Goal: Task Accomplishment & Management: Manage account settings

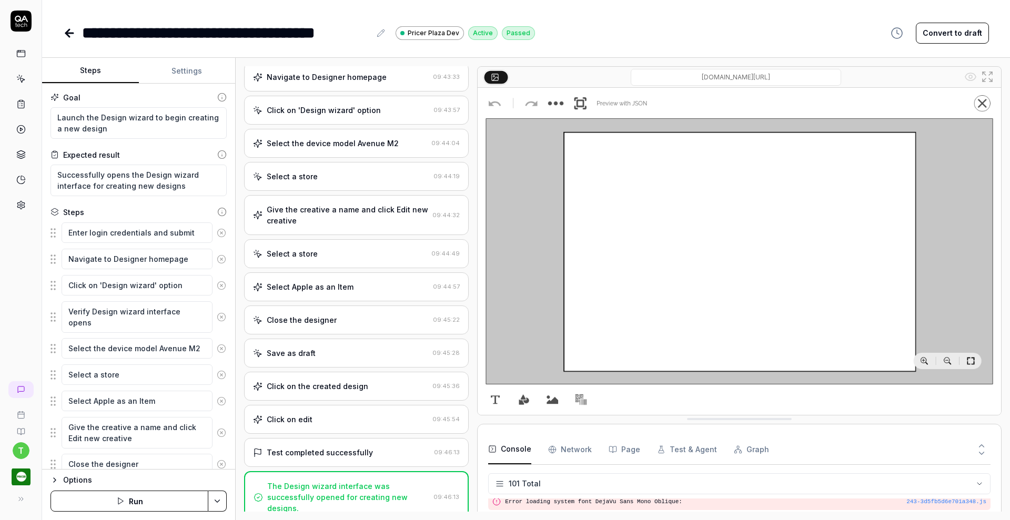
scroll to position [2082, 0]
click at [22, 106] on icon at bounding box center [20, 103] width 9 height 9
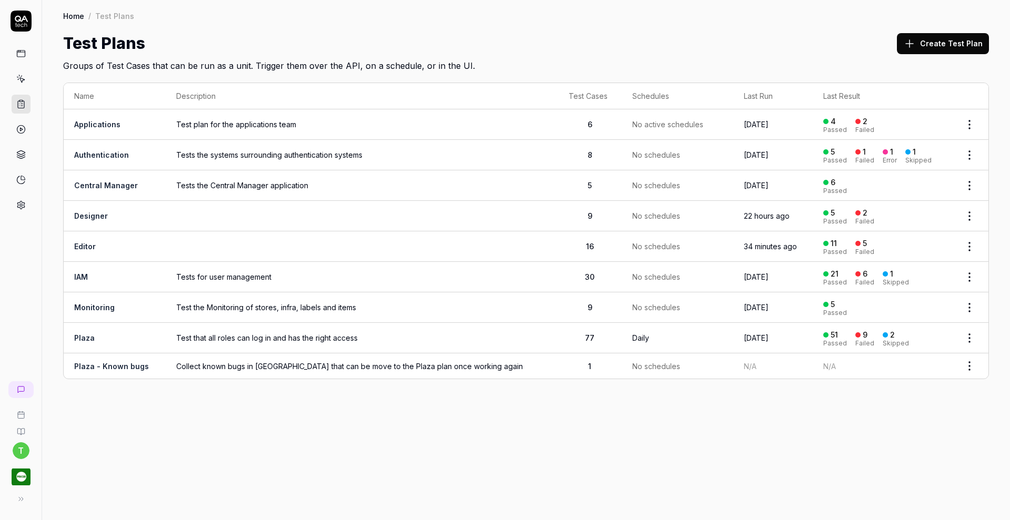
click at [87, 243] on link "Editor" at bounding box center [85, 246] width 22 height 9
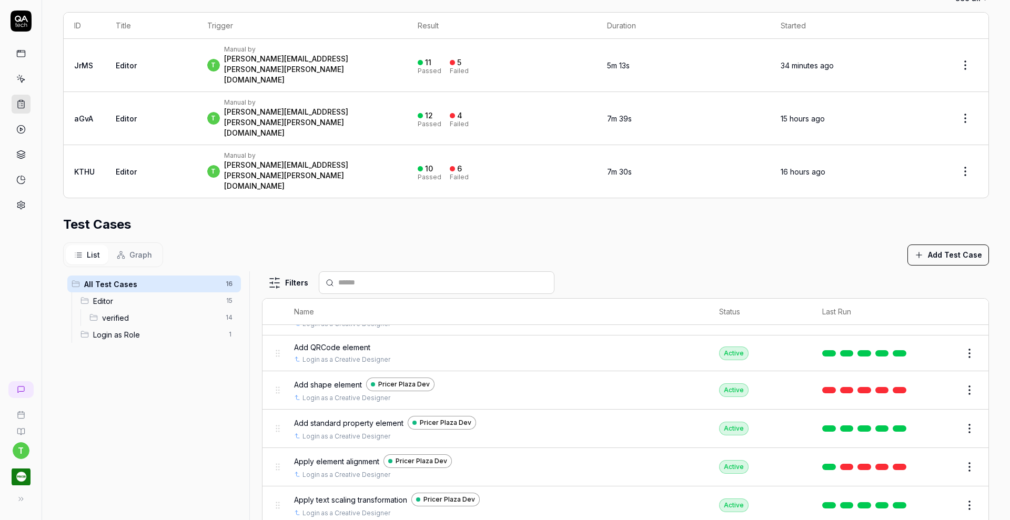
scroll to position [249, 0]
click at [931, 458] on button "Edit" at bounding box center [943, 466] width 25 height 17
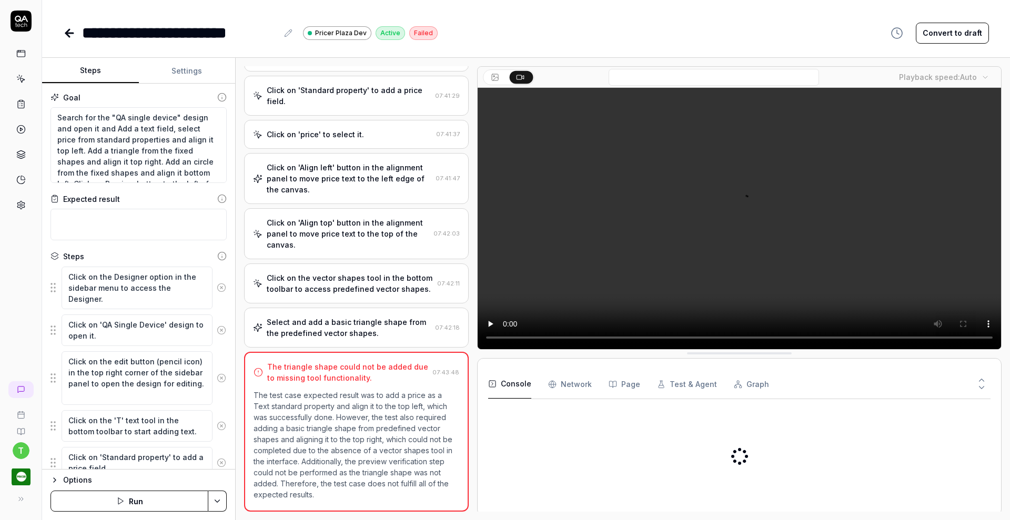
scroll to position [238, 0]
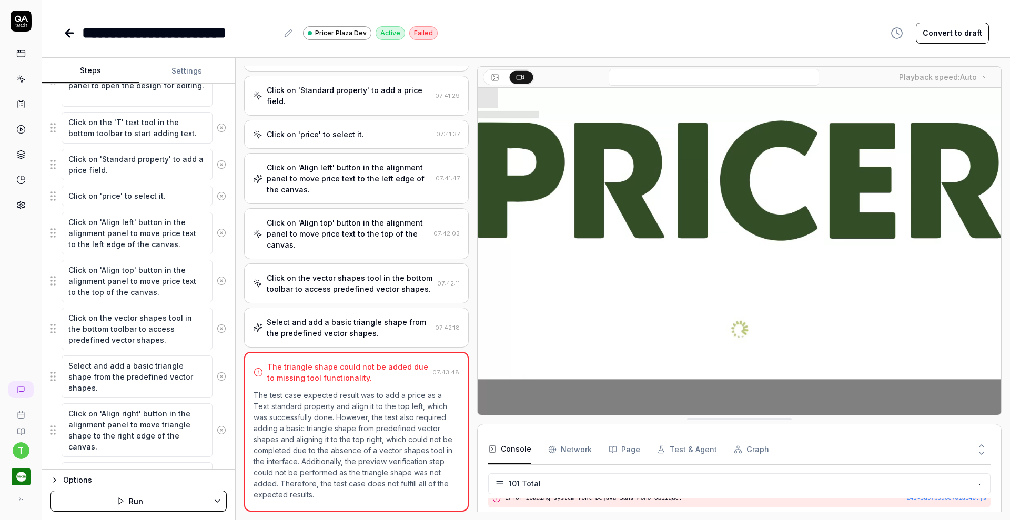
scroll to position [299, 0]
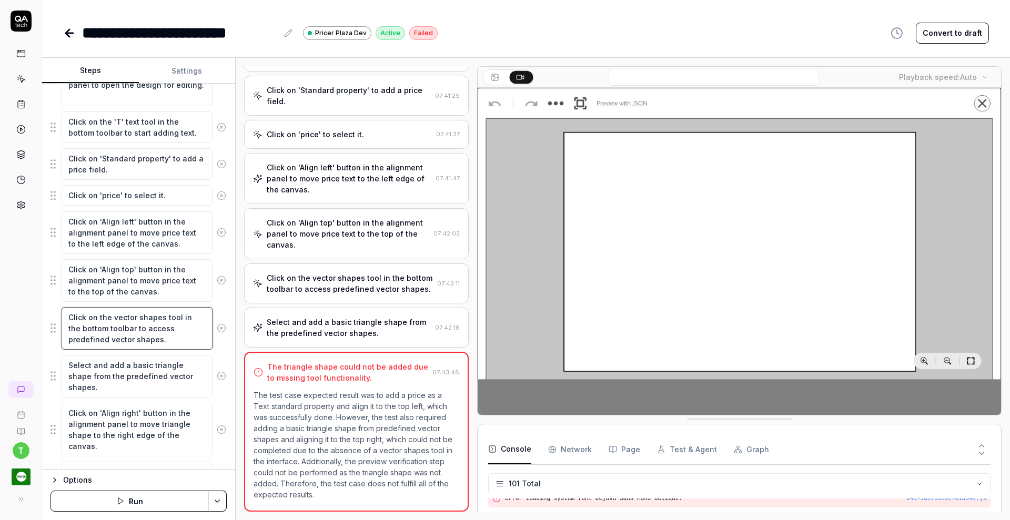
click at [113, 317] on textarea "Click on the vector shapes tool in the bottom toolbar to access predefined vect…" at bounding box center [137, 328] width 151 height 43
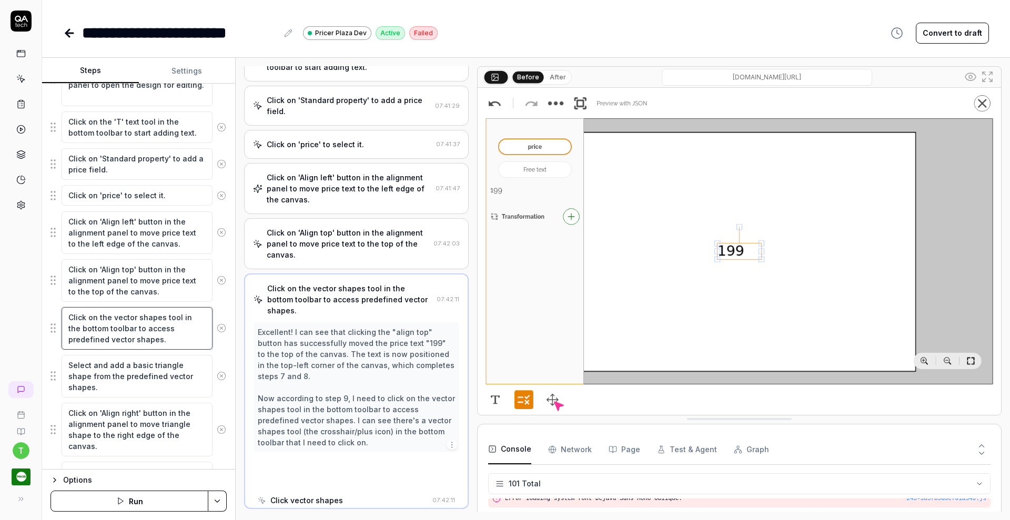
scroll to position [215, 0]
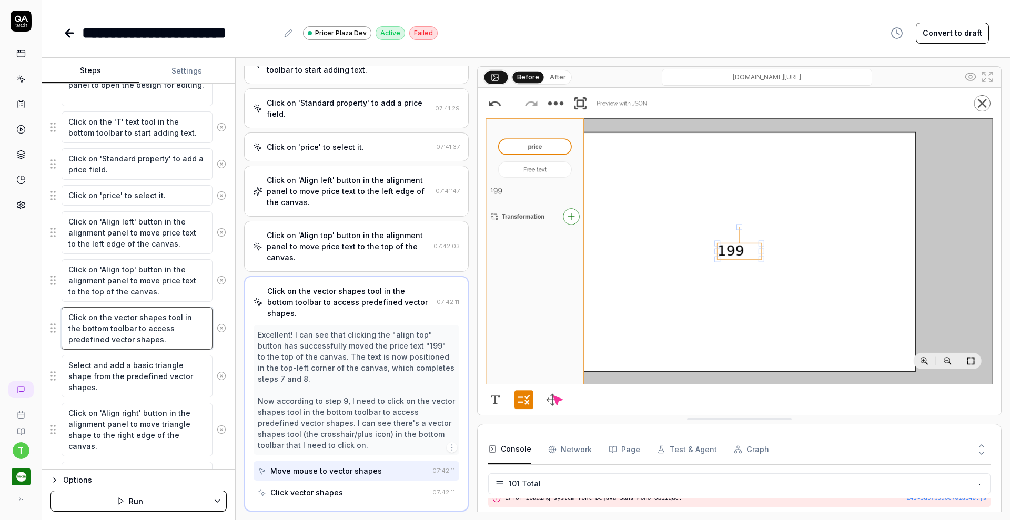
type textarea "*"
type textarea "Click on the pvector shapes tool in the bottom toolbar to access predefined vec…"
type textarea "*"
type textarea "Click on the prvector shapes tool in the bottom toolbar to access predefined ve…"
type textarea "*"
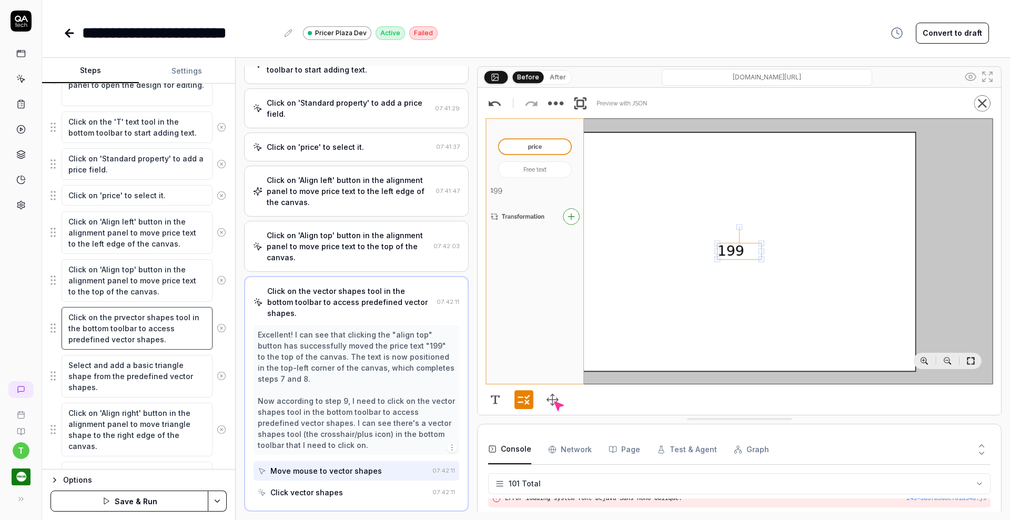
type textarea "Click on the prevector shapes tool in the bottom toolbar to access predefined v…"
type textarea "*"
type textarea "Click on the predvector shapes tool in the bottom toolbar to access predefined …"
type textarea "*"
type textarea "Click on the predevector shapes tool in the bottom toolbar to access predefined…"
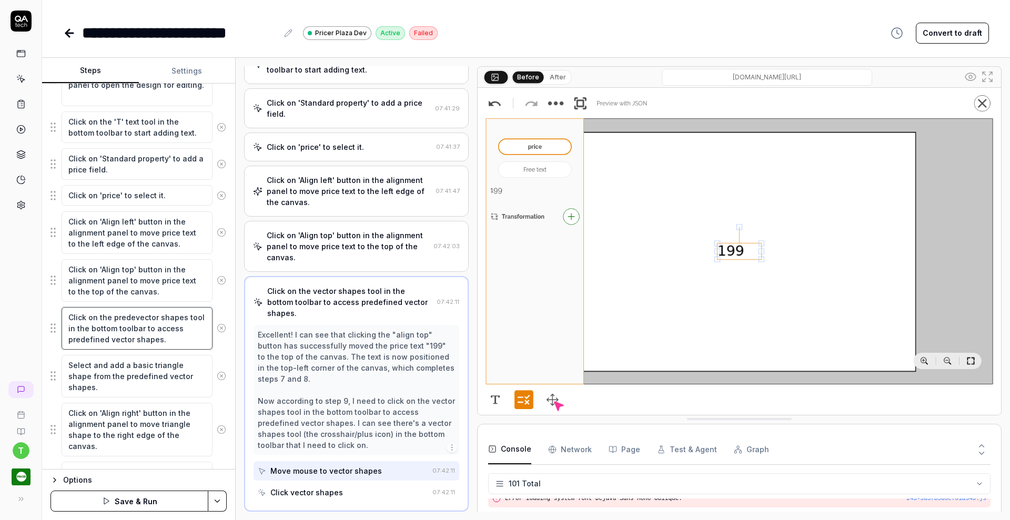
type textarea "*"
type textarea "Click on the predefvector shapes tool in the bottom toolbar to access predefine…"
type textarea "*"
type textarea "Click on the predefivector shapes tool in the bottom toolbar to access predefin…"
type textarea "*"
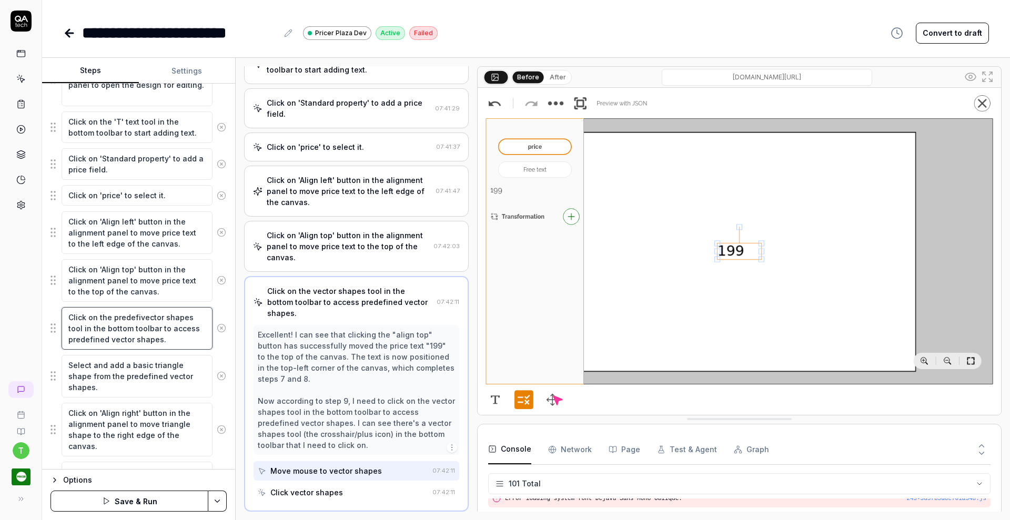
type textarea "Click on the predefinvector shapes tool in the bottom toolbar to access predefi…"
type textarea "*"
type textarea "Click on the predefinevector shapes tool in the bottom toolbar to access predef…"
type textarea "*"
type textarea "Click on the predefinedvector shapes tool in the bottom toolbar to access prede…"
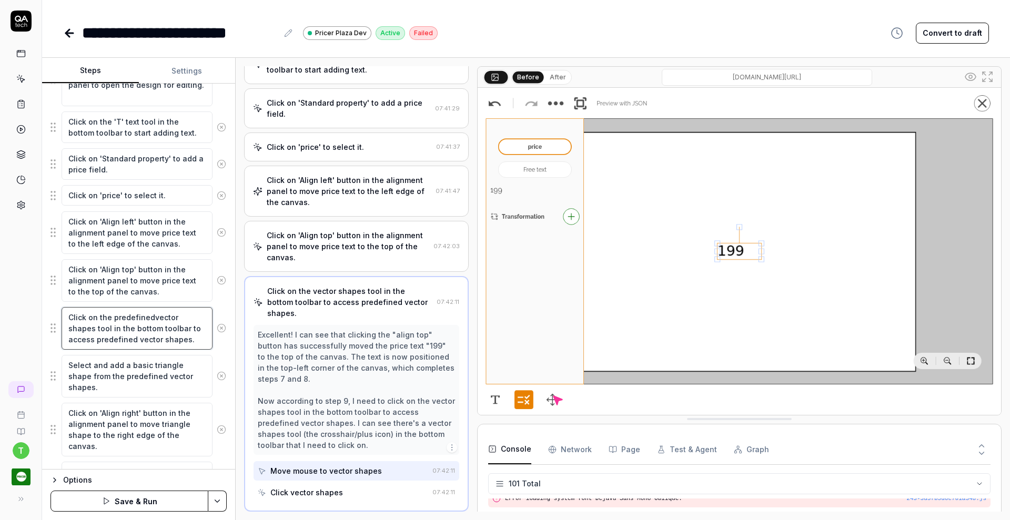
type textarea "*"
type textarea "Click on the predefined vector shapes tool in the bottom toolbar to access pred…"
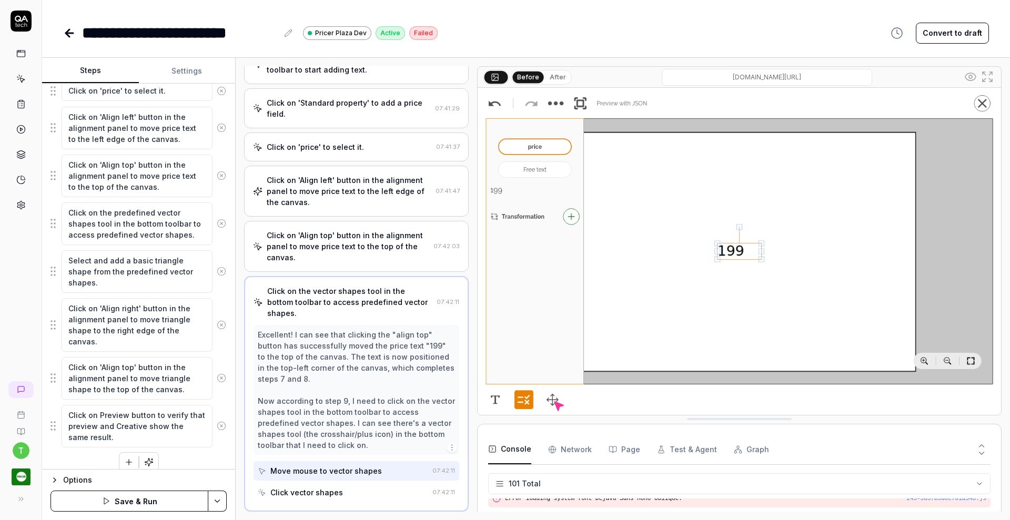
scroll to position [414, 0]
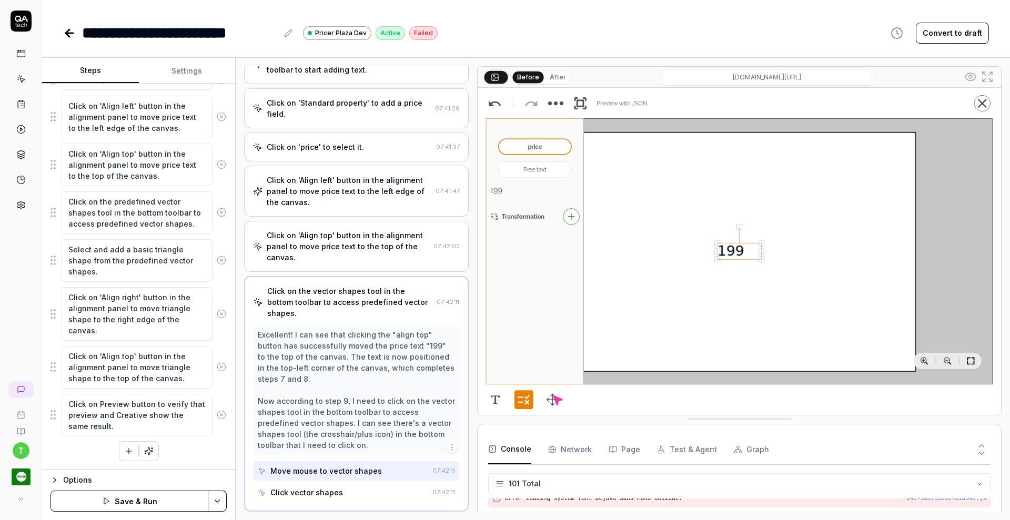
click at [216, 497] on html "**********" at bounding box center [505, 260] width 1010 height 520
click at [158, 425] on div "Save" at bounding box center [166, 428] width 134 height 23
click at [18, 98] on link at bounding box center [21, 104] width 19 height 19
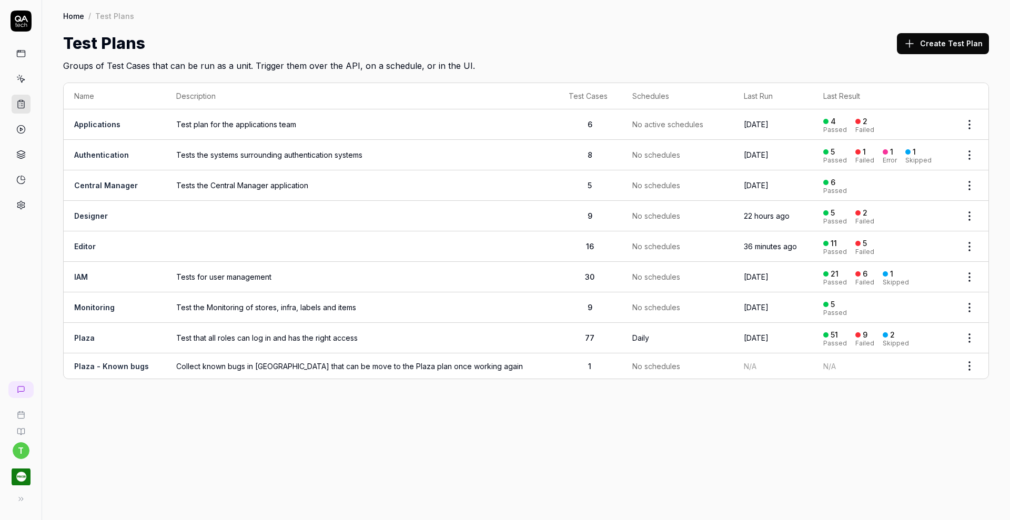
click at [92, 235] on td "Editor" at bounding box center [115, 246] width 102 height 30
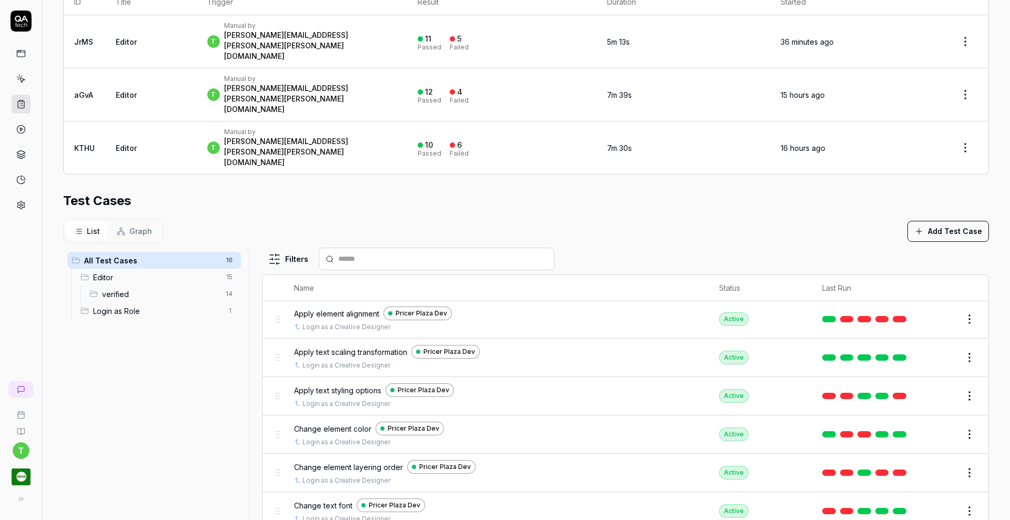
scroll to position [373, 0]
click at [931, 464] on button "Edit" at bounding box center [943, 472] width 25 height 17
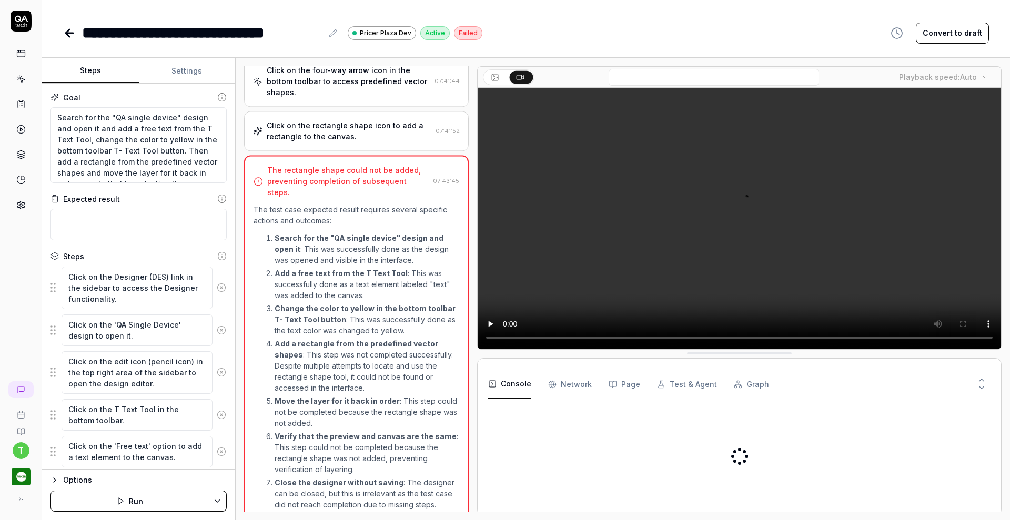
scroll to position [440, 0]
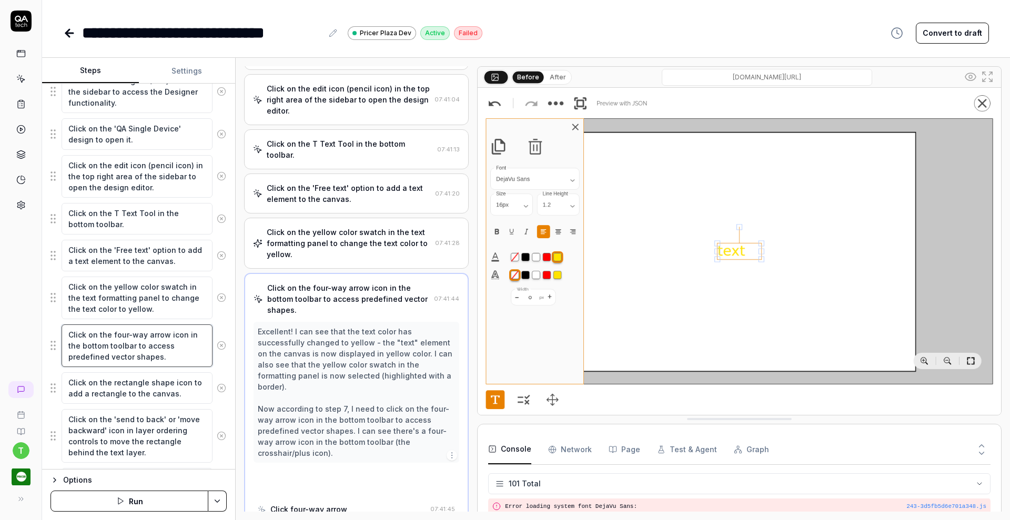
scroll to position [170, 0]
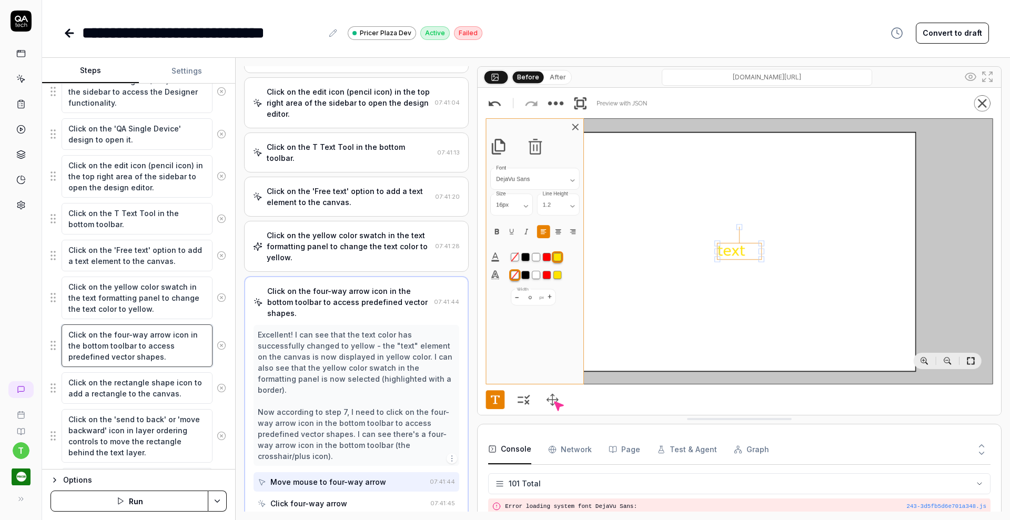
drag, startPoint x: 111, startPoint y: 333, endPoint x: 199, endPoint y: 335, distance: 87.3
click at [199, 335] on textarea "Click on the four-way arrow icon in the bottom toolbar to access predefined vec…" at bounding box center [137, 345] width 151 height 43
type textarea "*"
type textarea "Click on the the bottom toolbar to access predefined vector shapes."
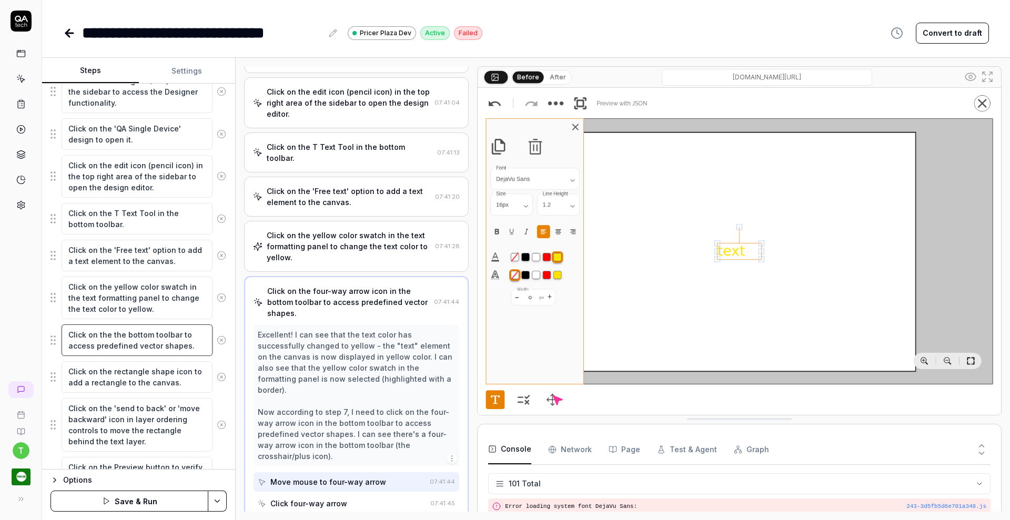
type textarea "*"
type textarea "Click on the bottom toolbar to access predefined vector shapes."
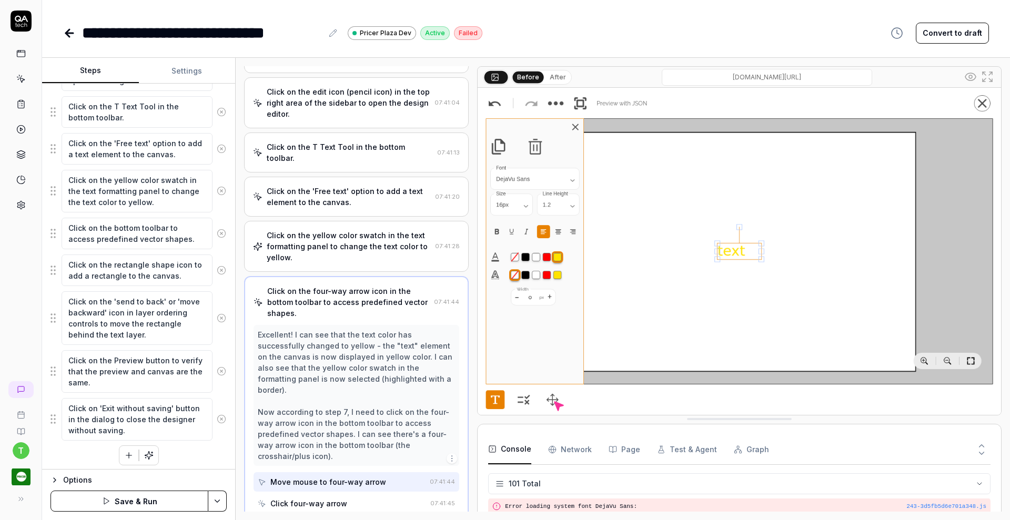
scroll to position [307, 0]
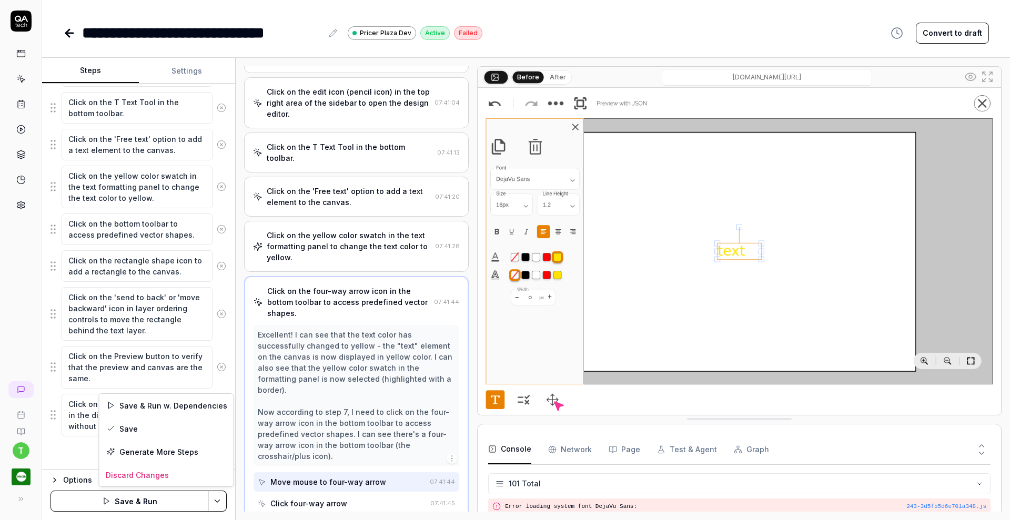
click at [215, 503] on html "**********" at bounding box center [505, 260] width 1010 height 520
click at [138, 427] on div "Save" at bounding box center [166, 428] width 134 height 23
click at [21, 107] on icon at bounding box center [20, 103] width 9 height 9
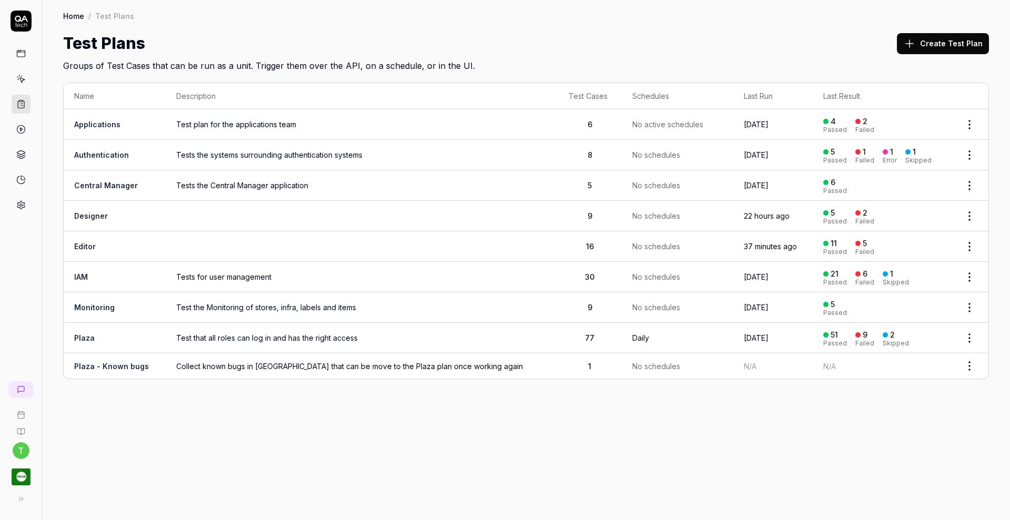
click at [972, 246] on html "t Home / Test Plans Home / Test Plans Test Plans Create Test Plan Groups of Tes…" at bounding box center [505, 260] width 1010 height 520
click at [93, 244] on html "t Home / Test Plans Home / Test Plans Test Plans Create Test Plan Groups of Tes…" at bounding box center [505, 260] width 1010 height 520
click at [87, 245] on link "Editor" at bounding box center [85, 246] width 22 height 9
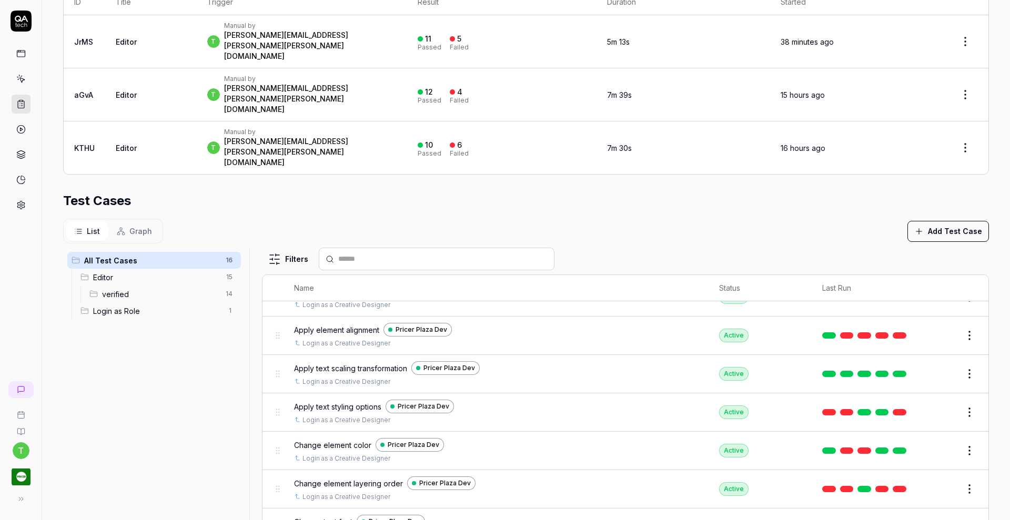
scroll to position [355, 0]
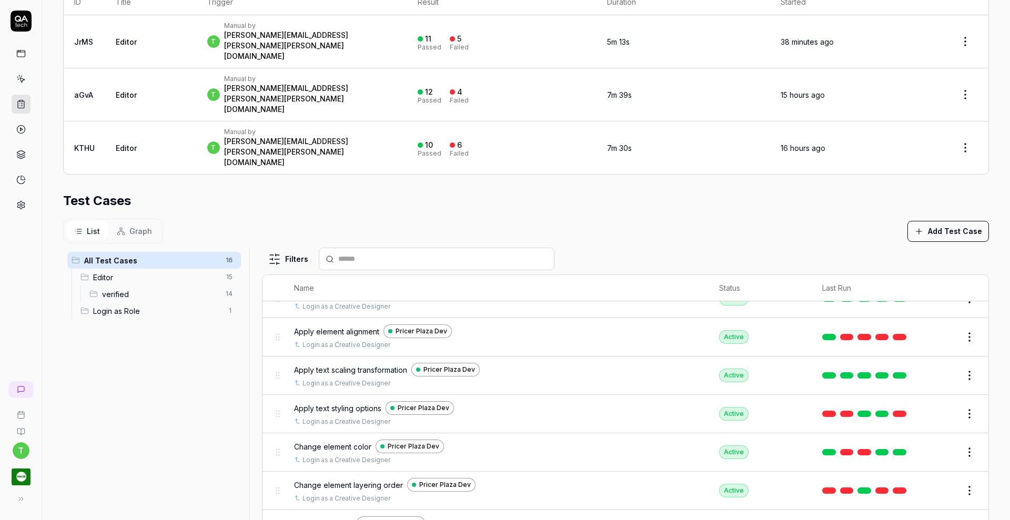
click at [931, 405] on button "Edit" at bounding box center [943, 413] width 25 height 17
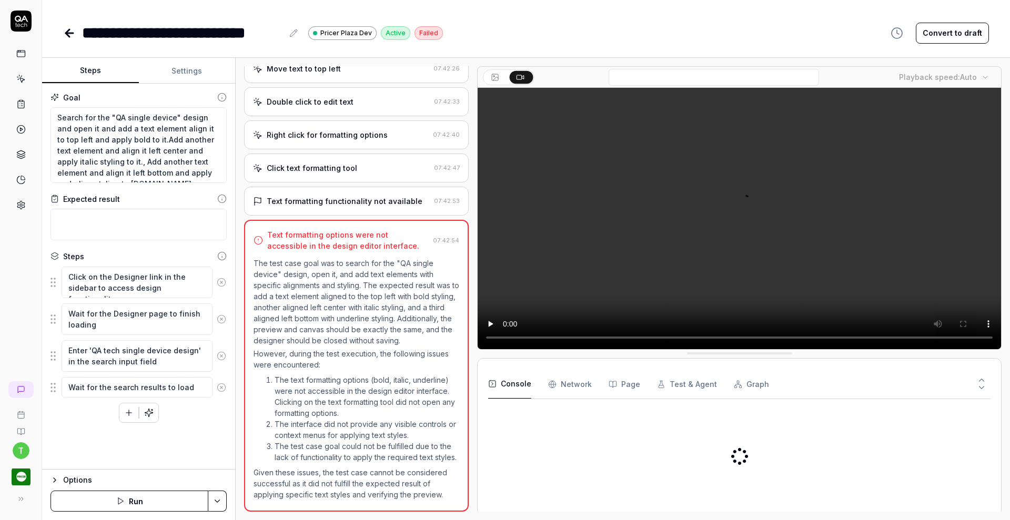
scroll to position [503, 0]
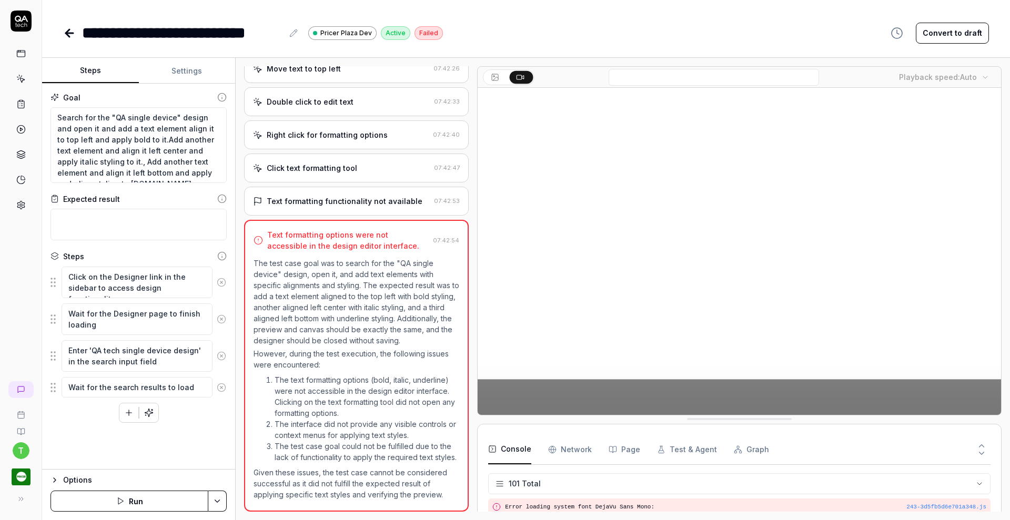
scroll to position [1896, 0]
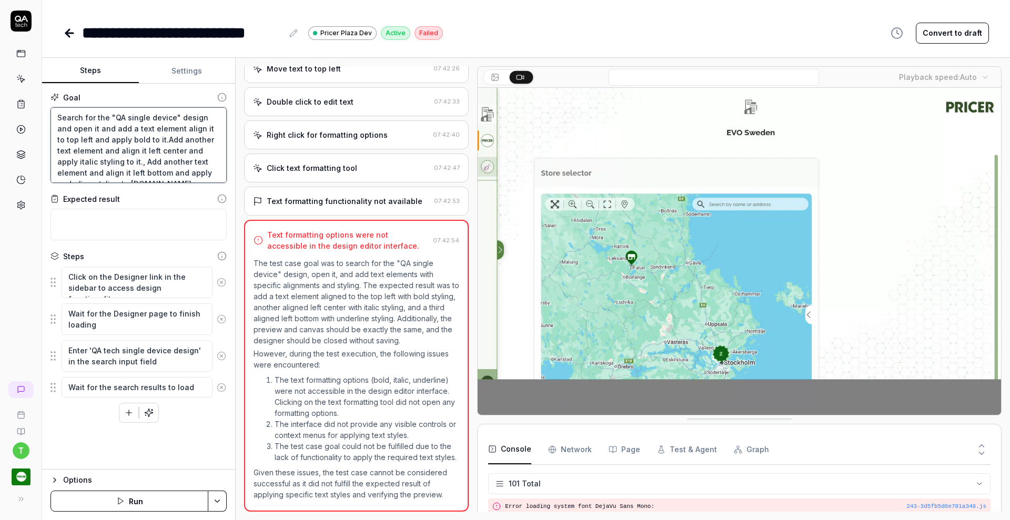
click at [136, 129] on textarea "Search for the "QA single device" design and open it and add a text element ali…" at bounding box center [138, 145] width 176 height 76
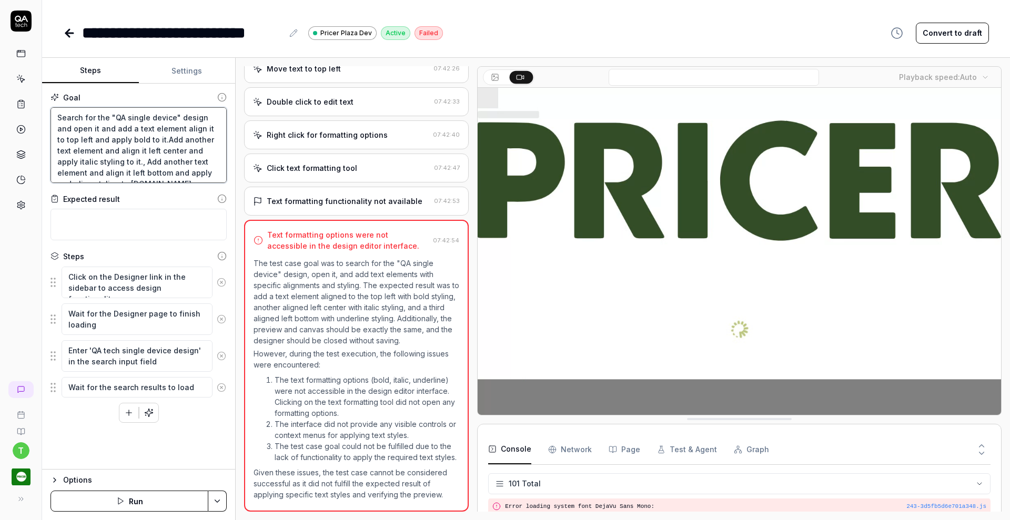
type textarea "*"
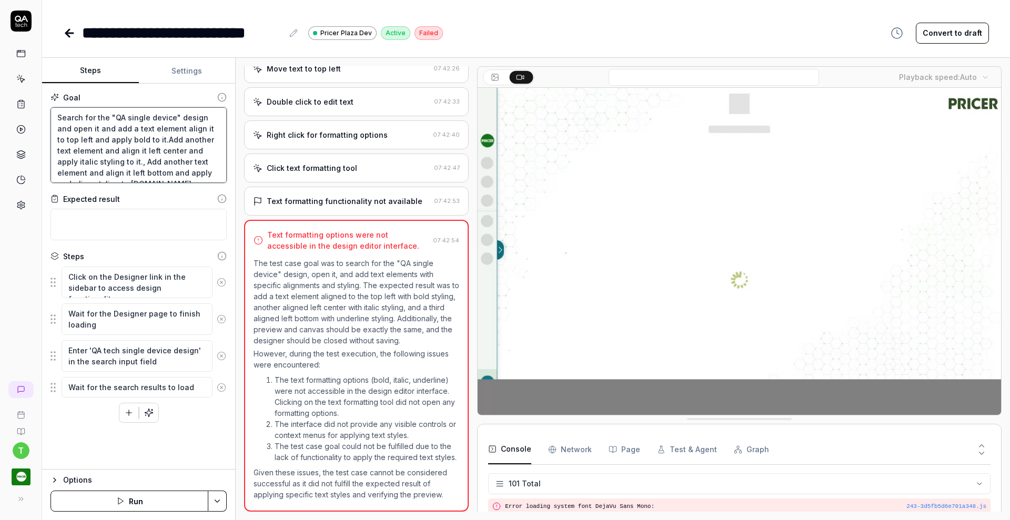
type textarea "Search for the "QA single device" design and open it and add a ftext element al…"
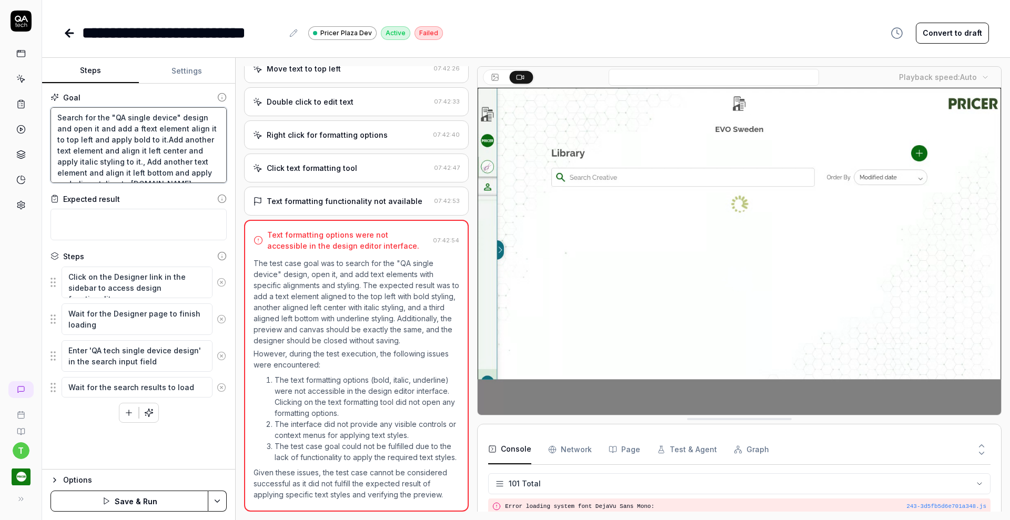
type textarea "*"
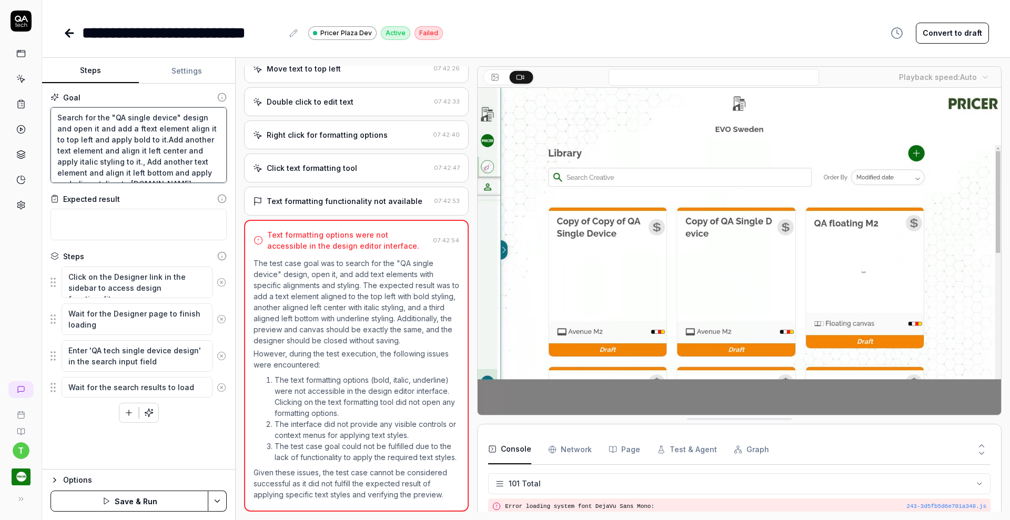
type textarea "Search for the "QA single device" design and open it and add a frtext element a…"
type textarea "*"
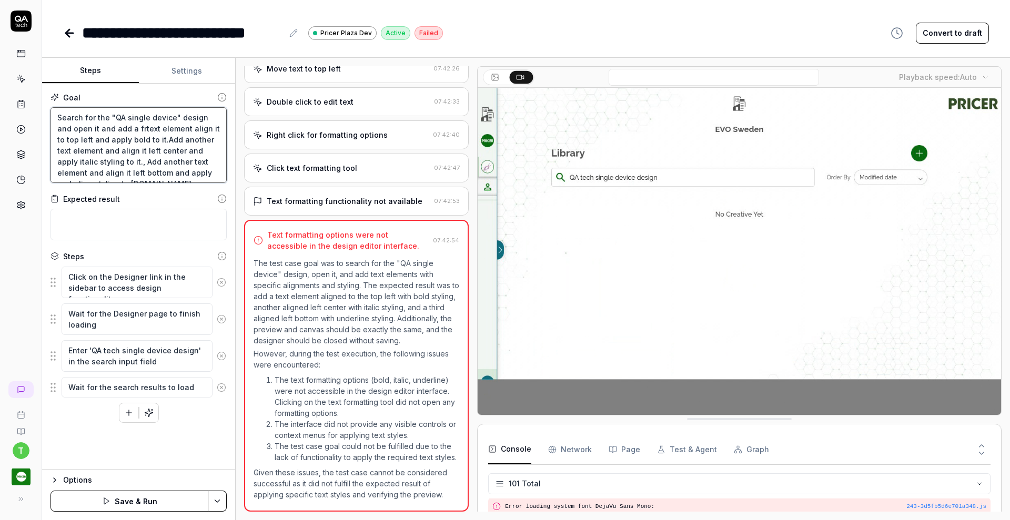
type textarea "Search for the "QA single device" design and open it and add a fretext element …"
type textarea "*"
type textarea "Search for the "QA single device" design and open it and add a freetext element…"
type textarea "*"
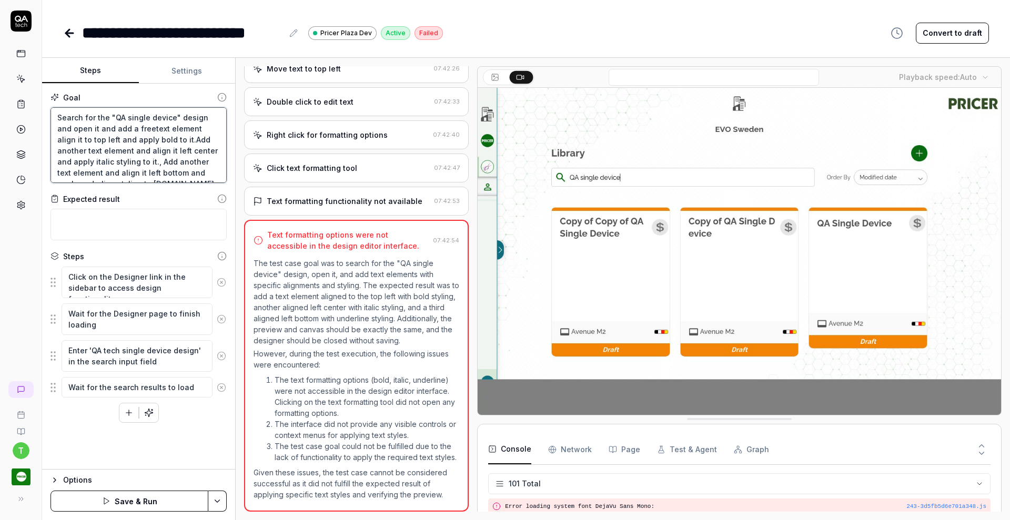
type textarea "Search for the "QA single device" design and open it and add a free text elemen…"
type textarea "*"
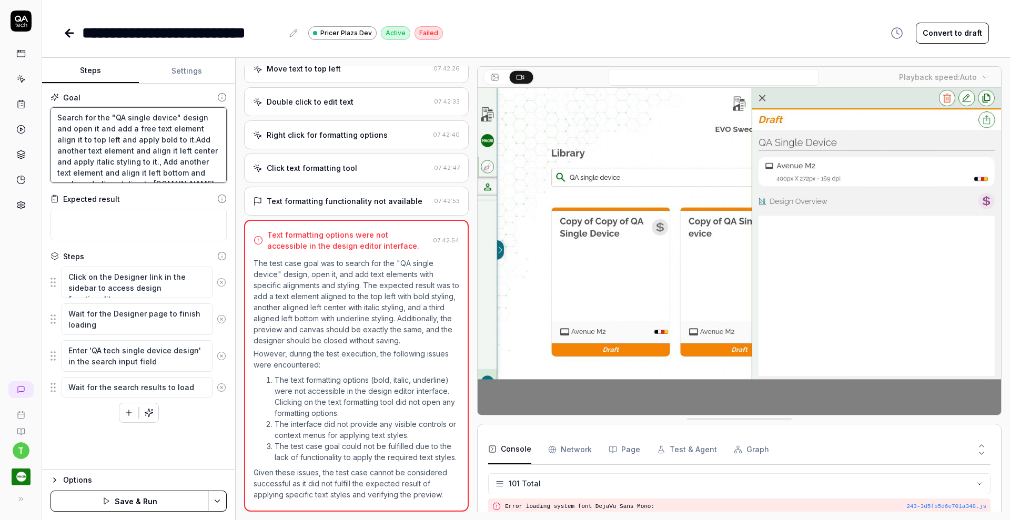
type textarea "Search for the "QA single device" design and open it and add a free text feleme…"
type textarea "*"
type textarea "Search for the "QA single device" design and open it and add a free text frelem…"
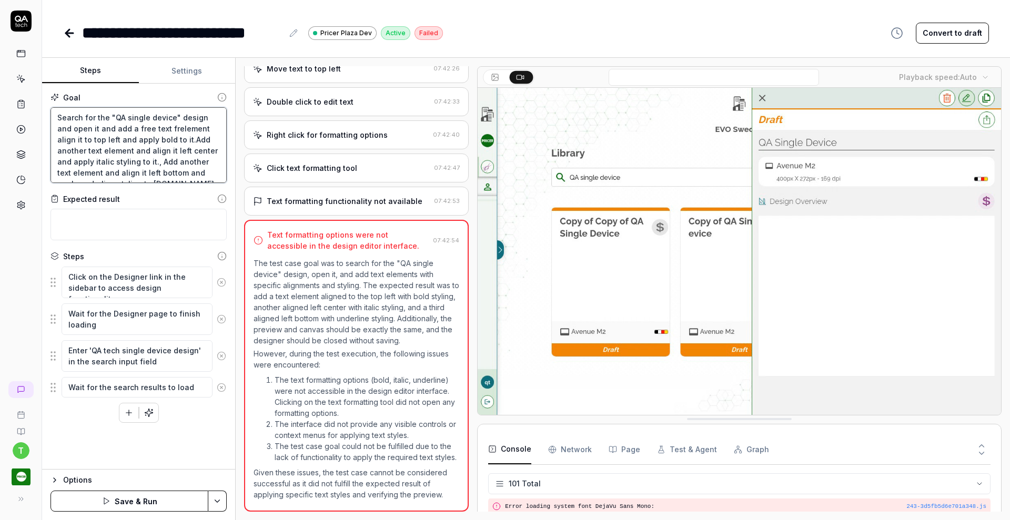
type textarea "*"
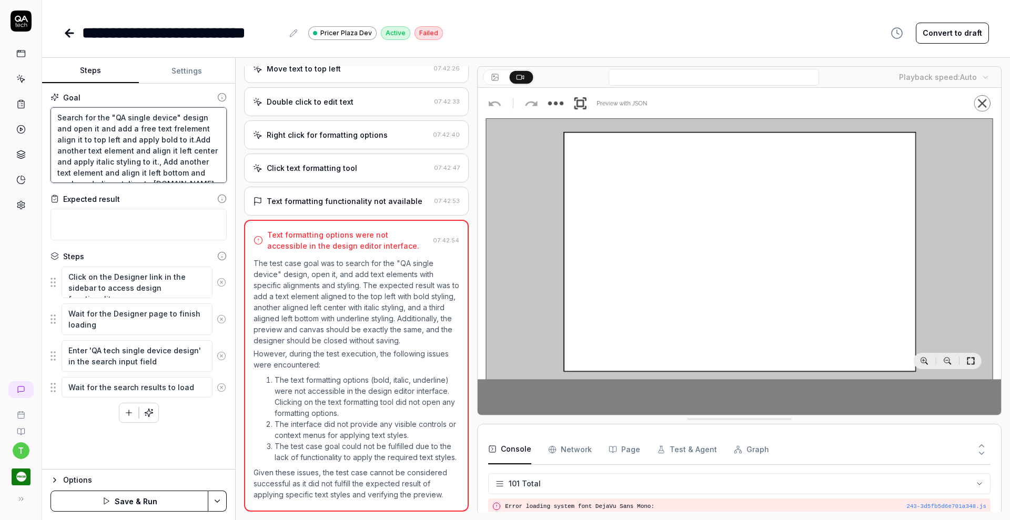
type textarea "Search for the "QA single device" design and open it and add a free text froele…"
type textarea "*"
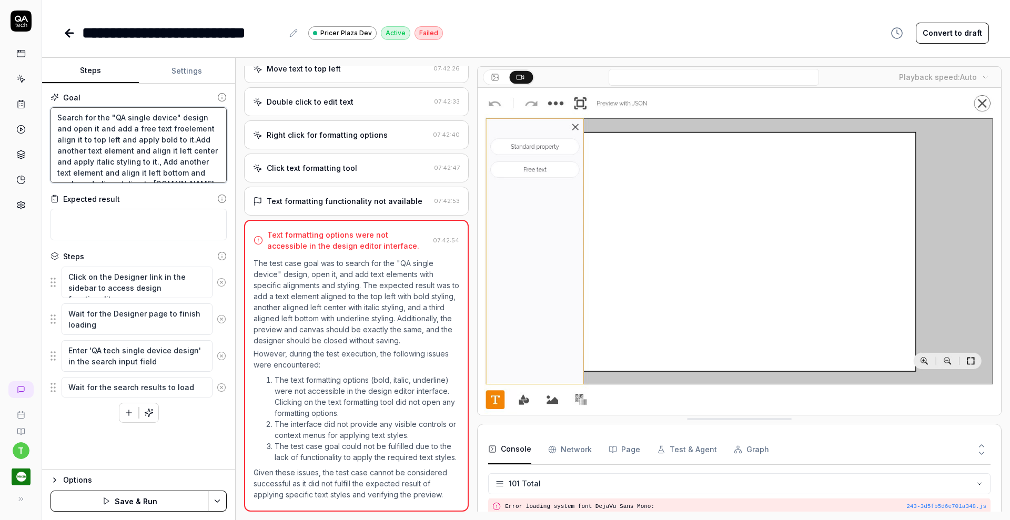
type textarea "Search for the "QA single device" design and open it and add a free text fromel…"
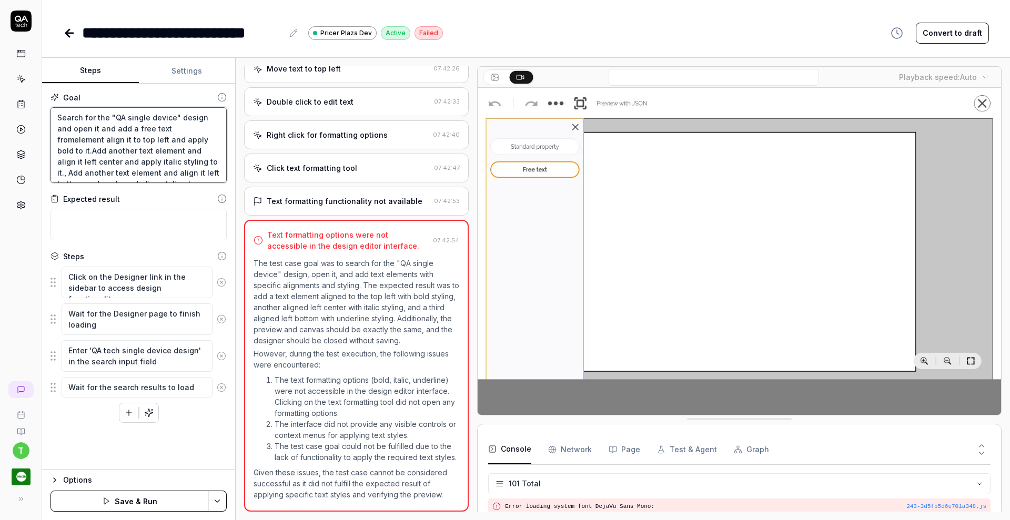
type textarea "*"
type textarea "Search for the "QA single device" design and open it and add a free text from e…"
type textarea "*"
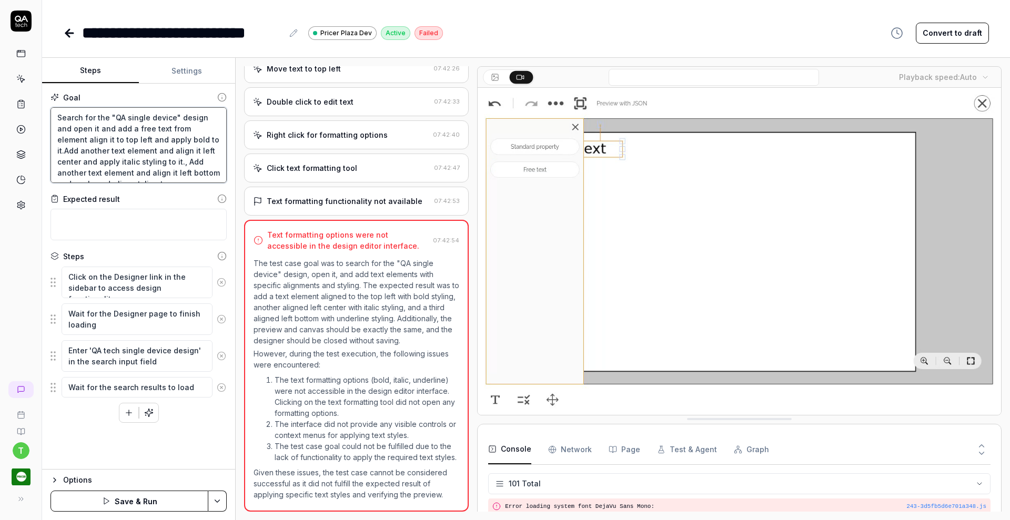
type textarea "Search for the "QA single device" design and open it and add a free text from t…"
type textarea "*"
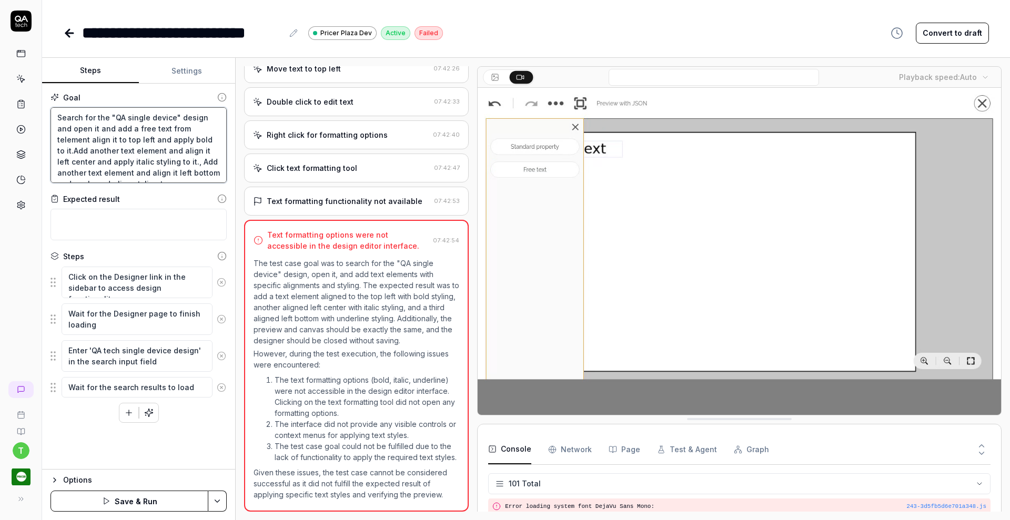
type textarea "Search for the "QA single device" design and open it and add a free text from t…"
type textarea "*"
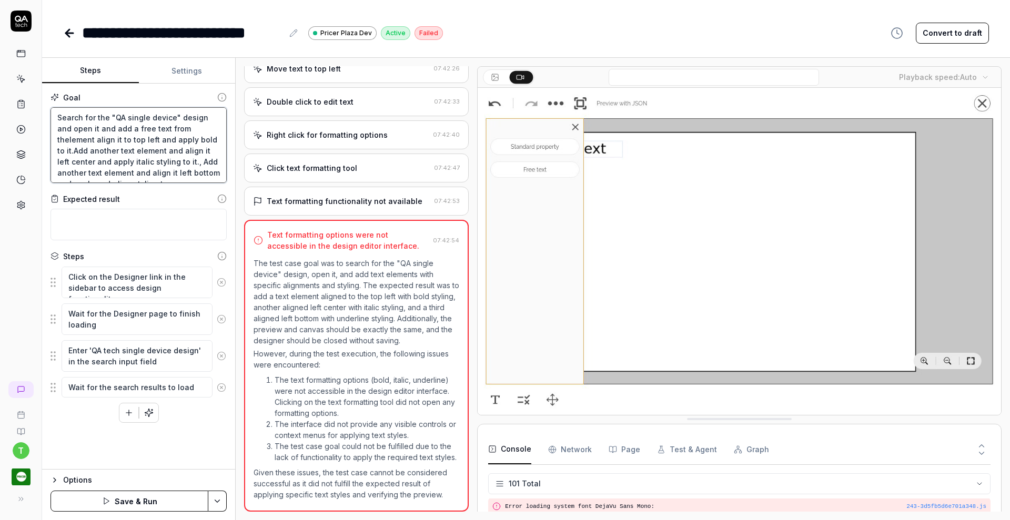
type textarea "Search for the "QA single device" design and open it and add a free text from t…"
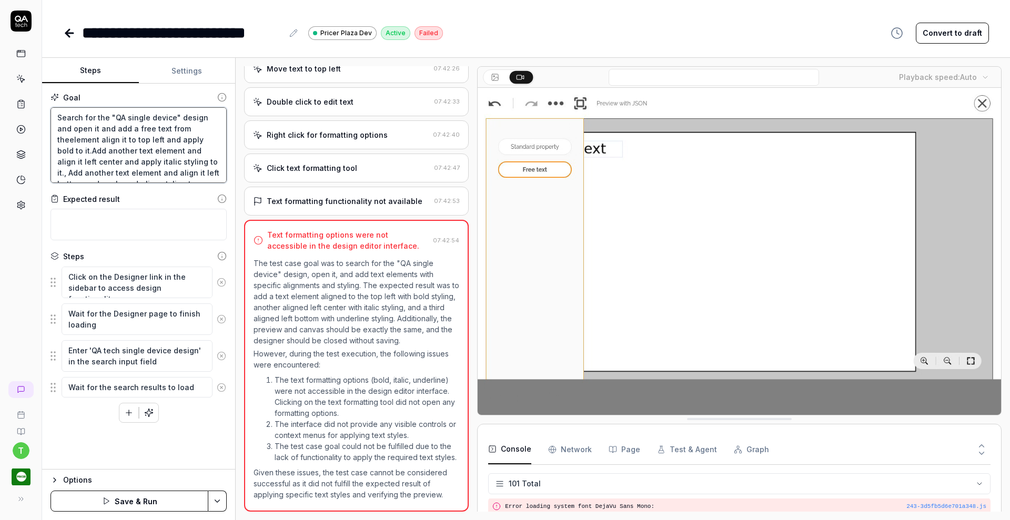
type textarea "*"
type textarea "Search for the "QA single device" design and open it and add a free text from t…"
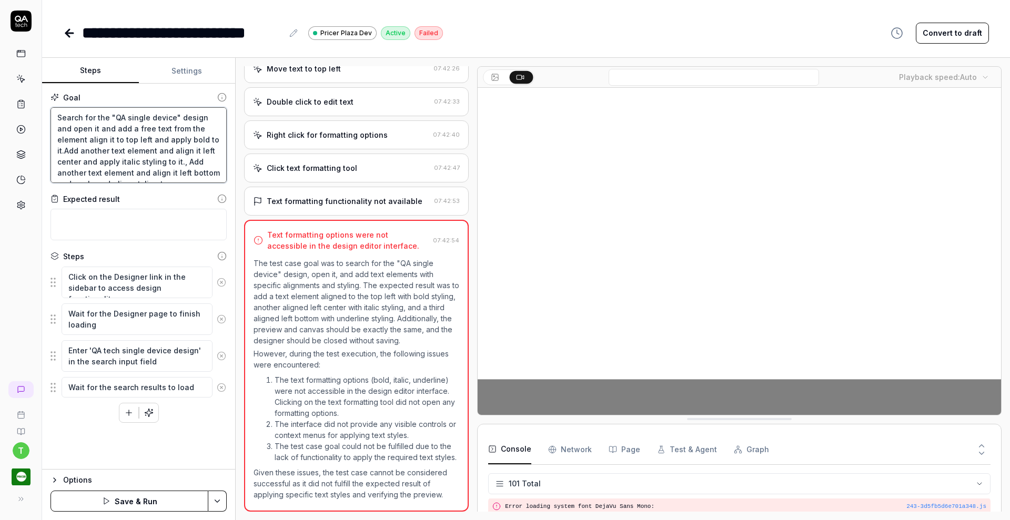
type textarea "*"
type textarea "Search for the "QA single device" design and open it and add a free text from t…"
type textarea "*"
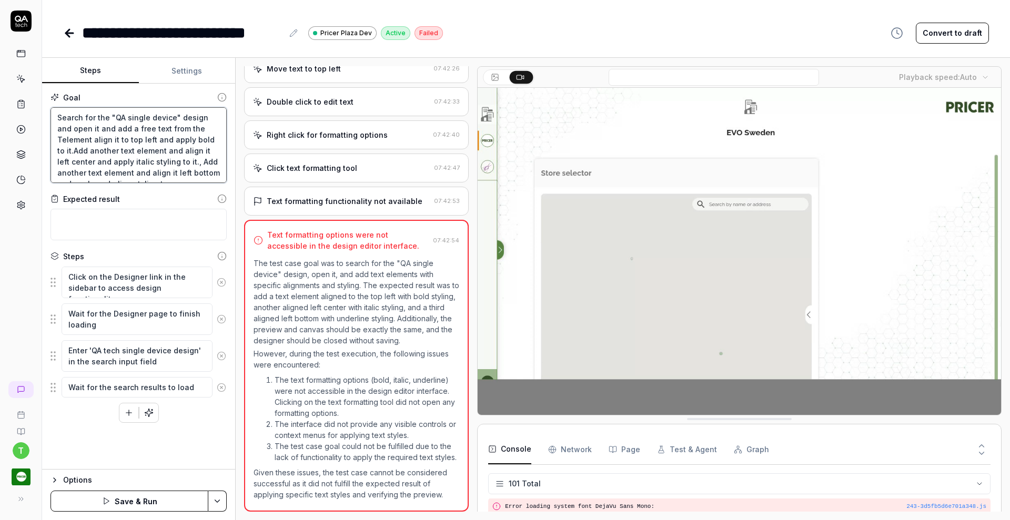
type textarea "Search for the "QA single device" design and open it and add a free text from t…"
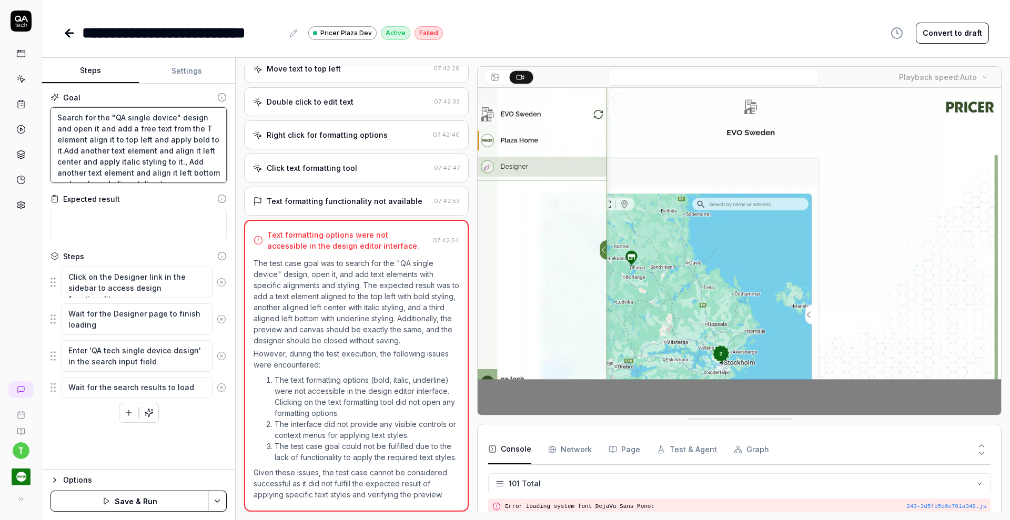
type textarea "*"
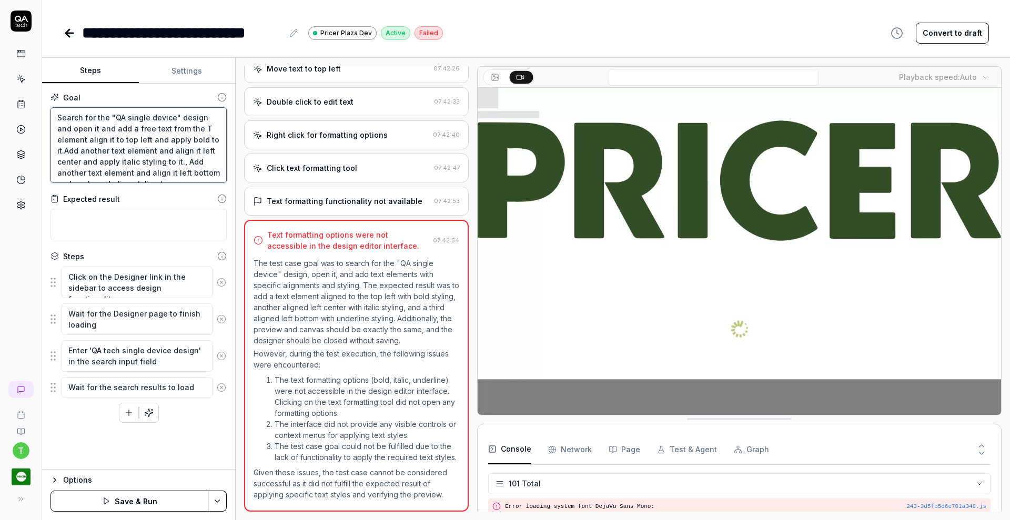
type textarea "Search for the "QA single device" design and open it and add a free text from t…"
type textarea "*"
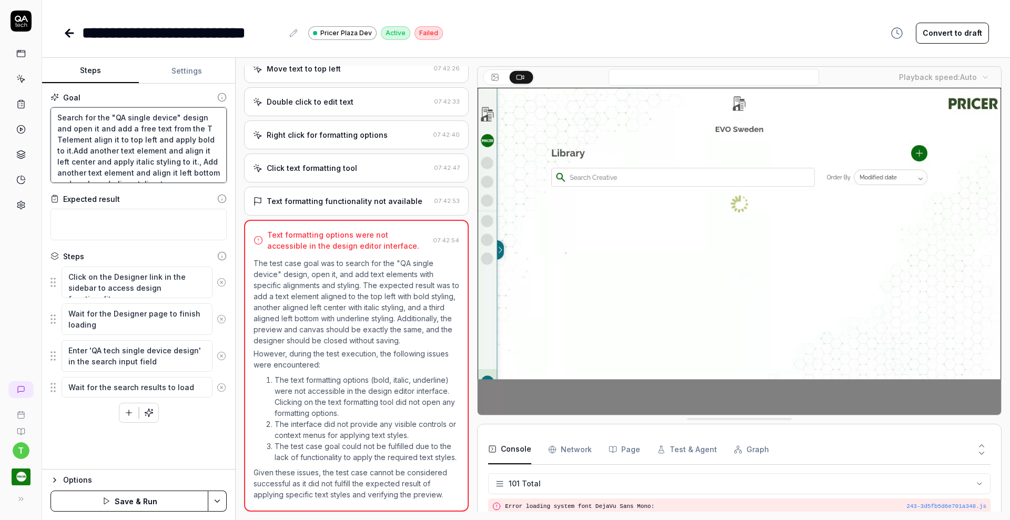
type textarea "Search for the "QA single device" design and open it and add a free text from t…"
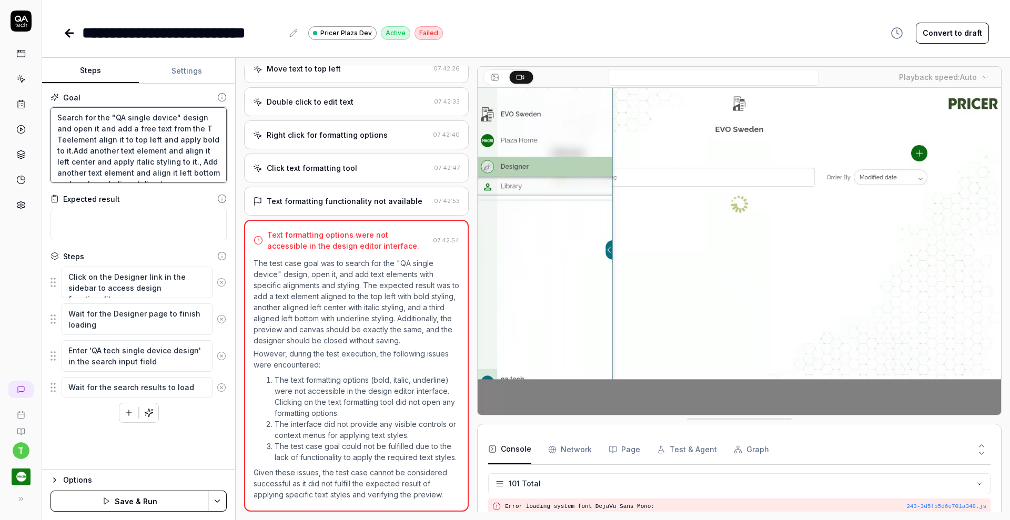
type textarea "*"
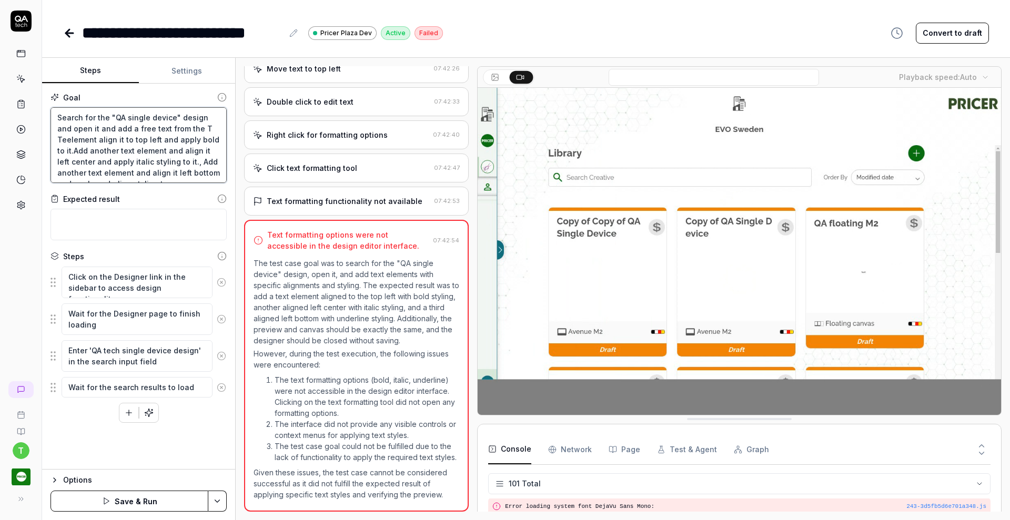
type textarea "Search for the "QA single device" design and open it and add a free text from t…"
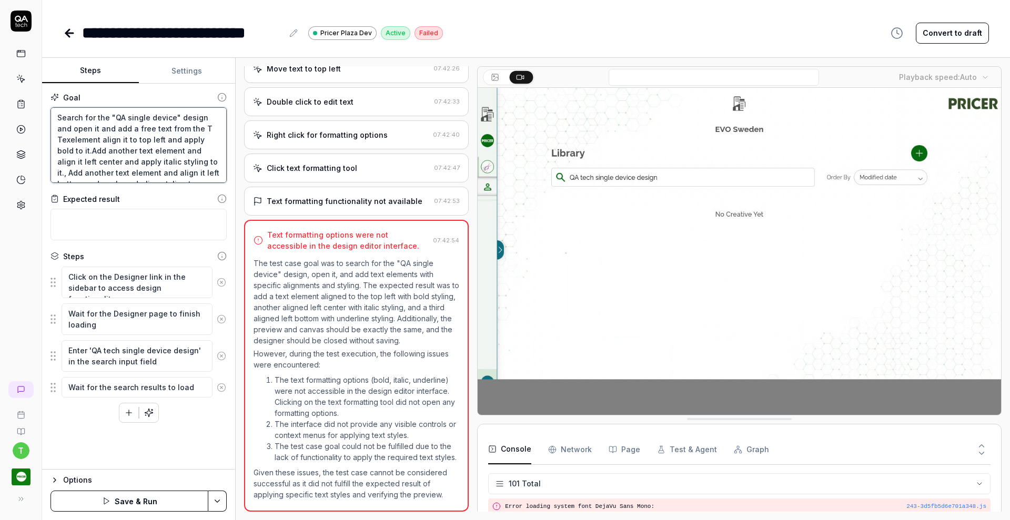
type textarea "*"
type textarea "Search for the "QA single device" design and open it and add a free text from t…"
type textarea "*"
type textarea "Search for the "QA single device" design and open it and add a free text from t…"
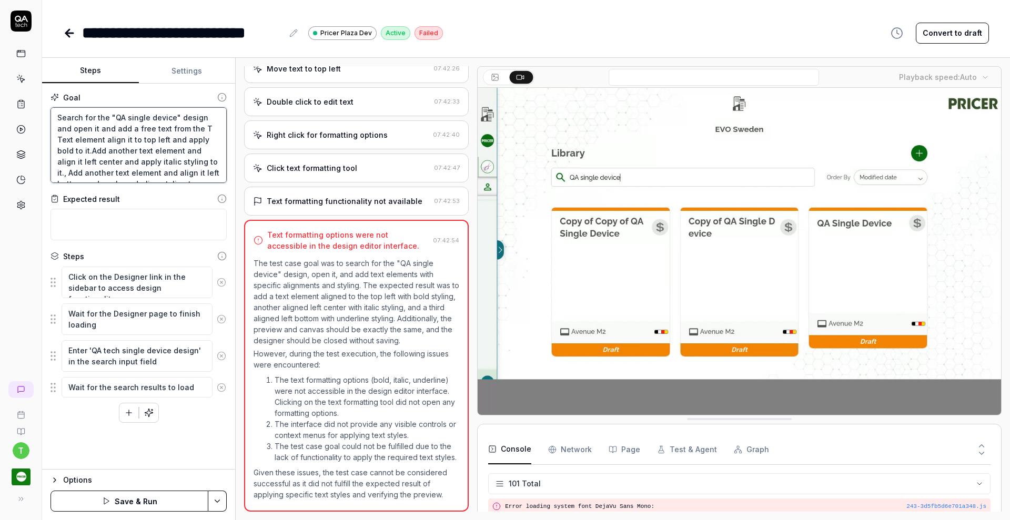
type textarea "*"
type textarea "Search for the "QA single device" design and open it and add a free text from t…"
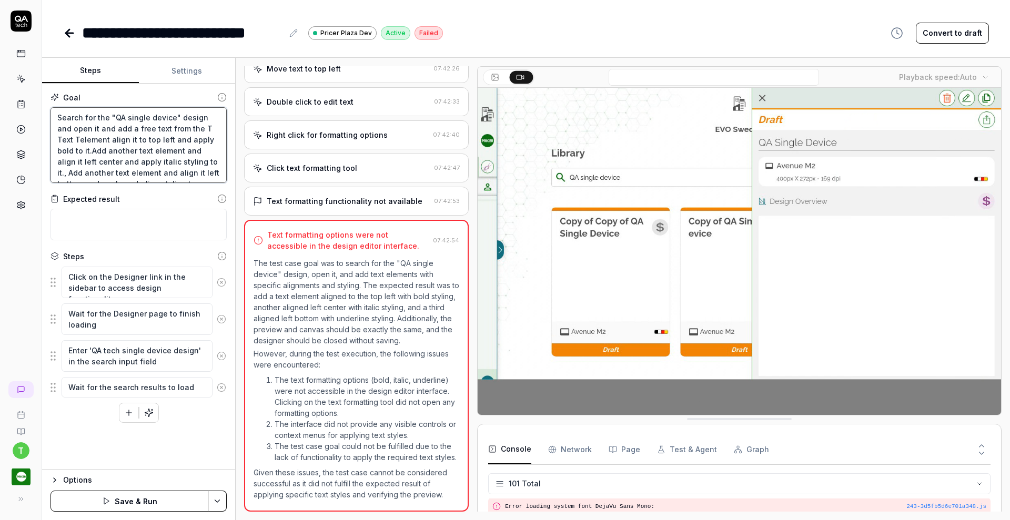
type textarea "*"
type textarea "Search for the "QA single device" design and open it and add a free text from t…"
type textarea "*"
type textarea "Search for the "QA single device" design and open it and add a free text from t…"
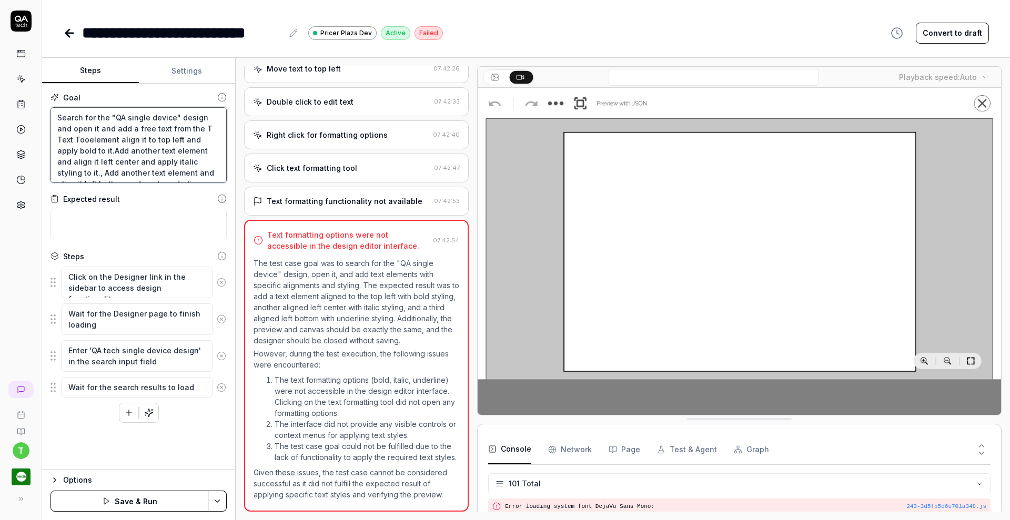
type textarea "*"
type textarea "Search for the "QA single device" design and open it and add a free text from t…"
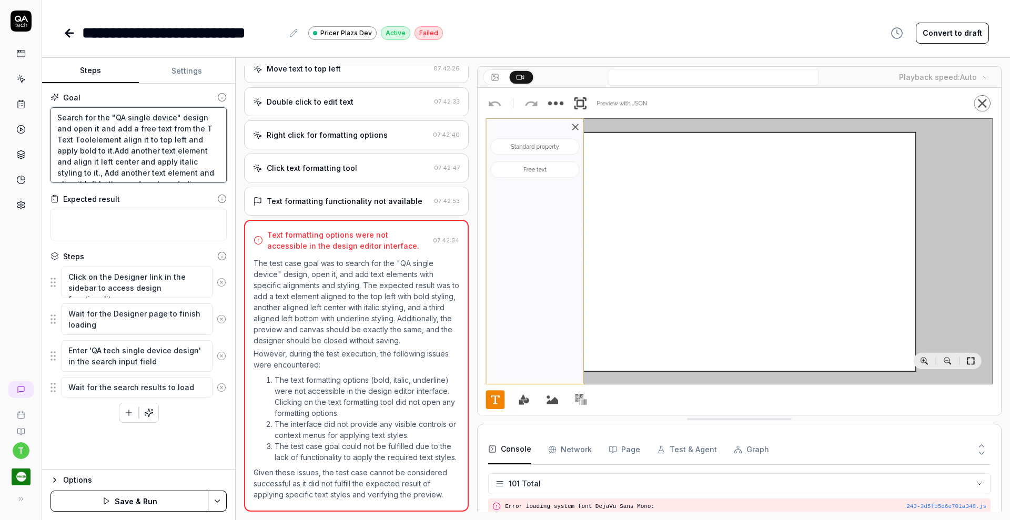
type textarea "*"
type textarea "Search for the "QA single device" design and open it and add a free text from t…"
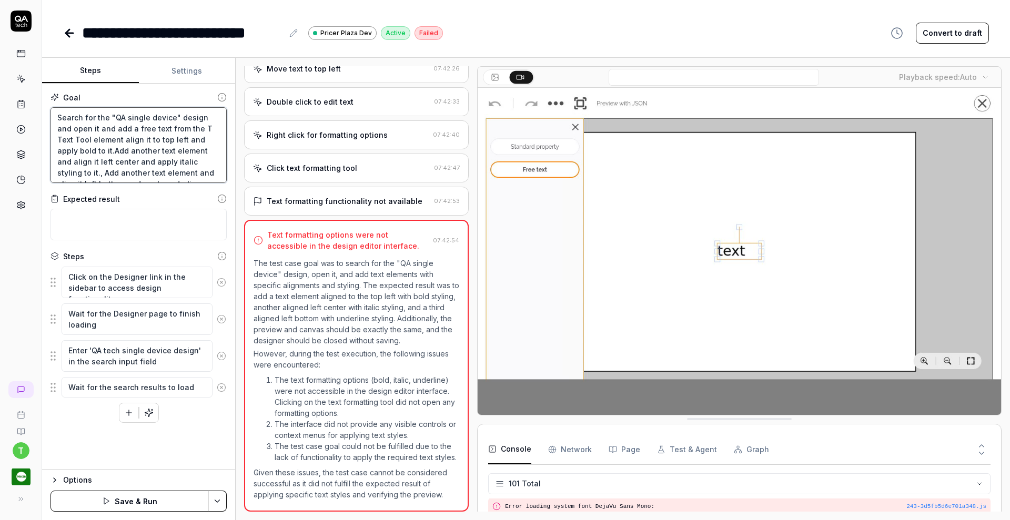
type textarea "*"
type textarea "Search for the "QA single device" design and open it and add a free text from t…"
type textarea "*"
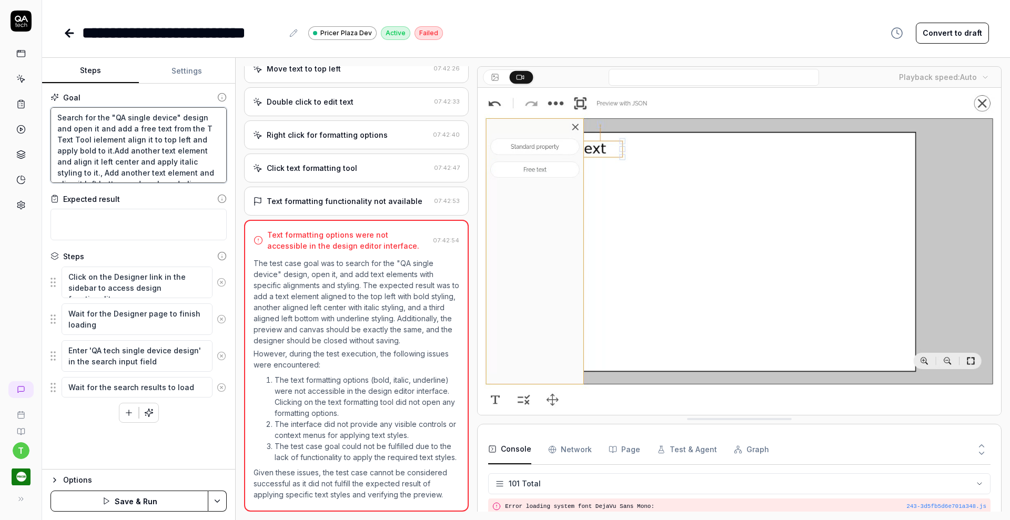
type textarea "Search for the "QA single device" design and open it and add a free text from t…"
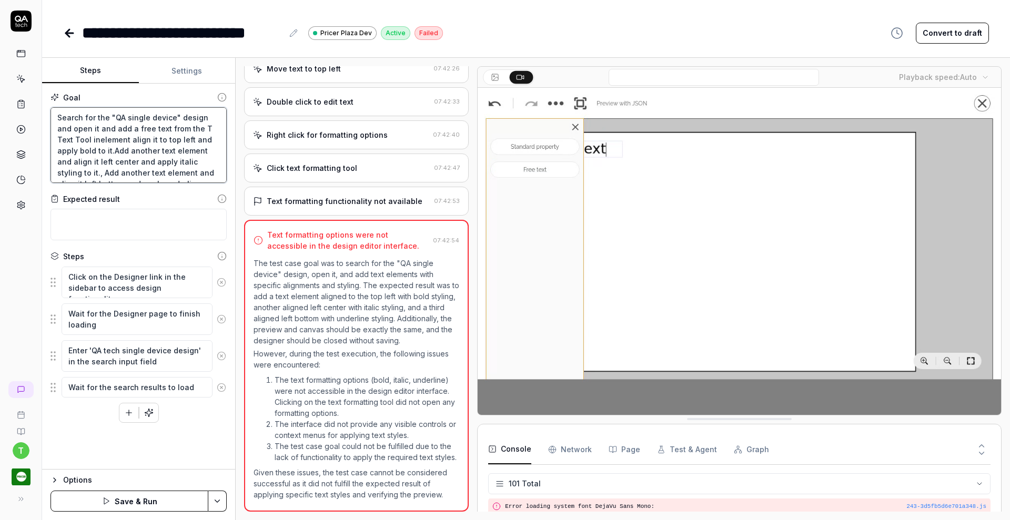
type textarea "*"
type textarea "Search for the "QA single device" design and open it and add a free text from t…"
type textarea "*"
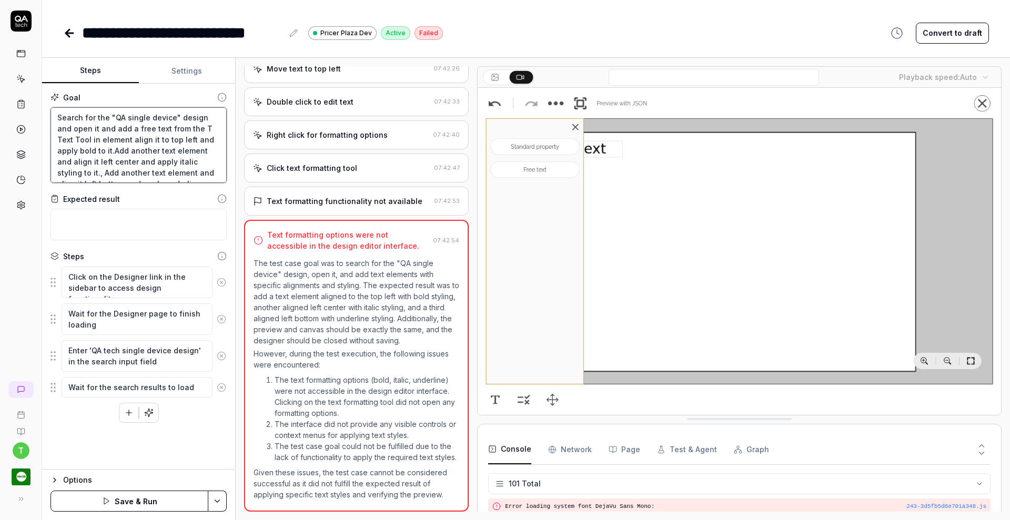
type textarea "Search for the "QA single device" design and open it and add a free text from t…"
type textarea "*"
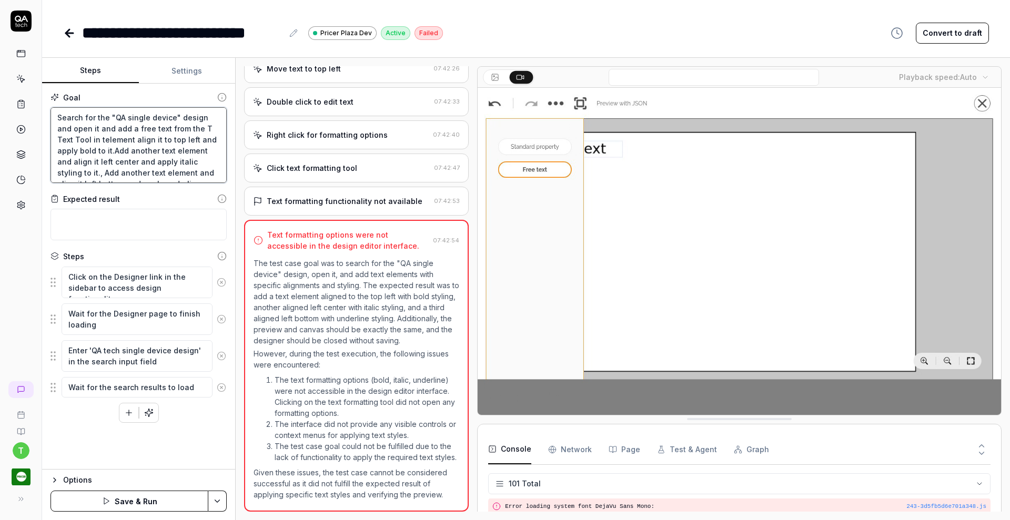
type textarea "Search for the "QA single device" design and open it and add a free text from t…"
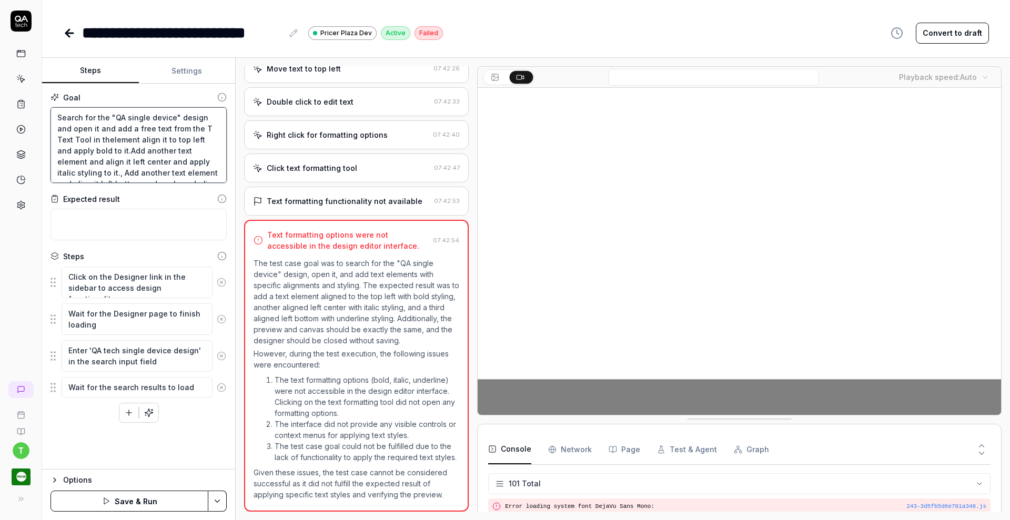
type textarea "*"
type textarea "Search for the "QA single device" design and open it and add a free text from t…"
type textarea "*"
type textarea "Search for the "QA single device" design and open it and add a free text from t…"
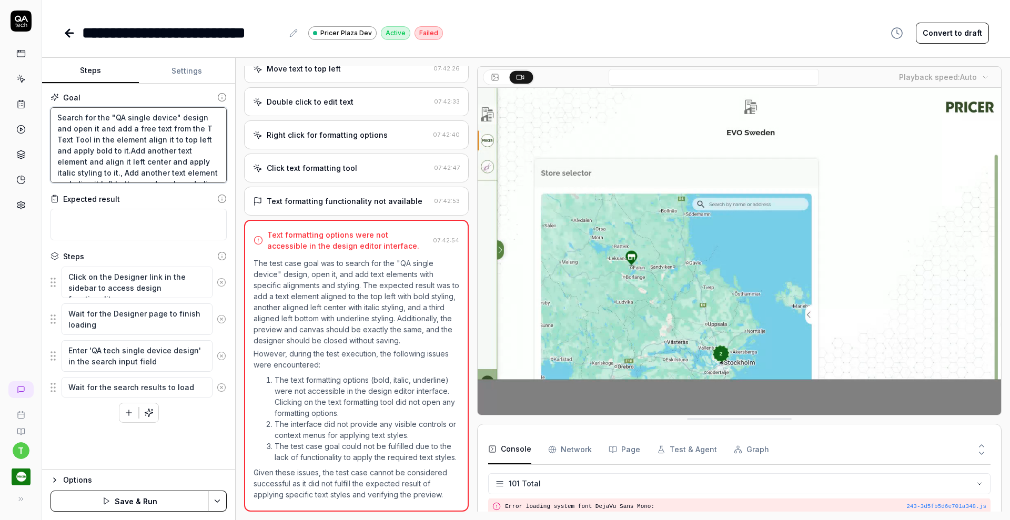
type textarea "*"
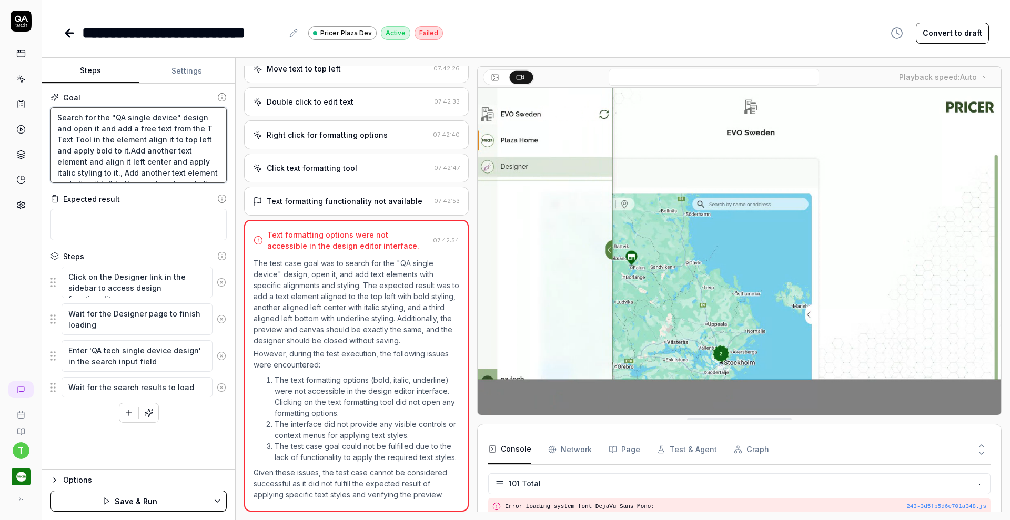
type textarea "Search for the "QA single device" design and open it and add a free text from t…"
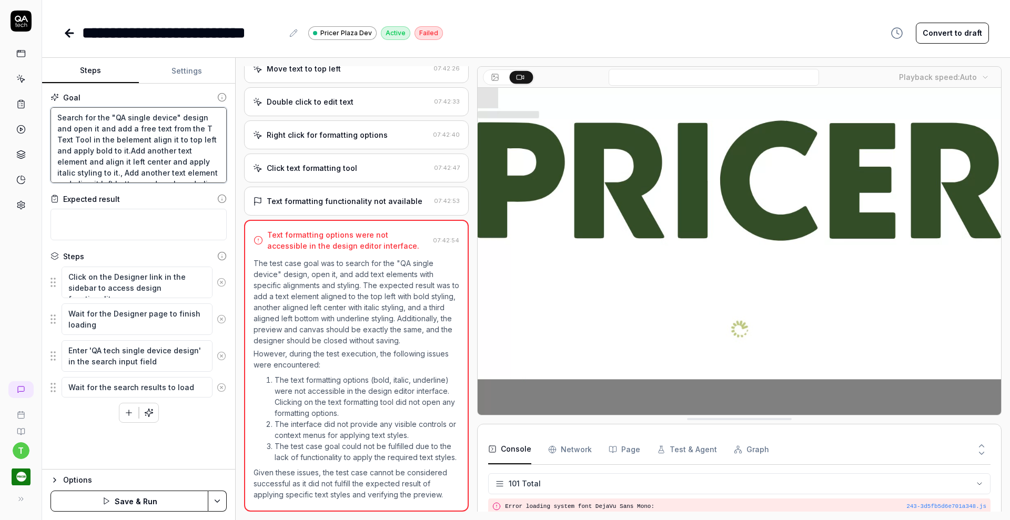
type textarea "*"
type textarea "Search for the "QA single device" design and open it and add a free text from t…"
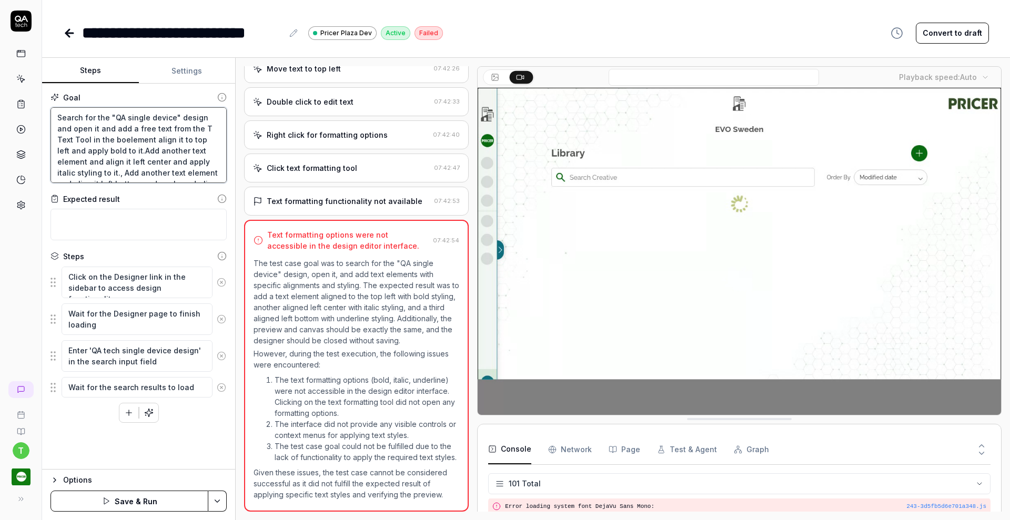
type textarea "*"
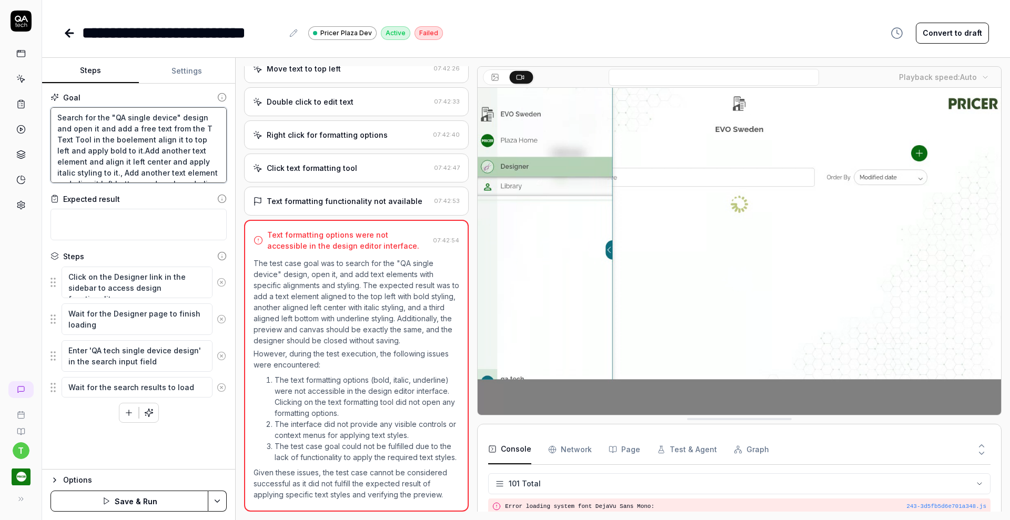
type textarea "Search for the "QA single device" design and open it and add a free text from t…"
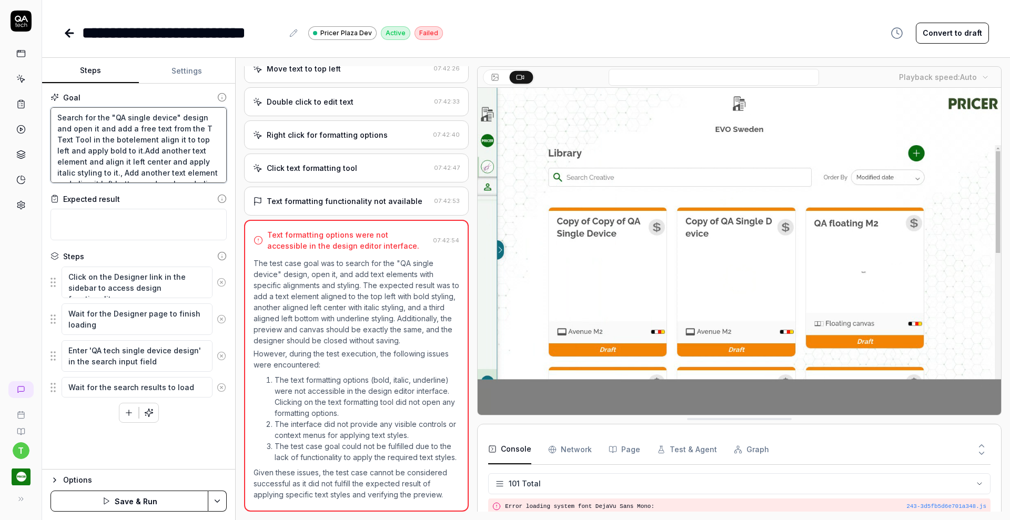
type textarea "*"
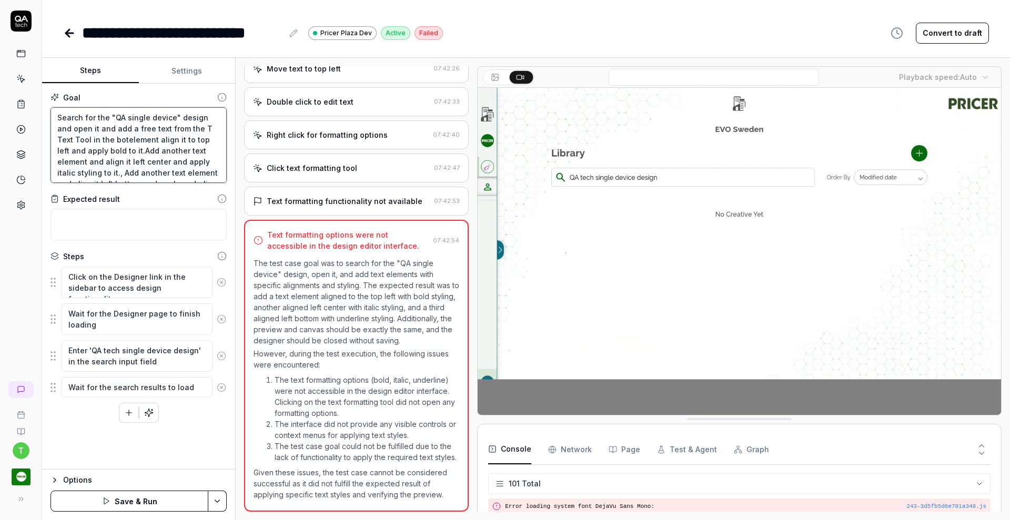
type textarea "Search for the "QA single device" design and open it and add a free text from t…"
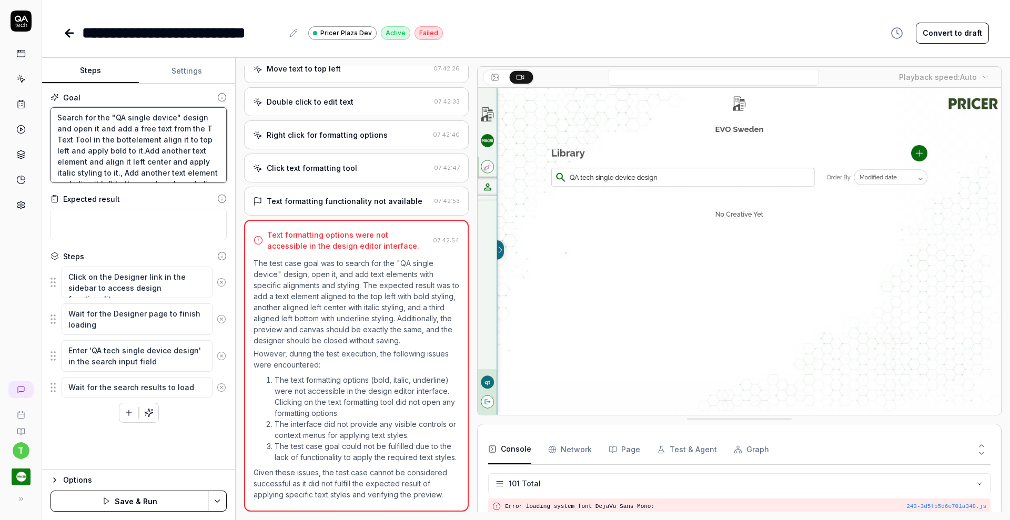
type textarea "*"
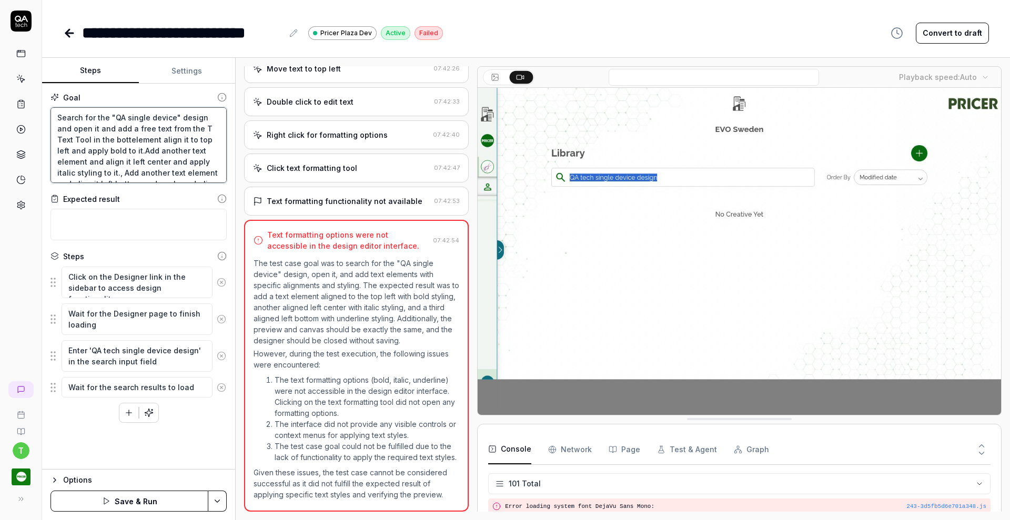
type textarea "Search for the "QA single device" design and open it and add a free text from t…"
type textarea "*"
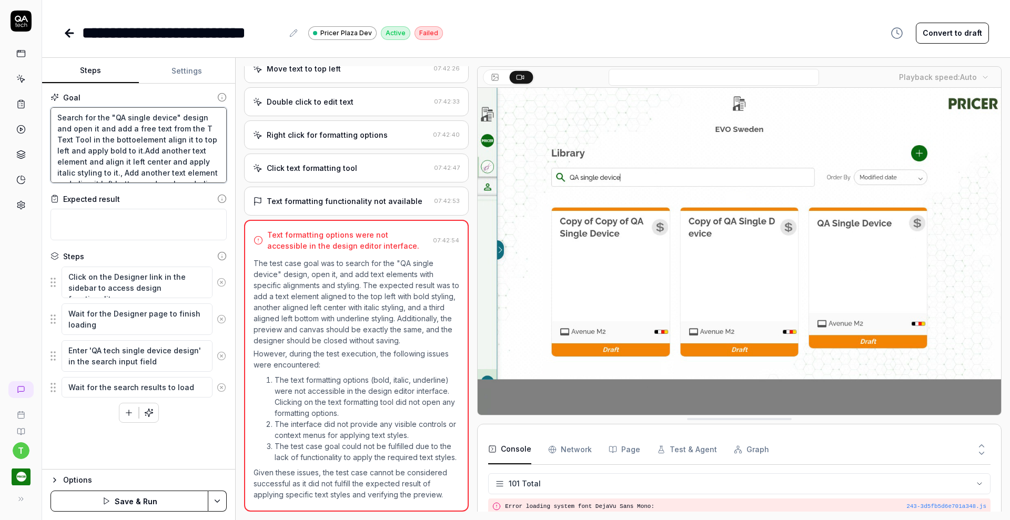
type textarea "Search for the "QA single device" design and open it and add a free text from t…"
type textarea "*"
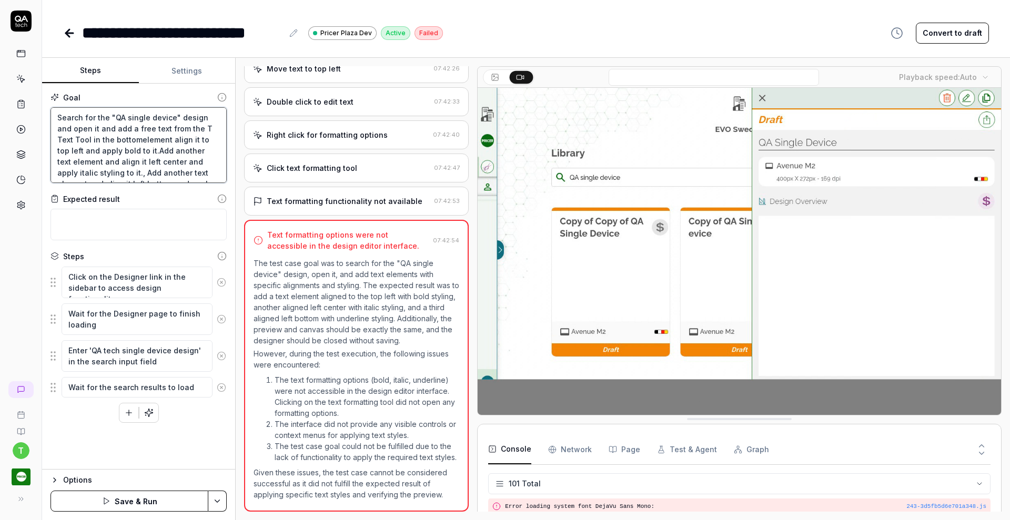
type textarea "Search for the "QA single device" design and open it and add a free text from t…"
type textarea "*"
type textarea "Search for the "QA single device" design and open it and add a free text from t…"
type textarea "*"
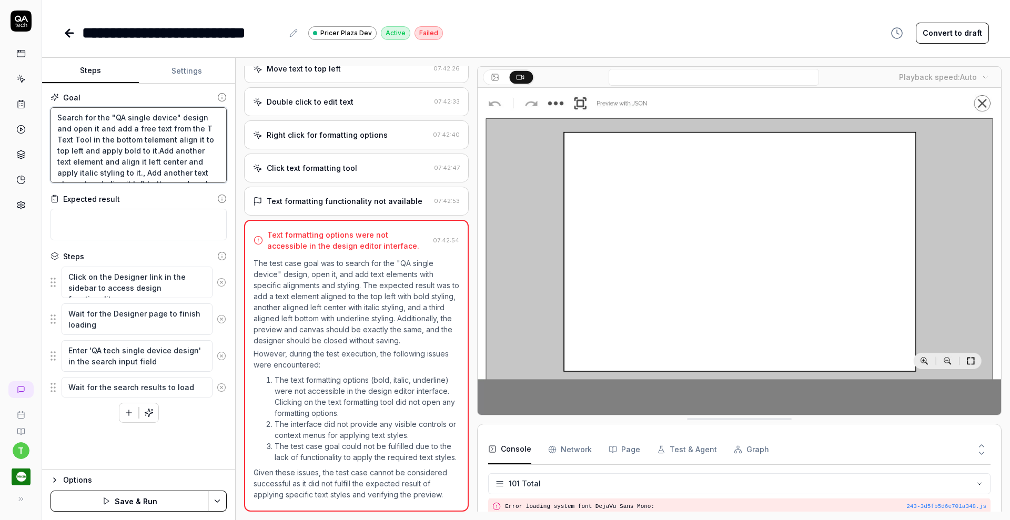
type textarea "Search for the "QA single device" design and open it and add a free text from t…"
type textarea "*"
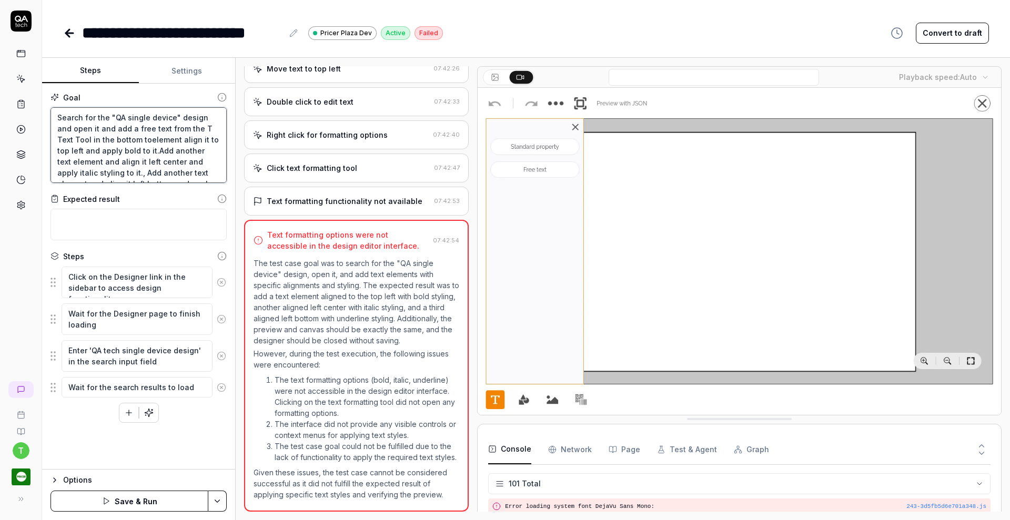
type textarea "Search for the "QA single device" design and open it and add a free text from t…"
type textarea "*"
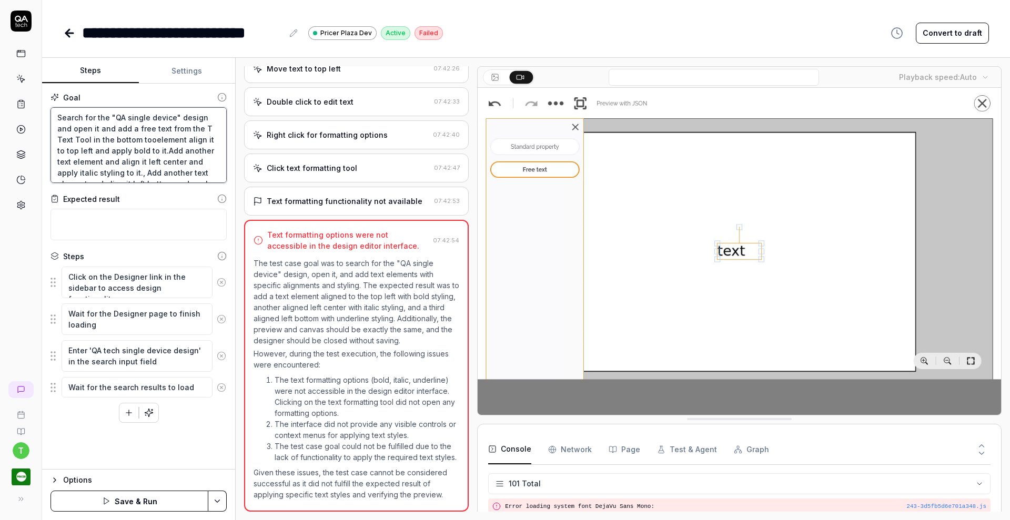
type textarea "Search for the "QA single device" design and open it and add a free text from t…"
type textarea "*"
type textarea "Search for the "QA single device" design and open it and add a free text from t…"
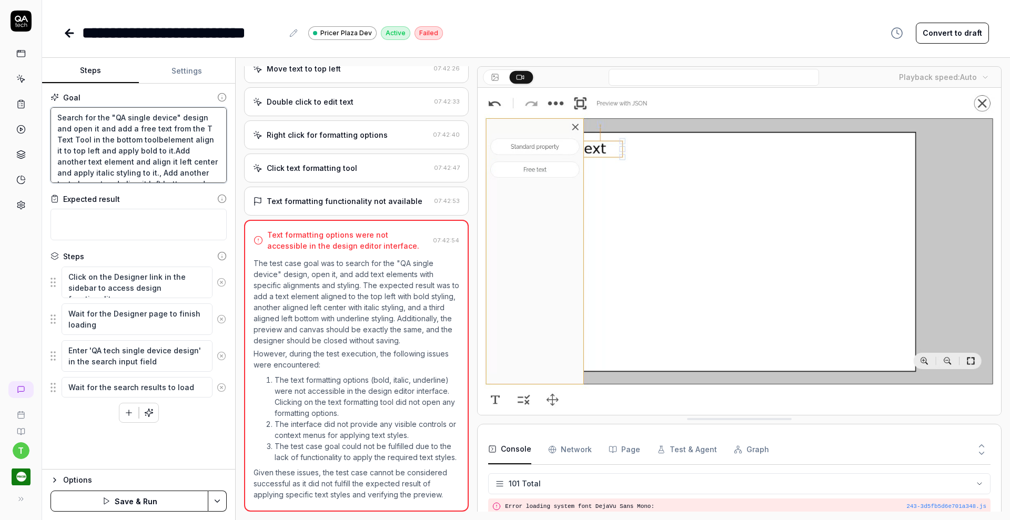
type textarea "*"
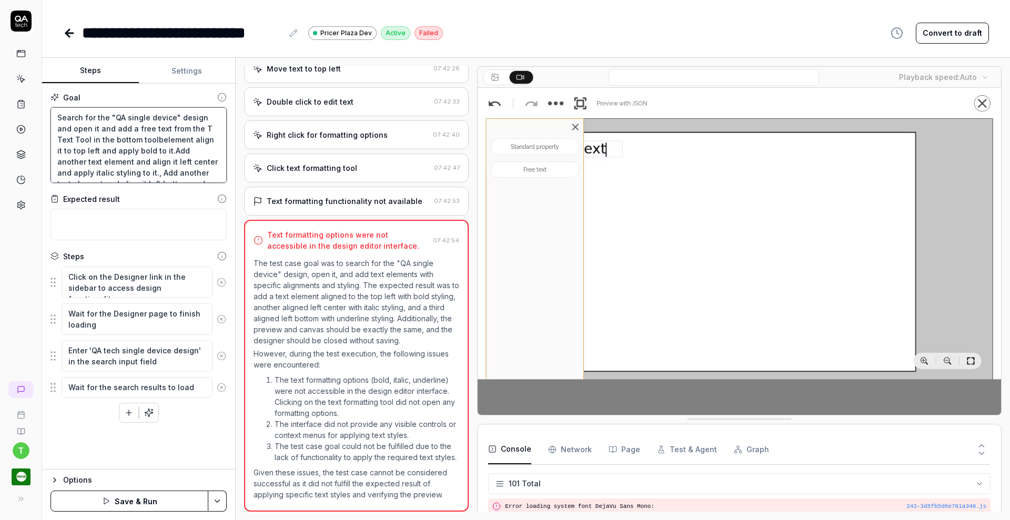
type textarea "Search for the "QA single device" design and open it and add a free text from t…"
type textarea "*"
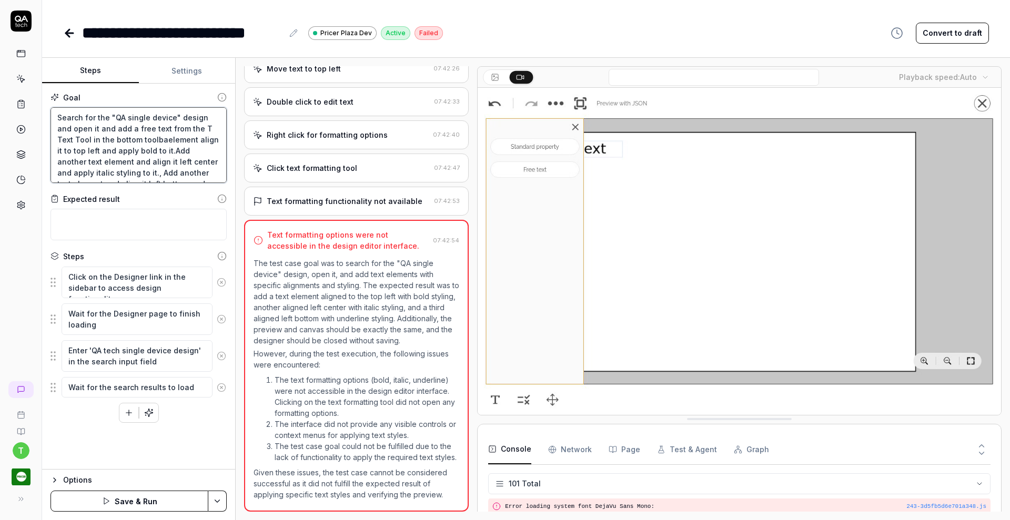
type textarea "Search for the "QA single device" design and open it and add a free text from t…"
type textarea "*"
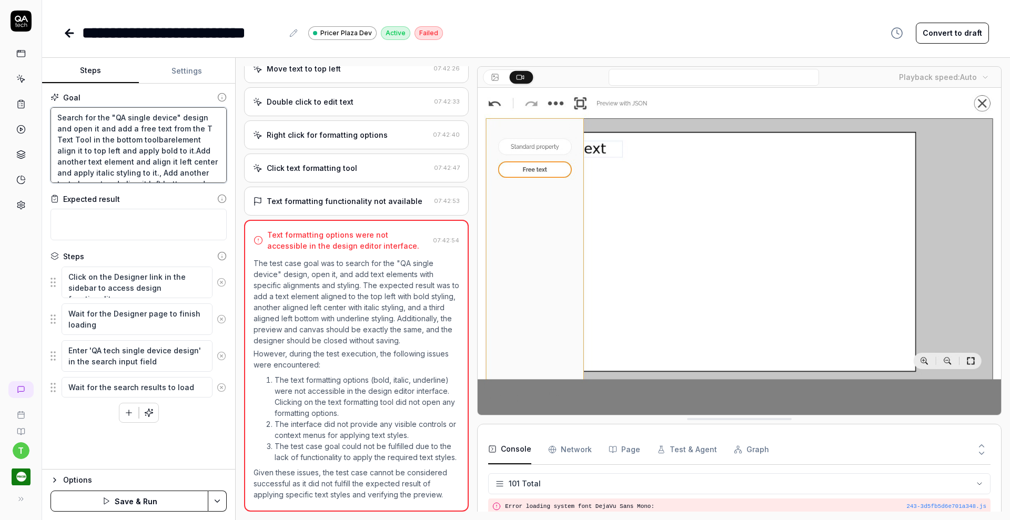
type textarea "Search for the "QA single device" design and open it and add a free text from t…"
type textarea "*"
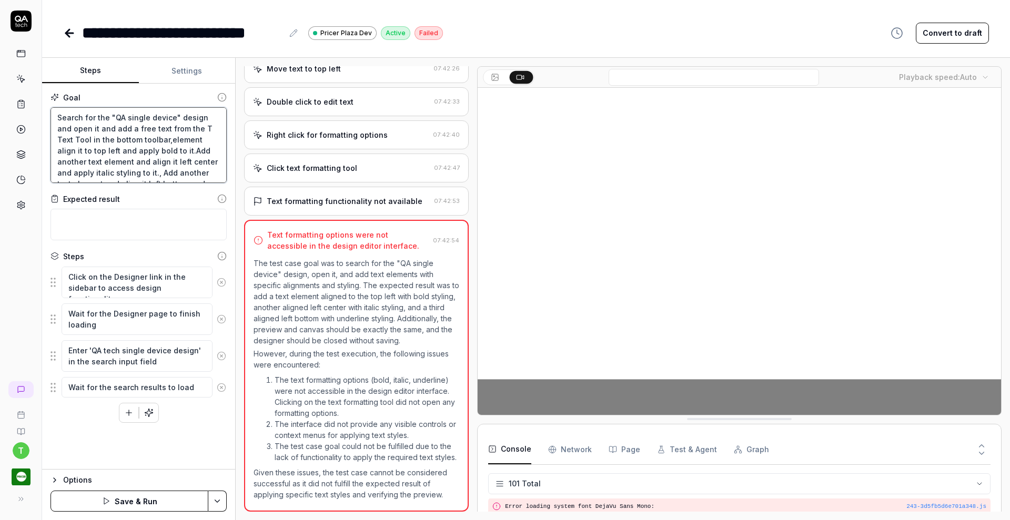
type textarea "Search for the "QA single device" design and open it and add a free text from t…"
type textarea "*"
type textarea "Search for the "QA single device" design and open it and add a free text from t…"
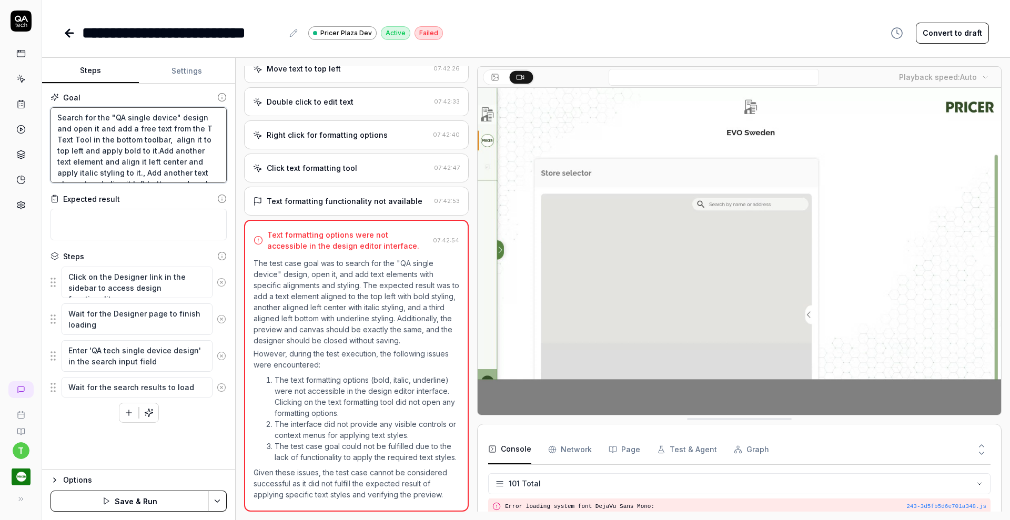
type textarea "*"
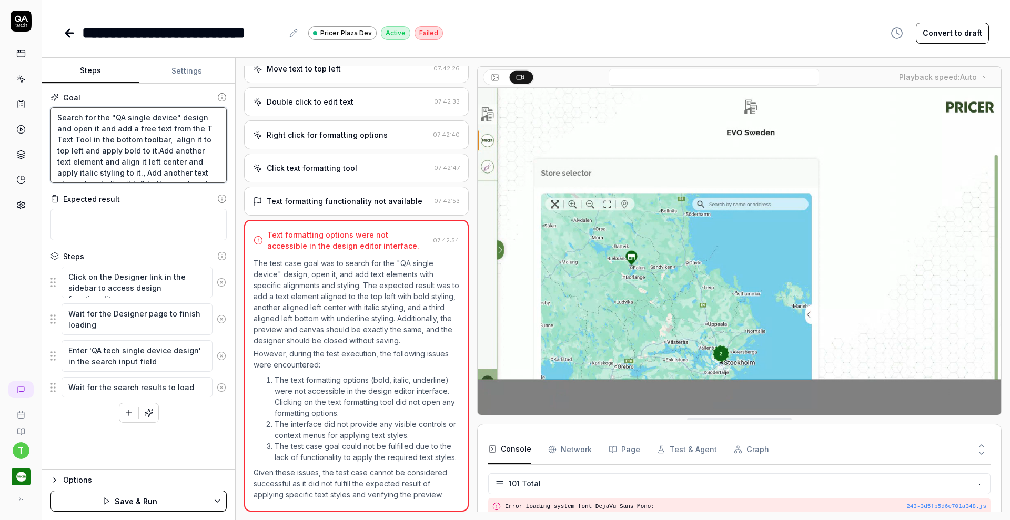
type textarea "Search for the "QA single device" design and open it and add a free text from t…"
type textarea "*"
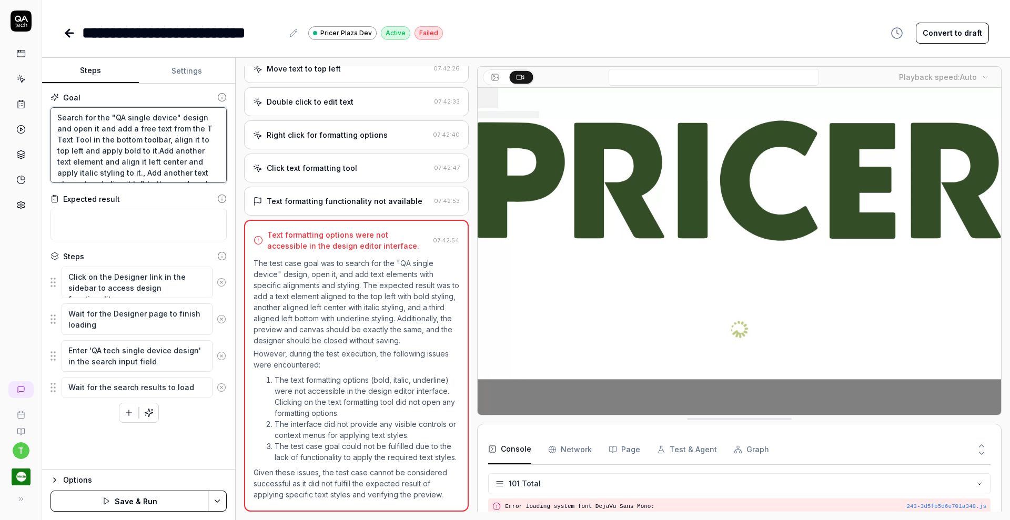
type textarea "Search for the "QA single device" design and open it and add a free text from t…"
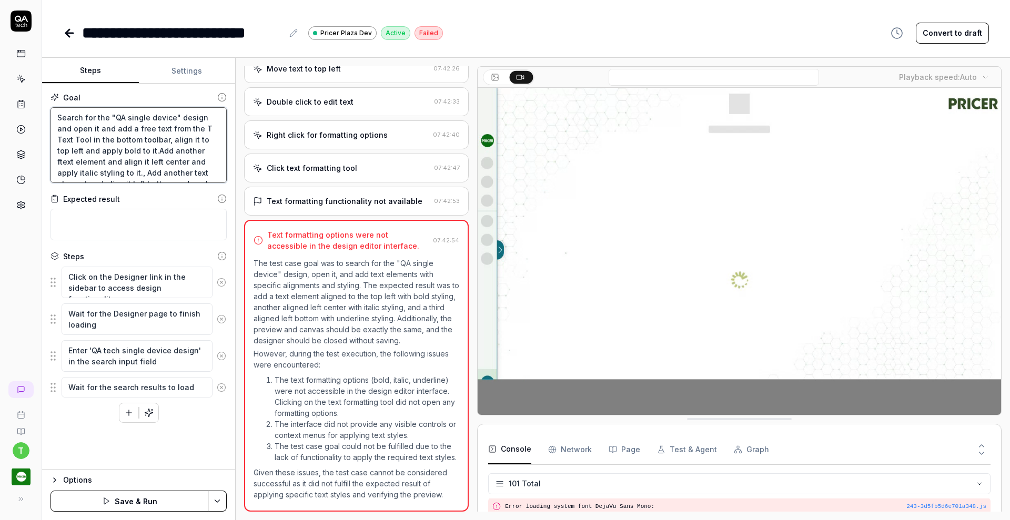
type textarea "*"
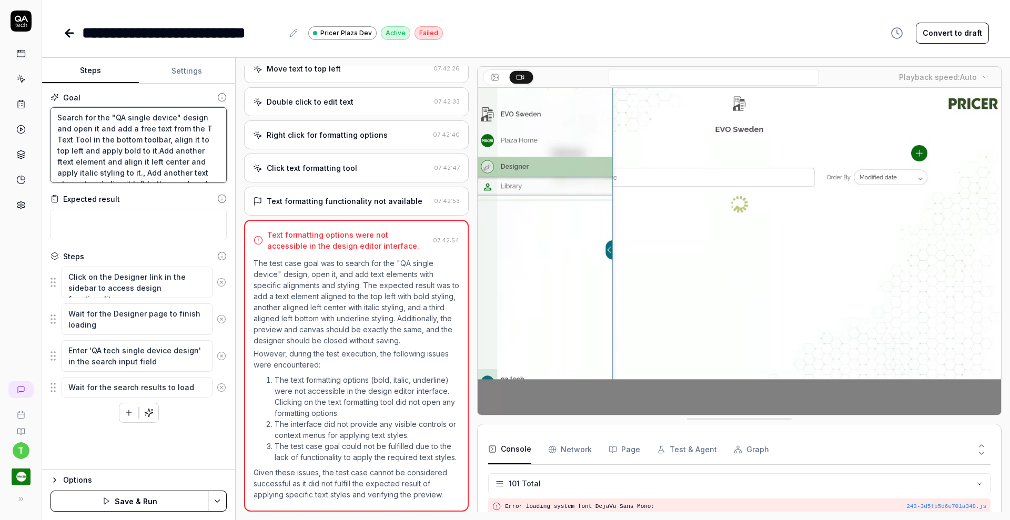
type textarea "Search for the "QA single device" design and open it and add a free text from t…"
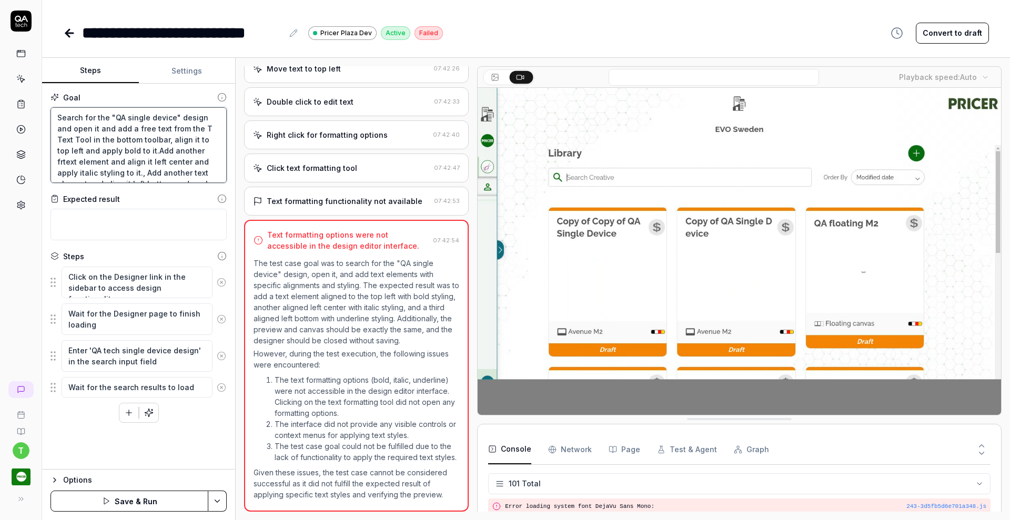
type textarea "*"
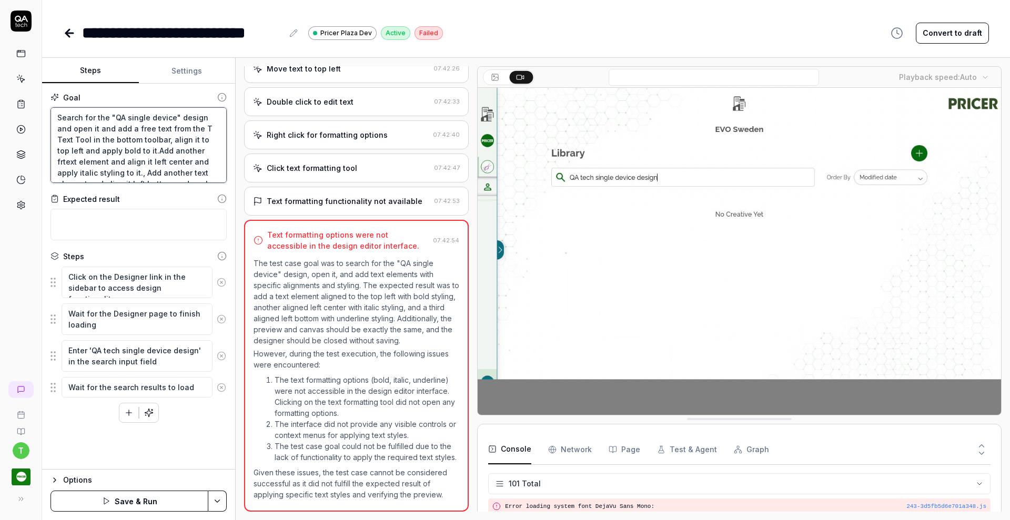
type textarea "Search for the "QA single device" design and open it and add a free text from t…"
type textarea "*"
type textarea "Search for the "QA single device" design and open it and add a free text from t…"
type textarea "*"
type textarea "Search for the "QA single device" design and open it and add a free text from t…"
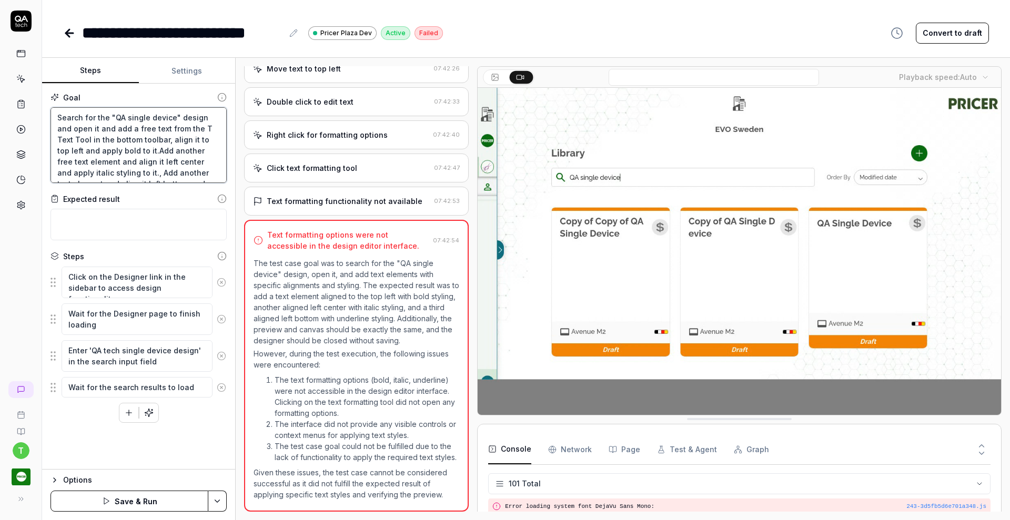
type textarea "*"
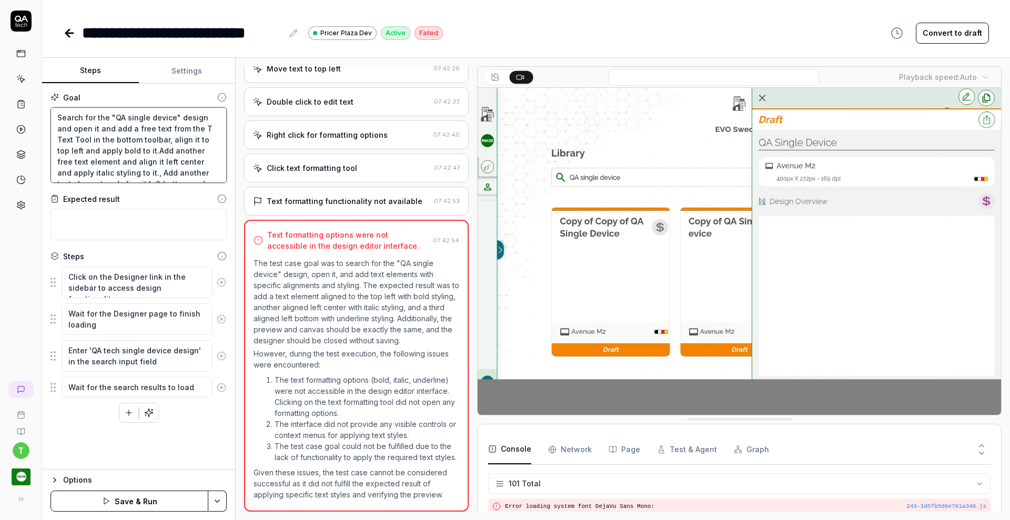
type textarea "Search for the "QA single device" design and open it and add a free text from t…"
type textarea "*"
type textarea "Search for the "QA single device" design and open it and add a free text from t…"
type textarea "*"
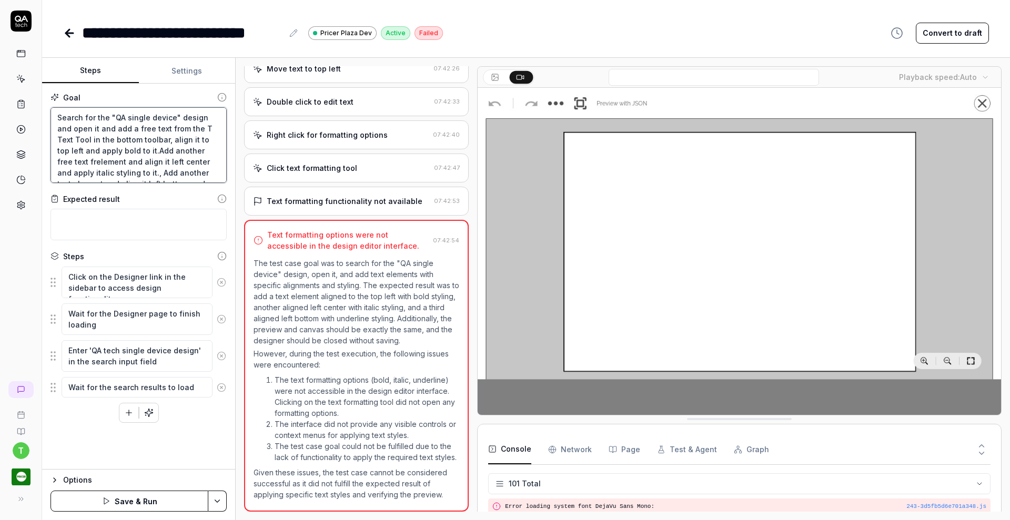
type textarea "Search for the "QA single device" design and open it and add a free text from t…"
type textarea "*"
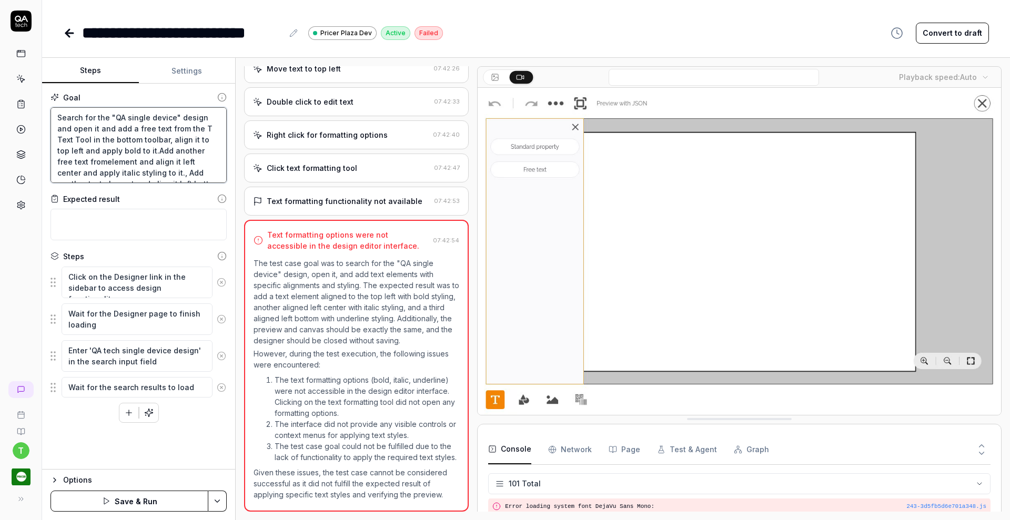
type textarea "Search for the "QA single device" design and open it and add a free text from t…"
type textarea "*"
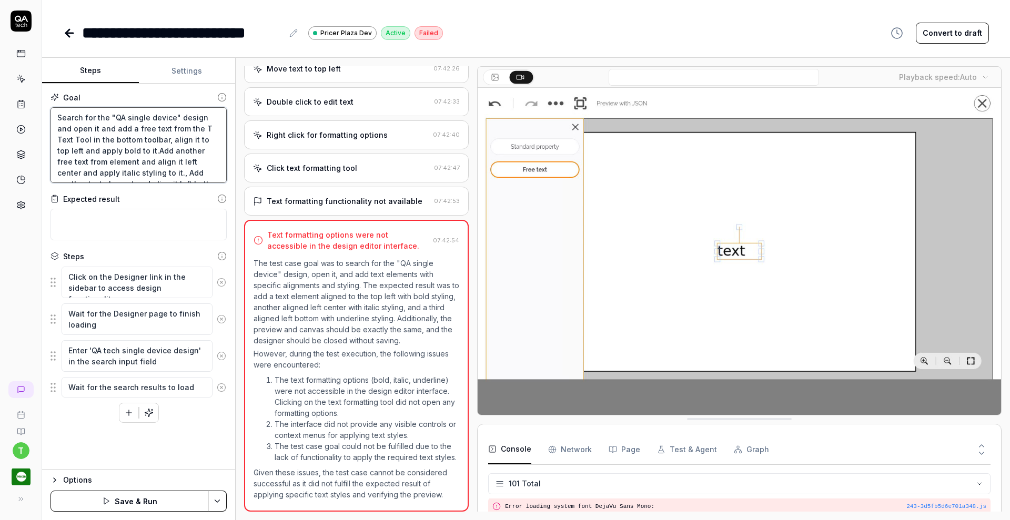
type textarea "Search for the "QA single device" design and open it and add a free text from t…"
type textarea "*"
type textarea "Search for the "QA single device" design and open it and add a free text from t…"
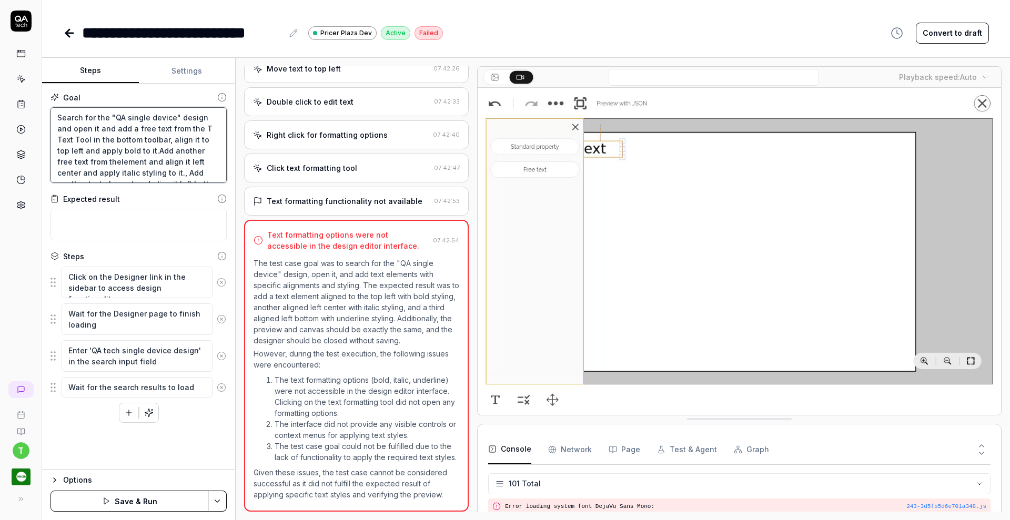
type textarea "*"
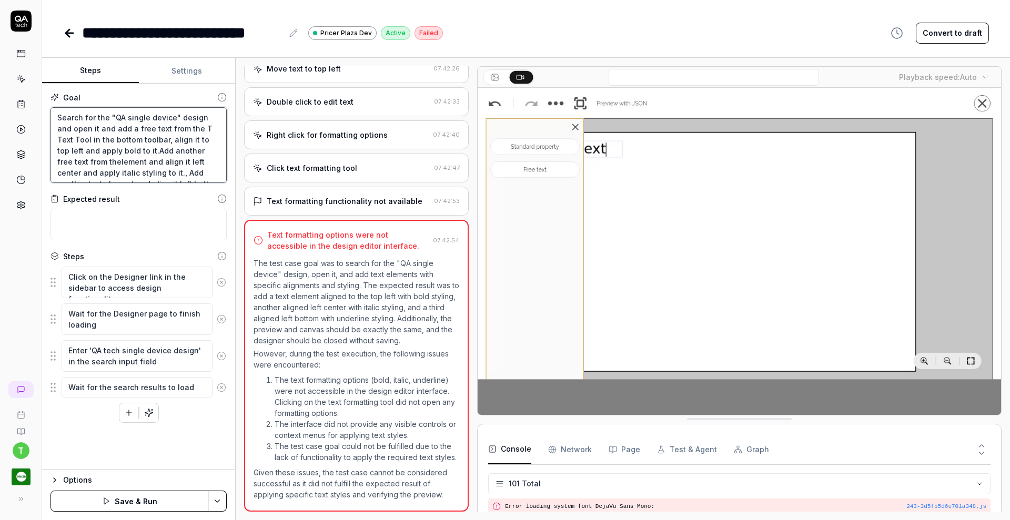
type textarea "Search for the "QA single device" design and open it and add a free text from t…"
type textarea "*"
type textarea "Search for the "QA single device" design and open it and add a free text from t…"
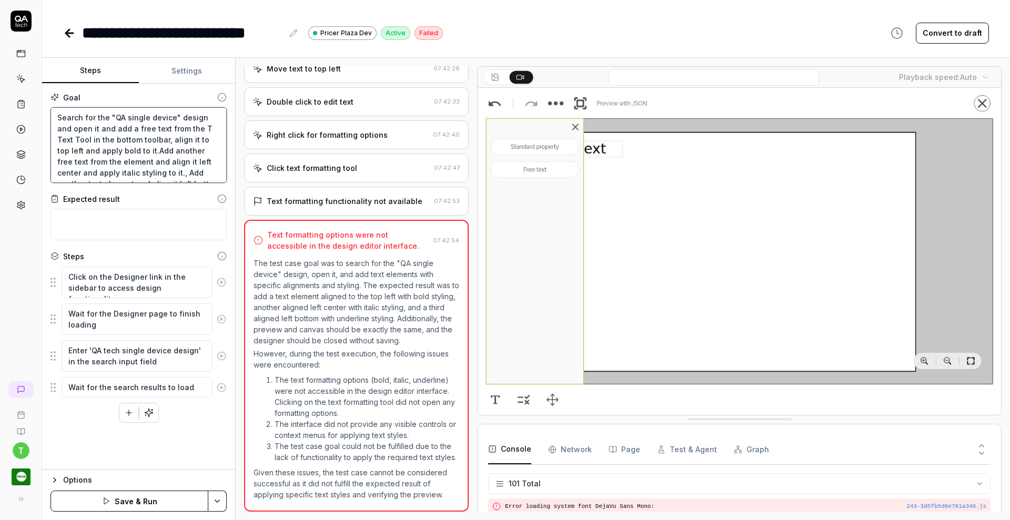
type textarea "*"
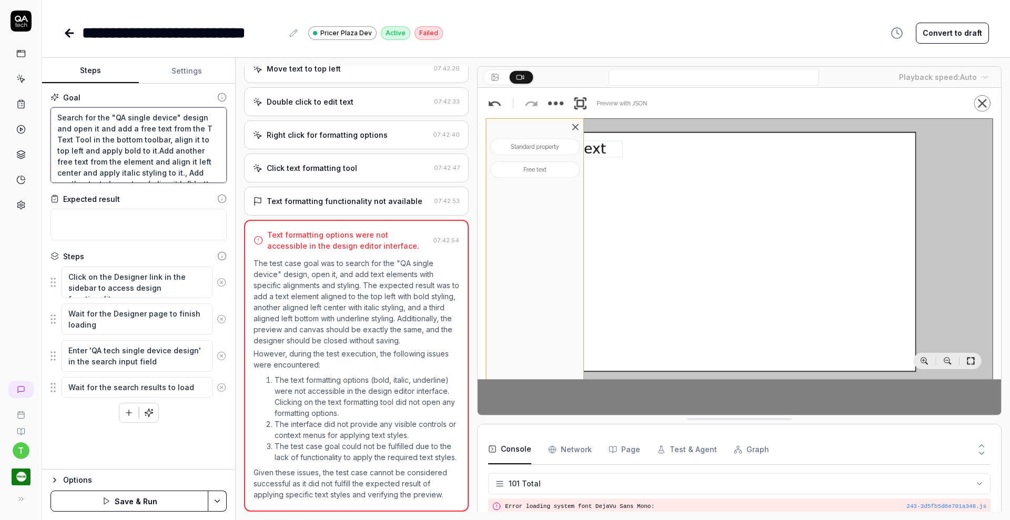
type textarea "Search for the "QA single device" design and open it and add a free text from t…"
type textarea "*"
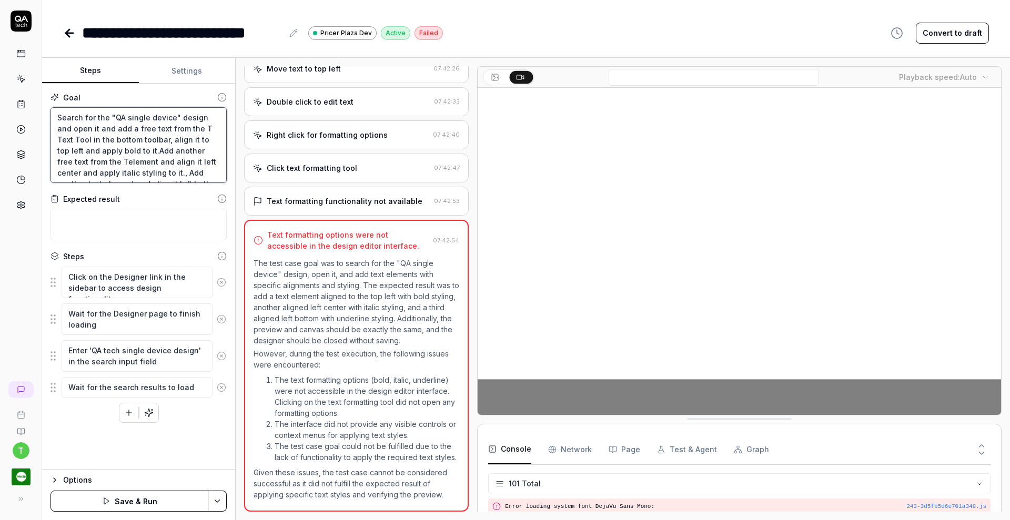
type textarea "Search for the "QA single device" design and open it and add a free text from t…"
type textarea "*"
type textarea "Search for the "QA single device" design and open it and add a free text from t…"
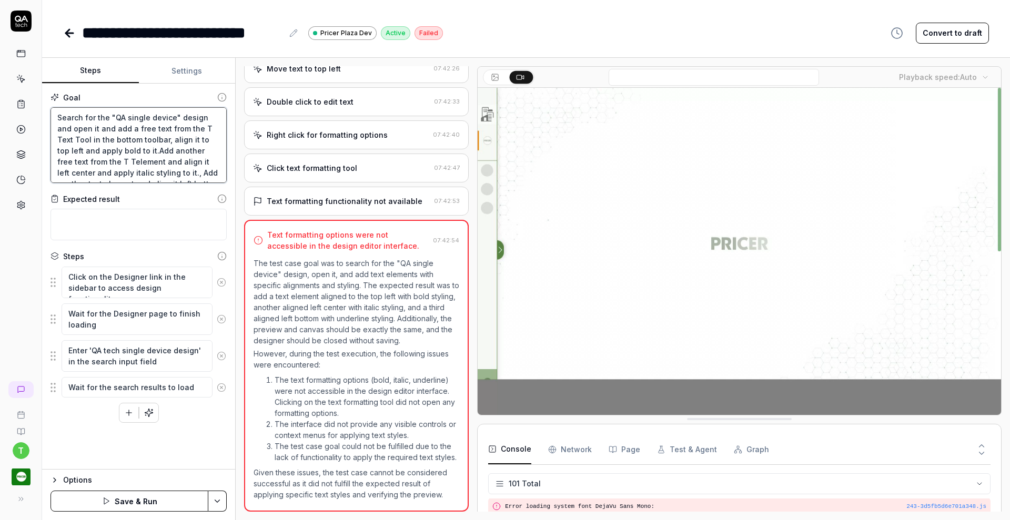
type textarea "*"
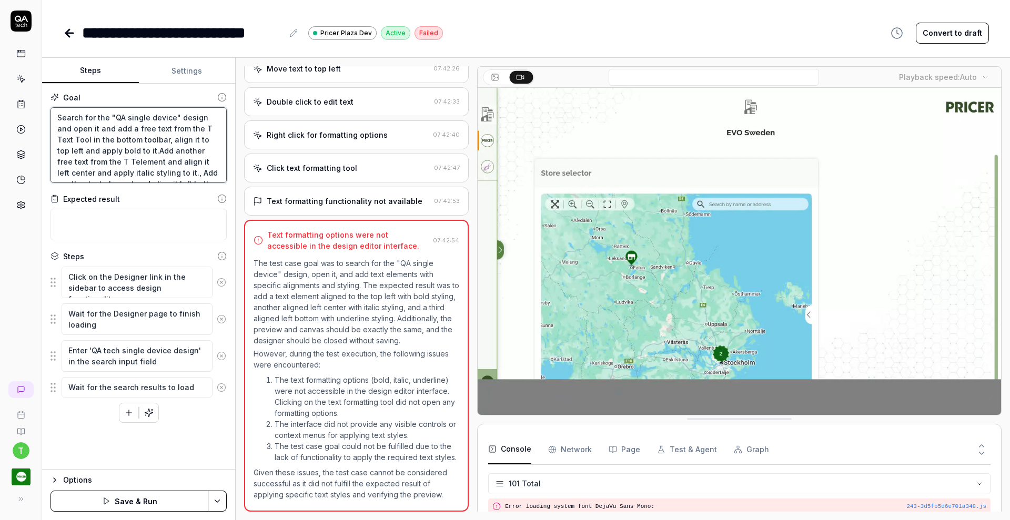
type textarea "Search for the "QA single device" design and open it and add a free text from t…"
type textarea "*"
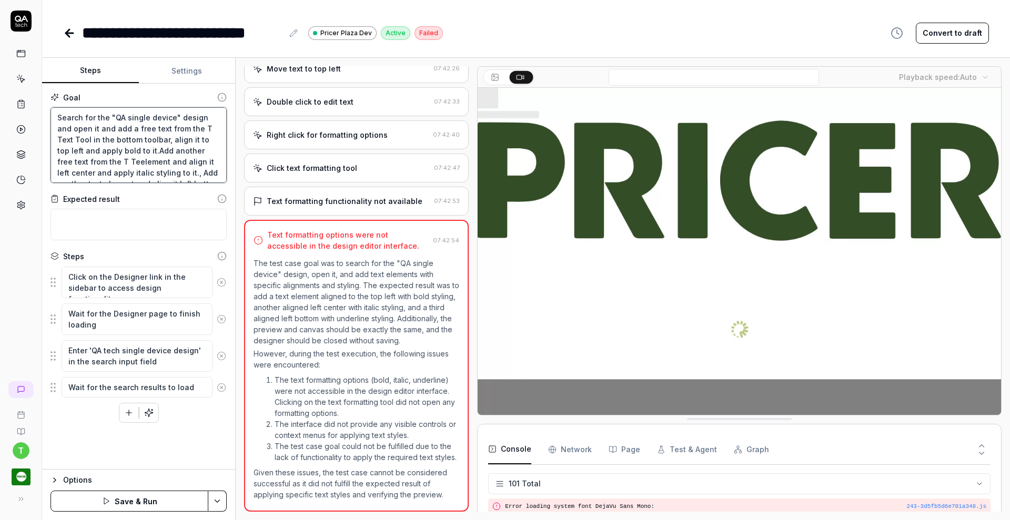
type textarea "Search for the "QA single device" design and open it and add a free text from t…"
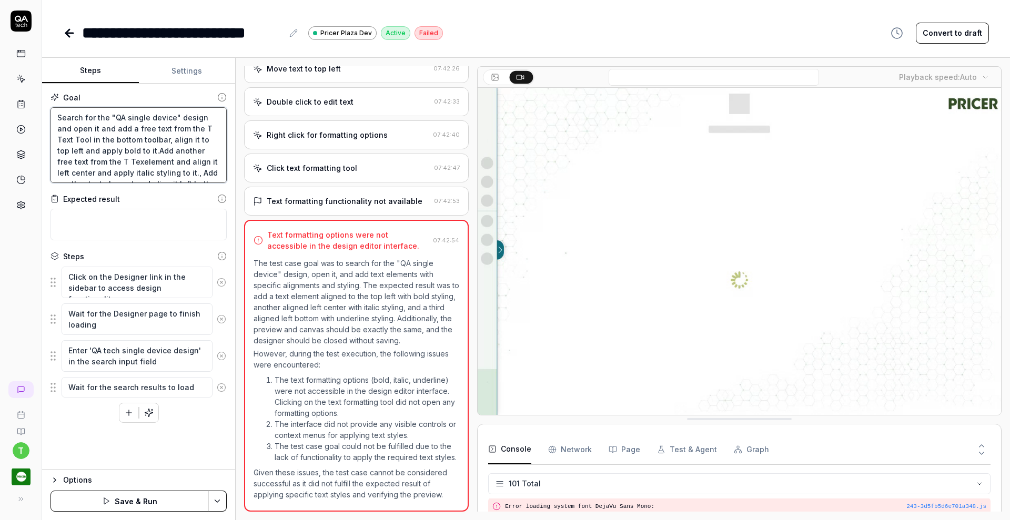
type textarea "*"
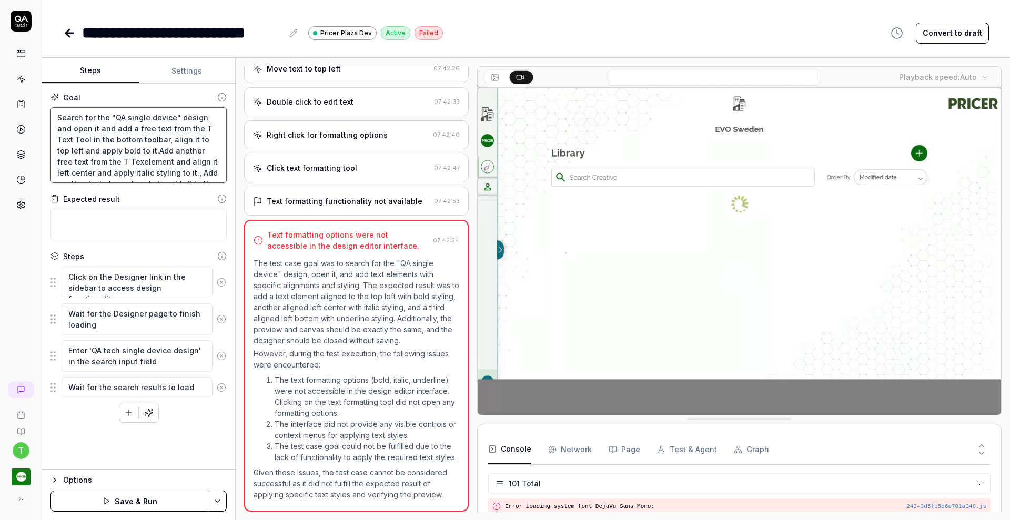
type textarea "Search for the "QA single device" design and open it and add a free text from t…"
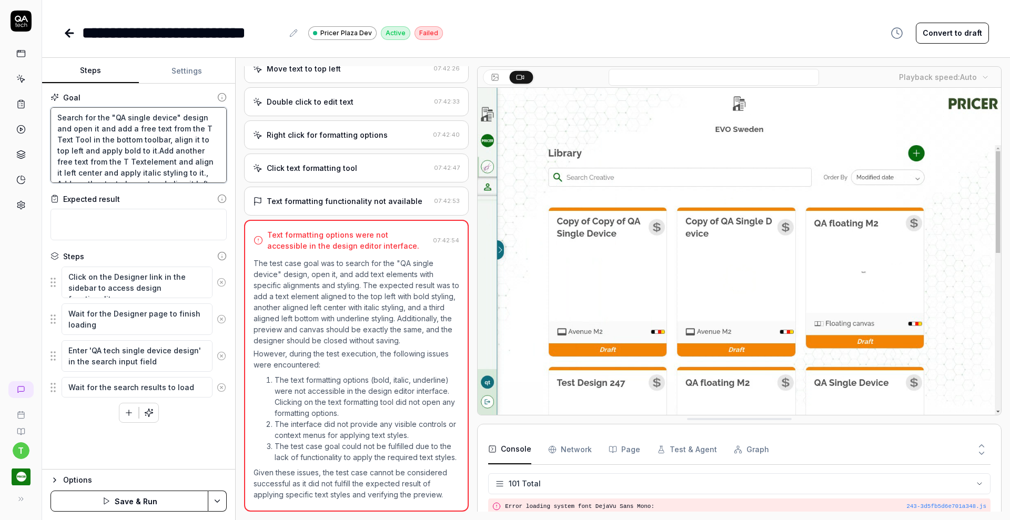
type textarea "*"
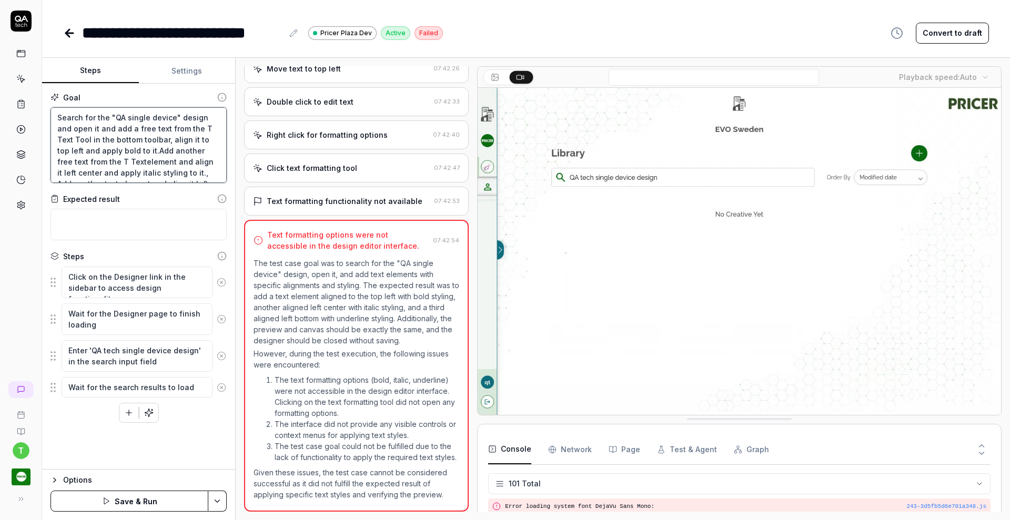
type textarea "Search for the "QA single device" design and open it and add a free text from t…"
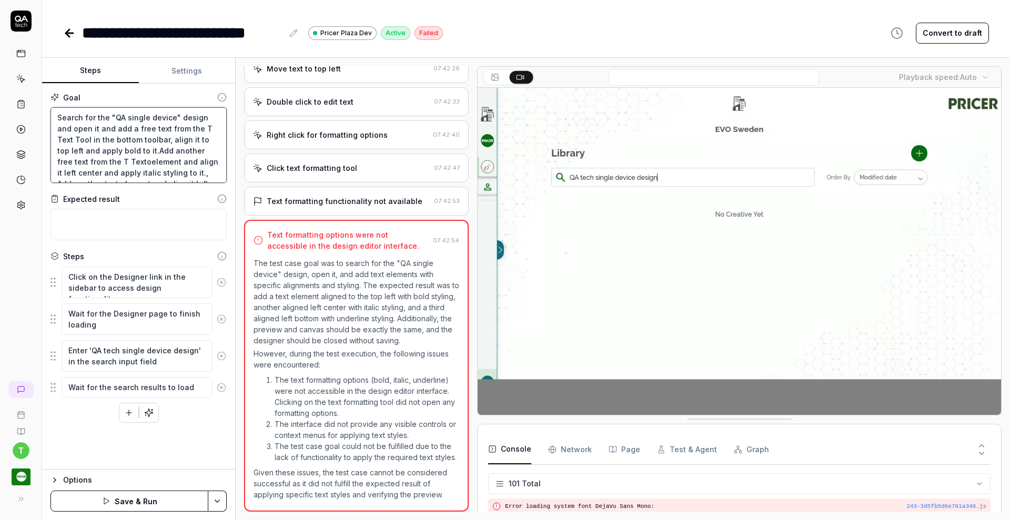
type textarea "*"
type textarea "Search for the "QA single device" design and open it and add a free text from t…"
type textarea "*"
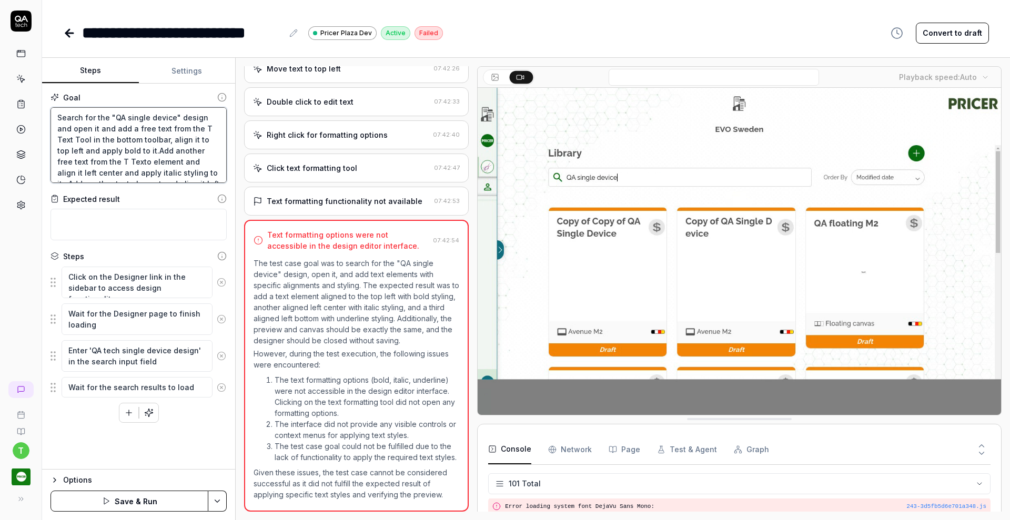
type textarea "Search for the "QA single device" design and open it and add a free text from t…"
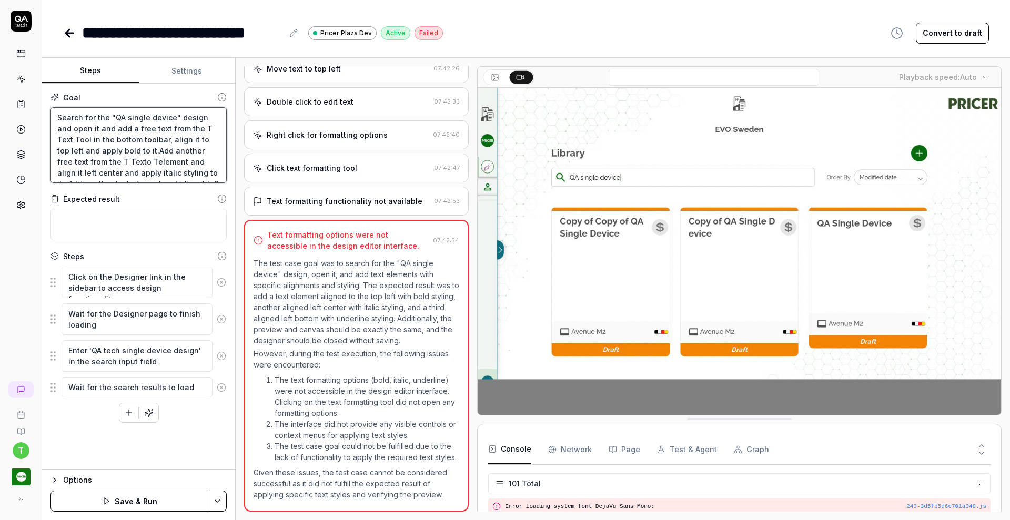
type textarea "*"
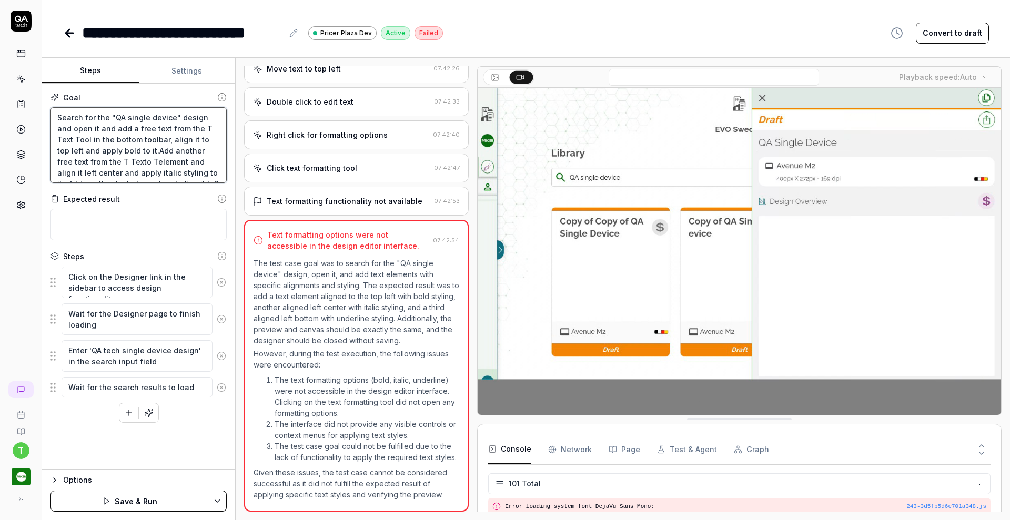
type textarea "Search for the "QA single device" design and open it and add a free text from t…"
type textarea "*"
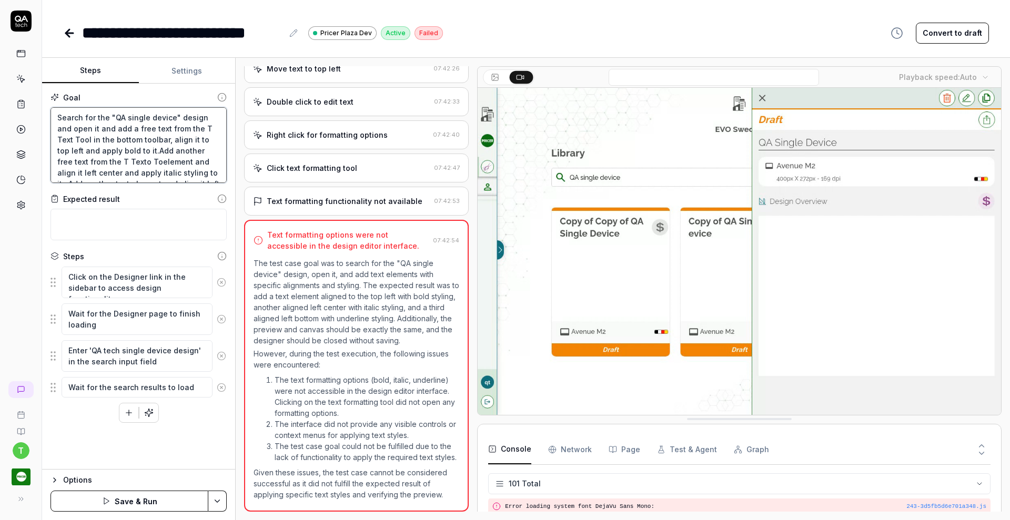
type textarea "Search for the "QA single device" design and open it and add a free text from t…"
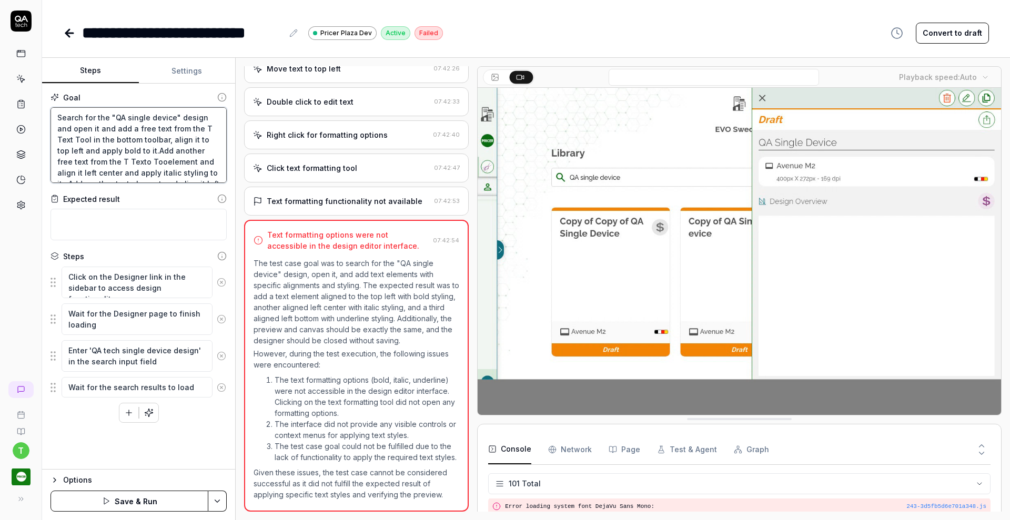
type textarea "*"
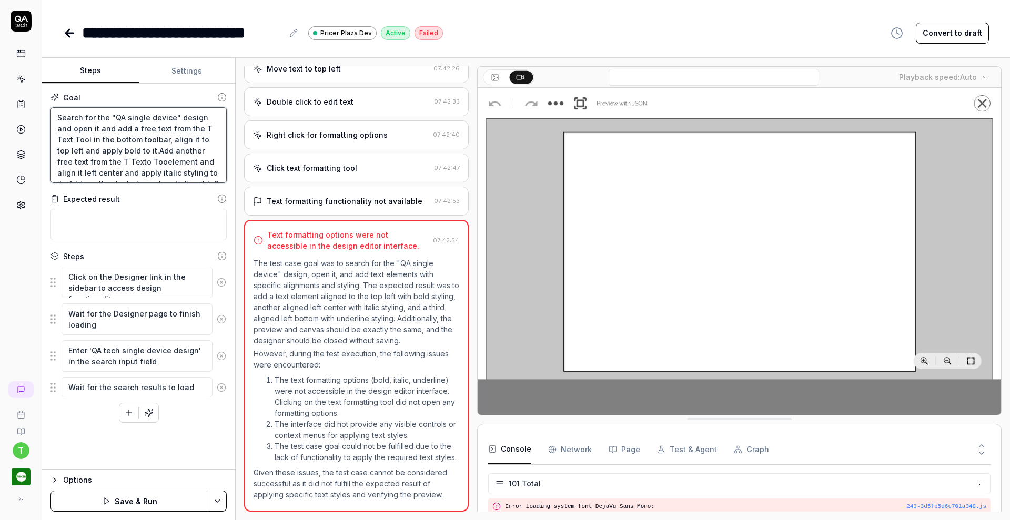
type textarea "Search for the "QA single device" design and open it and add a free text from t…"
type textarea "*"
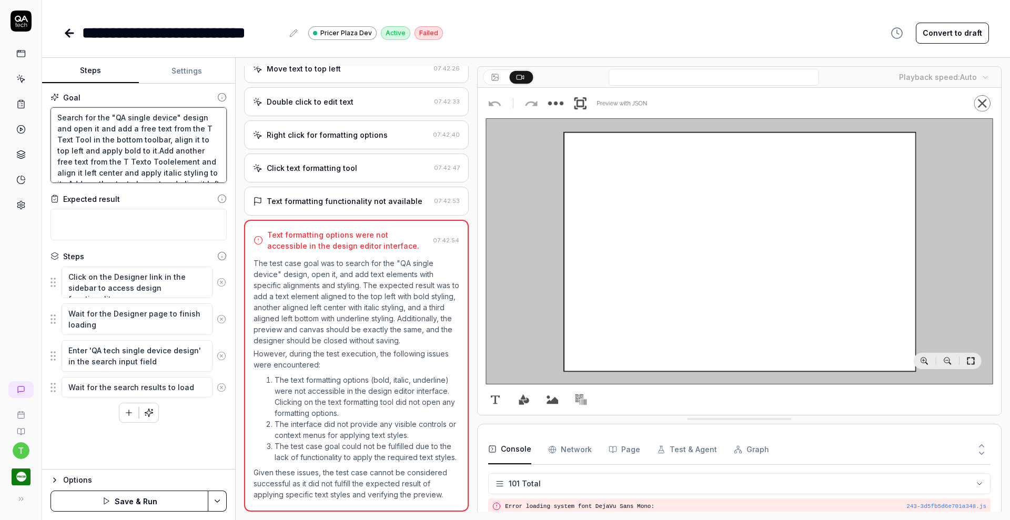
type textarea "Search for the "QA single device" design and open it and add a free text from t…"
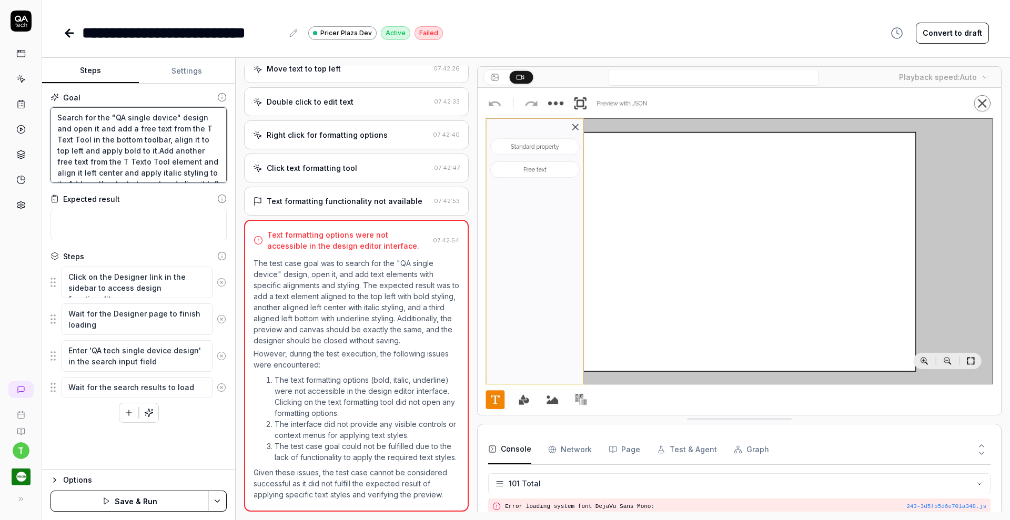
type textarea "*"
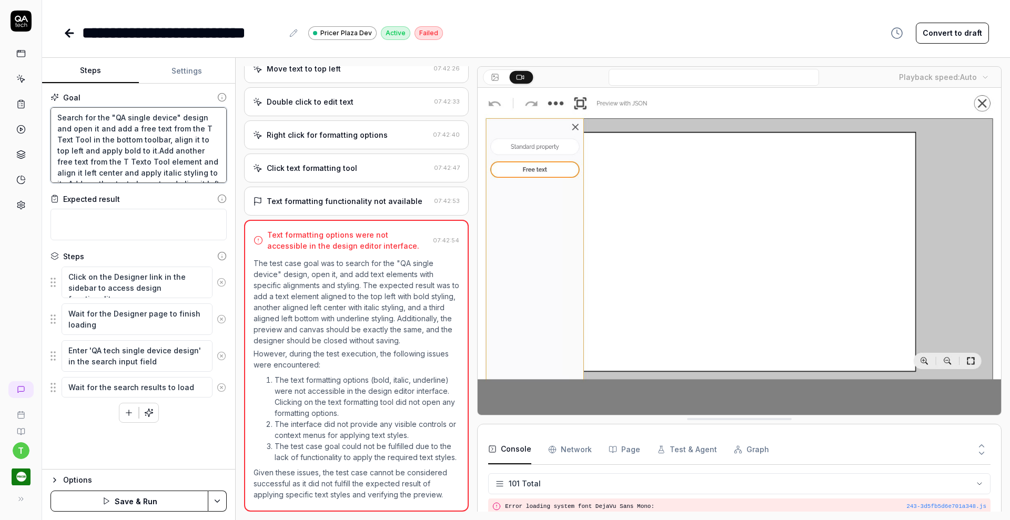
type textarea "Search for the "QA single device" design and open it and add a free text from t…"
type textarea "*"
type textarea "Search for the "QA single device" design and open it and add a free text from t…"
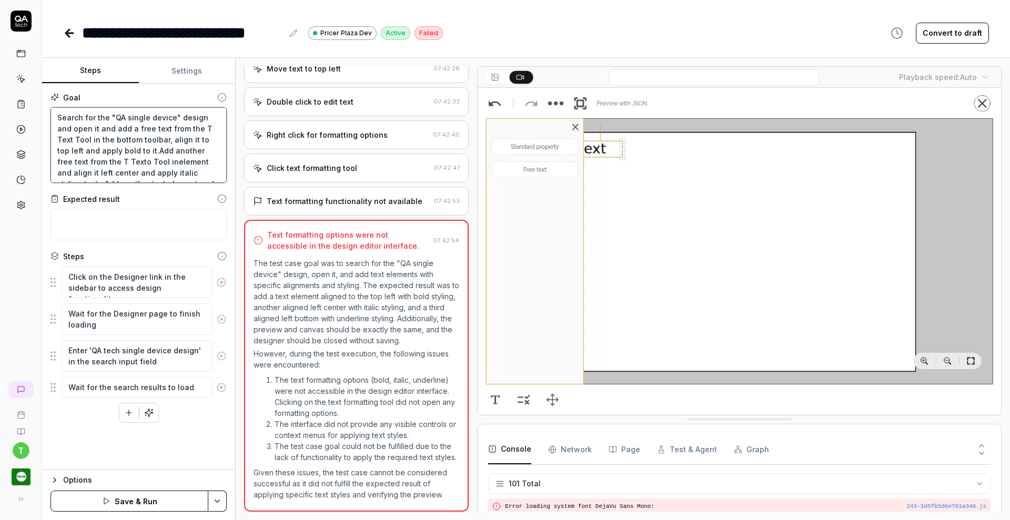
type textarea "*"
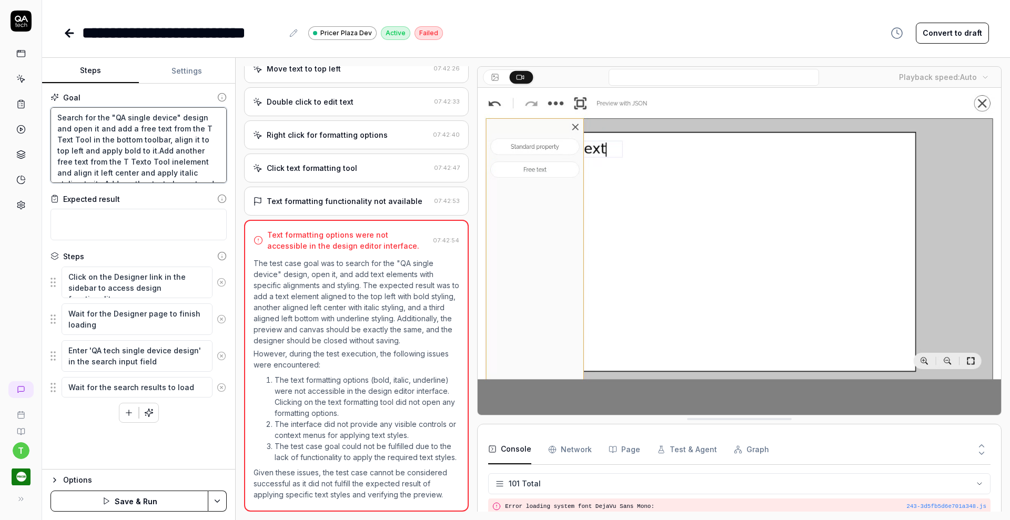
type textarea "Search for the "QA single device" design and open it and add a free text from t…"
type textarea "*"
type textarea "Search for the "QA single device" design and open it and add a free text from t…"
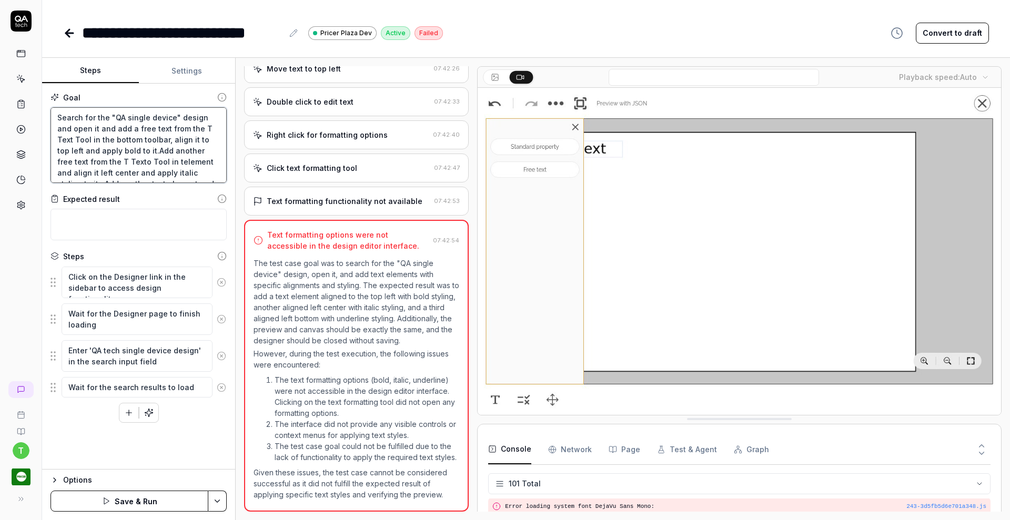
type textarea "*"
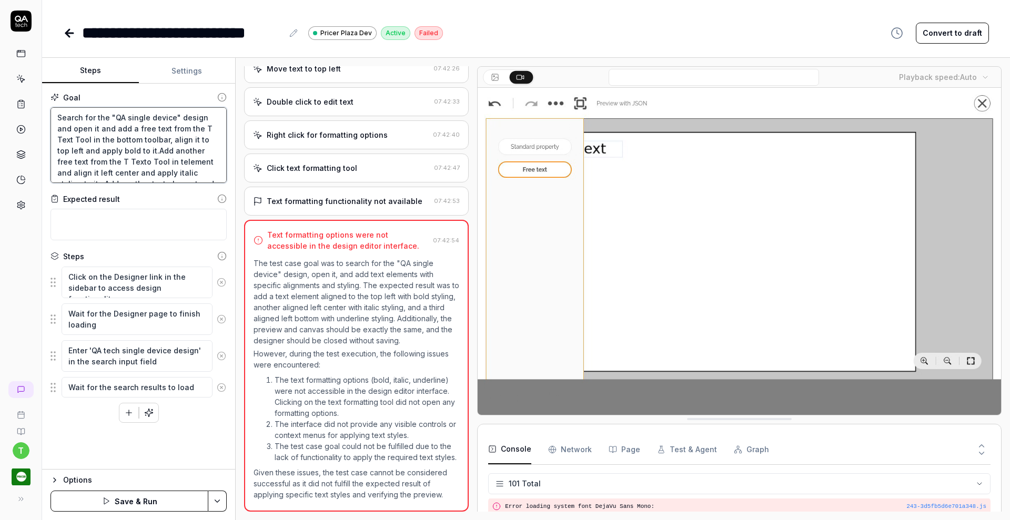
type textarea "Search for the "QA single device" design and open it and add a free text from t…"
type textarea "*"
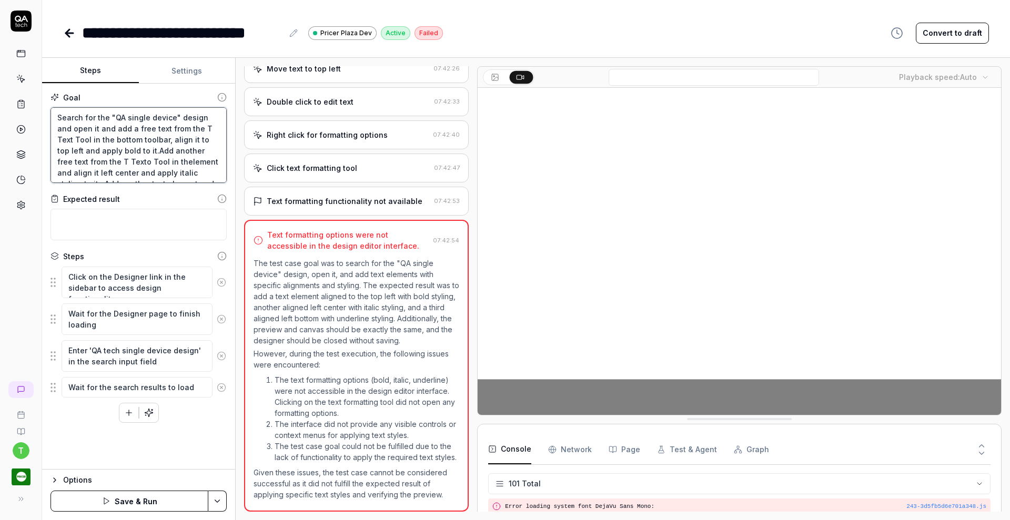
type textarea "Search for the "QA single device" design and open it and add a free text from t…"
type textarea "*"
type textarea "Search for the "QA single device" design and open it and add a free text from t…"
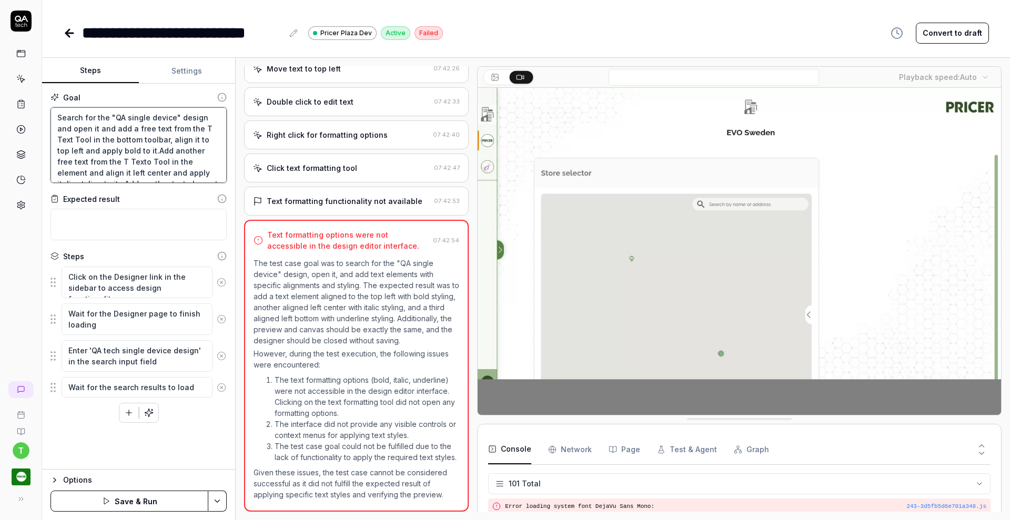
type textarea "*"
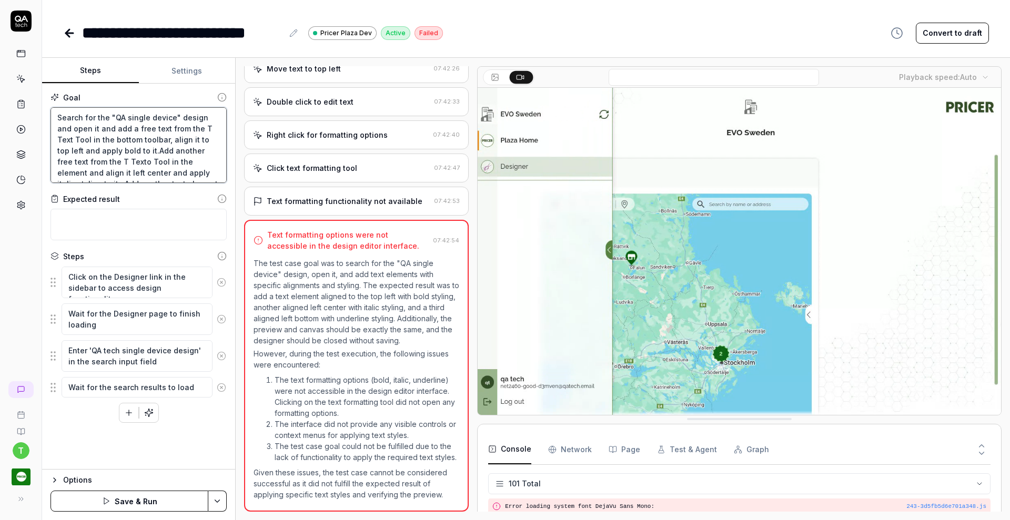
type textarea "Search for the "QA single device" design and open it and add a free text from t…"
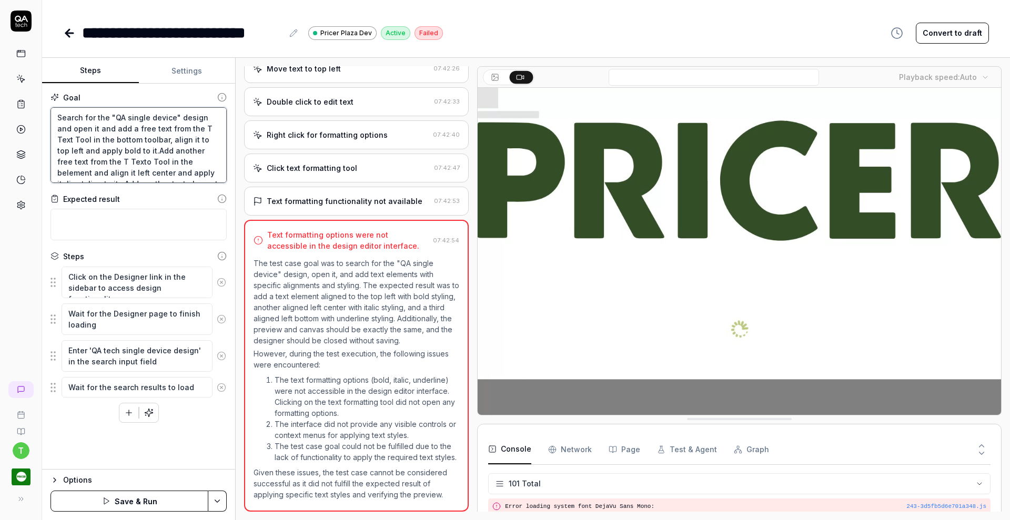
type textarea "*"
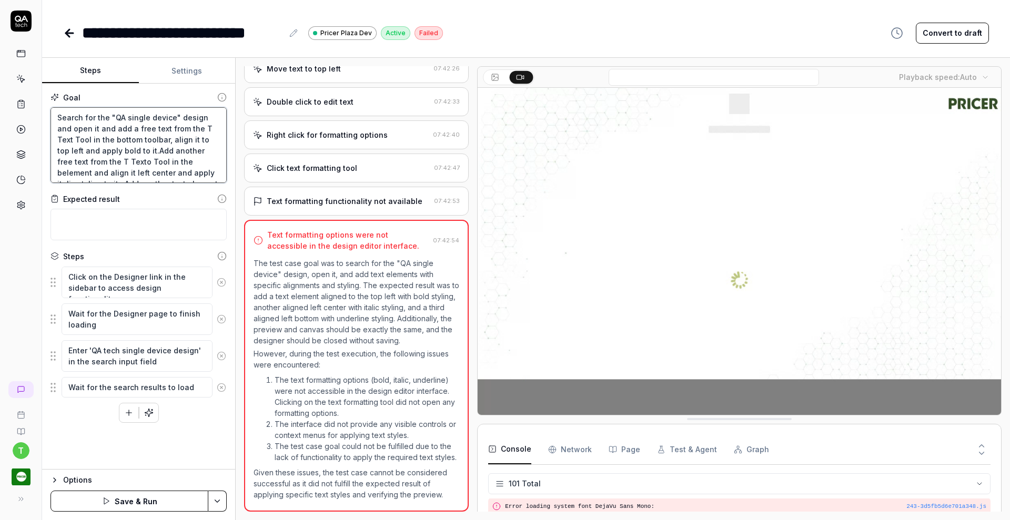
type textarea "Search for the "QA single device" design and open it and add a free text from t…"
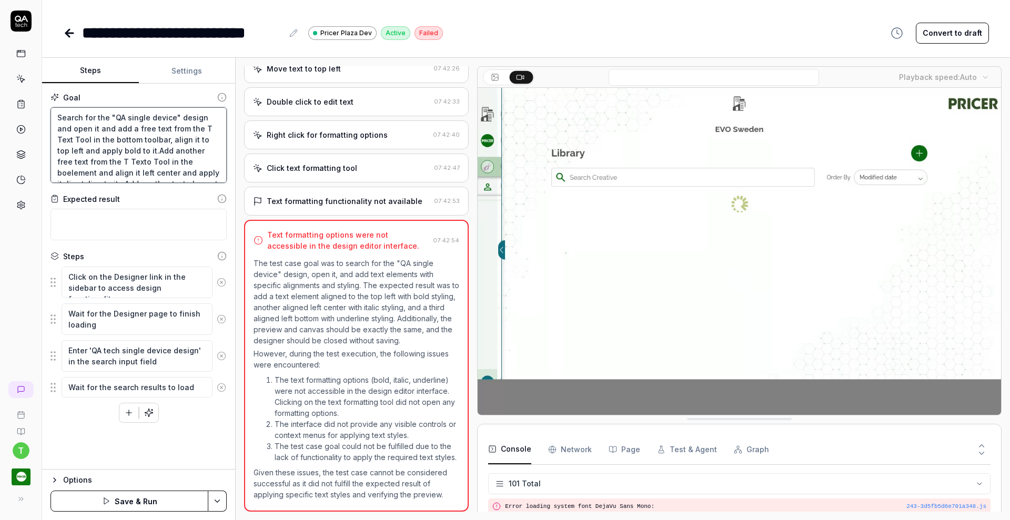
type textarea "*"
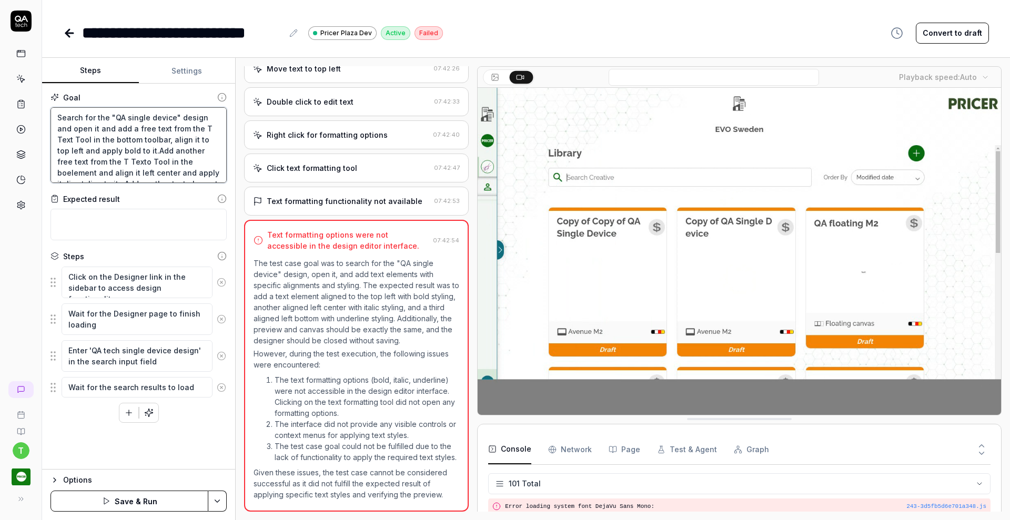
type textarea "Search for the "QA single device" design and open it and add a free text from t…"
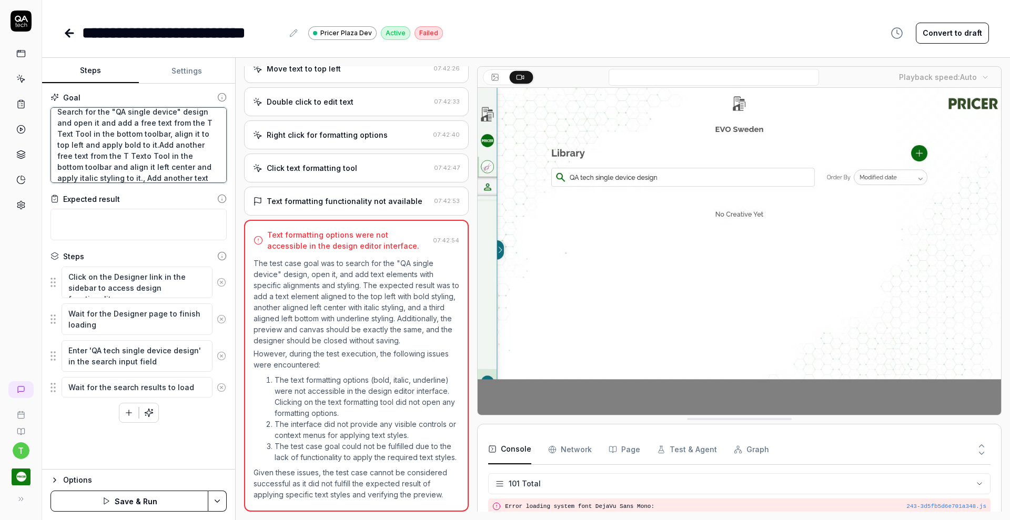
scroll to position [17, 0]
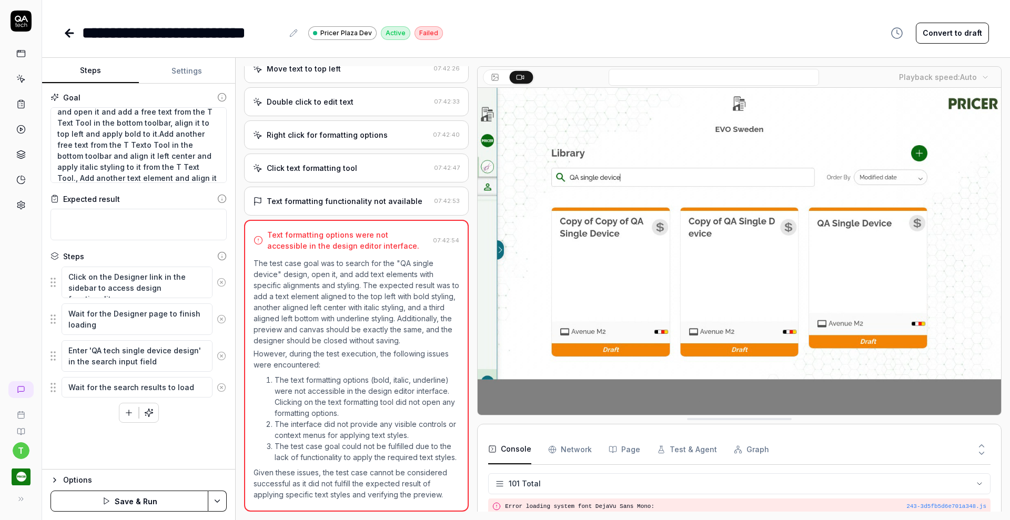
click at [218, 278] on icon at bounding box center [221, 282] width 9 height 9
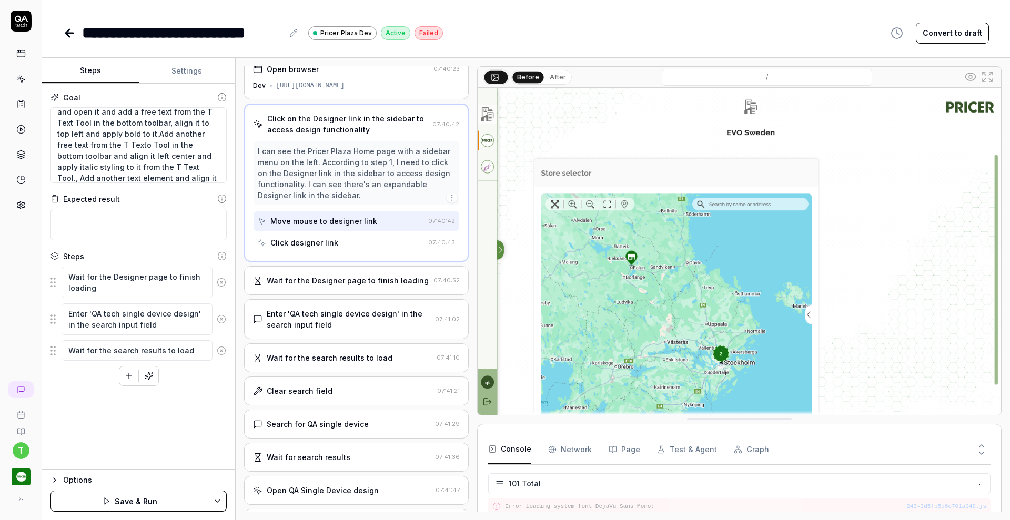
scroll to position [1, 0]
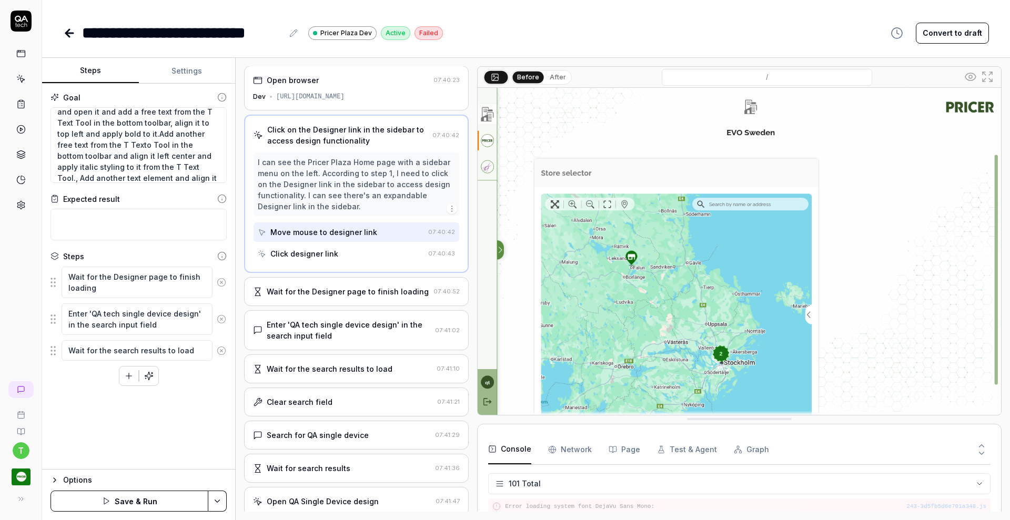
click at [218, 278] on icon at bounding box center [221, 282] width 9 height 9
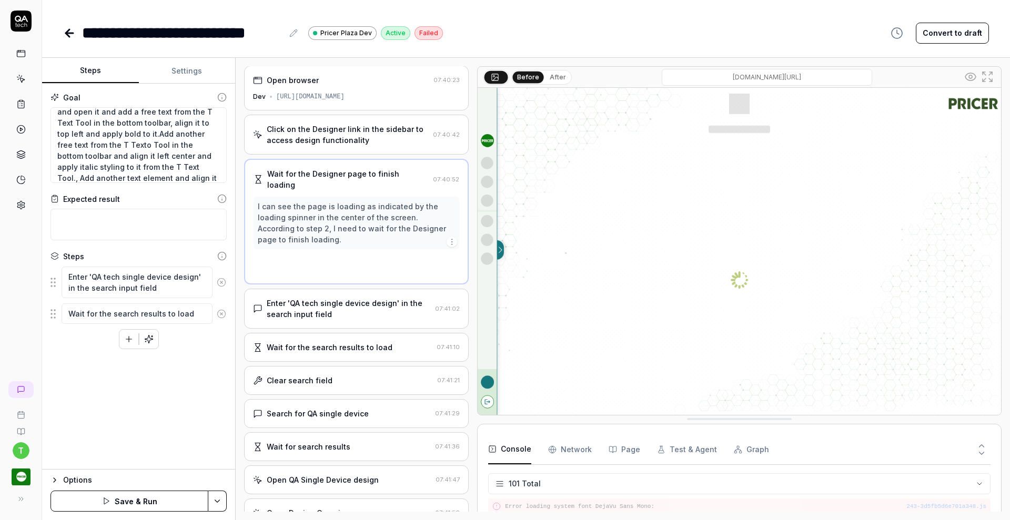
scroll to position [0, 0]
click at [218, 278] on icon at bounding box center [221, 282] width 9 height 9
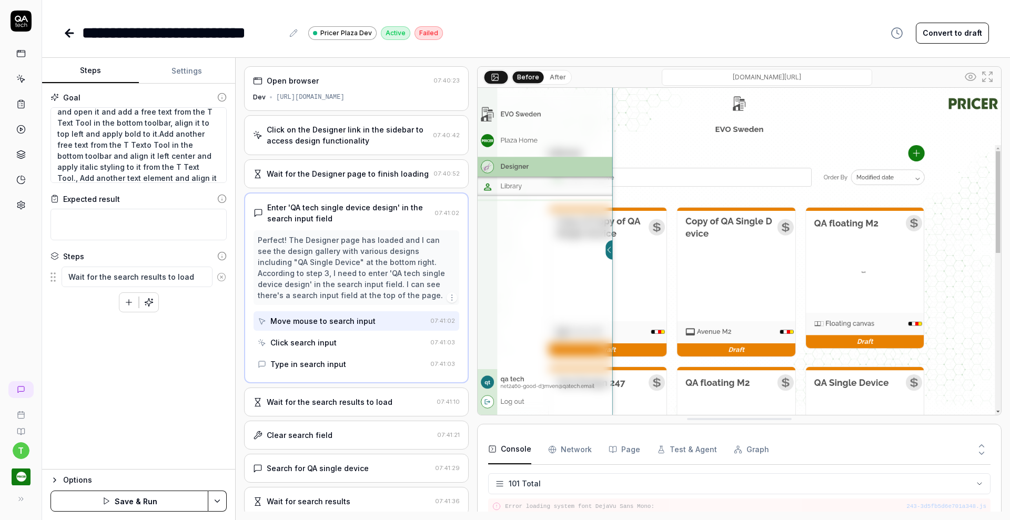
click at [222, 272] on icon at bounding box center [221, 276] width 9 height 9
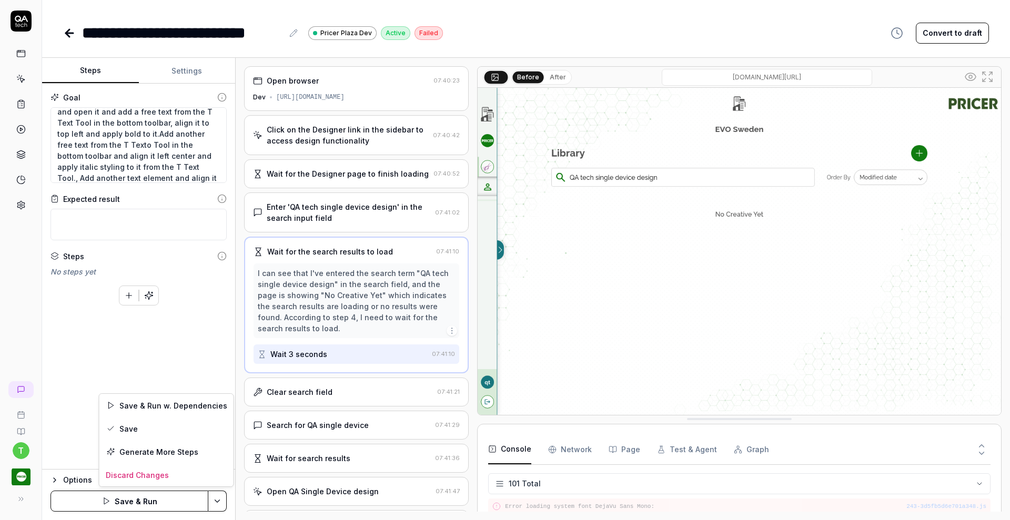
click at [219, 504] on html "**********" at bounding box center [505, 260] width 1010 height 520
click at [146, 429] on div "Save" at bounding box center [166, 428] width 134 height 23
click at [156, 133] on textarea "Search for the "QA single device" design and open it and add a free text from t…" at bounding box center [138, 145] width 176 height 76
click at [139, 145] on textarea "Search for the "QA single device" design and open it and add a free text from t…" at bounding box center [138, 145] width 176 height 76
click at [150, 149] on textarea "Search for the "QA single device" design and open it and add a free text from t…" at bounding box center [138, 145] width 176 height 76
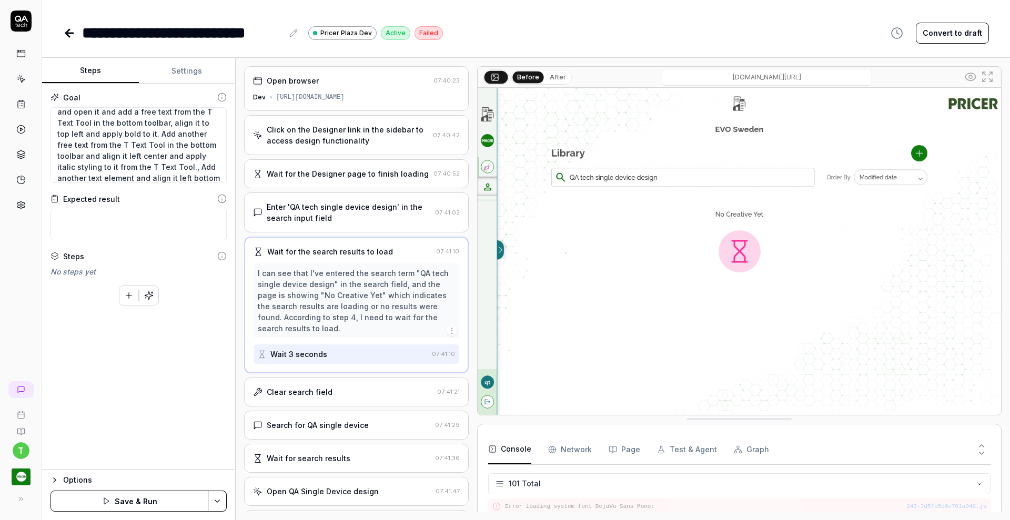
click at [218, 500] on html "**********" at bounding box center [505, 260] width 1010 height 520
click at [159, 429] on div "Save" at bounding box center [166, 428] width 134 height 23
click at [22, 104] on icon at bounding box center [22, 104] width 2 height 0
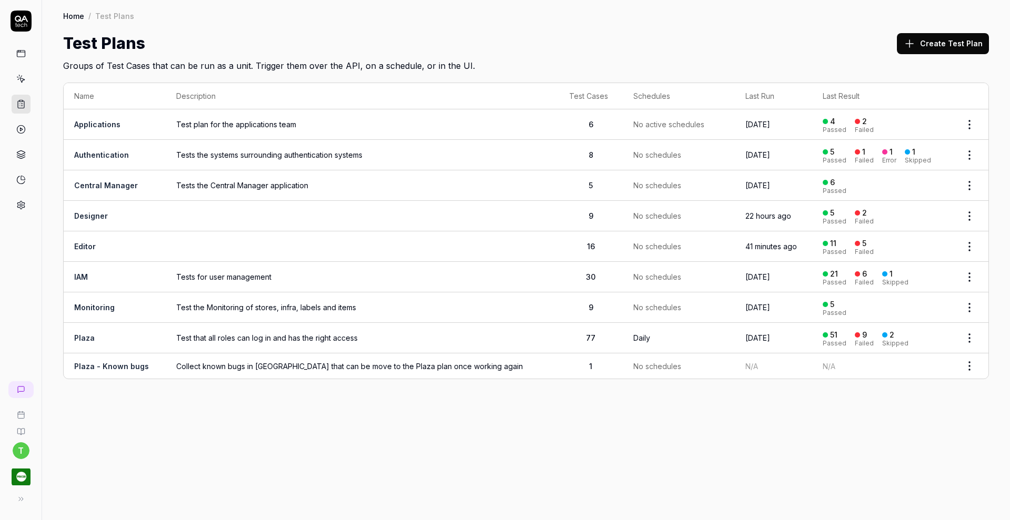
click at [94, 213] on link "Designer" at bounding box center [91, 215] width 34 height 9
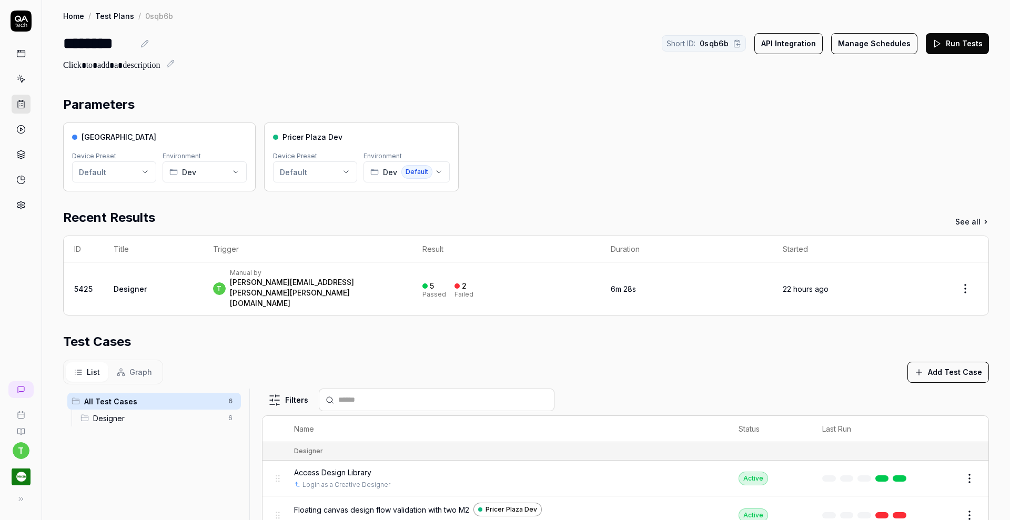
click at [950, 46] on button "Run Tests" at bounding box center [956, 43] width 63 height 21
click at [119, 13] on link "Test Plans" at bounding box center [114, 16] width 39 height 11
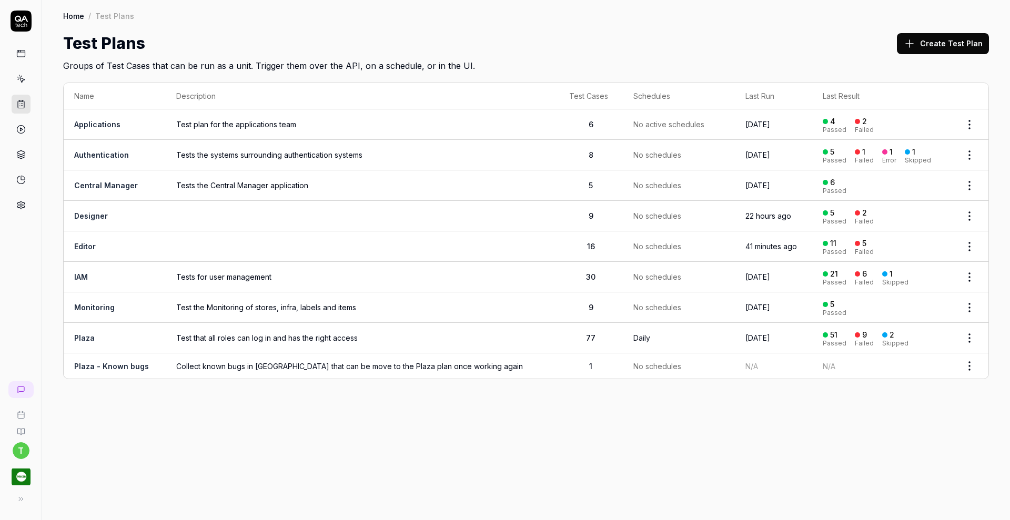
click at [90, 245] on link "Editor" at bounding box center [85, 246] width 22 height 9
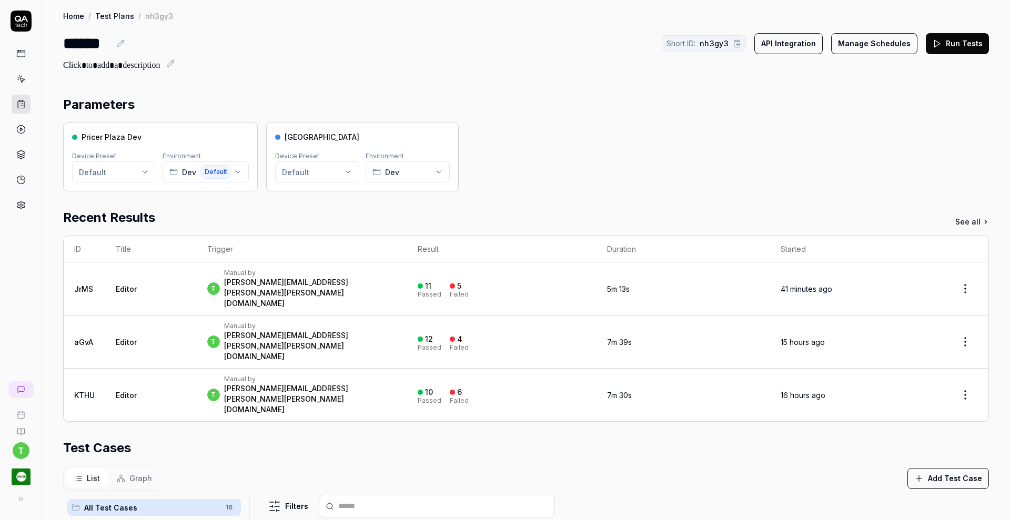
click at [955, 47] on button "Run Tests" at bounding box center [956, 43] width 63 height 21
click at [24, 106] on icon at bounding box center [21, 104] width 6 height 7
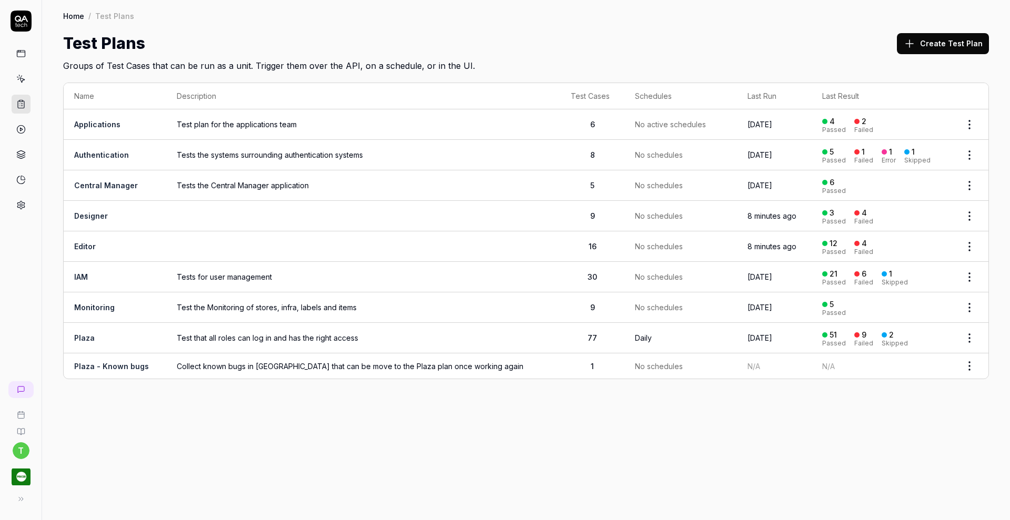
click at [104, 215] on link "Designer" at bounding box center [91, 215] width 34 height 9
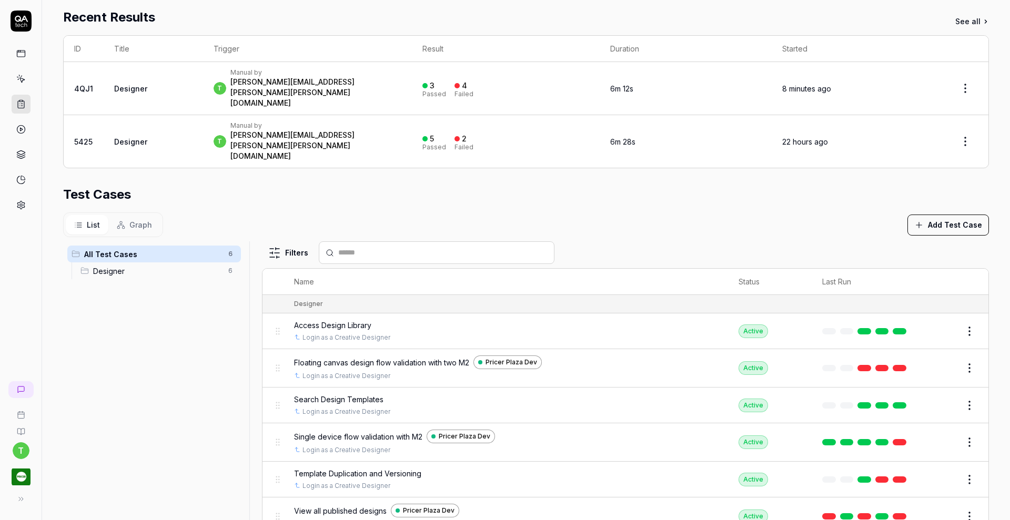
scroll to position [201, 0]
click at [373, 73] on div "t Manual by thomas.wahlstrom@pricer.com" at bounding box center [307, 88] width 188 height 40
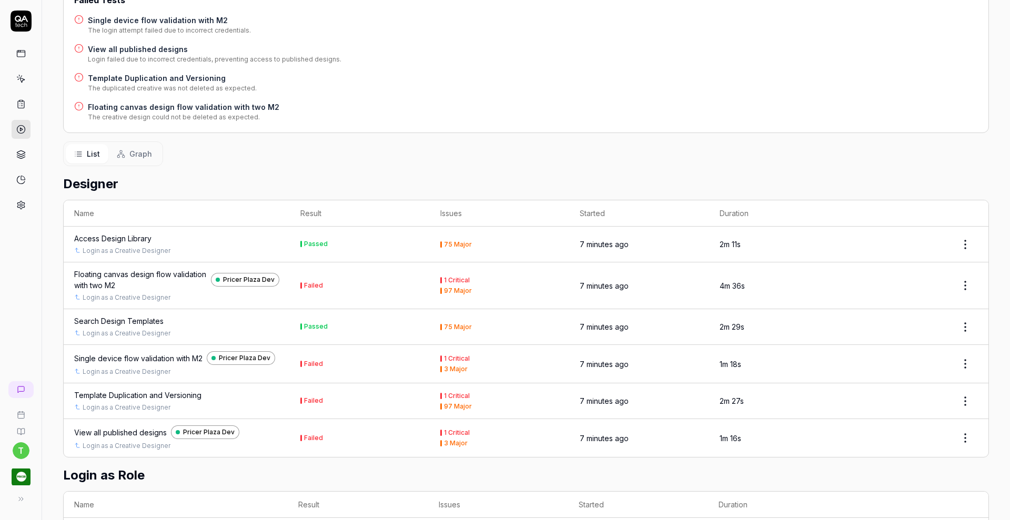
scroll to position [203, 0]
click at [111, 268] on div "Floating canvas design flow validation with two M2" at bounding box center [140, 279] width 133 height 22
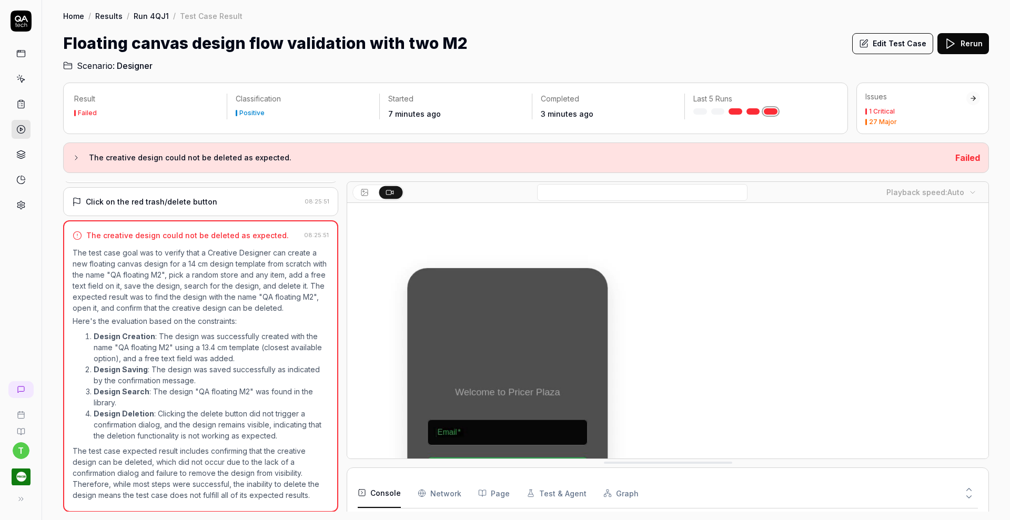
scroll to position [2019, 0]
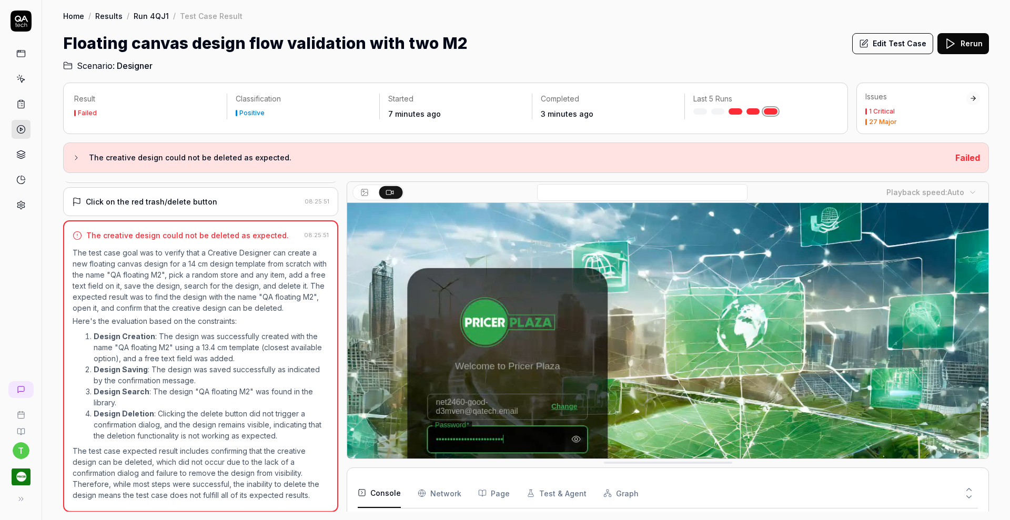
click at [881, 48] on button "Edit Test Case" at bounding box center [892, 43] width 81 height 21
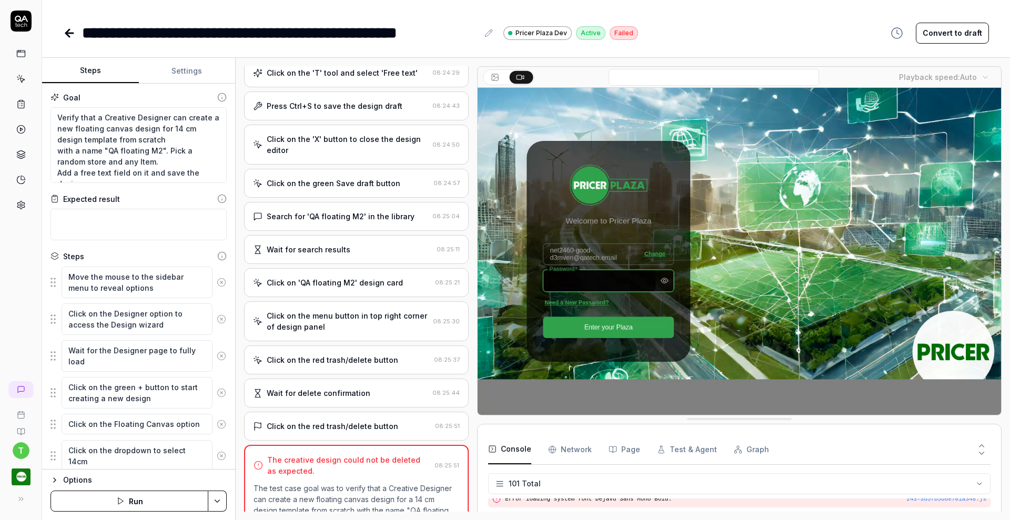
scroll to position [1022, 0]
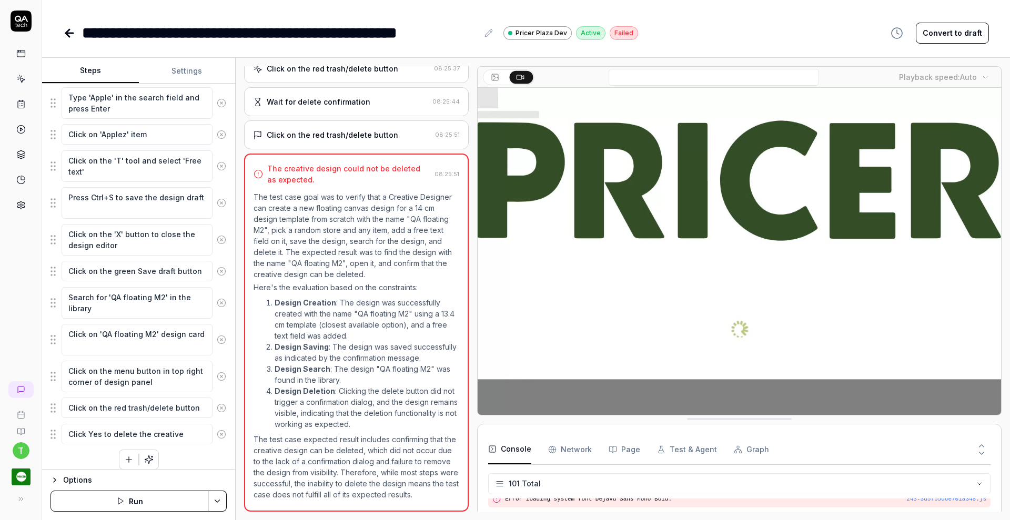
scroll to position [540, 0]
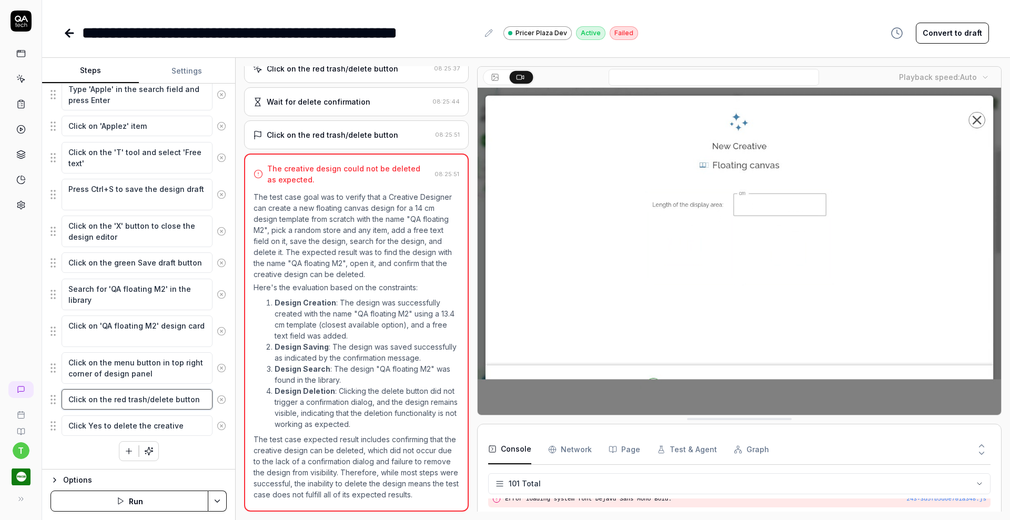
type textarea "*"
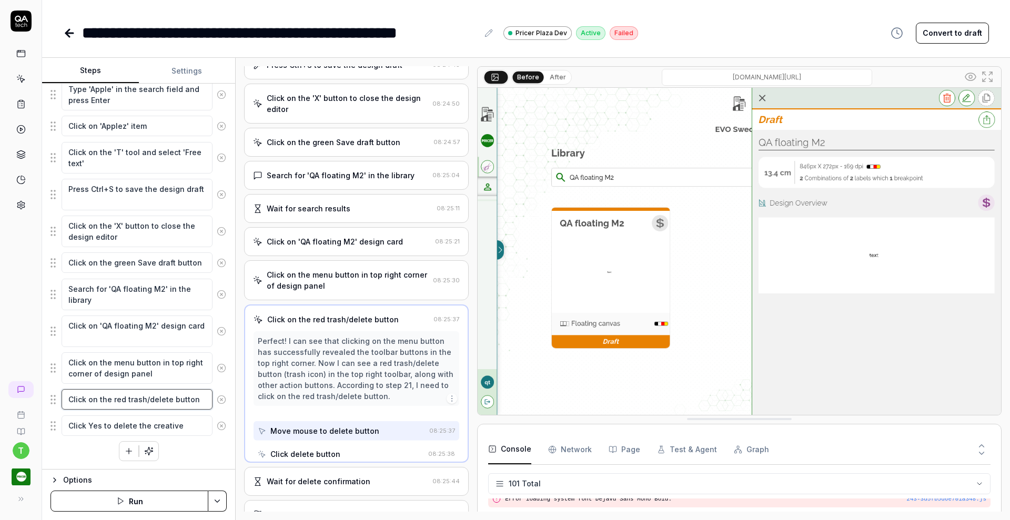
click at [195, 398] on textarea "Click on the red trash/delete button" at bounding box center [137, 399] width 151 height 21
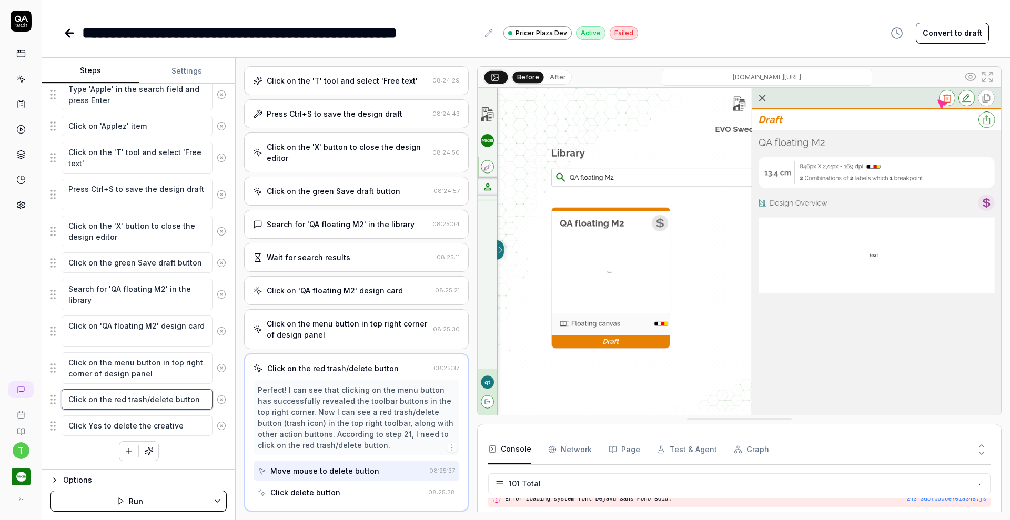
type textarea "Click on the red trash/delet button"
type textarea "*"
type textarea "Click on the red trash/dele button"
type textarea "*"
type textarea "Click on the red trash/del button"
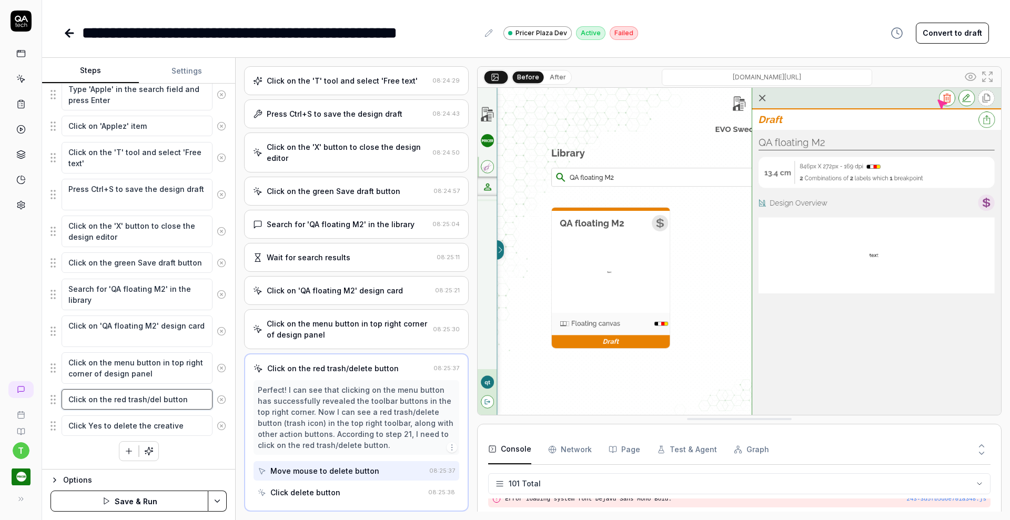
type textarea "*"
type textarea "Click on the red trash/de button"
type textarea "*"
type textarea "Click on the red trash/d button"
type textarea "*"
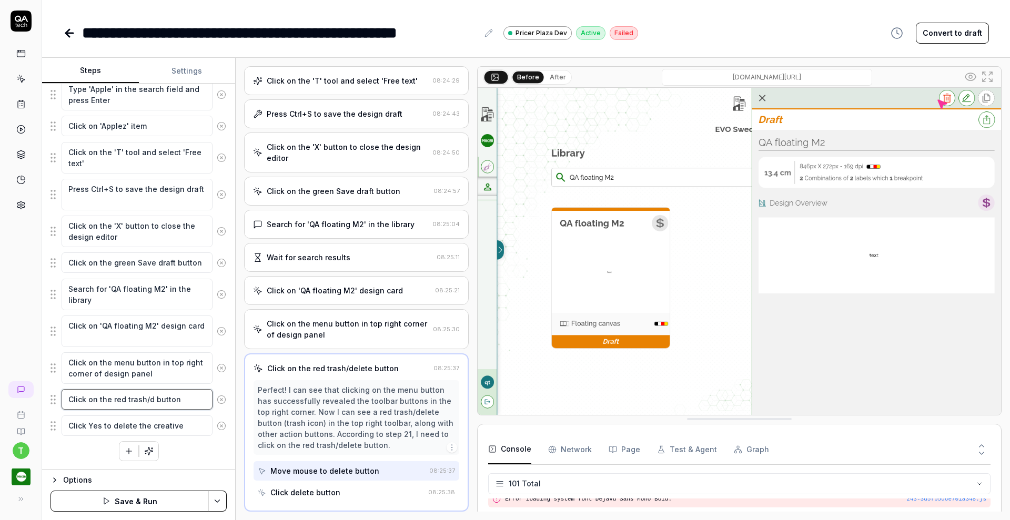
type textarea "Click on the red trash/ button"
type textarea "*"
type textarea "Click on the red trash button"
click at [219, 500] on html "**********" at bounding box center [505, 260] width 1010 height 520
click at [139, 424] on div "Save" at bounding box center [166, 428] width 134 height 23
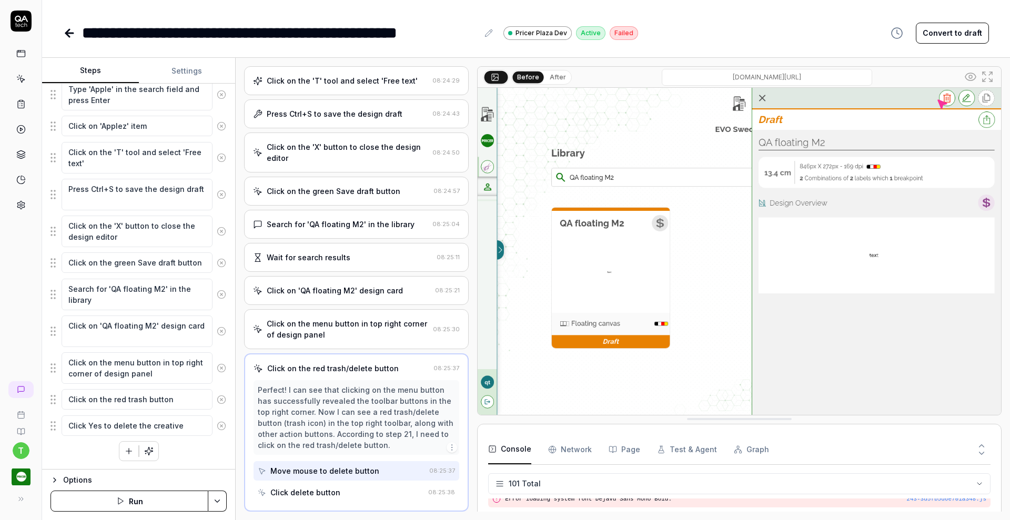
click at [145, 498] on button "Run" at bounding box center [129, 501] width 158 height 21
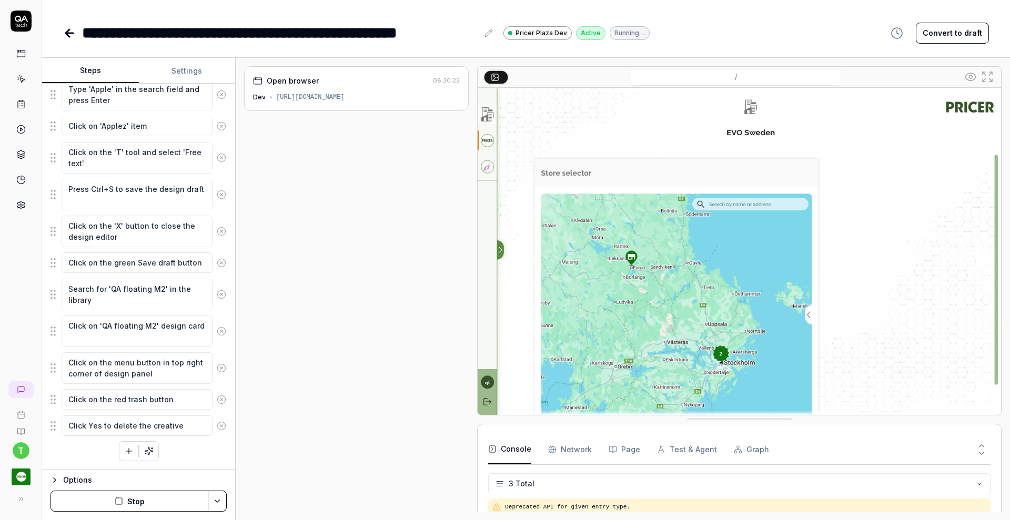
click at [24, 108] on icon at bounding box center [20, 103] width 9 height 9
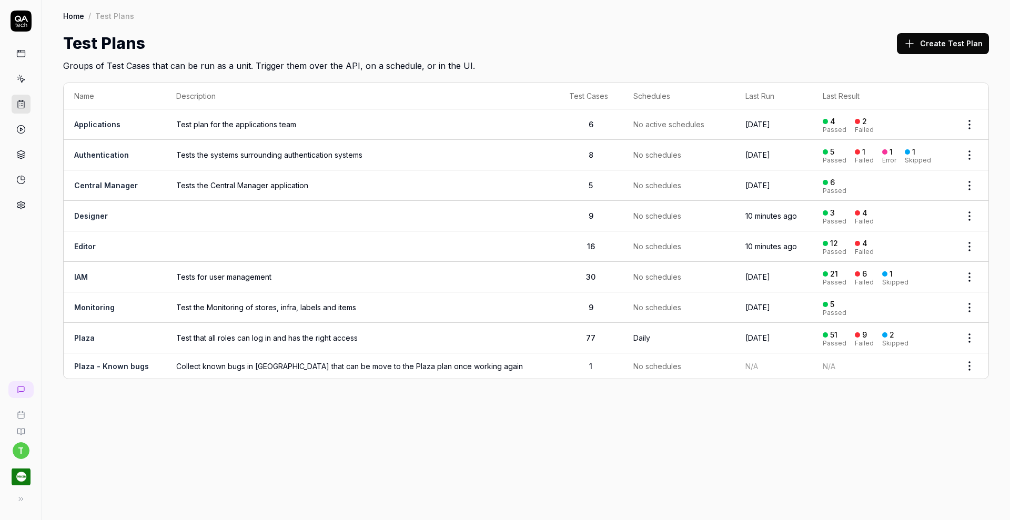
click at [93, 245] on link "Editor" at bounding box center [85, 246] width 22 height 9
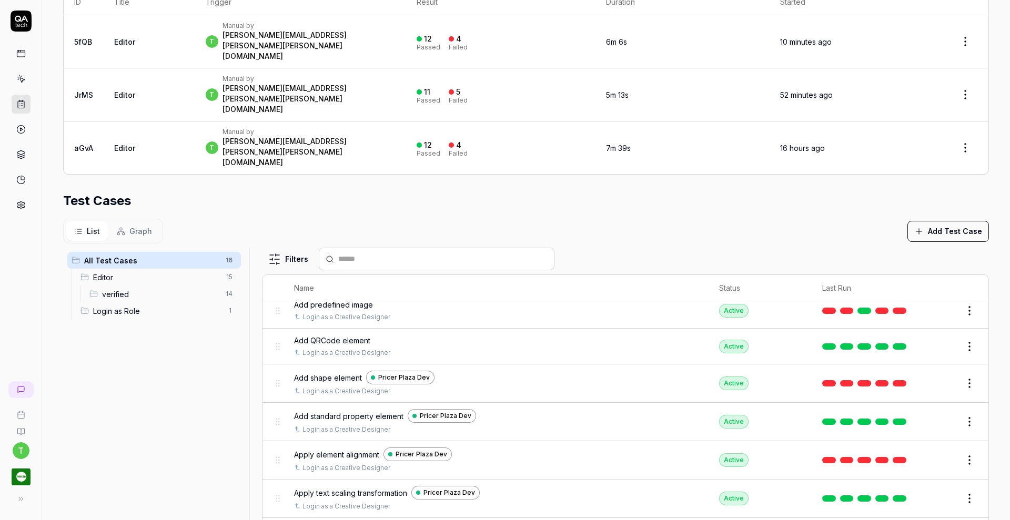
scroll to position [230, 0]
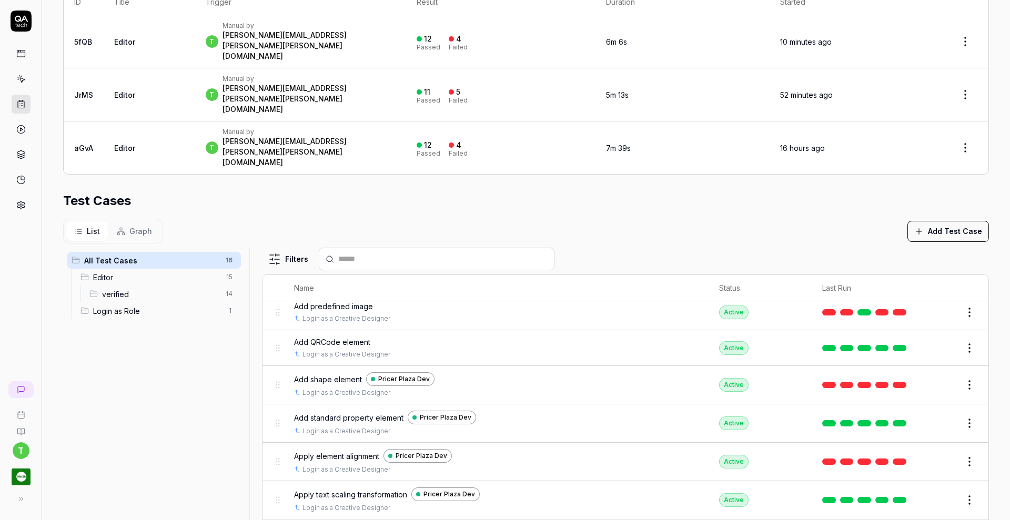
click at [931, 376] on button "Edit" at bounding box center [943, 384] width 25 height 17
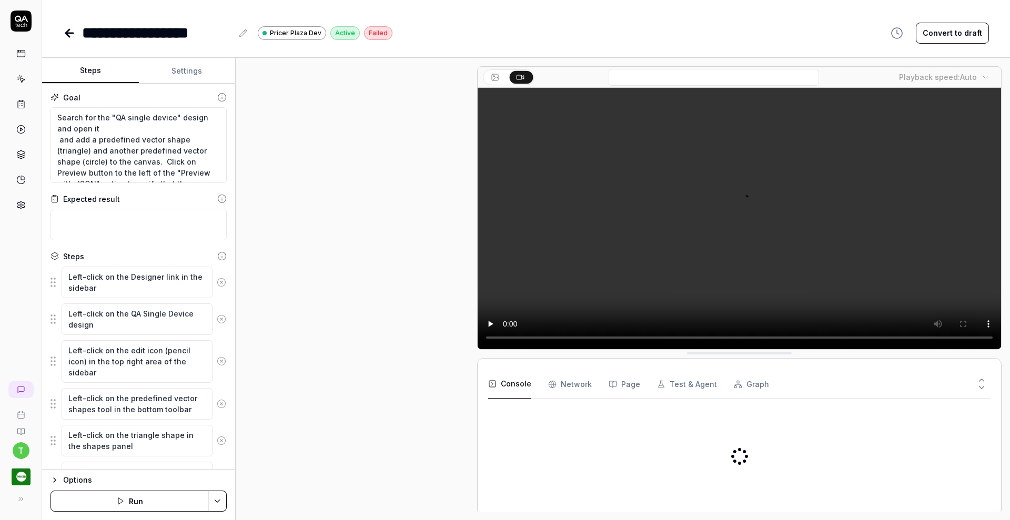
scroll to position [238, 0]
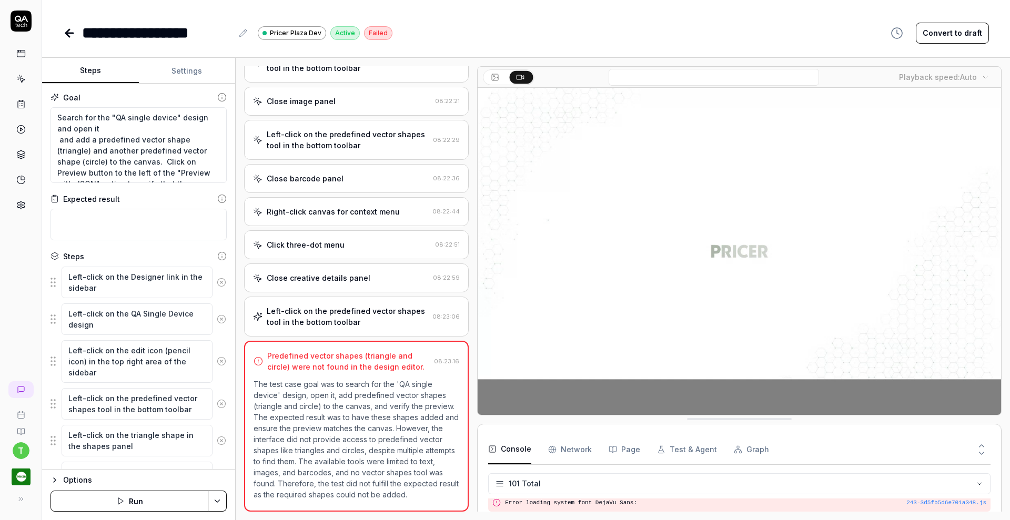
scroll to position [2074, 0]
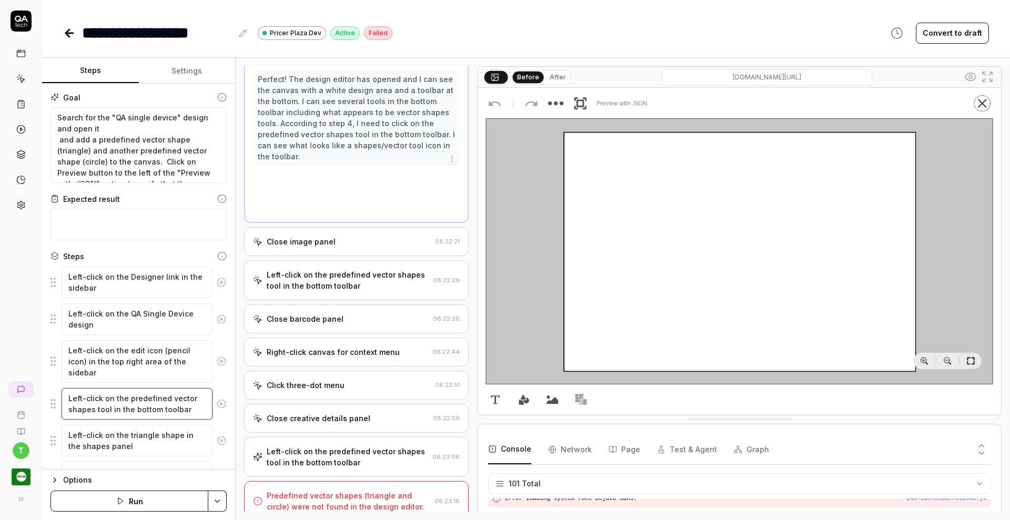
click at [159, 409] on textarea "Left-click on the predefined vector shapes tool in the bottom toolbar" at bounding box center [137, 404] width 151 height 32
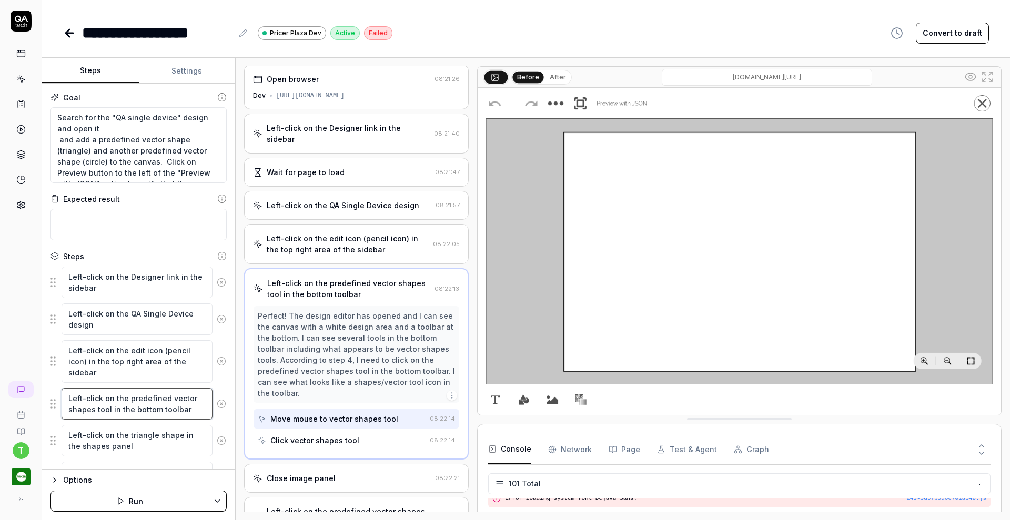
scroll to position [0, 0]
type textarea "*"
type textarea "Left-click on the predefined vector shapes tool in the bottom ltoolbar"
type textarea "*"
type textarea "Left-click on the predefined vector shapes tool in the bottom letoolbar"
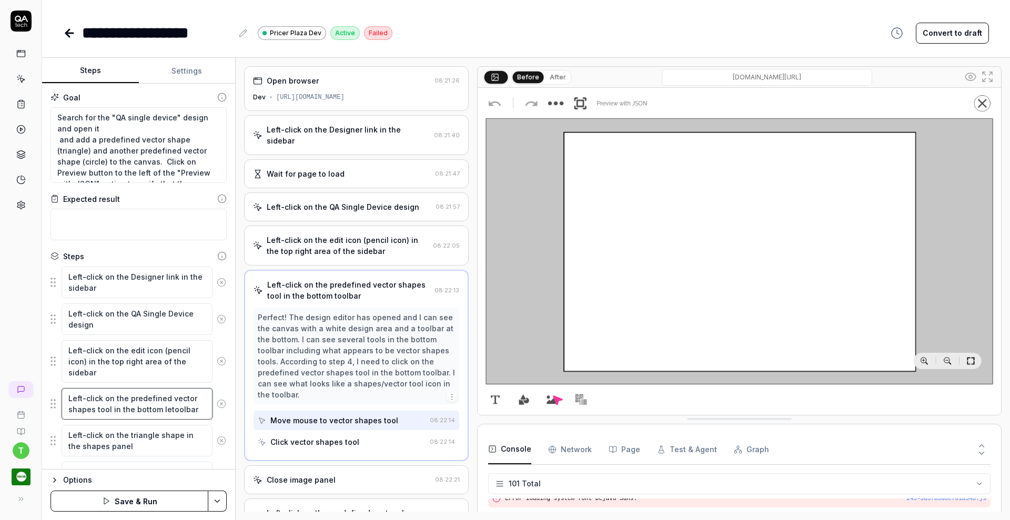
type textarea "*"
type textarea "Left-click on the predefined vector shapes tool in the bottom leftoolbar"
type textarea "*"
type textarea "Left-click on the predefined vector shapes tool in the bottom lefttoolbar"
type textarea "*"
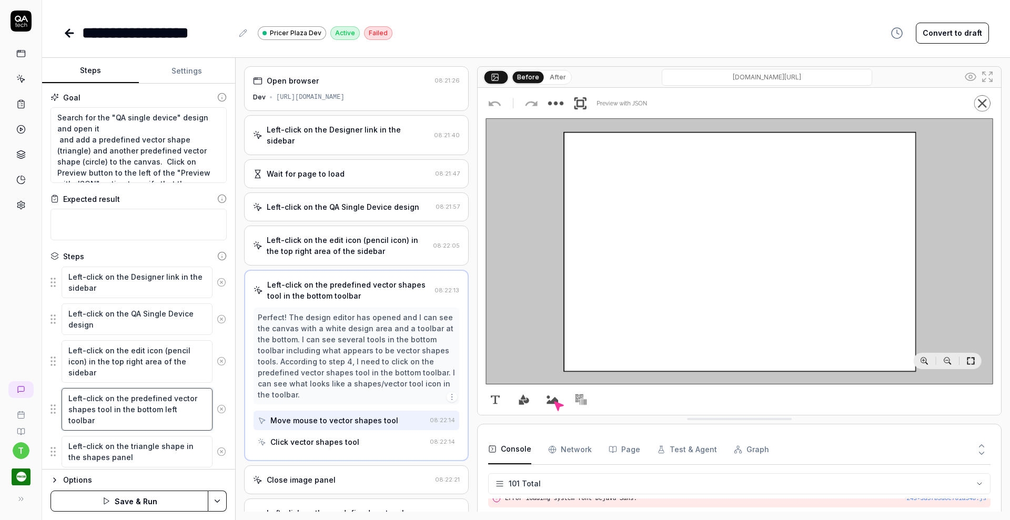
type textarea "Left-click on the predefined vector shapes tool in the bottom left toolbar"
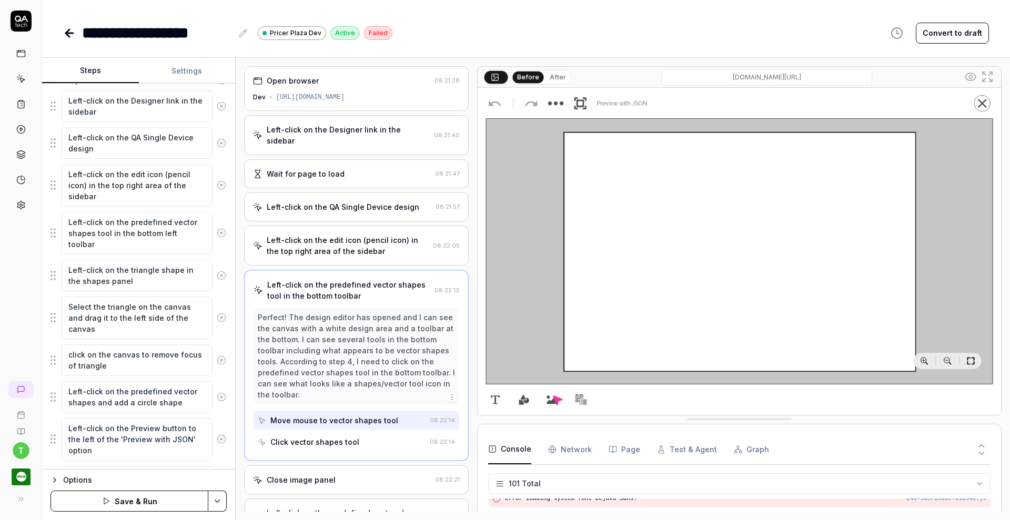
scroll to position [184, 0]
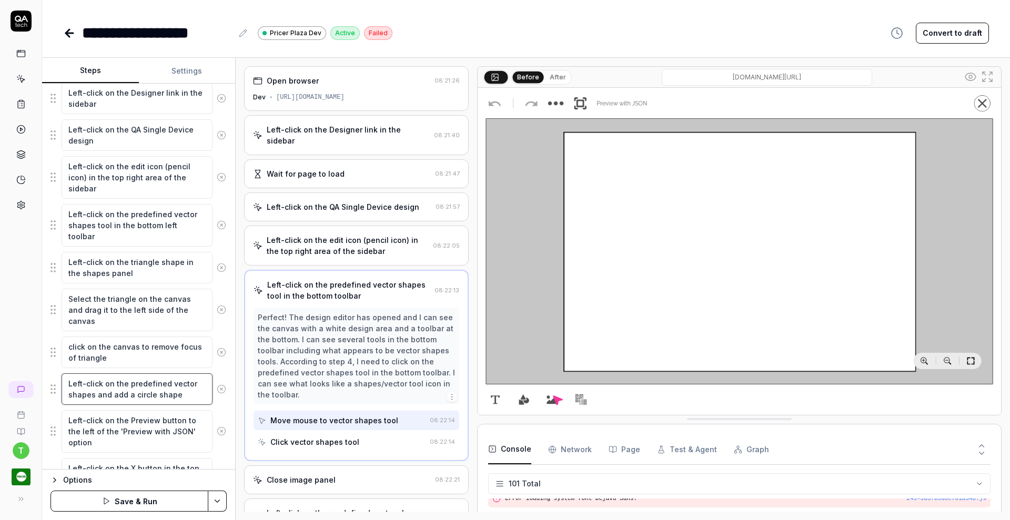
click at [96, 394] on textarea "Left-click on the predefined vector shapes and add a circle shape" at bounding box center [137, 389] width 151 height 32
type textarea "*"
type textarea "Left-click on the predefined vector shapes iand add a circle shape"
type textarea "*"
type textarea "Left-click on the predefined vector shapes inand add a circle shape"
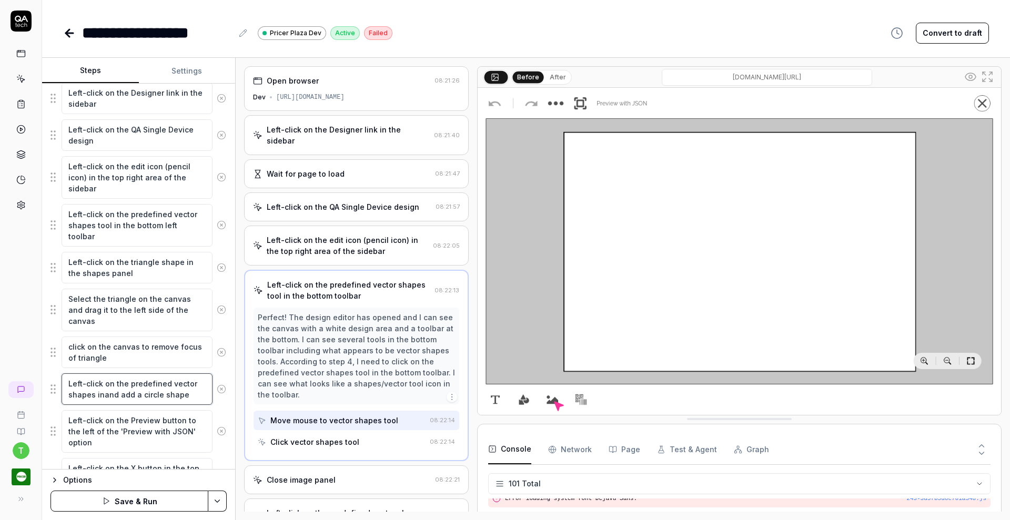
type textarea "*"
type textarea "Left-click on the predefined vector shapes in and add a circle shape"
type textarea "*"
type textarea "Left-click on the predefined vector shapes in thand add a circle shape"
type textarea "*"
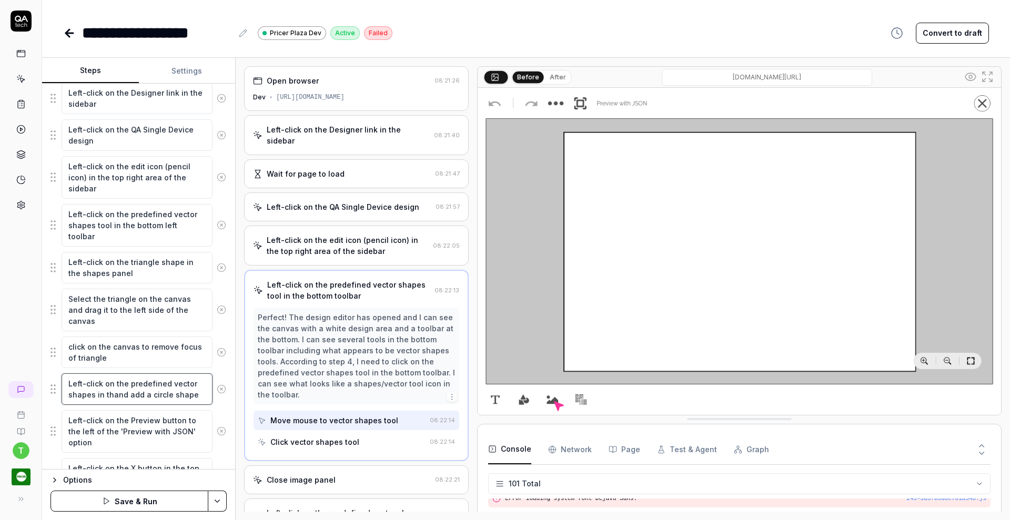
type textarea "Left-click on the predefined vector shapes in theand add a circle shape"
type textarea "*"
type textarea "Left-click on the predefined vector shapes in the and add a circle shape"
type textarea "*"
type textarea "Left-click on the predefined vector shapes in the band add a circle shape"
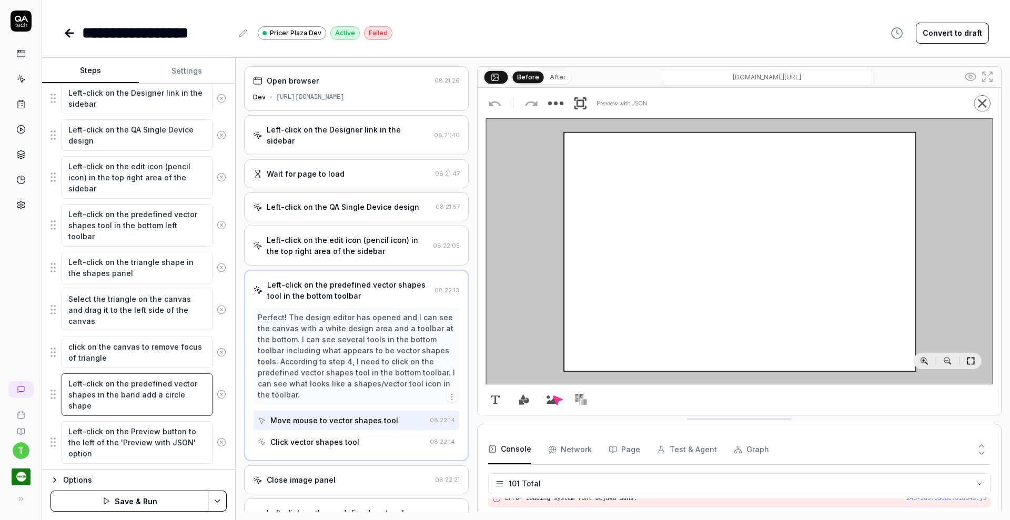
type textarea "*"
type textarea "Left-click on the predefined vector shapes in the boand add a circle shape"
type textarea "*"
type textarea "Left-click on the predefined vector shapes in the botand add a circle shape"
type textarea "*"
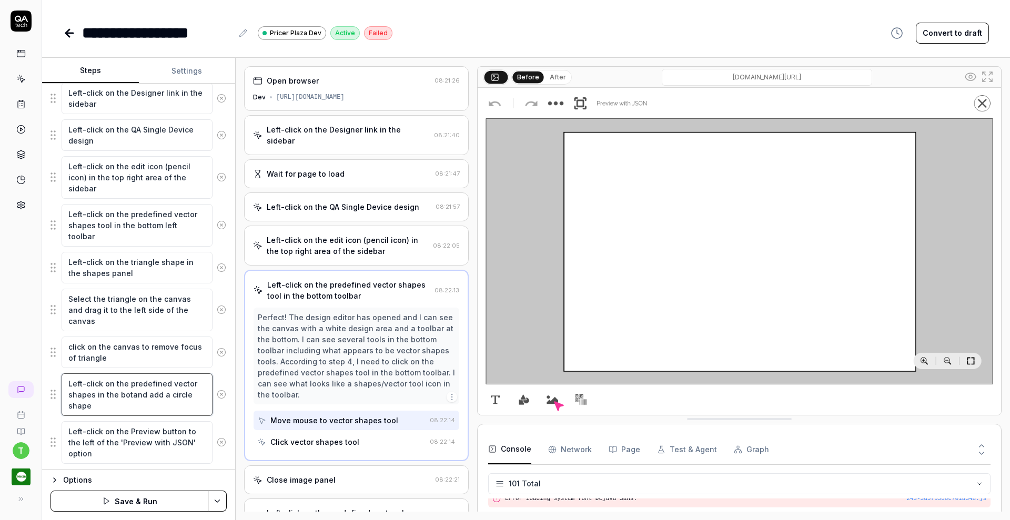
type textarea "Left-click on the predefined vector shapes in the bottand add a circle shape"
type textarea "*"
type textarea "Left-click on the predefined vector shapes in the bottoand add a circle shape"
type textarea "*"
type textarea "Left-click on the predefined vector shapes in the bottomand add a circle shape"
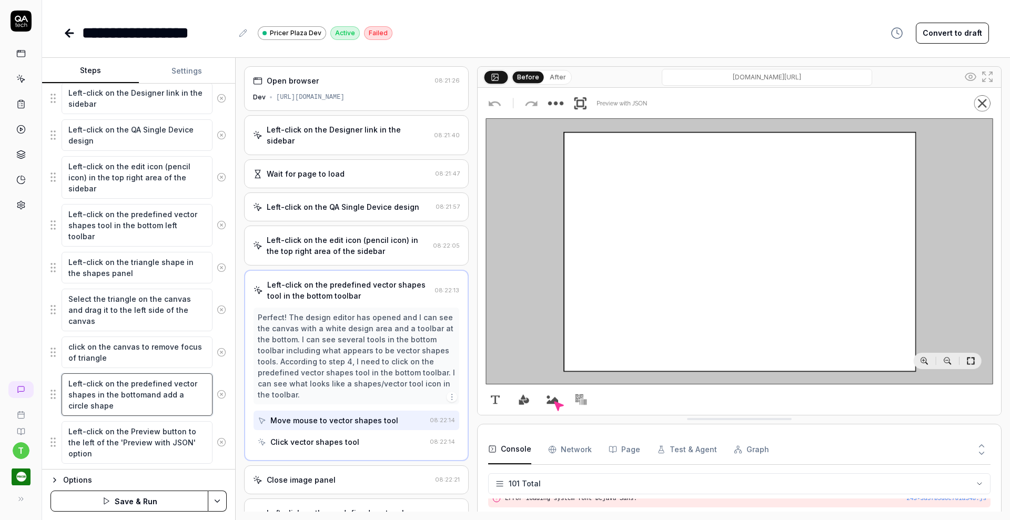
type textarea "*"
type textarea "Left-click on the predefined vector shapes in the bottom and add a circle shape"
type textarea "*"
type textarea "Left-click on the predefined vector shapes in the bottom land add a circle shape"
type textarea "*"
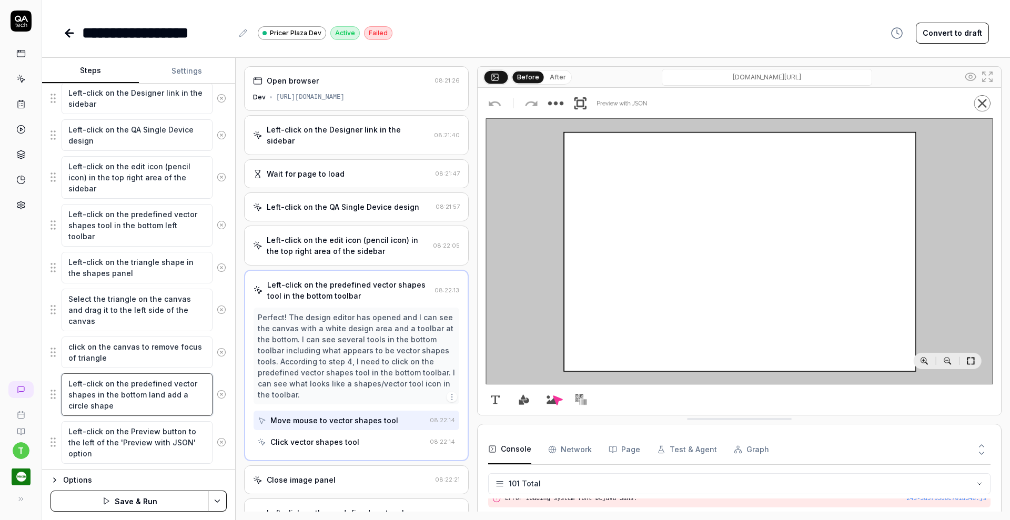
type textarea "Left-click on the predefined vector shapes in the bottom leand add a circle sha…"
type textarea "*"
type textarea "Left-click on the predefined vector shapes in the bottom lefand add a circle sh…"
type textarea "*"
type textarea "Left-click on the predefined vector shapes in the bottom leftand add a circle s…"
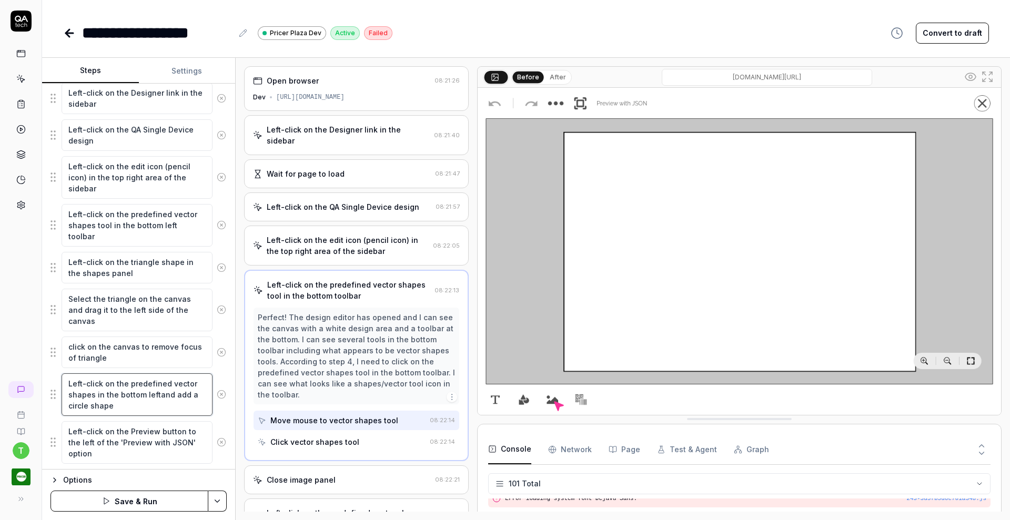
type textarea "*"
type textarea "Left-click on the predefined vector shapes in the bottom left and add a circle …"
type textarea "*"
type textarea "Left-click on the predefined vector shapes in the bottom left tand add a circle…"
type textarea "*"
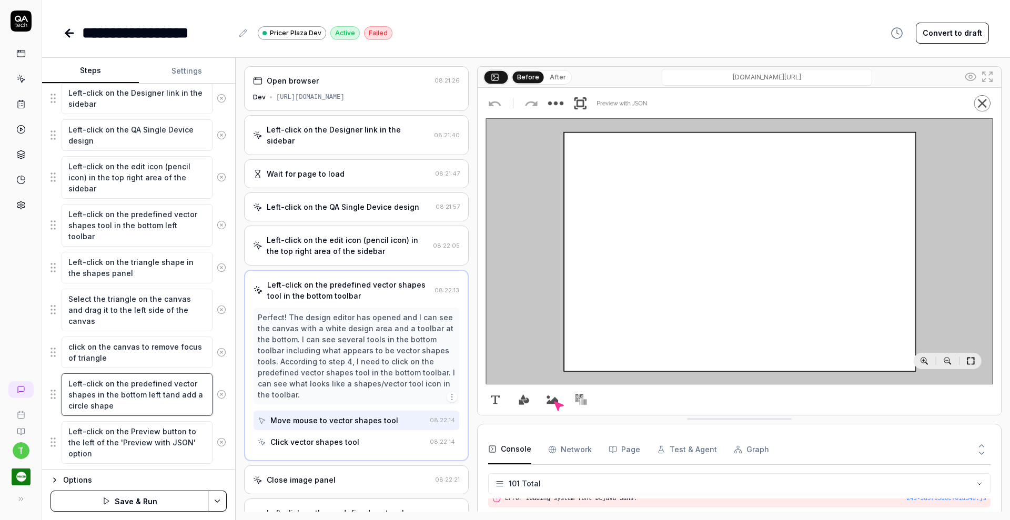
type textarea "Left-click on the predefined vector shapes in the bottom left toand add a circl…"
type textarea "*"
type textarea "Left-click on the predefined vector shapes in the bottom left tooand add a circ…"
type textarea "*"
type textarea "Left-click on the predefined vector shapes in the bottom left tooland add a cir…"
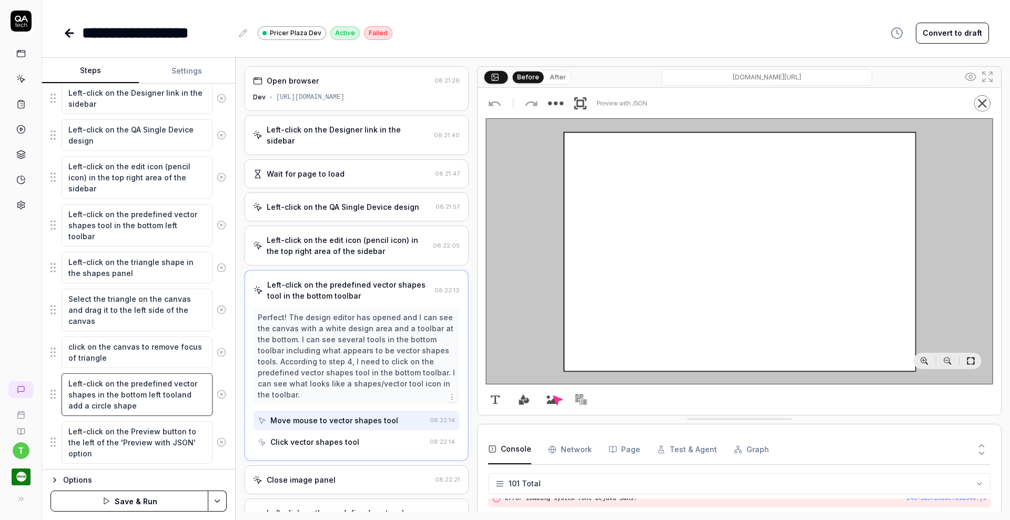
type textarea "*"
type textarea "Left-click on the predefined vector shapes in the bottom left toolband add a ci…"
type textarea "*"
type textarea "Left-click on the predefined vector shapes in the bottom left toolbaand add a c…"
type textarea "*"
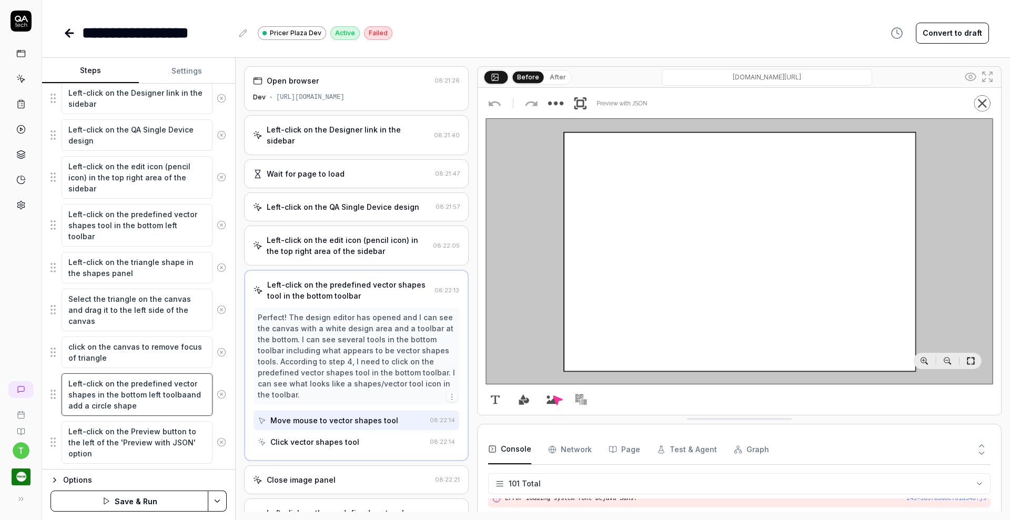
type textarea "Left-click on the predefined vector shapes in the bottom left toolbarand add a …"
type textarea "*"
type textarea "Left-click on the predefined vector shapes in the bottom left toolbar and add a…"
type textarea "*"
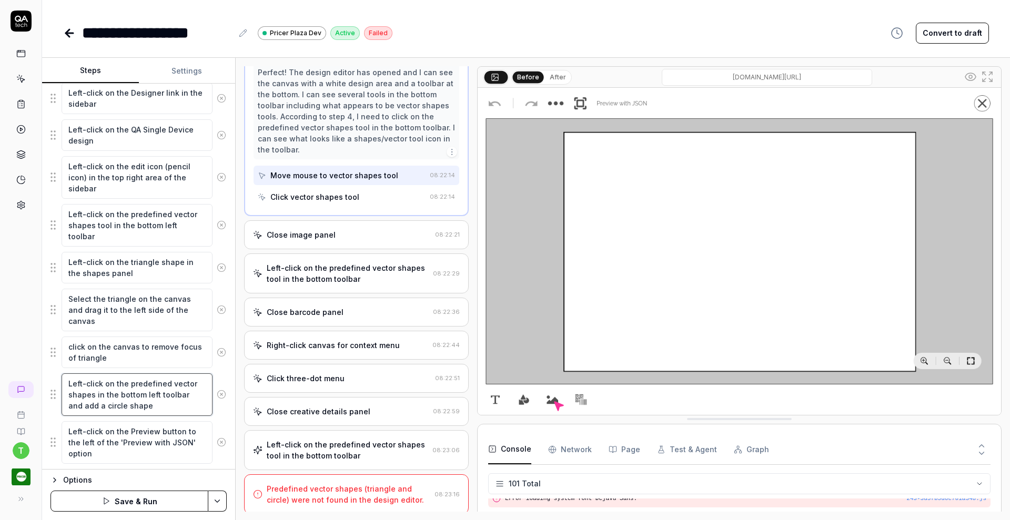
scroll to position [248, 0]
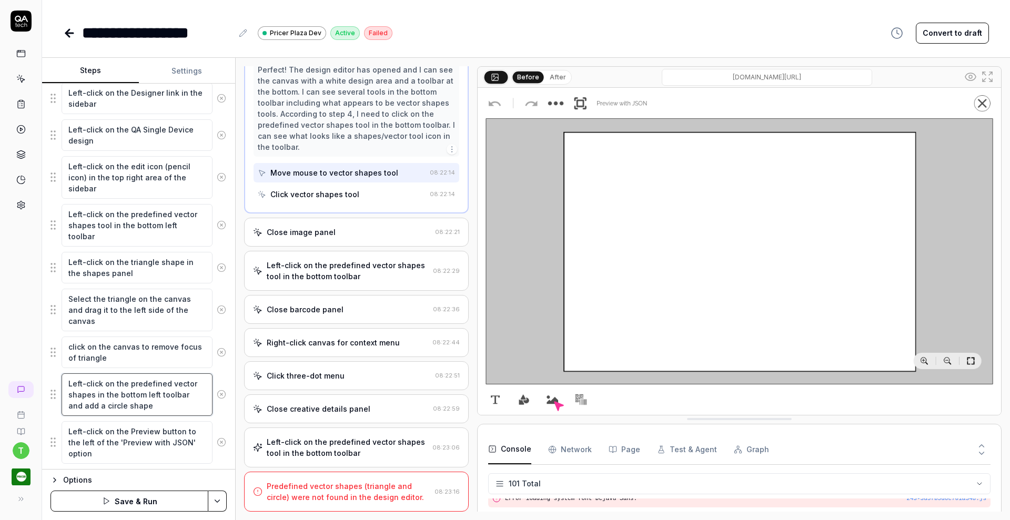
type textarea "Left-click on the predefined vector shapes in the bottom left toolbar and add a…"
click at [223, 498] on html "**********" at bounding box center [505, 260] width 1010 height 520
click at [157, 430] on div "Save" at bounding box center [166, 428] width 134 height 23
type textarea "*"
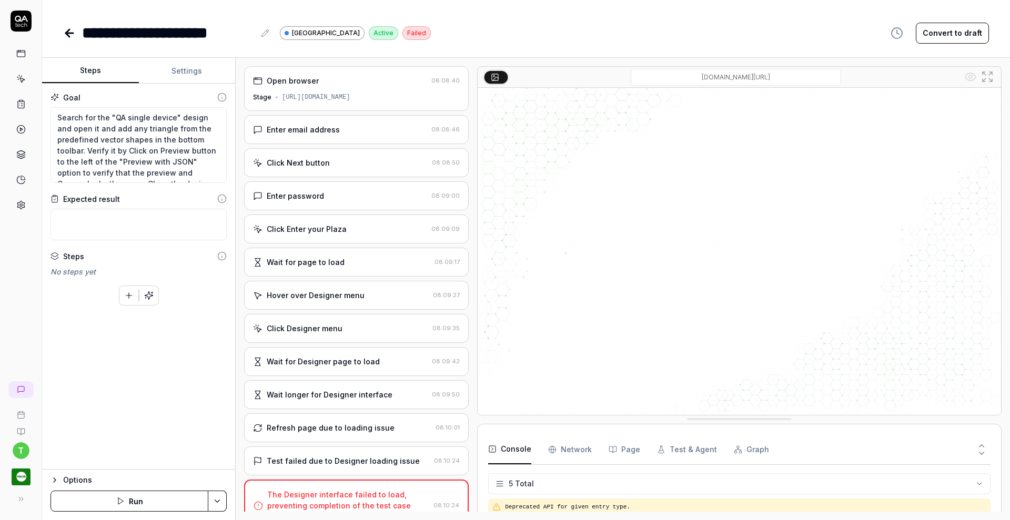
scroll to position [47, 0]
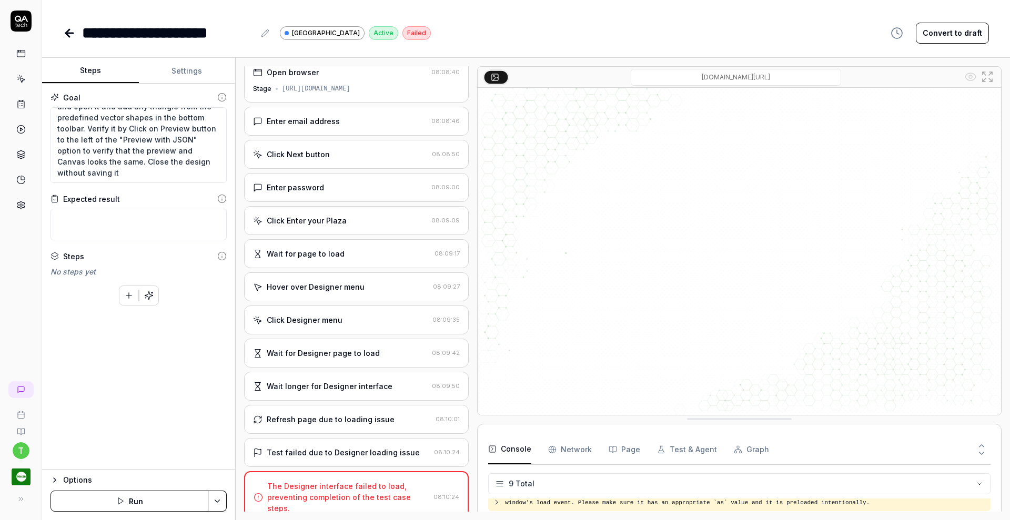
click at [18, 205] on icon at bounding box center [20, 205] width 7 height 8
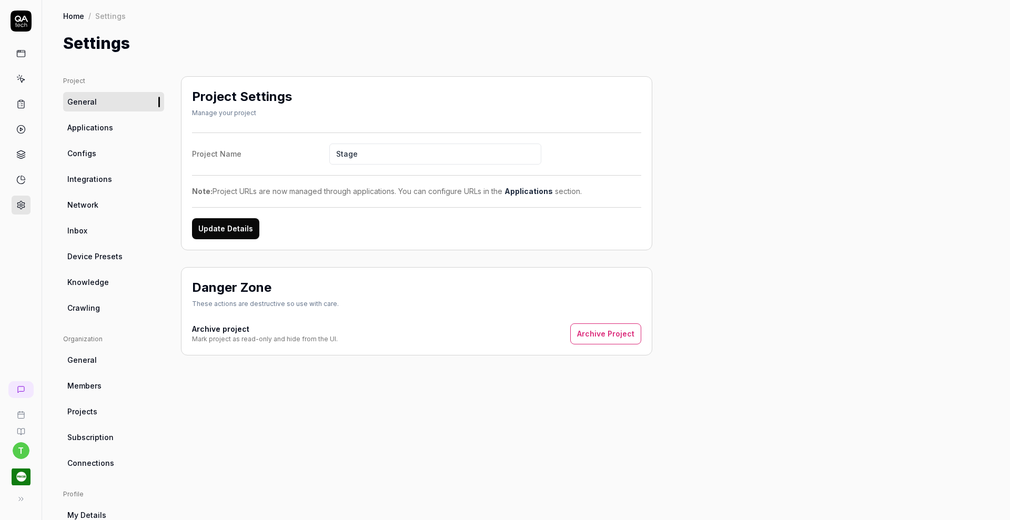
click at [90, 284] on span "Knowledge" at bounding box center [88, 282] width 42 height 11
type textarea "*"
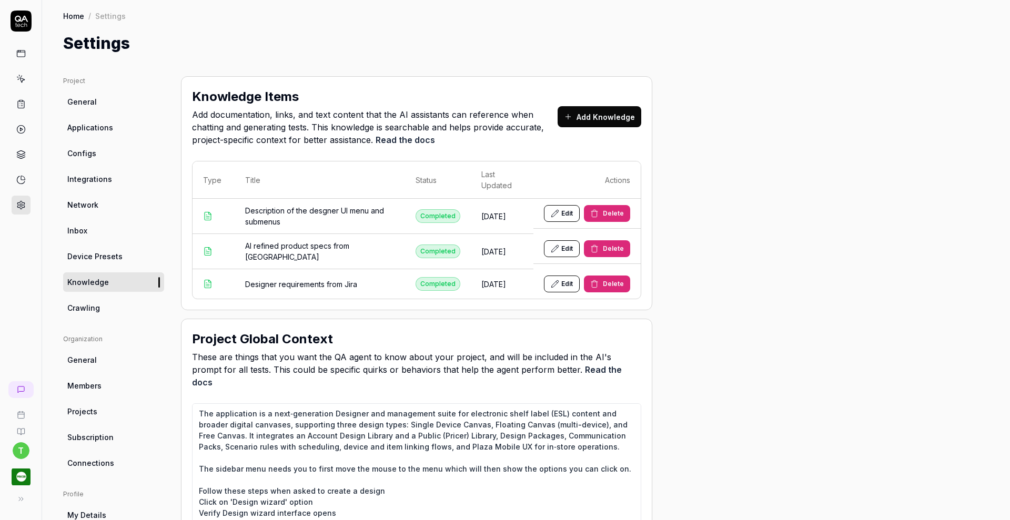
click at [585, 119] on button "Add Knowledge" at bounding box center [599, 116] width 84 height 21
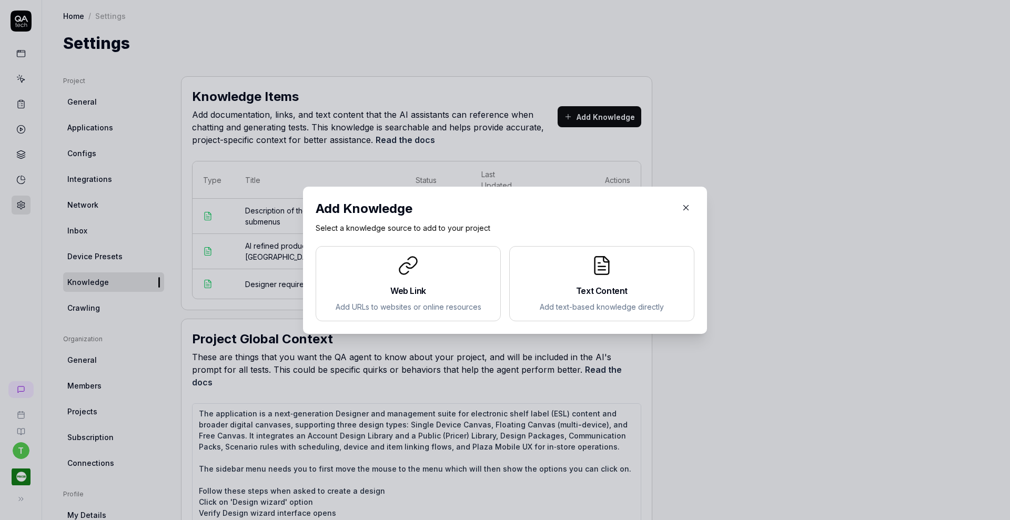
click at [564, 281] on div "Text Content Add text-based knowledge directly" at bounding box center [601, 283] width 167 height 57
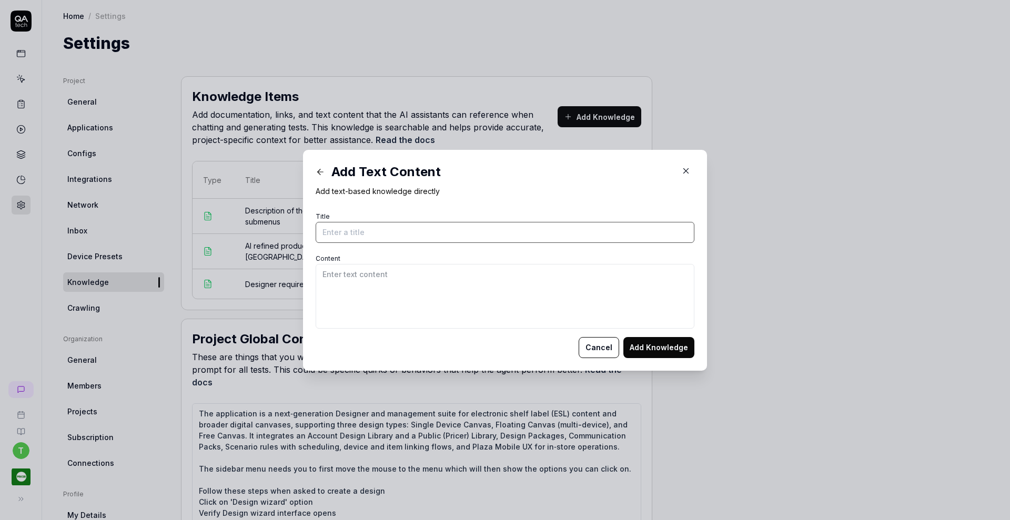
click at [516, 232] on input "Title" at bounding box center [504, 232] width 379 height 21
click at [485, 281] on textarea "Content" at bounding box center [504, 296] width 379 height 65
paste textarea "Button navigation in the creative designer This is important knowledge to help …"
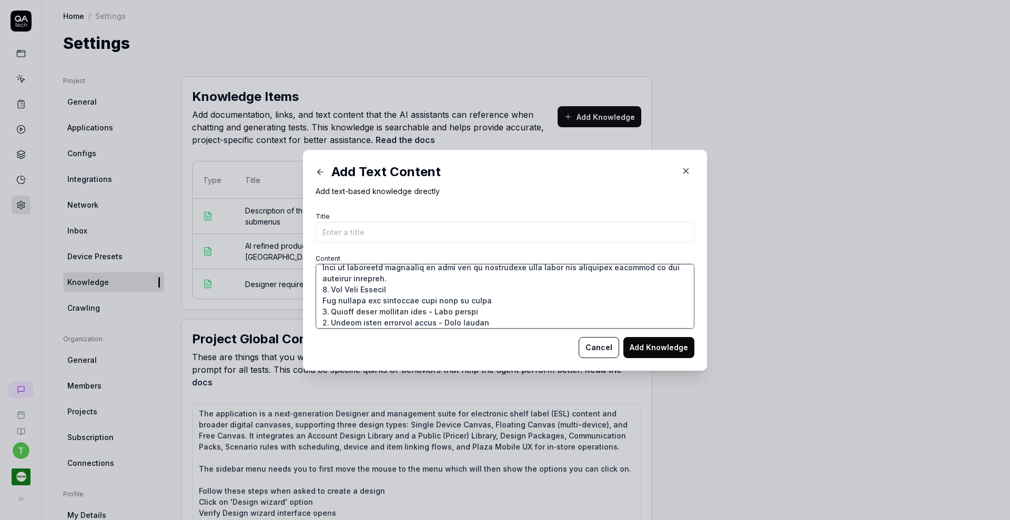
scroll to position [26, 0]
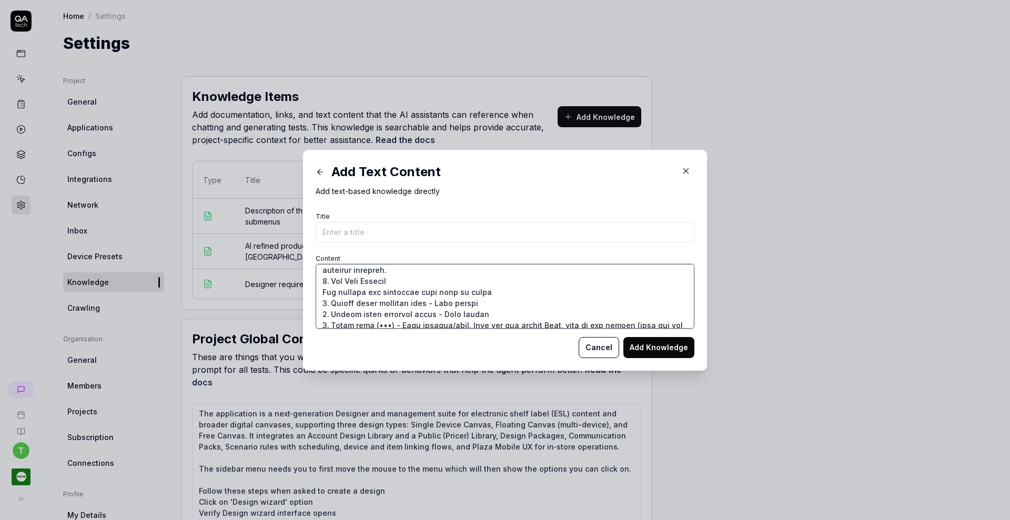
click at [320, 302] on textarea "Content" at bounding box center [504, 296] width 379 height 65
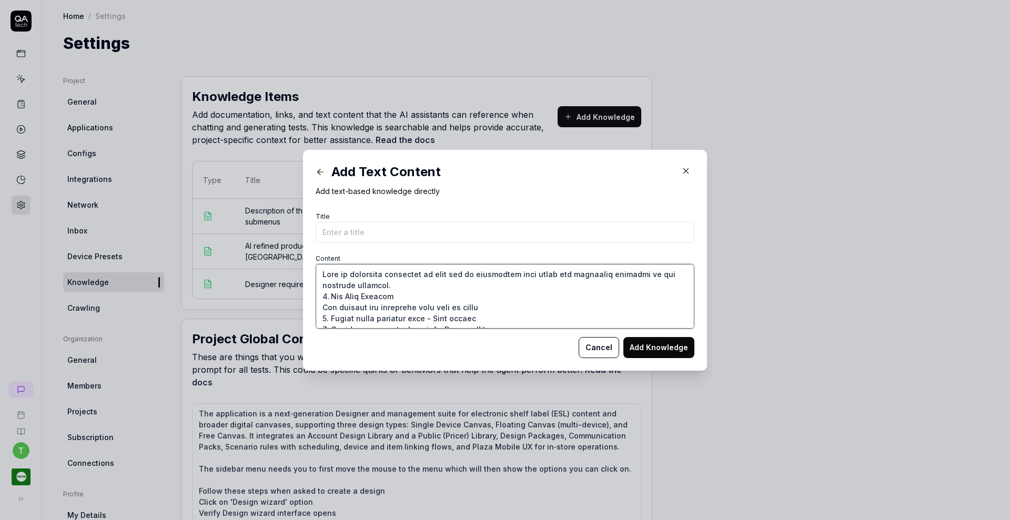
type textarea "This is important knowledge to help you to navigation when using the different …"
paste input "Button navigation in the creative designer"
type input "Button navigation in the creative designer"
click at [388, 287] on textarea "Content" at bounding box center [504, 296] width 379 height 65
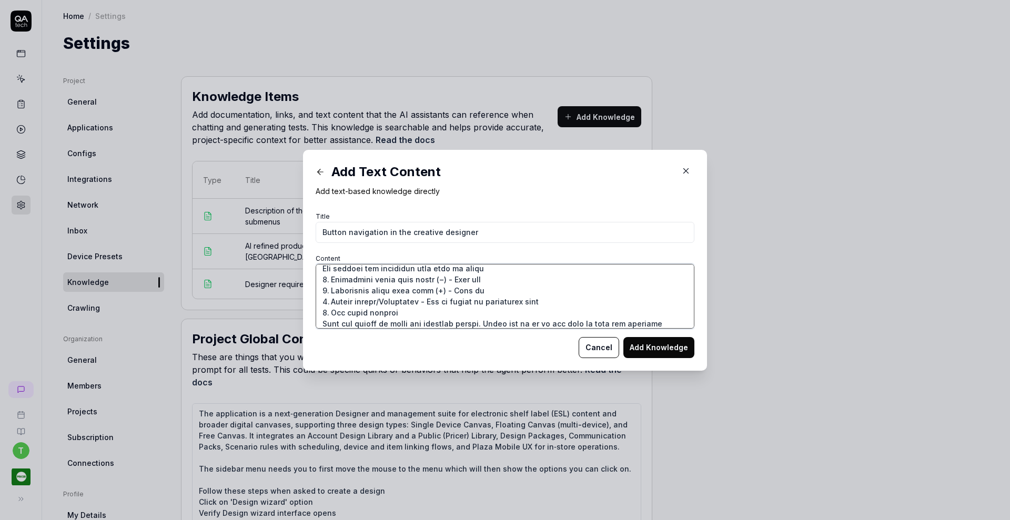
scroll to position [260, 0]
type textarea "This is important knowledge to help you to navigation when using the different …"
click at [646, 347] on button "Add Knowledge" at bounding box center [658, 347] width 71 height 21
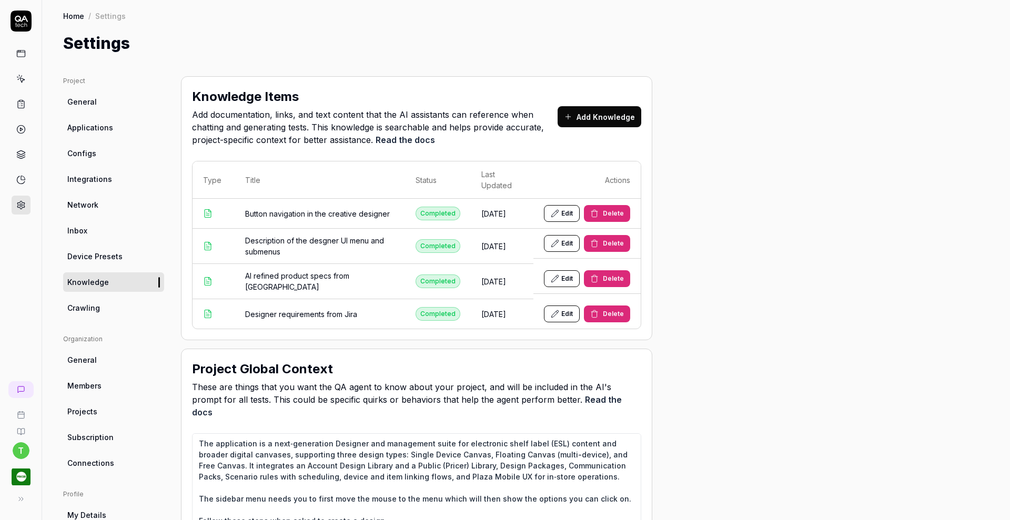
click at [22, 130] on icon at bounding box center [20, 129] width 9 height 9
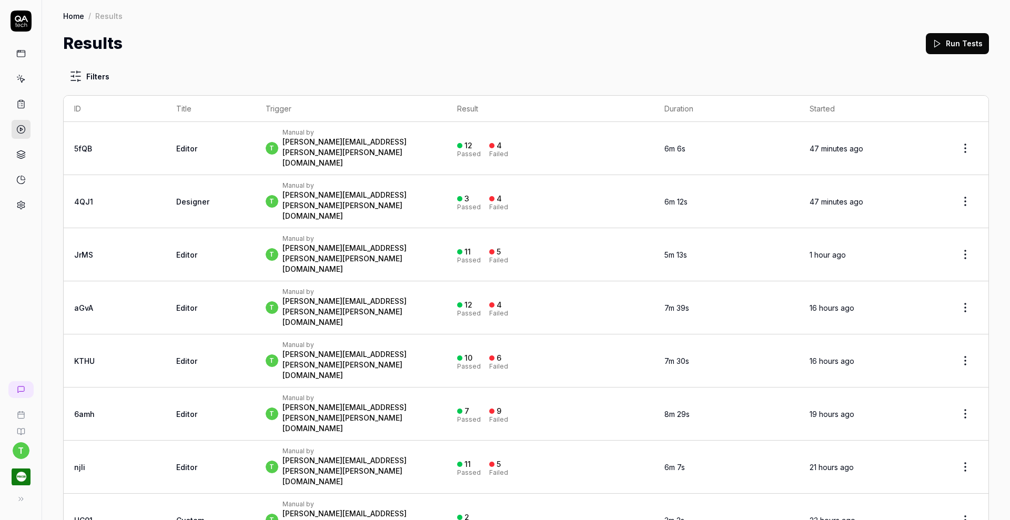
click at [22, 108] on icon at bounding box center [20, 103] width 9 height 9
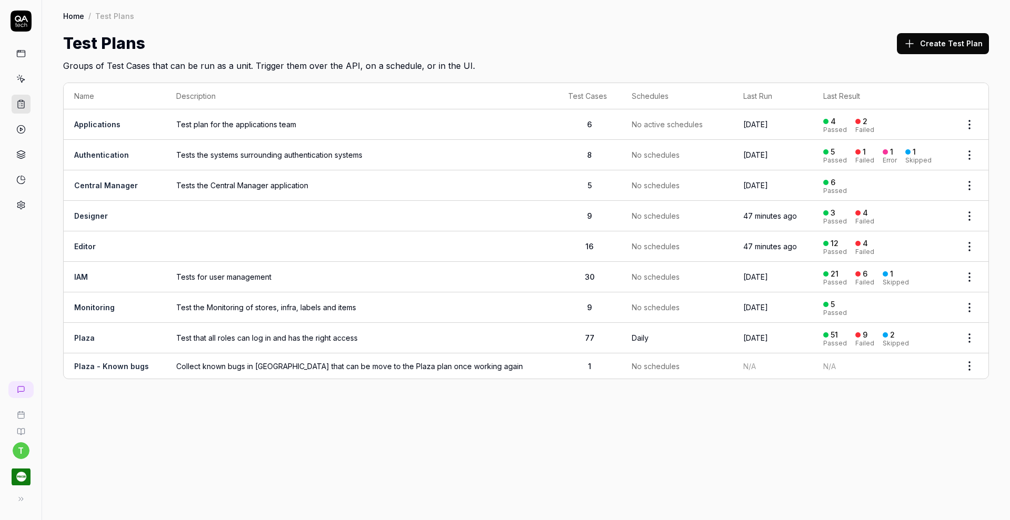
click at [120, 249] on td "Editor" at bounding box center [115, 246] width 102 height 30
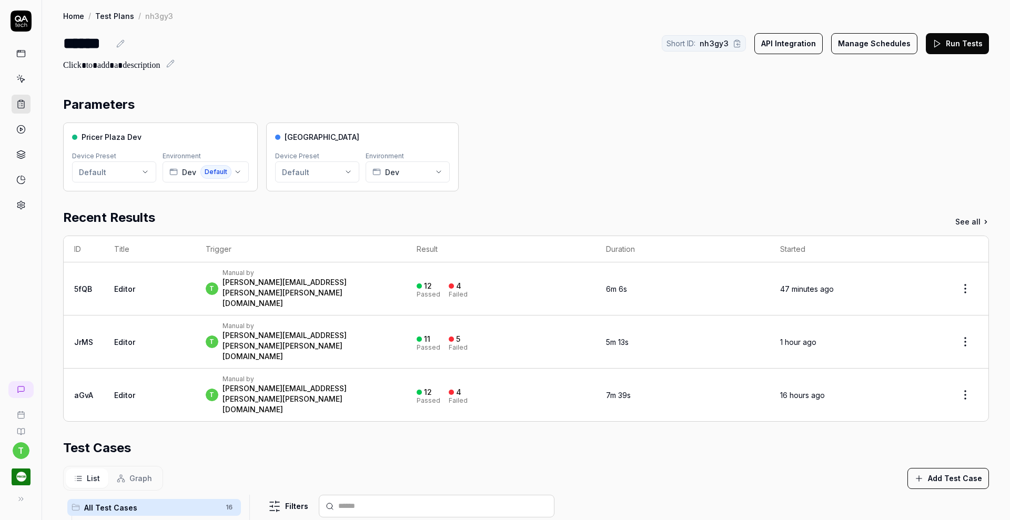
click at [942, 39] on button "Run Tests" at bounding box center [956, 43] width 63 height 21
click at [22, 99] on icon at bounding box center [20, 103] width 9 height 9
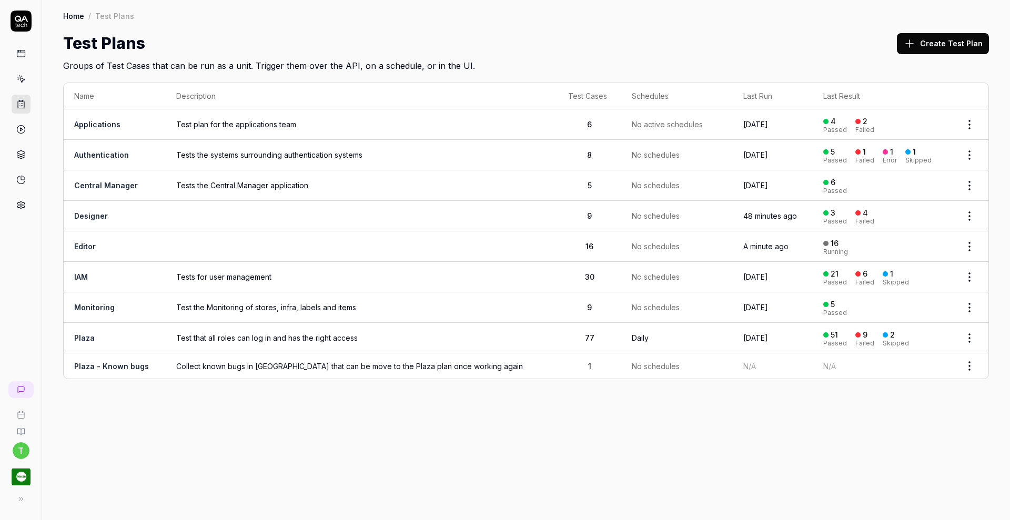
click at [91, 211] on link "Designer" at bounding box center [91, 215] width 34 height 9
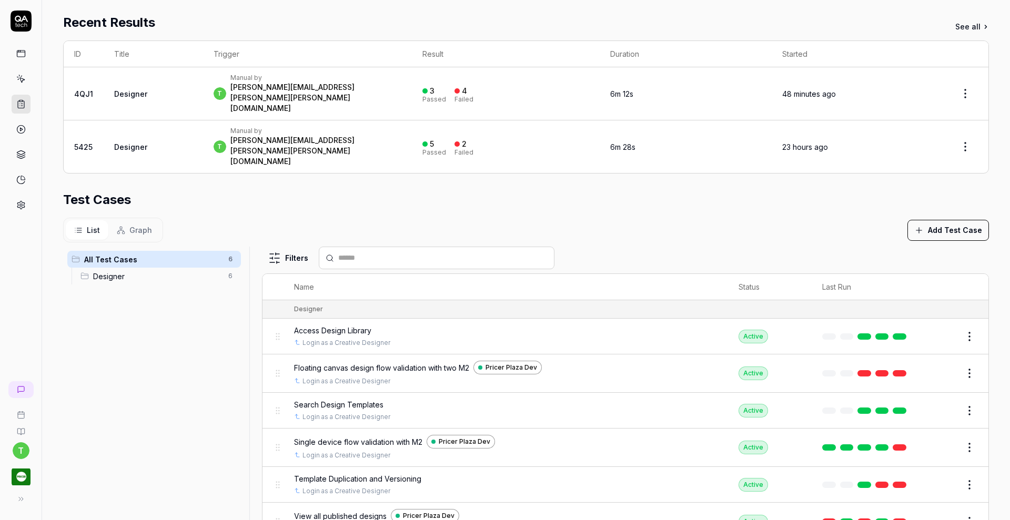
scroll to position [213, 0]
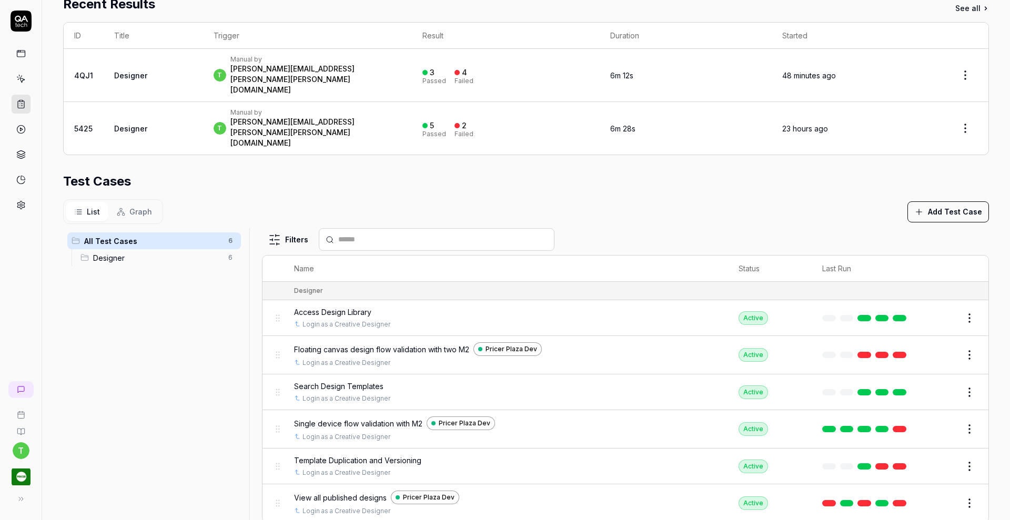
click at [937, 347] on button "Edit" at bounding box center [943, 355] width 25 height 17
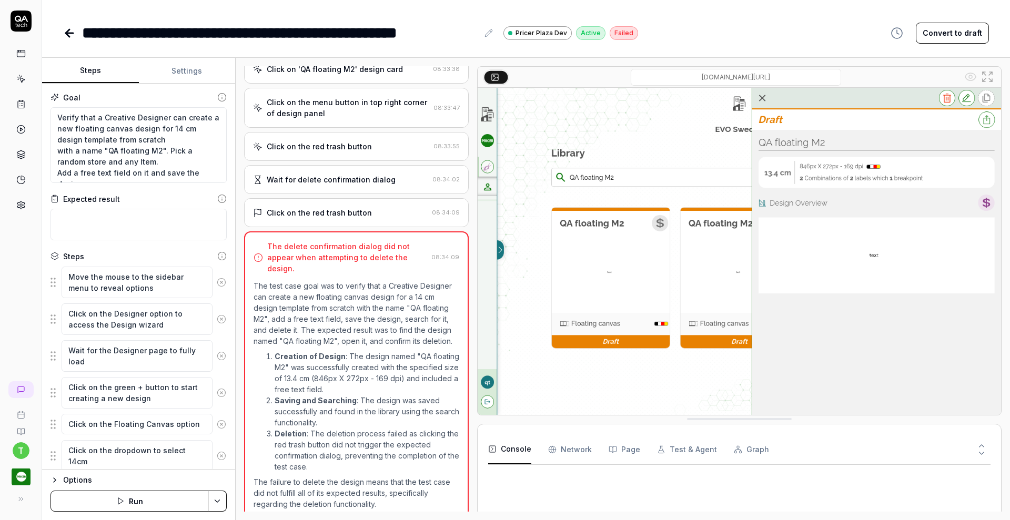
scroll to position [832, 0]
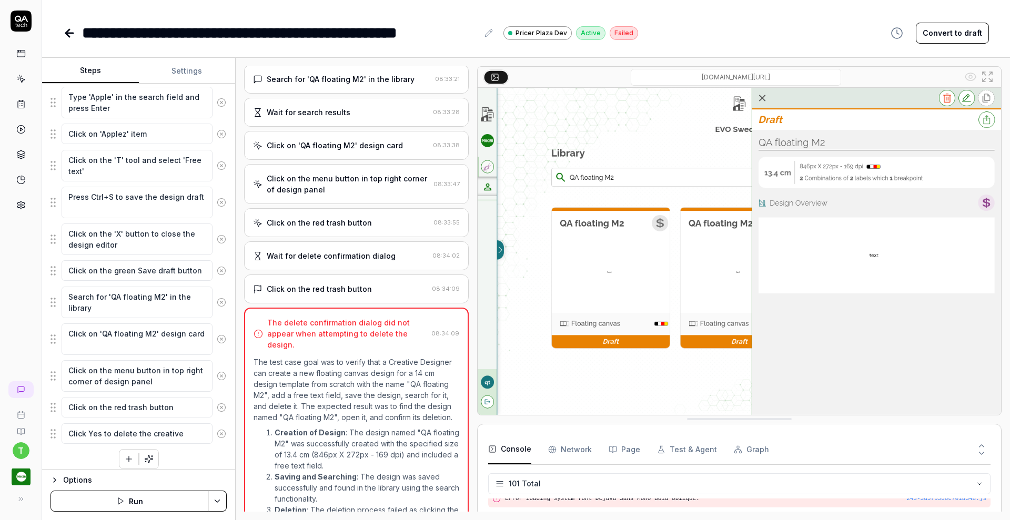
scroll to position [540, 0]
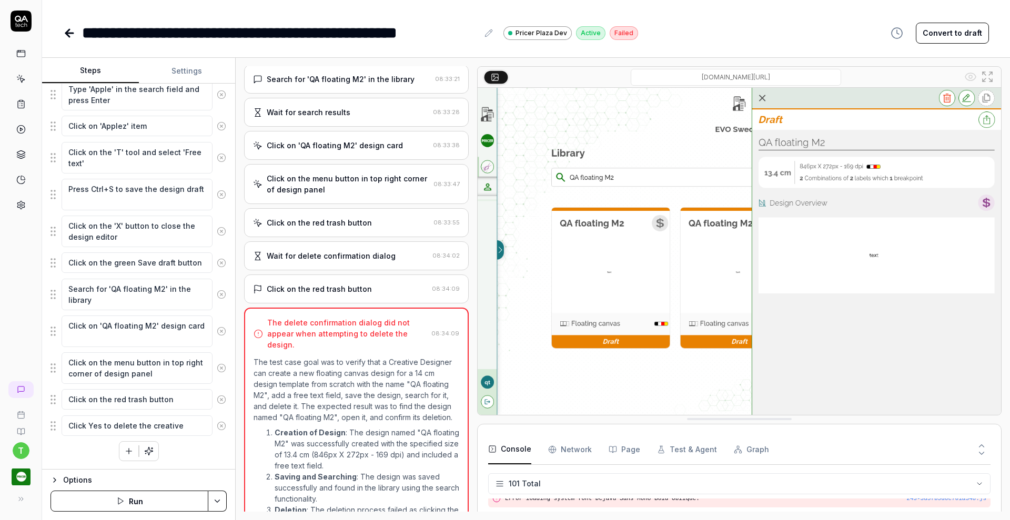
click at [217, 368] on icon at bounding box center [221, 367] width 9 height 9
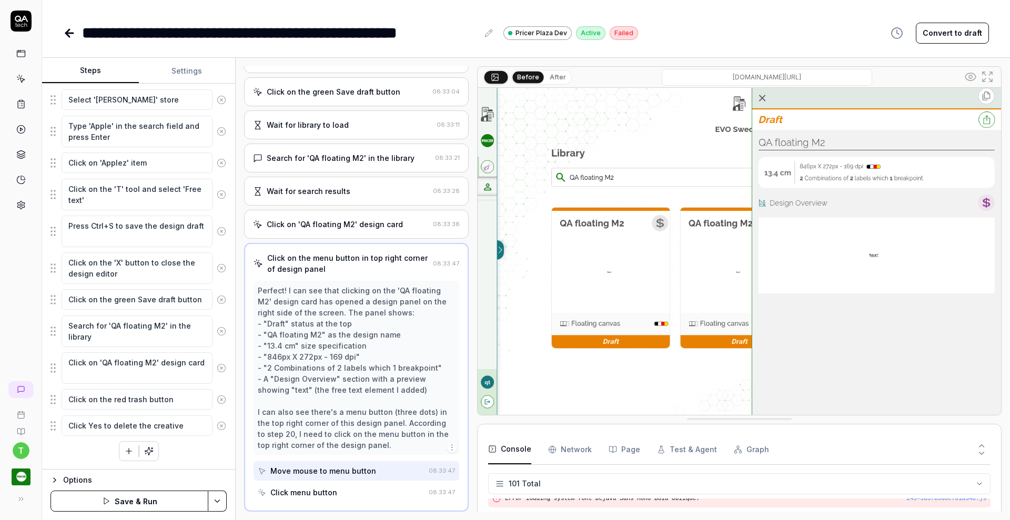
scroll to position [667, 0]
click at [186, 398] on textarea "Click on the red trash button" at bounding box center [137, 399] width 151 height 21
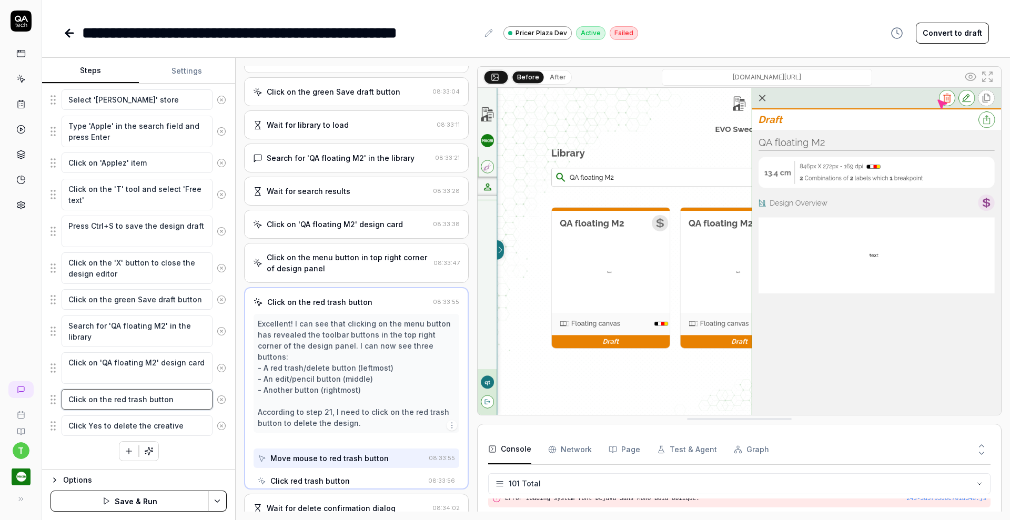
scroll to position [645, 0]
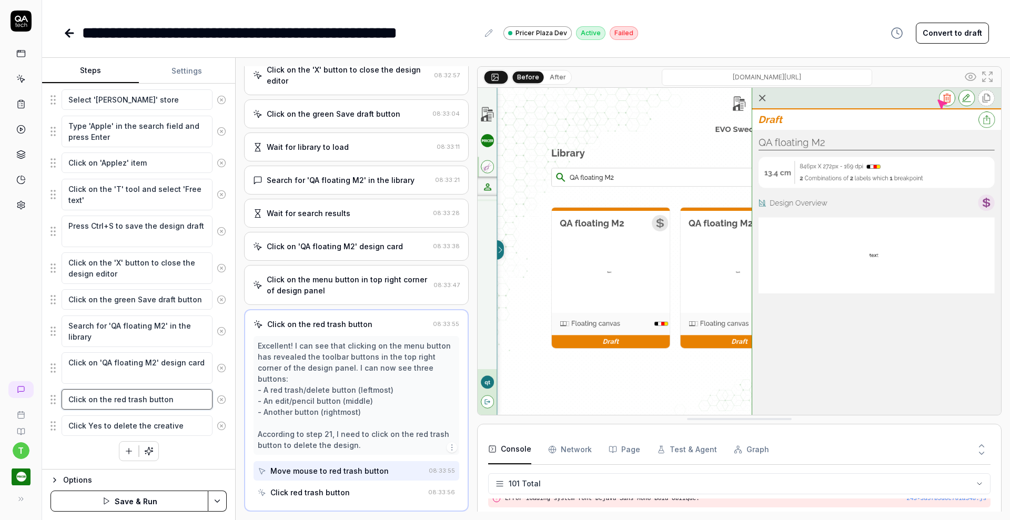
type textarea "*"
type textarea "Click on the red trash button"
type textarea "*"
type textarea "Click on the red trash button i"
type textarea "*"
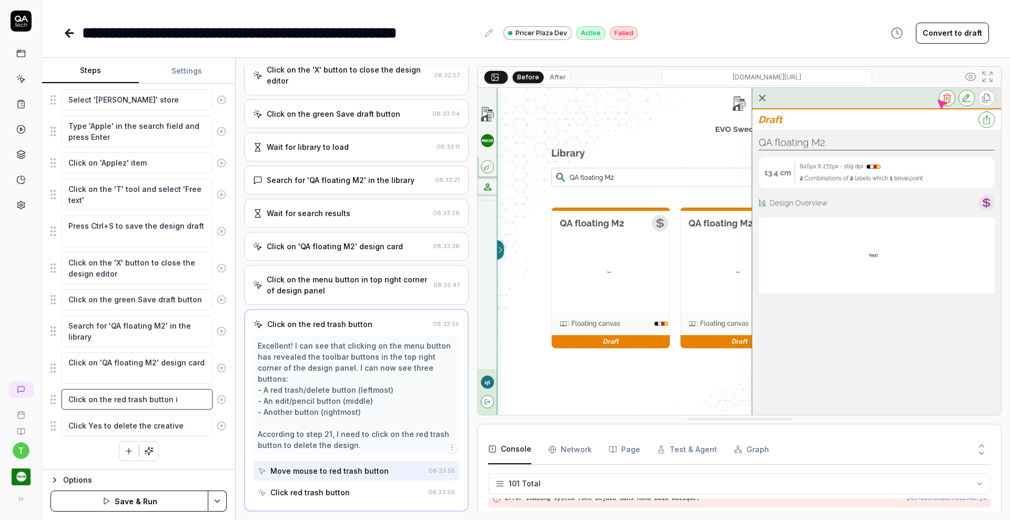
type textarea "Click on the red trash button in"
type textarea "*"
type textarea "Click on the red trash button in"
type textarea "*"
type textarea "Click on the red trash button in t"
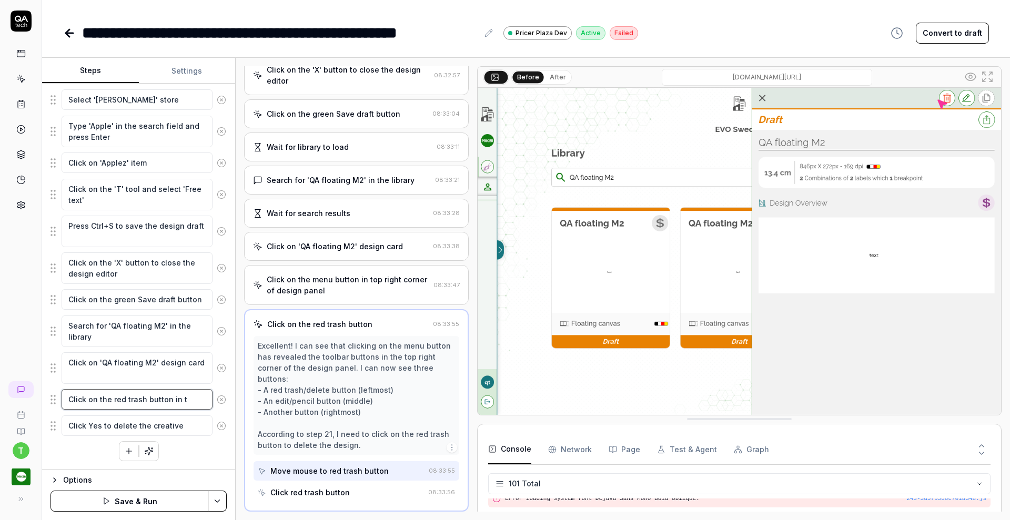
type textarea "*"
type textarea "Click on the red trash button in th"
type textarea "*"
type textarea "Click on the red trash button in the"
type textarea "*"
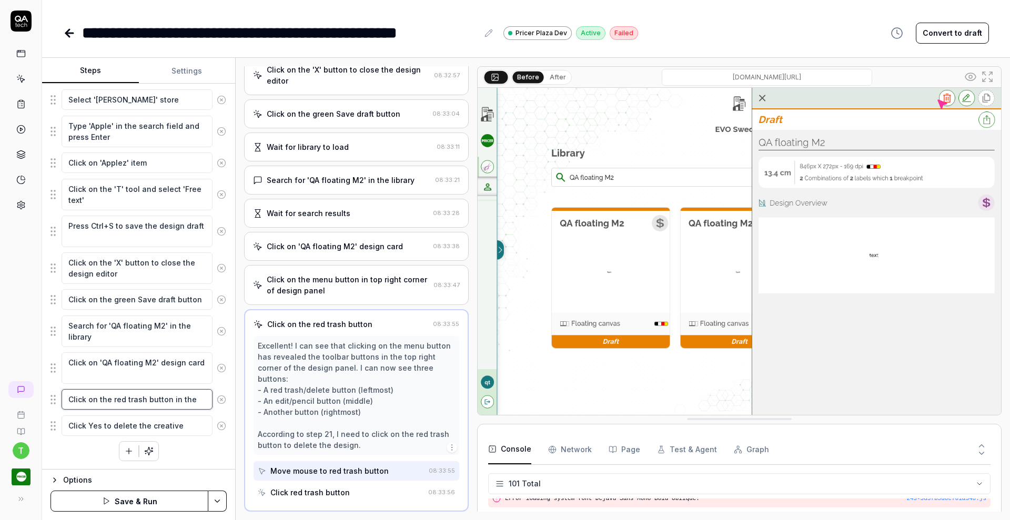
type textarea "Click on the red trash button in the"
type textarea "*"
type textarea "Click on the red trash button in the t"
type textarea "*"
type textarea "Click on the red trash button in the to"
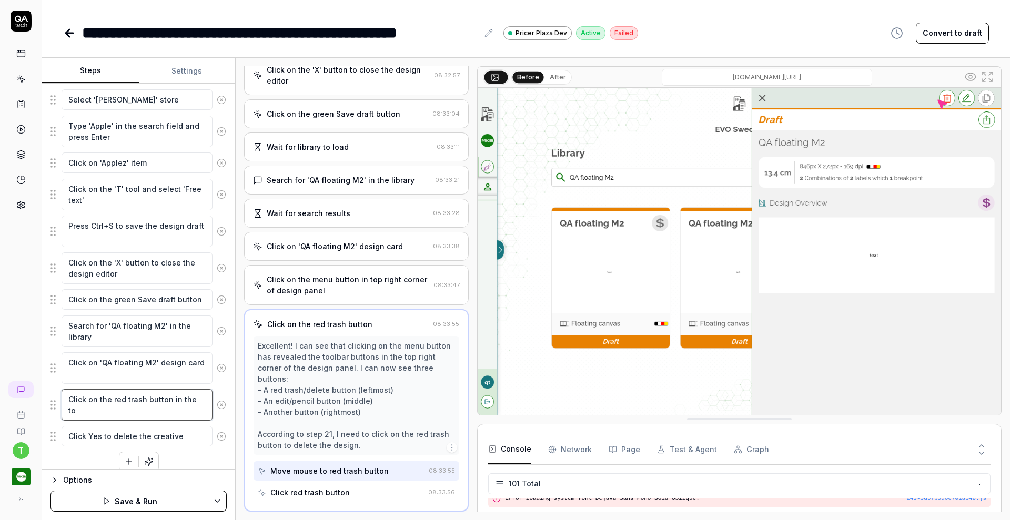
type textarea "*"
type textarea "Click on the red trash button in the top"
type textarea "*"
type textarea "Click on the red trash button in the top"
type textarea "*"
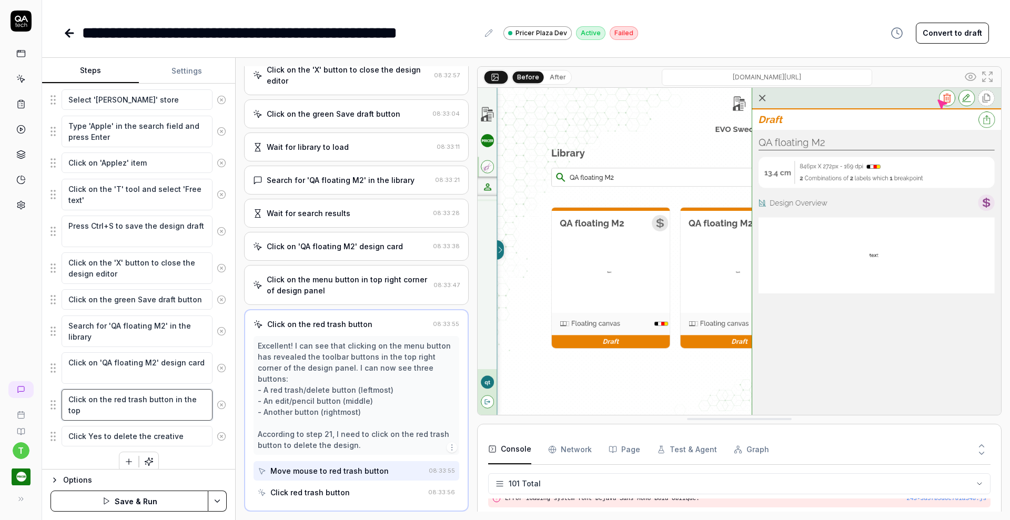
type textarea "Click on the red trash button in the top r"
type textarea "*"
type textarea "Click on the red trash button in the top ri"
type textarea "*"
type textarea "Click on the red trash button in the top rig"
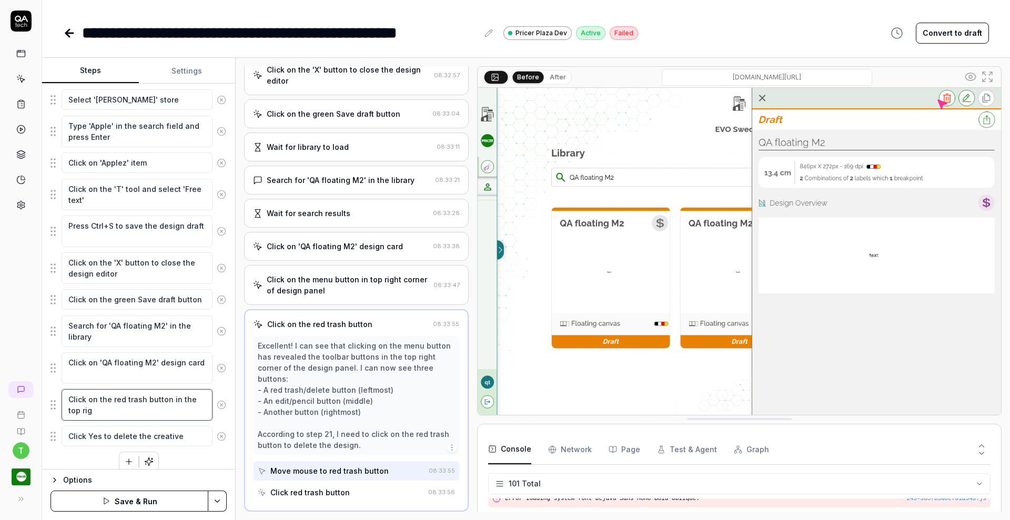
type textarea "*"
type textarea "Click on the red trash button in the top righ"
type textarea "*"
type textarea "Click on the red trash button in the top right"
type textarea "*"
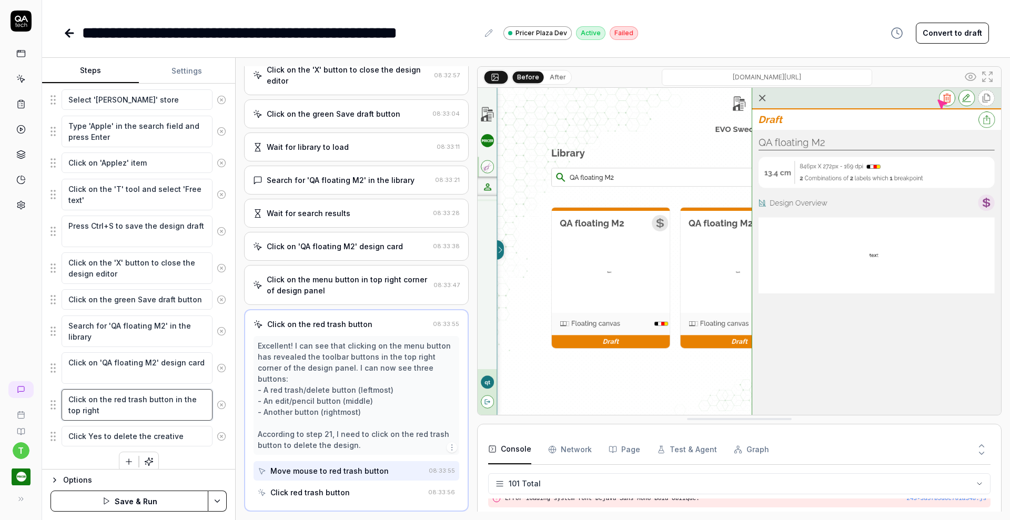
type textarea "Click on the red trash button in the top right"
type textarea "*"
type textarea "Click on the red trash button in the top right t"
type textarea "*"
type textarea "Click on the red trash button in the top right to"
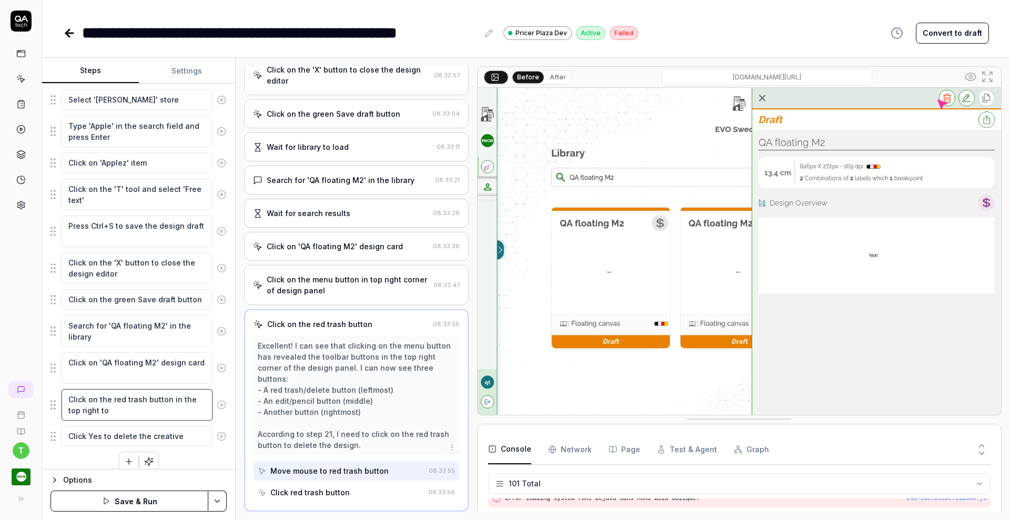
type textarea "*"
type textarea "Click on the red trash button in the top right too"
type textarea "*"
type textarea "Click on the red trash button in the top right tool"
type textarea "*"
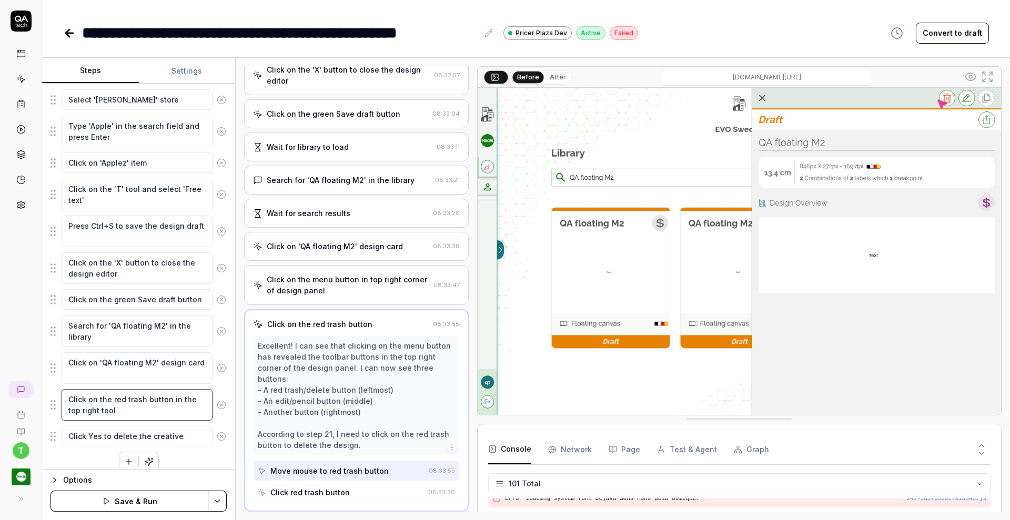
type textarea "Click on the red trash button in the top right toolb"
type textarea "*"
type textarea "Click on the red trash button in the top right toolba"
type textarea "*"
type textarea "Click on the red trash button in the top right toolbar"
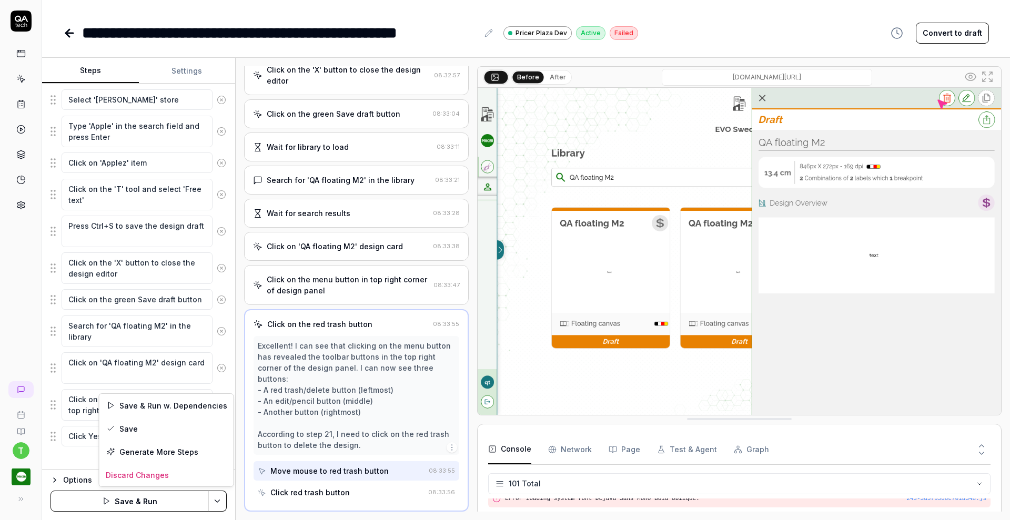
click at [219, 499] on html "**********" at bounding box center [505, 260] width 1010 height 520
click at [171, 432] on div "Save" at bounding box center [166, 428] width 134 height 23
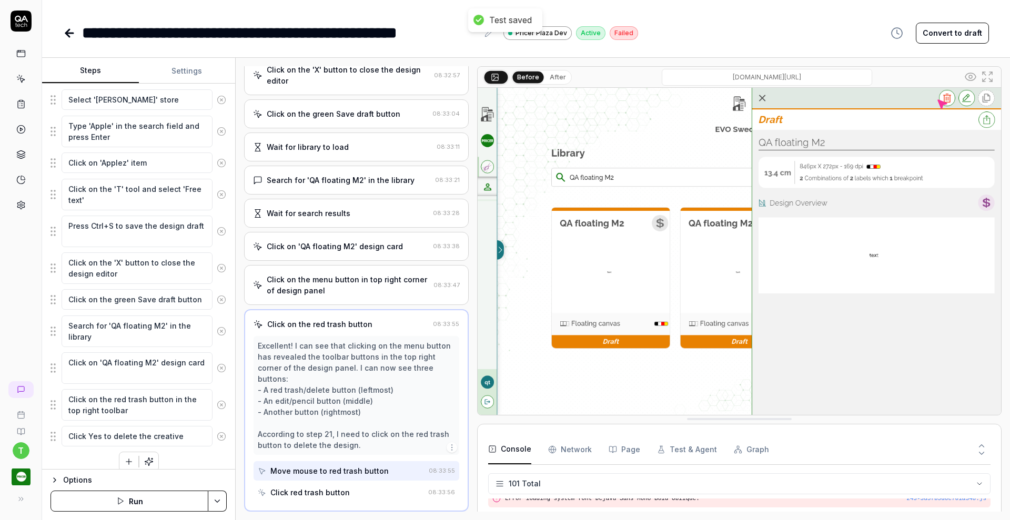
scroll to position [514, 0]
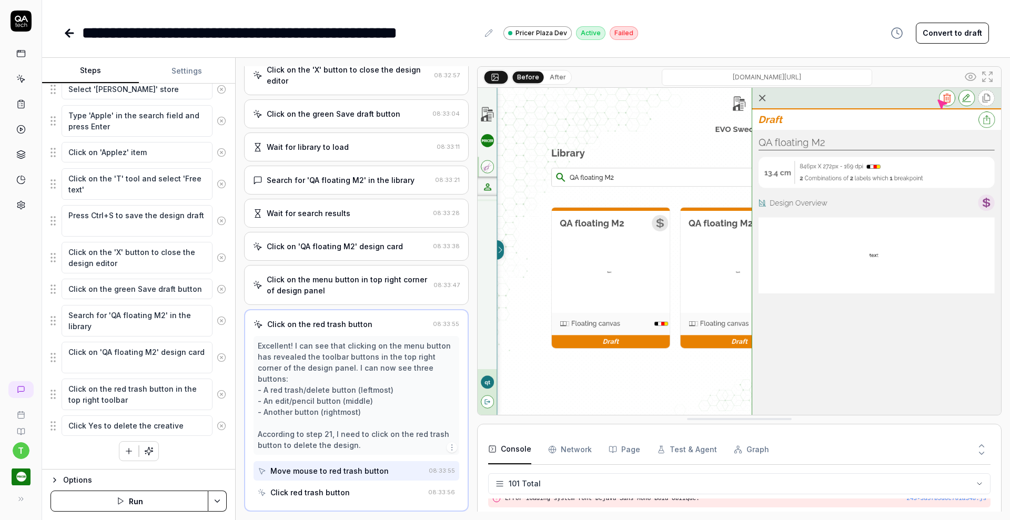
click at [186, 504] on button "Run" at bounding box center [129, 501] width 158 height 21
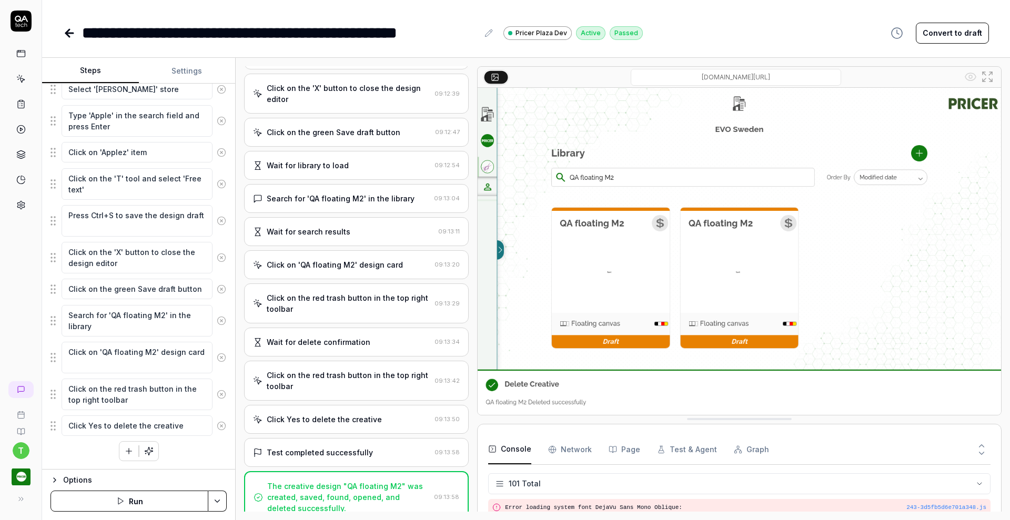
scroll to position [2074, 0]
click at [17, 204] on icon at bounding box center [20, 204] width 9 height 9
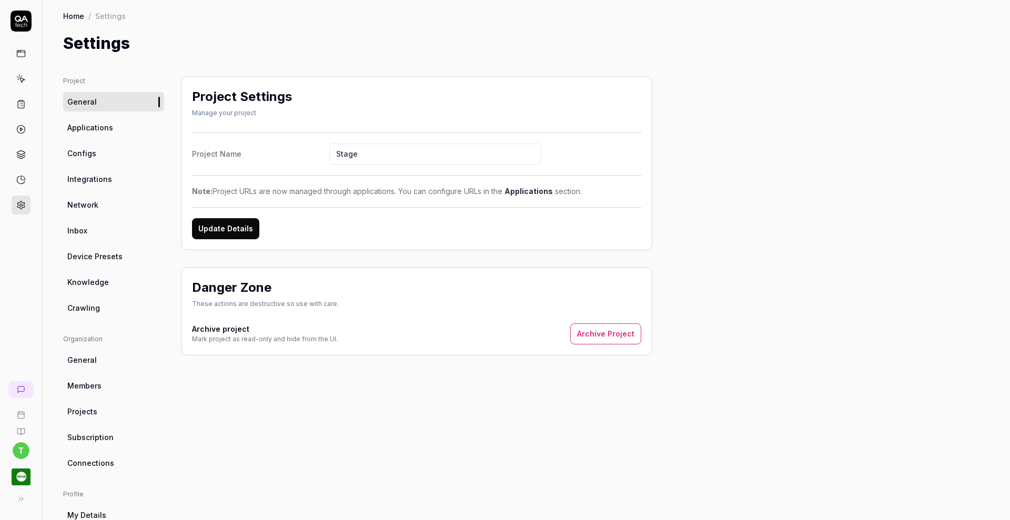
click at [80, 282] on span "Knowledge" at bounding box center [88, 282] width 42 height 11
type textarea "*"
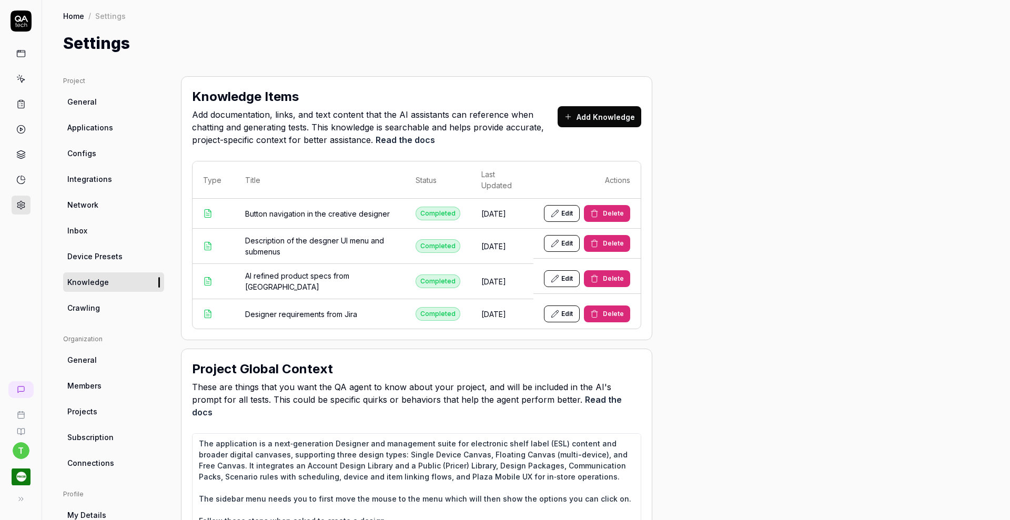
click at [566, 213] on button "Edit" at bounding box center [562, 213] width 36 height 17
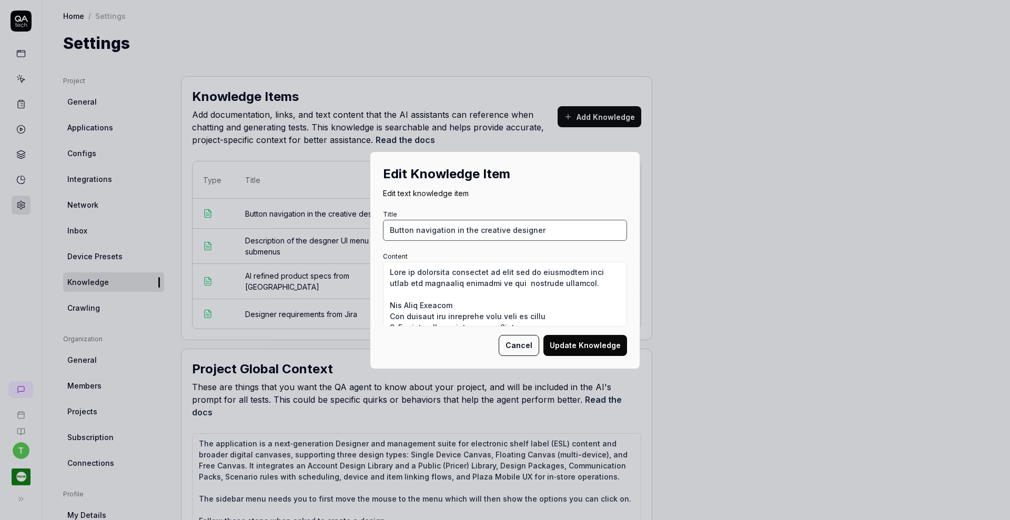
drag, startPoint x: 413, startPoint y: 229, endPoint x: 384, endPoint y: 230, distance: 29.5
click at [384, 230] on input "Button navigation in the creative designer" at bounding box center [505, 230] width 244 height 21
type input "Navigation in the creative designer"
click at [481, 283] on textarea "Content" at bounding box center [505, 294] width 244 height 65
paste textarea "The designer application consist of a library with a simple navigation and a de…"
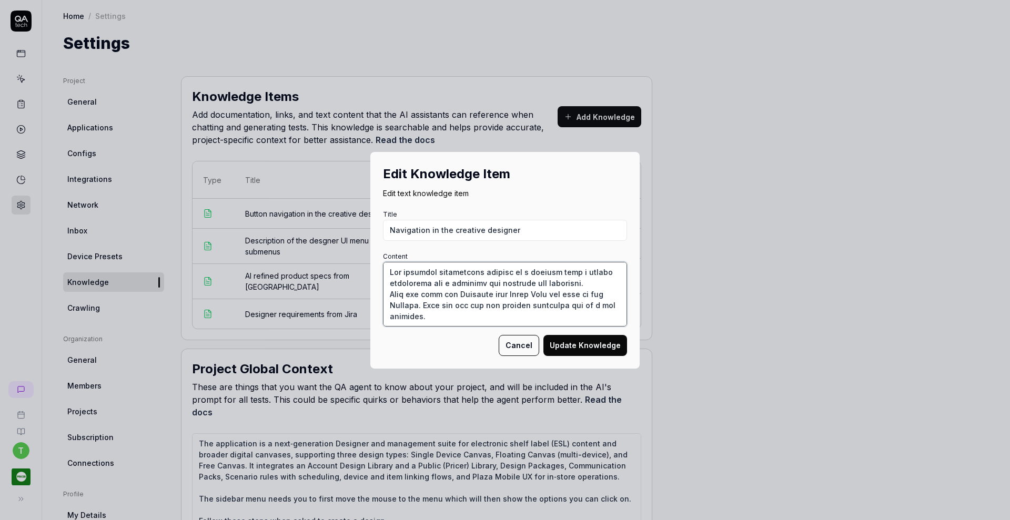
scroll to position [6, 0]
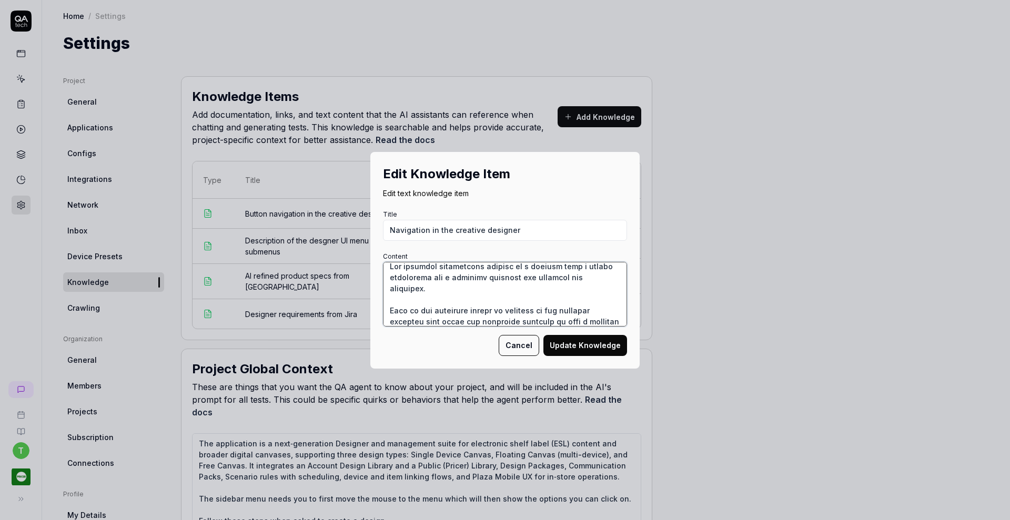
type textarea "The designer application consist of a library with a simple navigation and a cr…"
click at [571, 339] on button "Update Knowledge" at bounding box center [585, 345] width 84 height 21
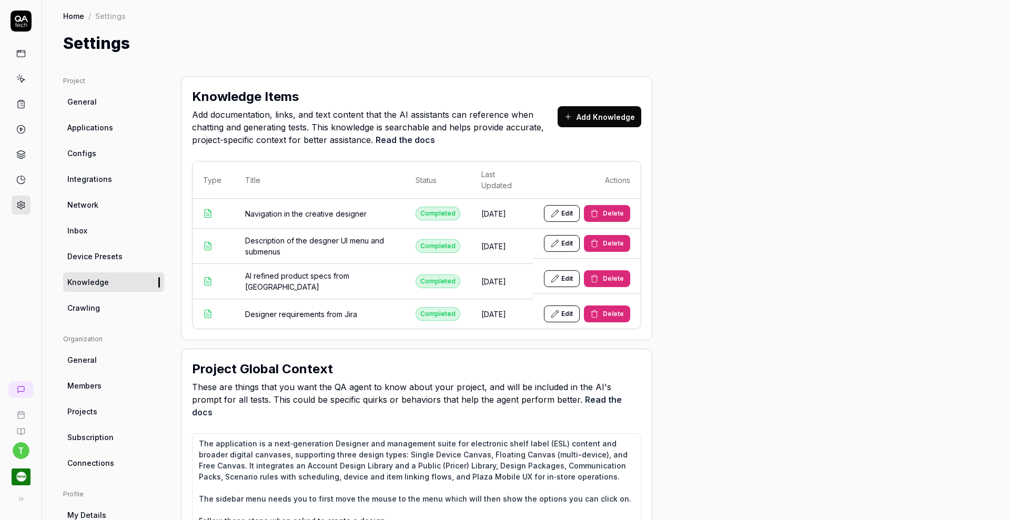
click at [583, 117] on button "Add Knowledge" at bounding box center [599, 116] width 84 height 21
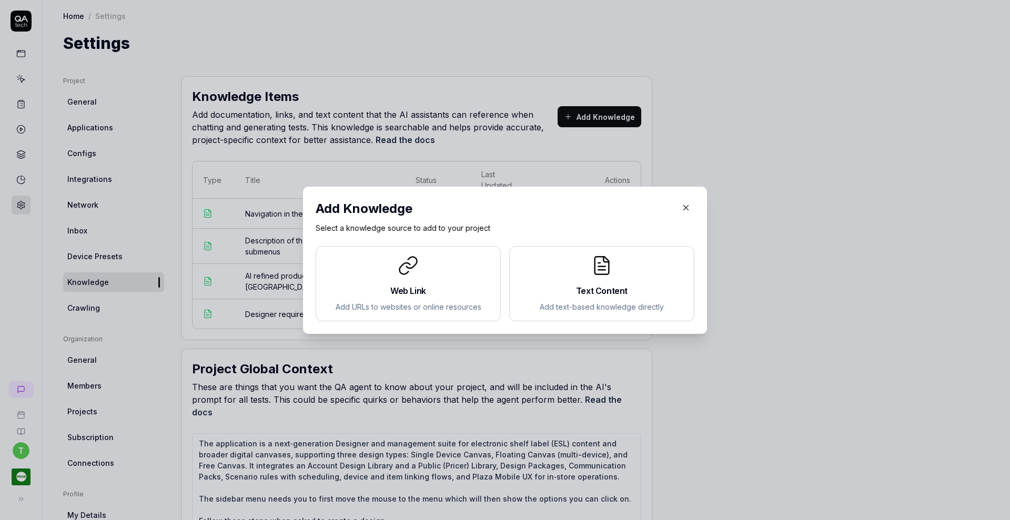
click at [583, 287] on h2 "Text Content" at bounding box center [601, 290] width 167 height 13
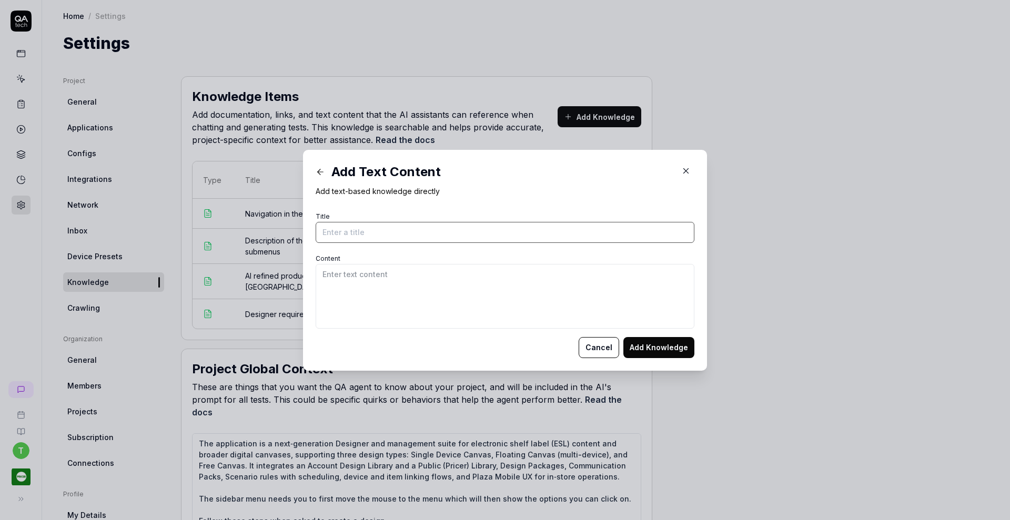
click at [452, 236] on input "Title" at bounding box center [504, 232] width 379 height 21
type input "Navigation for the Designer Library"
click at [433, 278] on textarea "Content" at bounding box center [504, 296] width 379 height 65
paste textarea "The designer application consist of a library with a simple navigation and a de…"
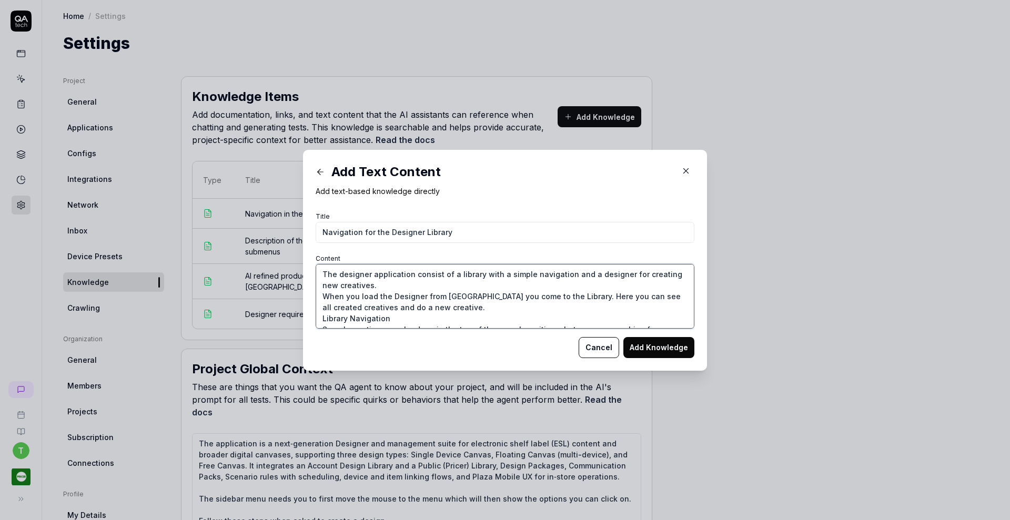
scroll to position [105, 0]
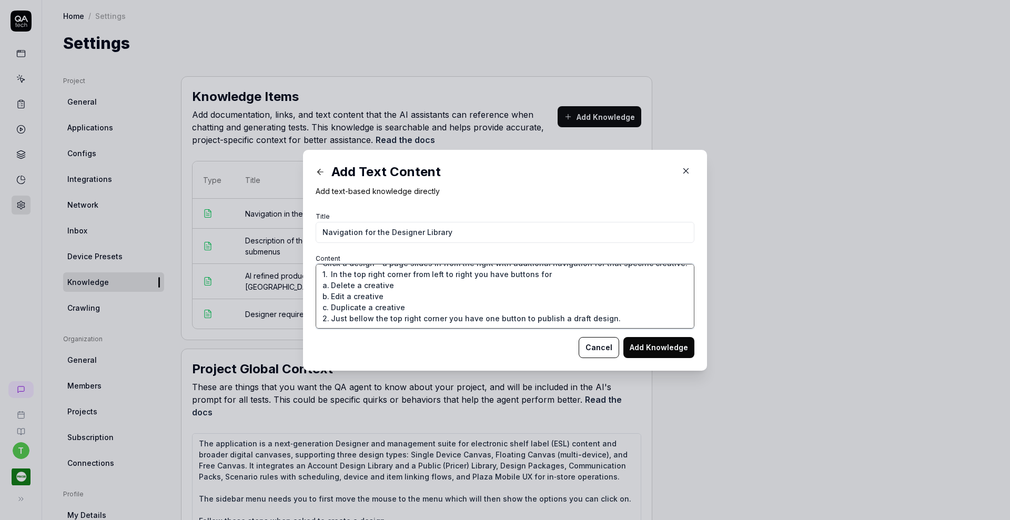
click at [326, 268] on textarea "The designer application consist of a library with a simple navigation and a de…" at bounding box center [504, 296] width 379 height 65
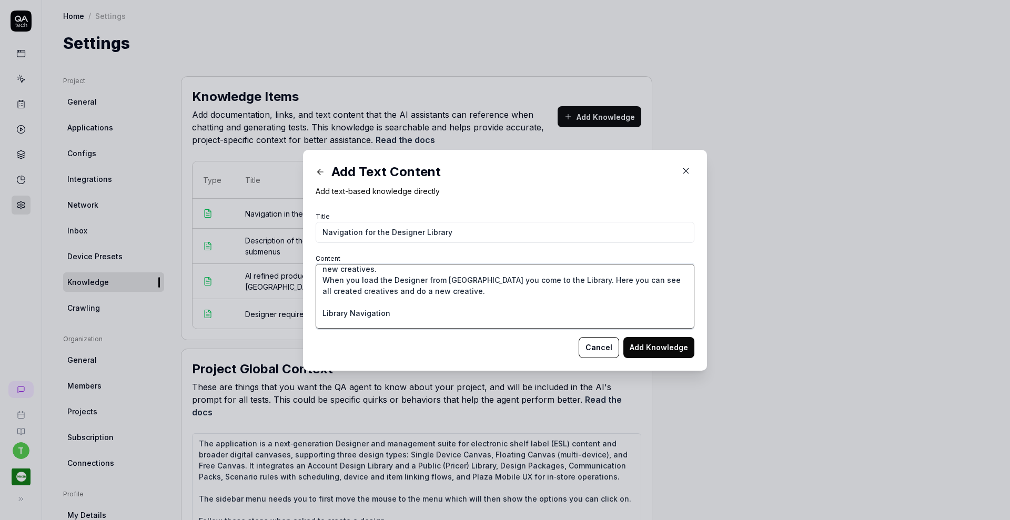
scroll to position [5, 0]
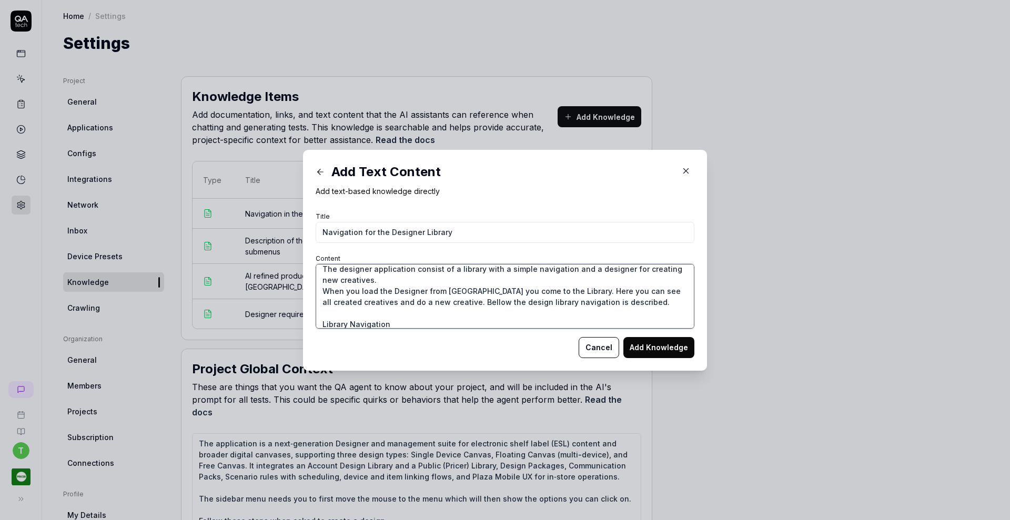
type textarea "The designer application consist of a library with a simple navigation and a de…"
click at [648, 342] on button "Add Knowledge" at bounding box center [658, 347] width 71 height 21
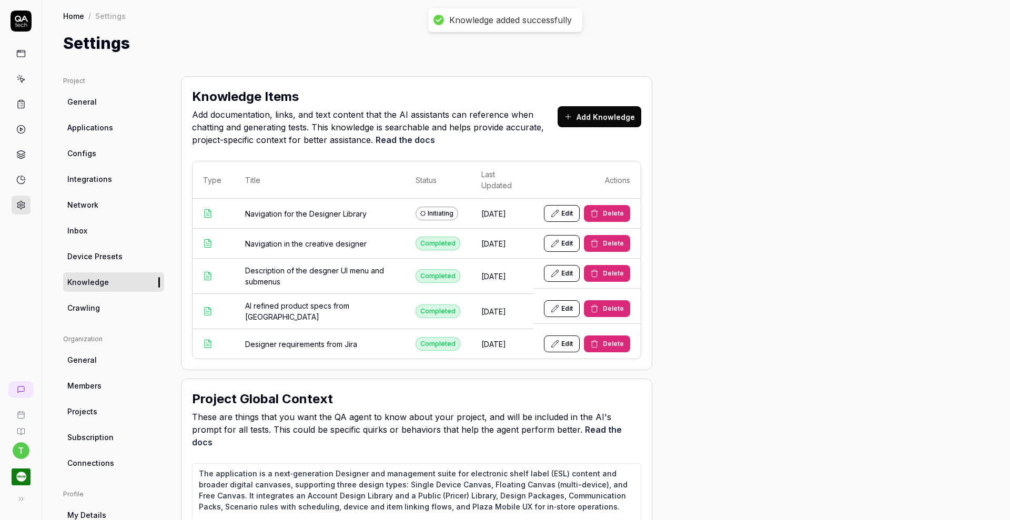
click at [600, 268] on button "Delete" at bounding box center [607, 273] width 46 height 17
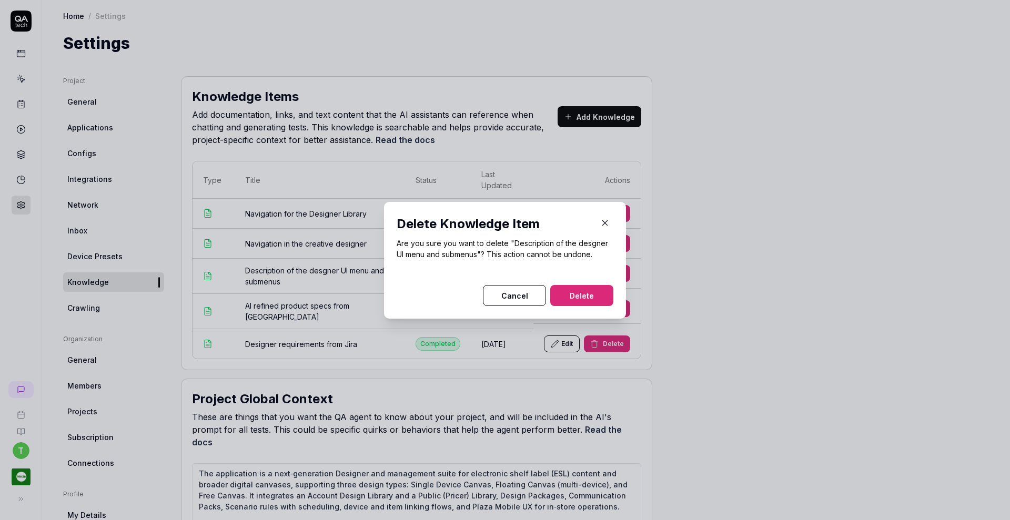
click at [592, 286] on button "Delete" at bounding box center [581, 295] width 63 height 21
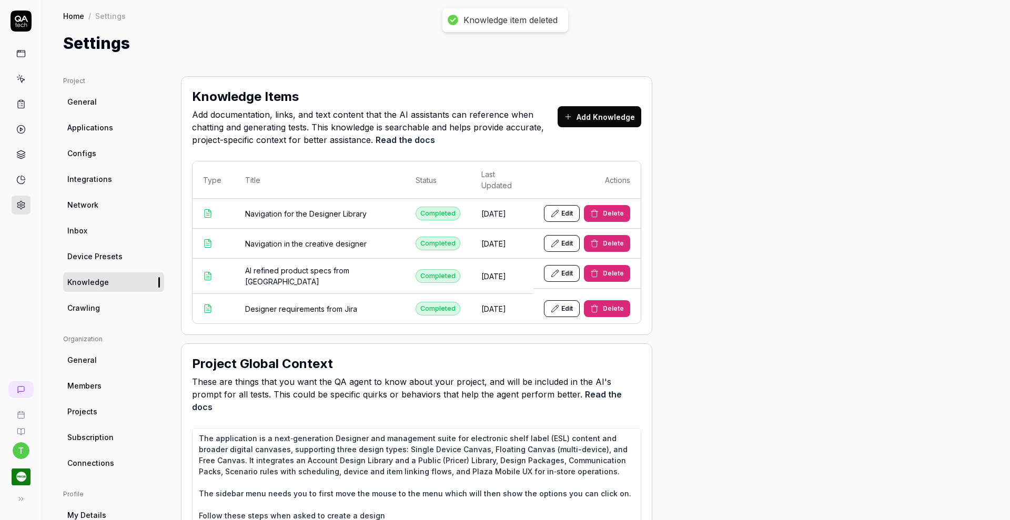
type textarea "*"
click at [22, 104] on icon at bounding box center [22, 104] width 2 height 0
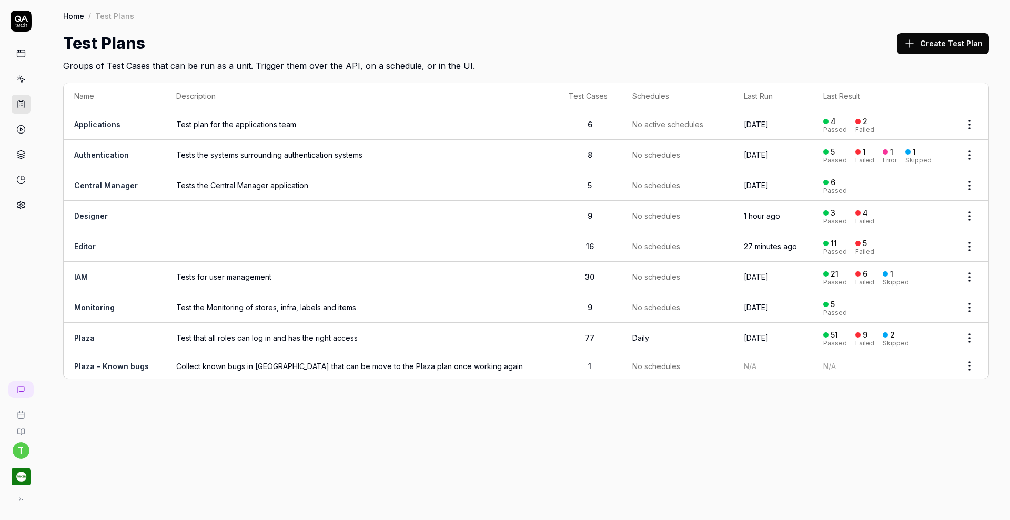
click at [23, 81] on icon at bounding box center [20, 78] width 9 height 9
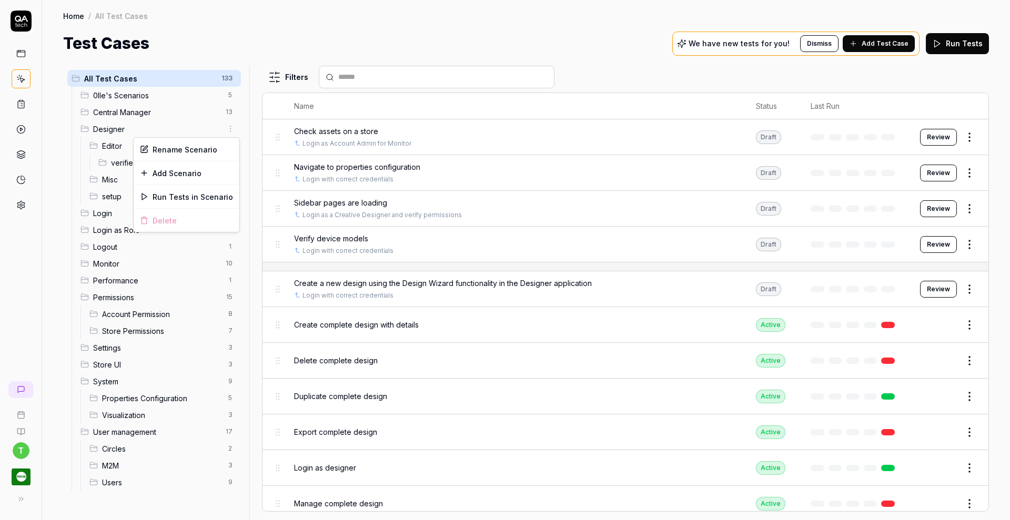
click at [231, 127] on html "t Home / All Test Cases Home / All Test Cases Test Cases We have new tests for …" at bounding box center [505, 260] width 1010 height 520
click at [187, 151] on div "Rename Scenario" at bounding box center [187, 149] width 106 height 23
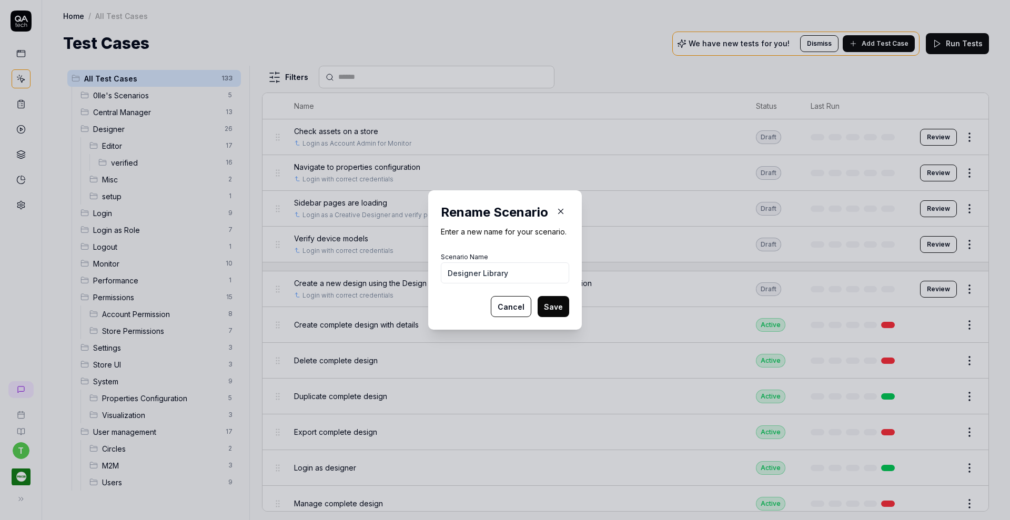
type input "Designer Library"
click at [549, 301] on button "Save" at bounding box center [553, 306] width 32 height 21
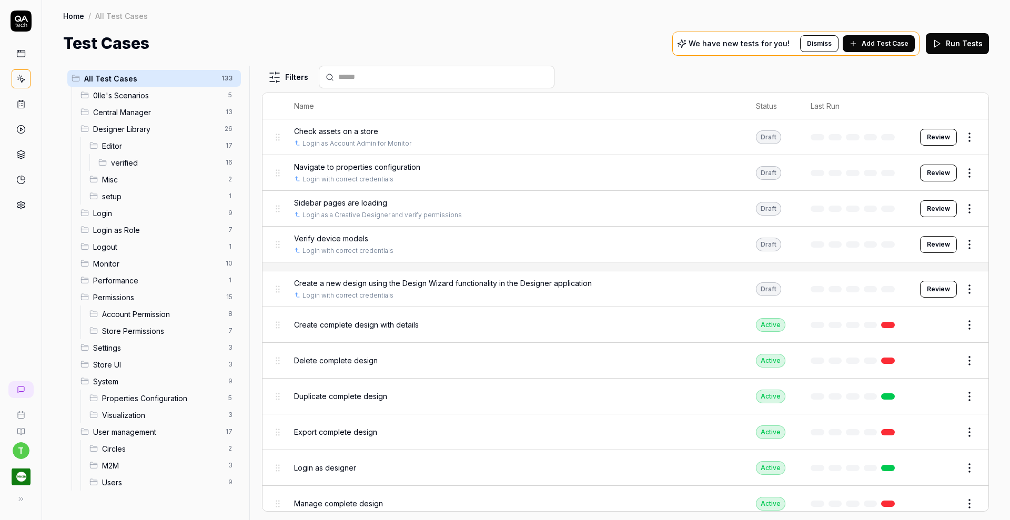
click at [225, 79] on html "t Home / All Test Cases Home / All Test Cases Test Cases We have new tests for …" at bounding box center [505, 260] width 1010 height 520
click at [211, 96] on div "Add Scenario" at bounding box center [192, 98] width 83 height 23
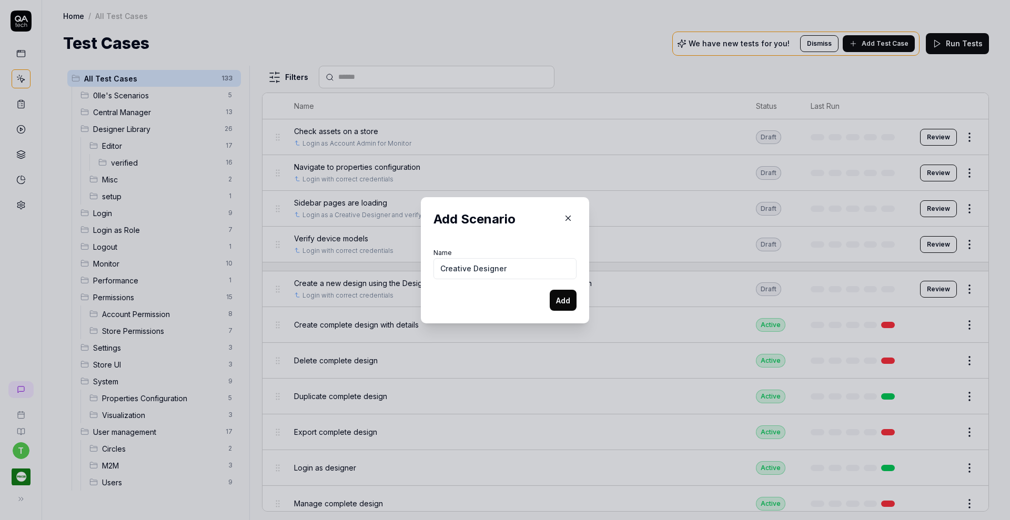
type input "Creative Designer"
click at [567, 306] on button "Add" at bounding box center [562, 300] width 27 height 21
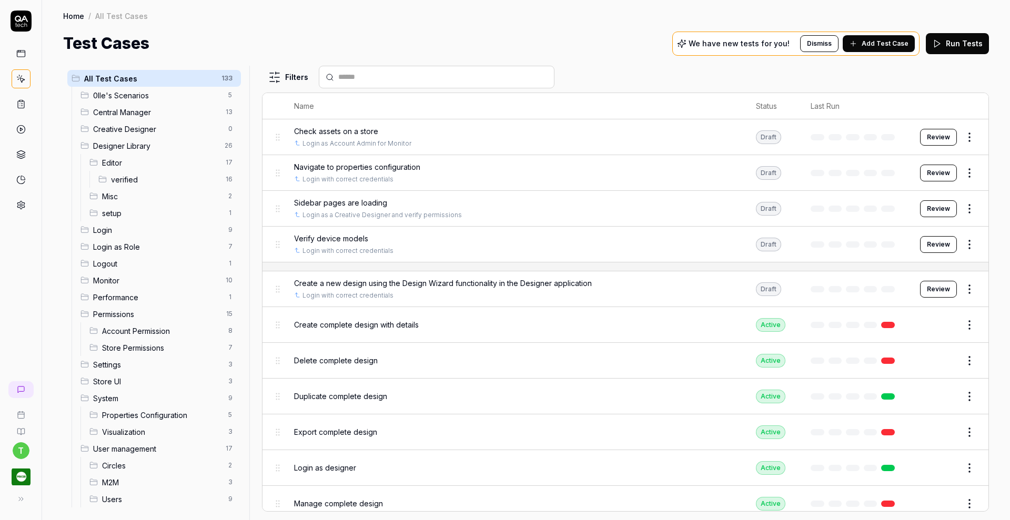
click at [125, 176] on span "verified" at bounding box center [165, 179] width 108 height 11
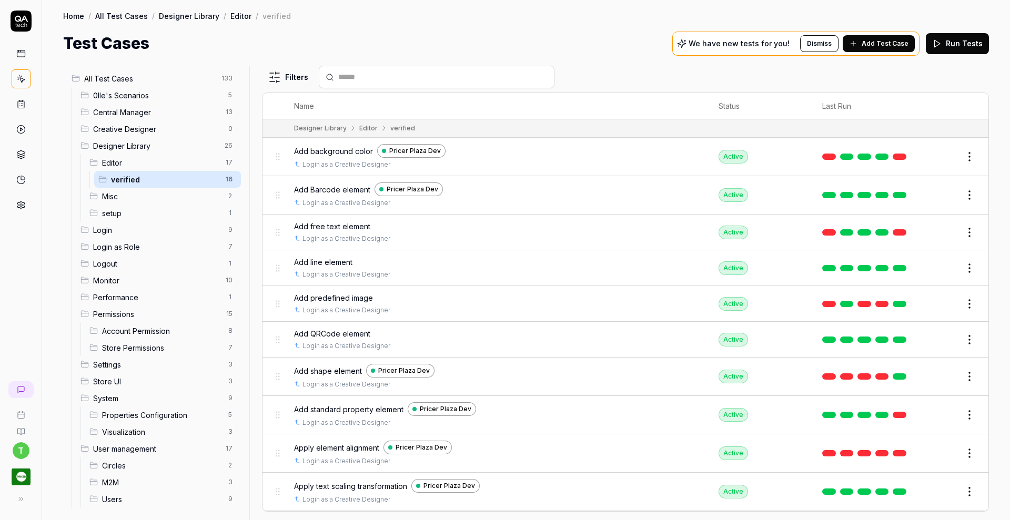
click at [125, 176] on span "verified" at bounding box center [165, 179] width 108 height 11
drag, startPoint x: 125, startPoint y: 176, endPoint x: 117, endPoint y: 138, distance: 39.1
click at [117, 138] on li "Designer Library 26 Editor 17 verified 16 Misc 2 setup 1" at bounding box center [158, 179] width 165 height 84
drag, startPoint x: 103, startPoint y: 179, endPoint x: 94, endPoint y: 130, distance: 49.2
click at [150, 198] on span "Misc" at bounding box center [162, 196] width 120 height 11
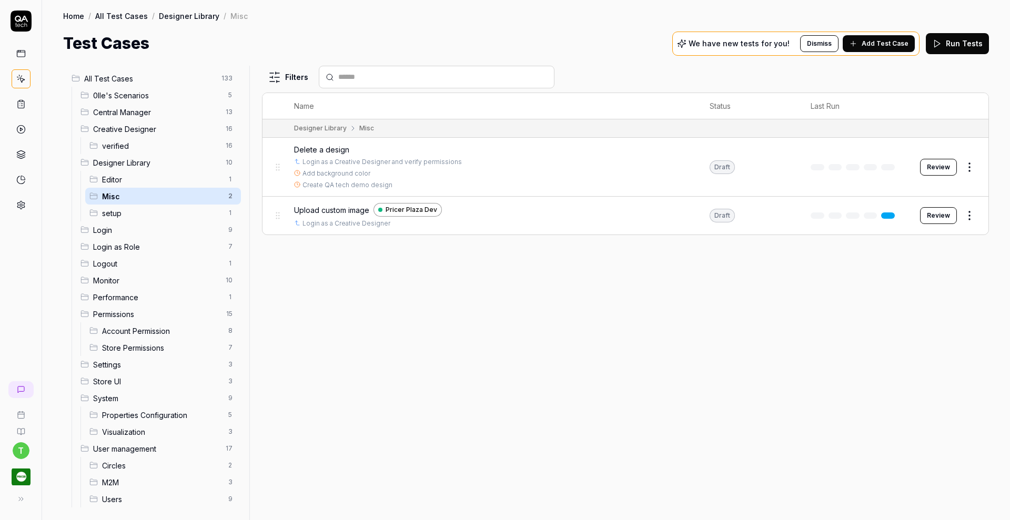
click at [149, 181] on span "Editor" at bounding box center [162, 179] width 120 height 11
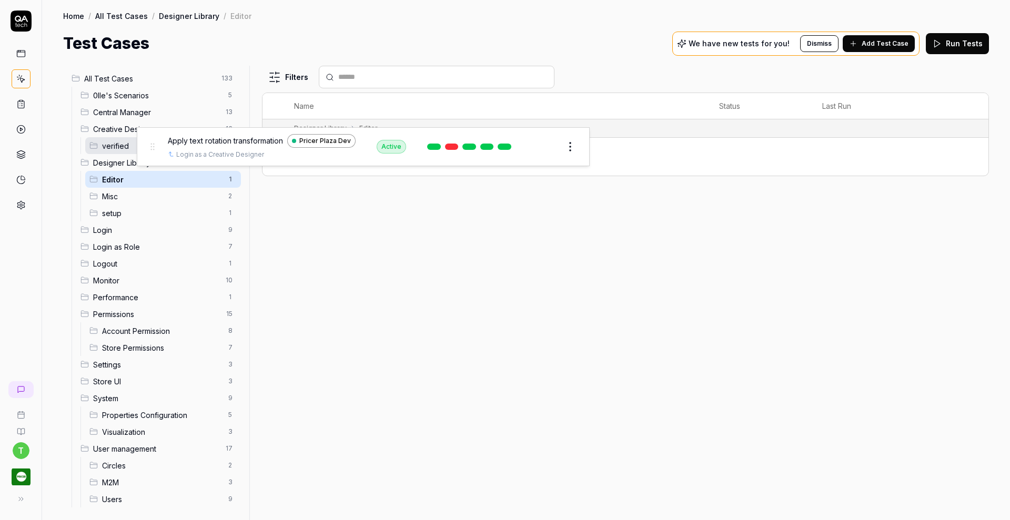
drag, startPoint x: 277, startPoint y: 157, endPoint x: 151, endPoint y: 147, distance: 126.0
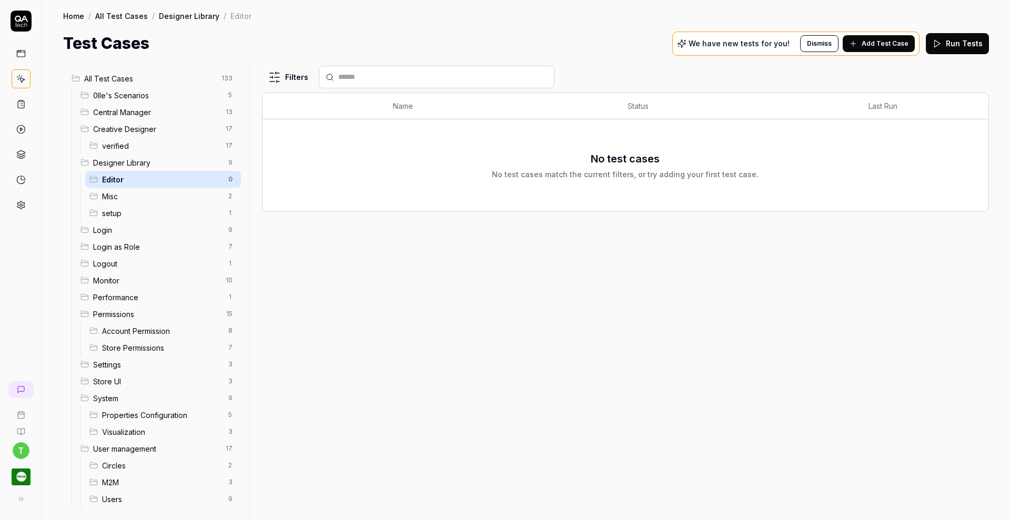
click at [220, 177] on html "t Home / All Test Cases / Designer Library / Editor Home / All Test Cases / Des…" at bounding box center [505, 260] width 1010 height 520
click at [180, 268] on div "Delete" at bounding box center [177, 270] width 106 height 23
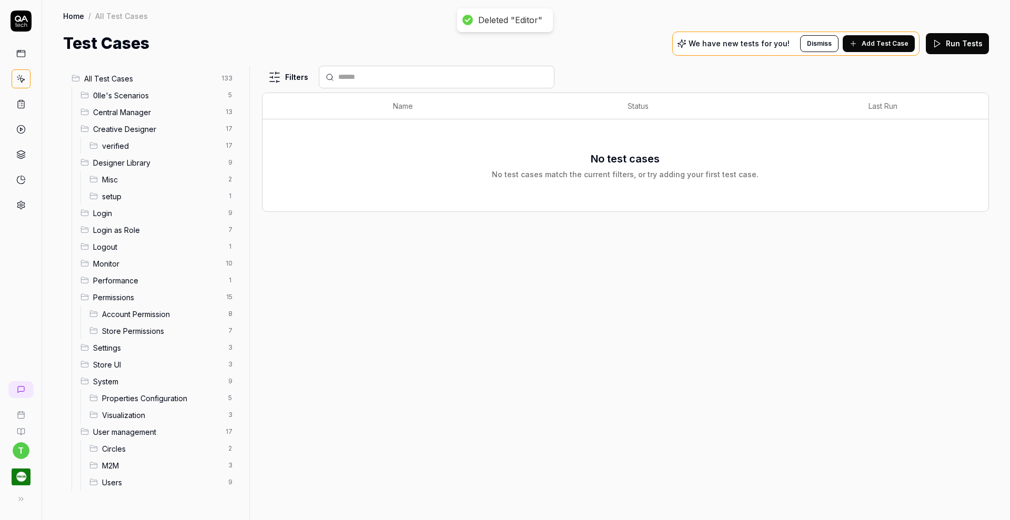
click at [161, 195] on span "setup" at bounding box center [162, 196] width 120 height 11
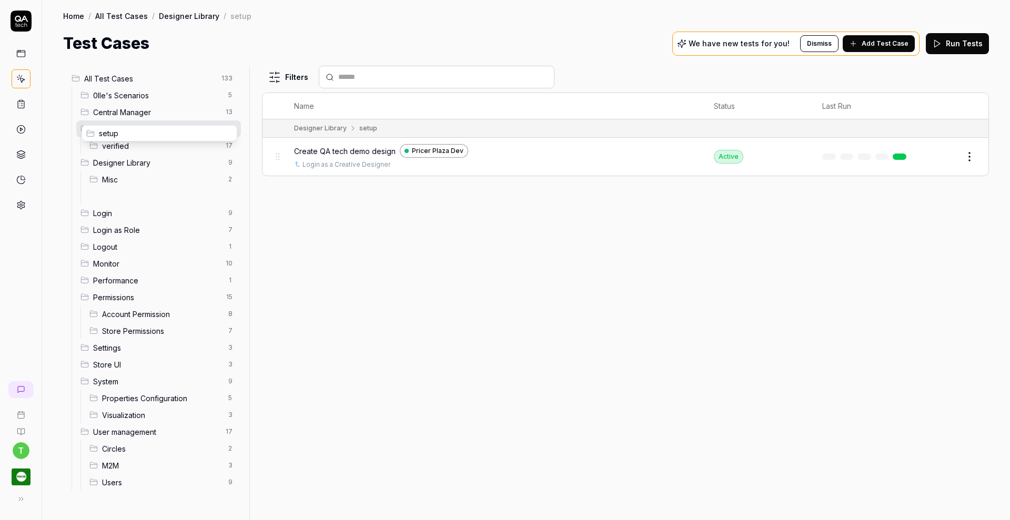
drag, startPoint x: 94, startPoint y: 196, endPoint x: 90, endPoint y: 134, distance: 62.2
click at [107, 165] on span "verified" at bounding box center [160, 162] width 117 height 11
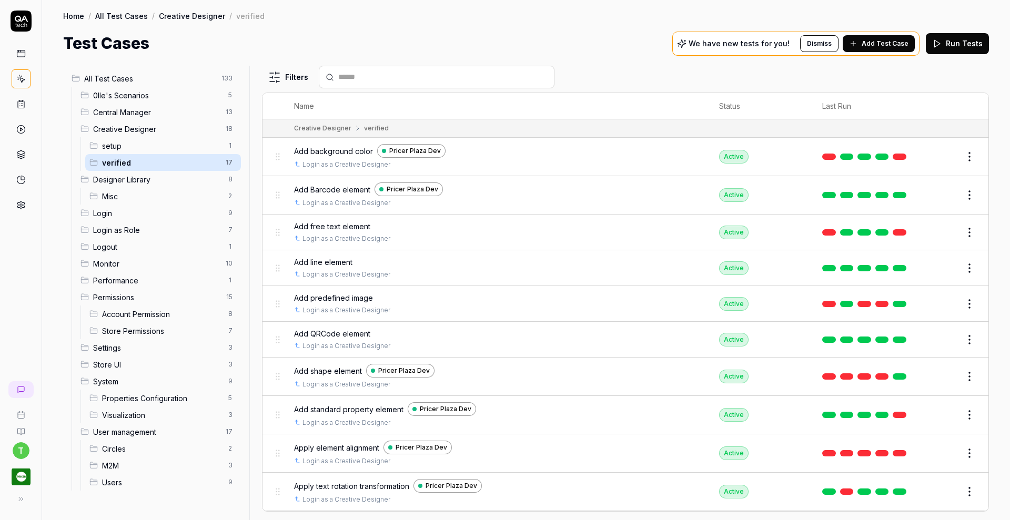
click at [20, 98] on link at bounding box center [21, 104] width 19 height 19
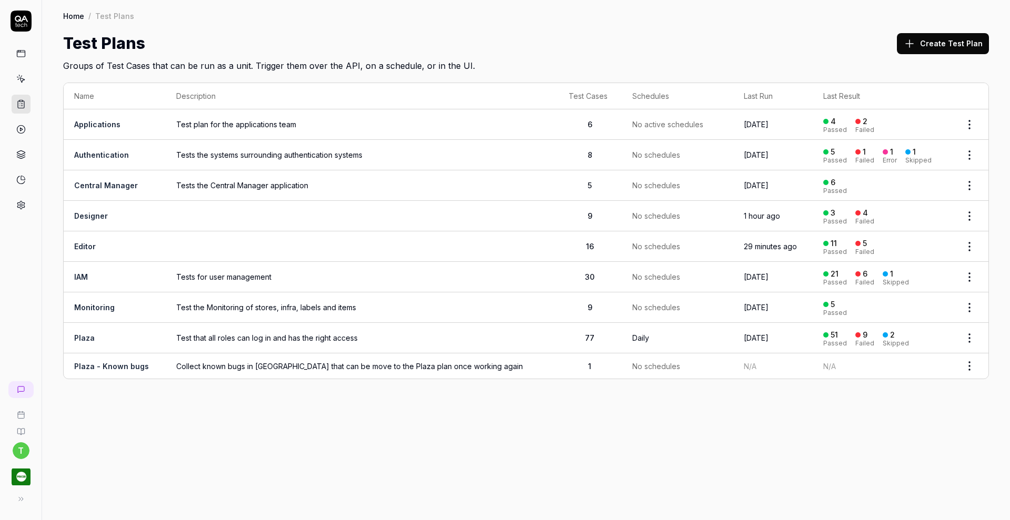
click at [91, 245] on link "Editor" at bounding box center [85, 246] width 22 height 9
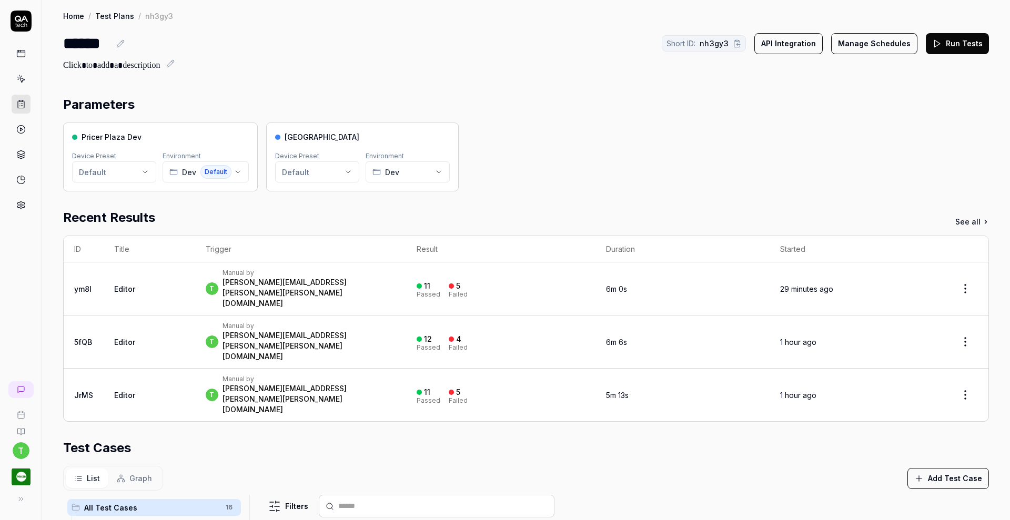
click at [122, 44] on icon at bounding box center [120, 43] width 8 height 8
click at [175, 65] on icon at bounding box center [170, 63] width 8 height 8
click at [934, 43] on button "Run Tests" at bounding box center [956, 43] width 63 height 21
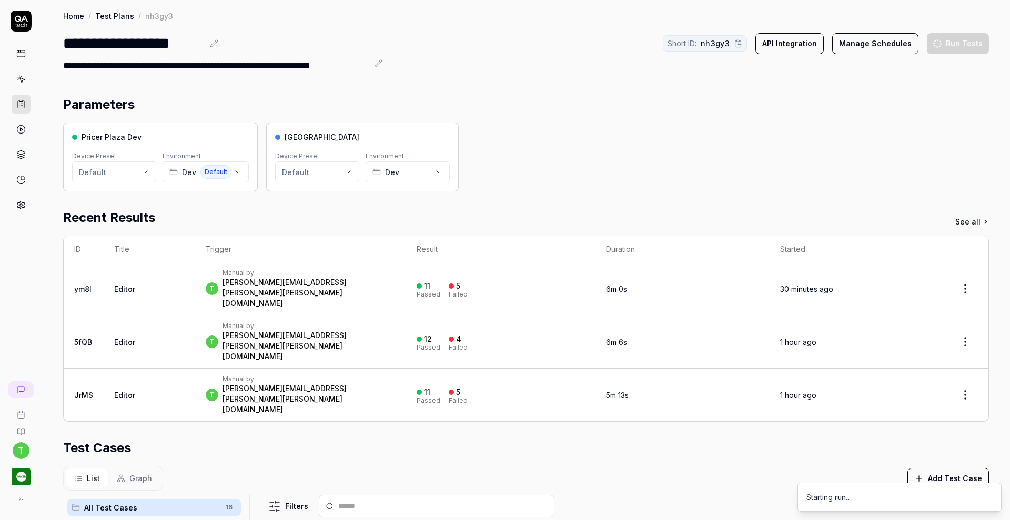
click at [23, 102] on icon at bounding box center [20, 103] width 9 height 9
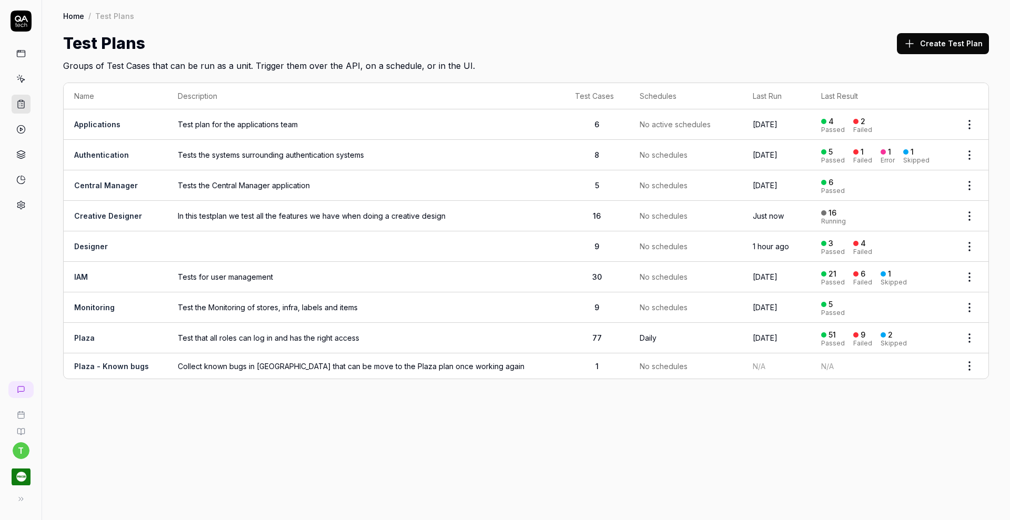
click at [100, 246] on link "Designer" at bounding box center [91, 246] width 34 height 9
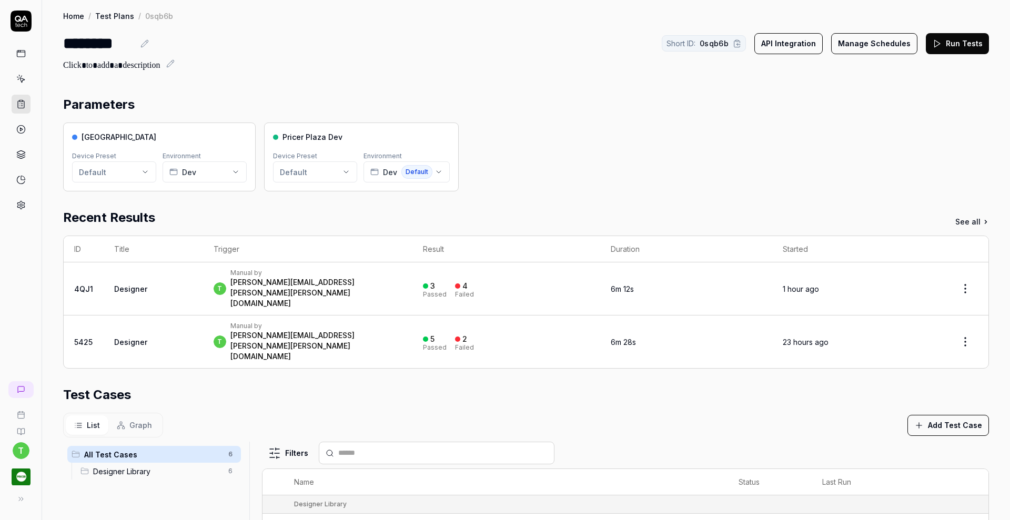
click at [143, 49] on button at bounding box center [144, 43] width 13 height 13
click at [136, 62] on div at bounding box center [111, 65] width 97 height 13
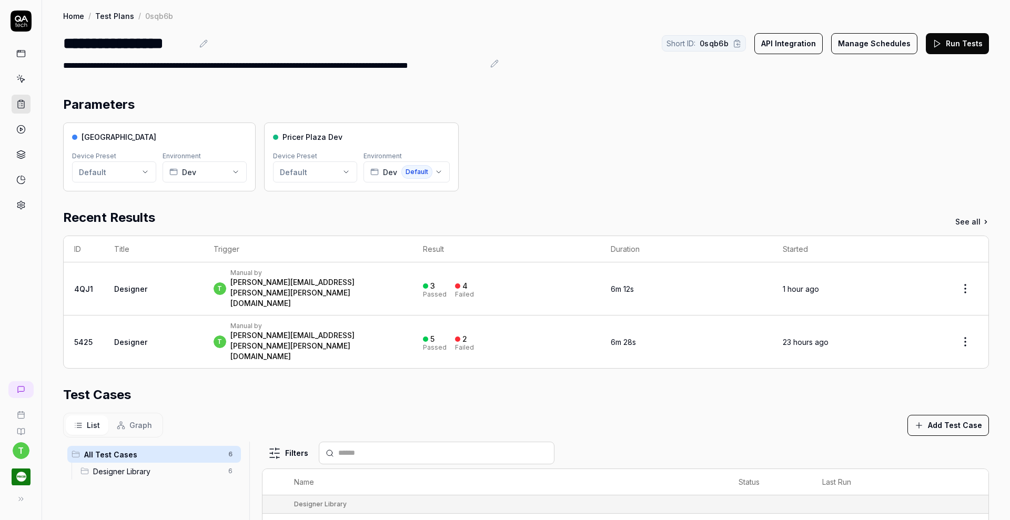
click at [951, 44] on button "Run Tests" at bounding box center [956, 43] width 63 height 21
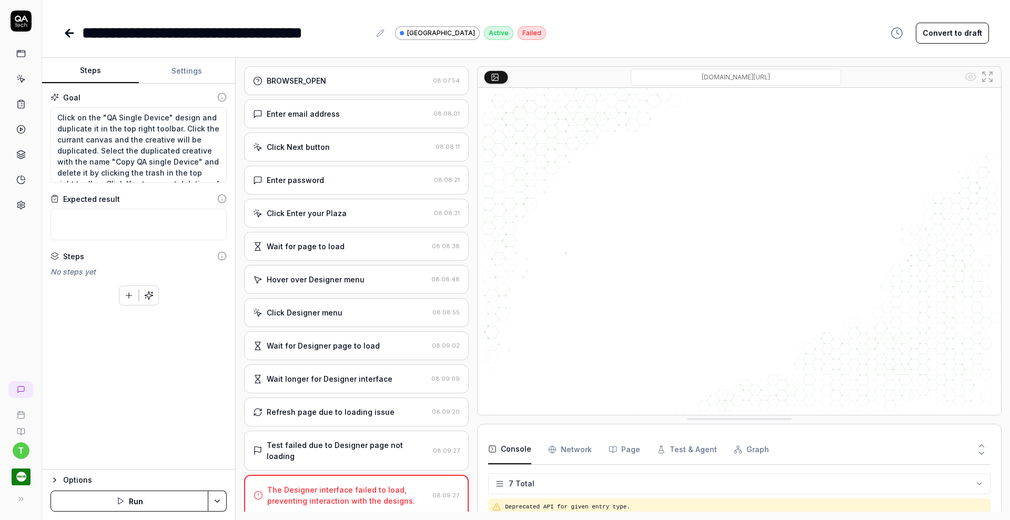
scroll to position [98, 0]
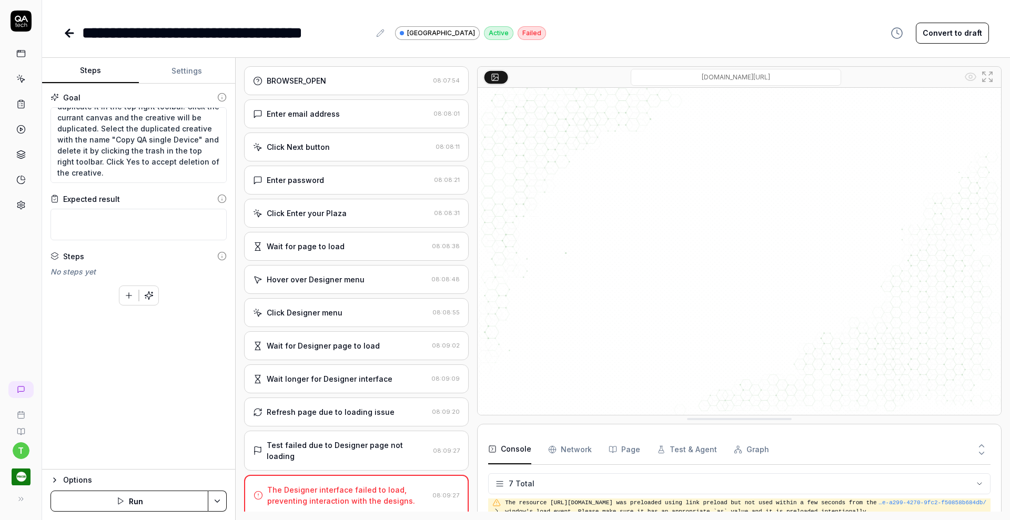
type textarea "*"
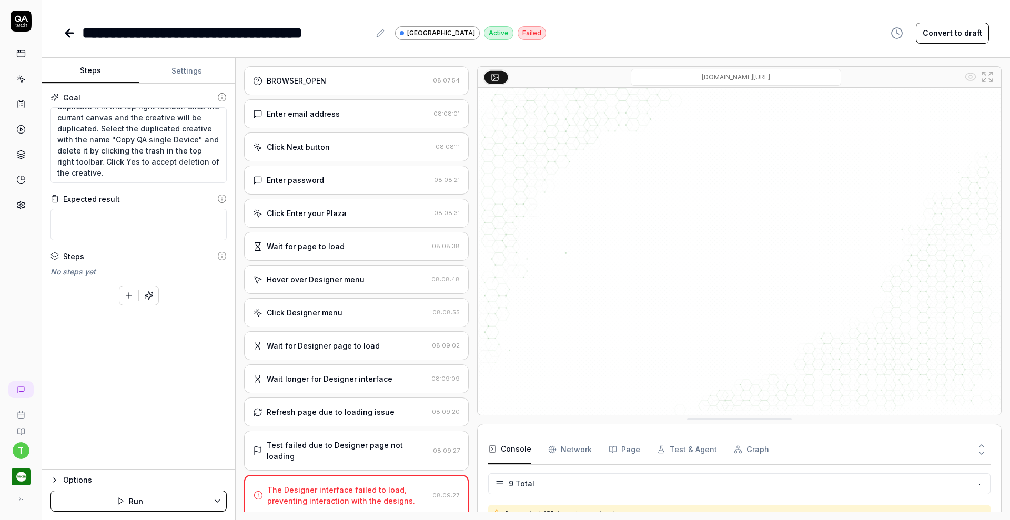
scroll to position [158, 0]
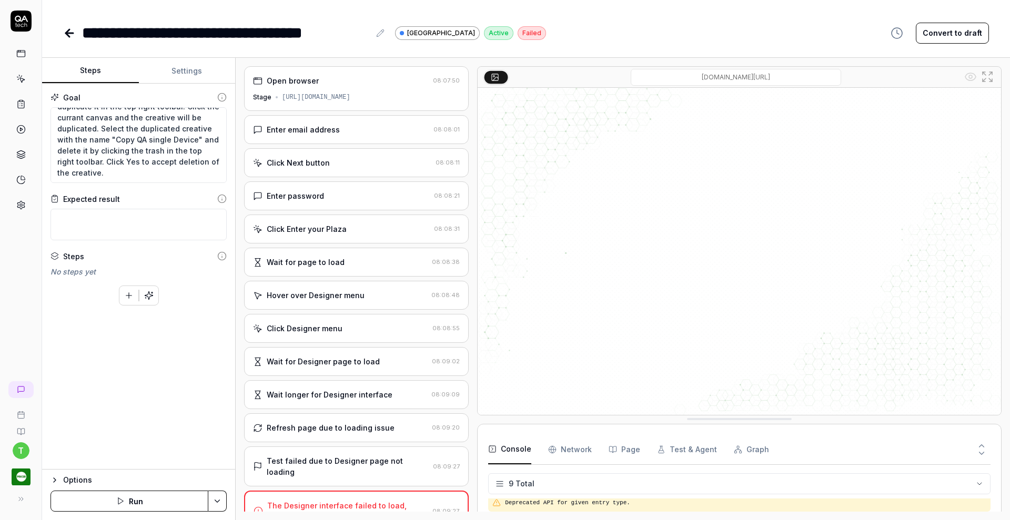
click at [24, 98] on link at bounding box center [21, 104] width 19 height 19
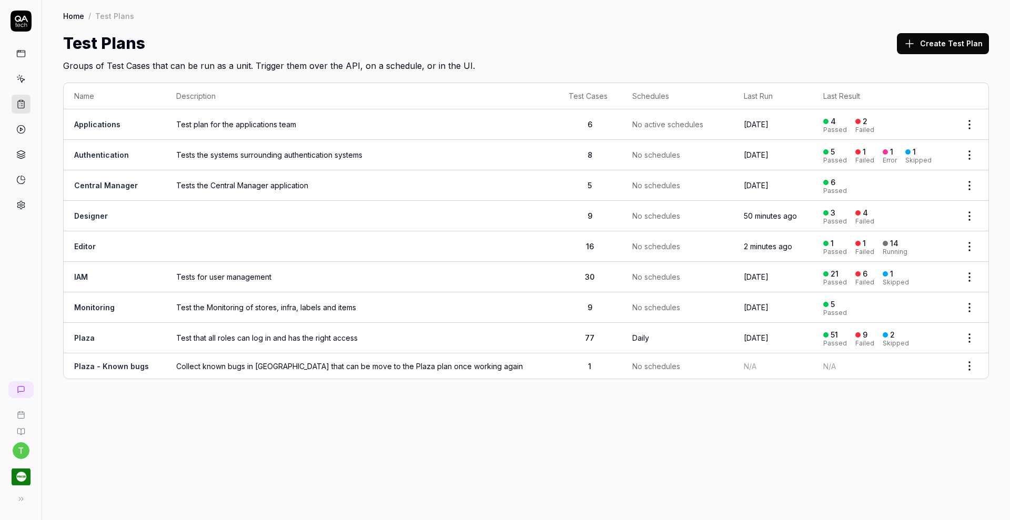
click at [97, 246] on td "Editor" at bounding box center [115, 246] width 102 height 30
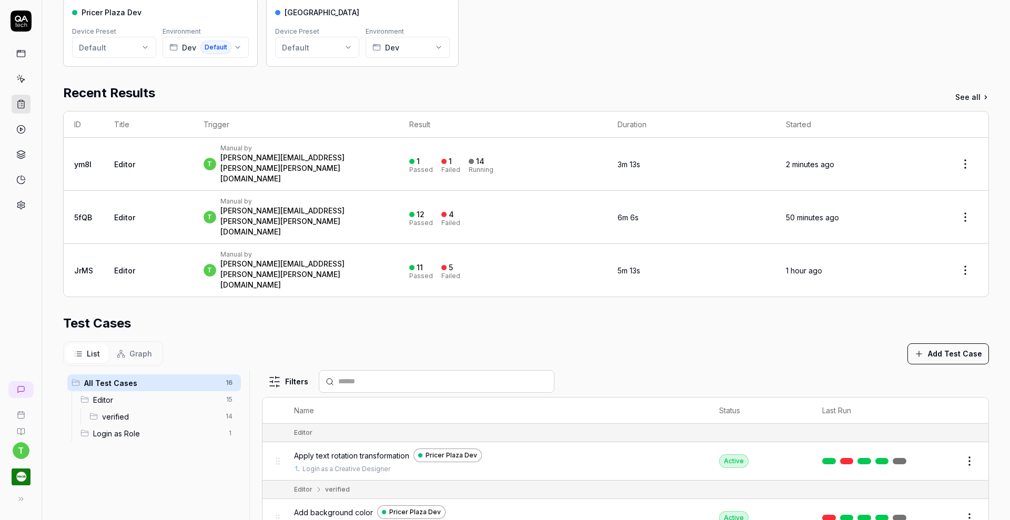
scroll to position [105, 0]
